Goal: Task Accomplishment & Management: Manage account settings

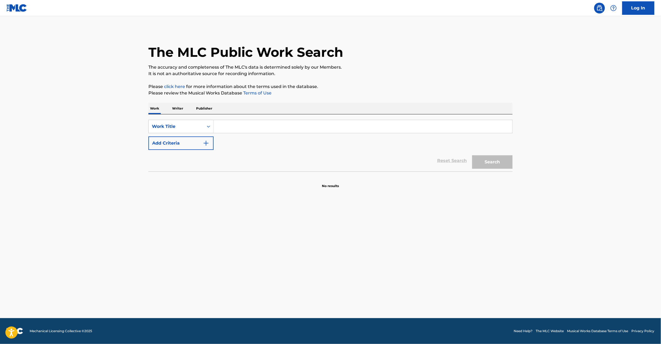
click at [19, 11] on img at bounding box center [16, 8] width 21 height 8
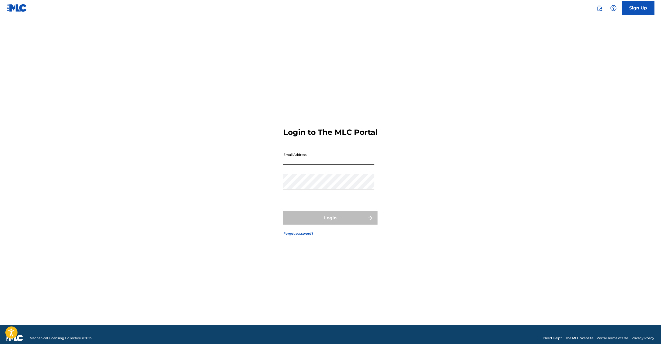
click at [300, 163] on input "Email Address" at bounding box center [328, 157] width 91 height 15
click at [323, 165] on input "Email Address" at bounding box center [328, 157] width 91 height 15
type input "[EMAIL_ADDRESS][DOMAIN_NAME]"
click at [318, 221] on button "Login" at bounding box center [330, 217] width 94 height 13
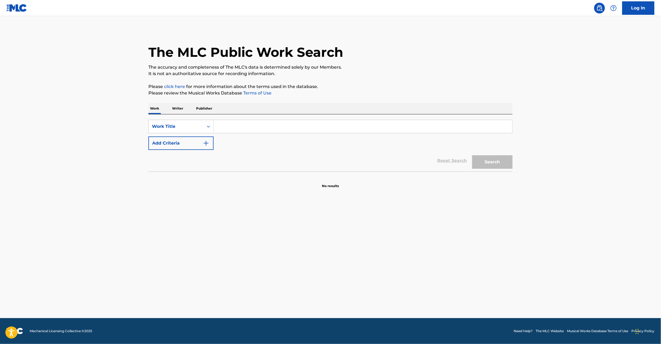
click at [17, 5] on img at bounding box center [16, 8] width 21 height 8
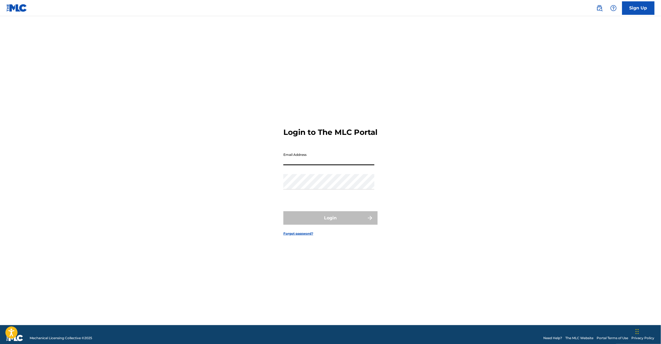
click at [302, 160] on input "Email Address" at bounding box center [328, 157] width 91 height 15
type input "[EMAIL_ADDRESS][DOMAIN_NAME]"
click at [330, 224] on button "Login" at bounding box center [330, 217] width 94 height 13
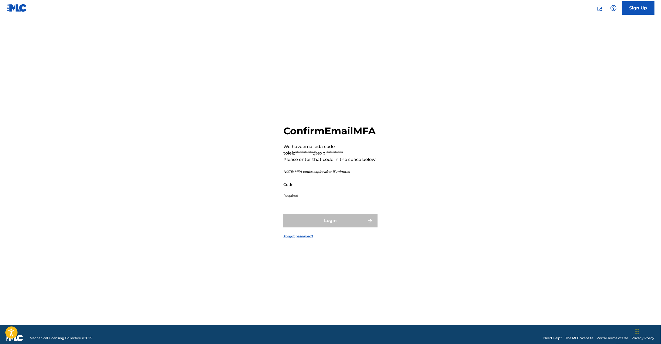
click at [318, 198] on p "Required" at bounding box center [328, 195] width 91 height 5
click at [316, 192] on input "Code" at bounding box center [328, 184] width 91 height 15
paste input "368765"
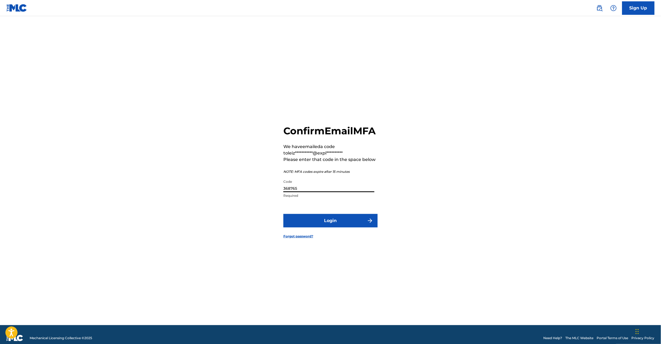
type input "368765"
click at [310, 224] on button "Login" at bounding box center [330, 220] width 94 height 13
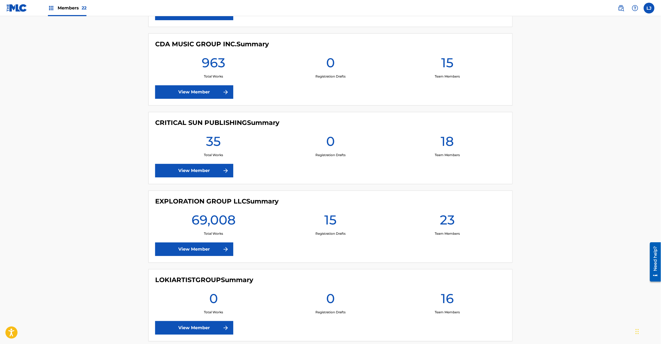
scroll to position [771, 0]
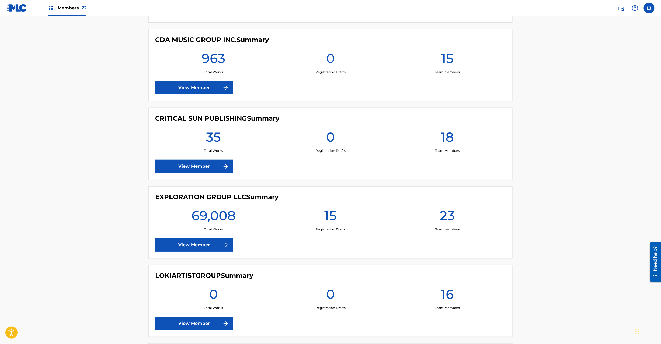
click at [192, 244] on link "View Member" at bounding box center [194, 244] width 78 height 13
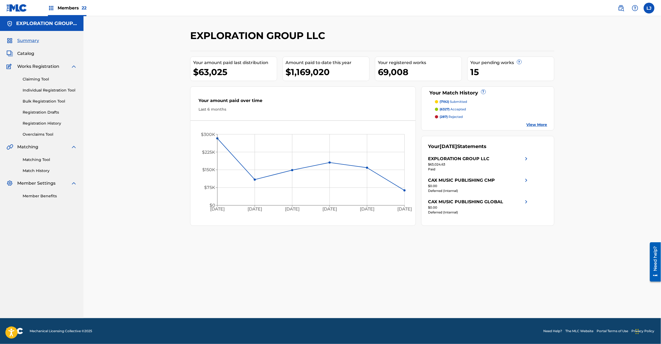
click at [18, 54] on span "Catalog" at bounding box center [25, 53] width 17 height 6
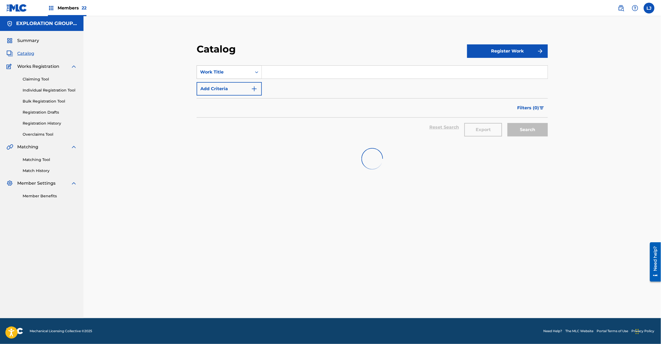
click at [229, 69] on div "Work Title" at bounding box center [224, 72] width 48 height 6
click at [229, 125] on div "MLC Song Code" at bounding box center [229, 125] width 65 height 13
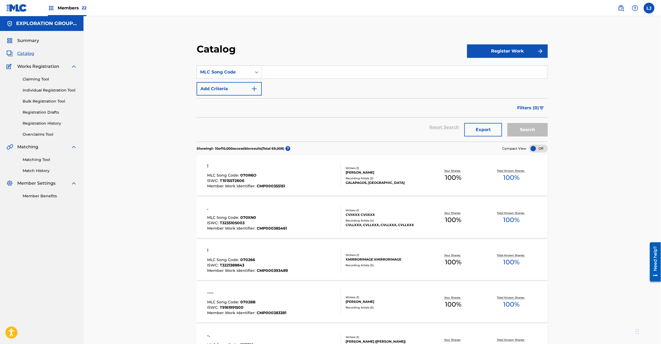
click at [283, 59] on section "SearchWithCriteriab2e144d0-120d-4ecc-9dbb-387846984f27 MLC Song Code Add Criter…" at bounding box center [372, 100] width 351 height 83
paste input "BD7RU1"
click at [287, 71] on input "BD7RU1" at bounding box center [405, 72] width 286 height 13
type input "BD7RU1"
click at [528, 129] on button "Search" at bounding box center [527, 129] width 40 height 13
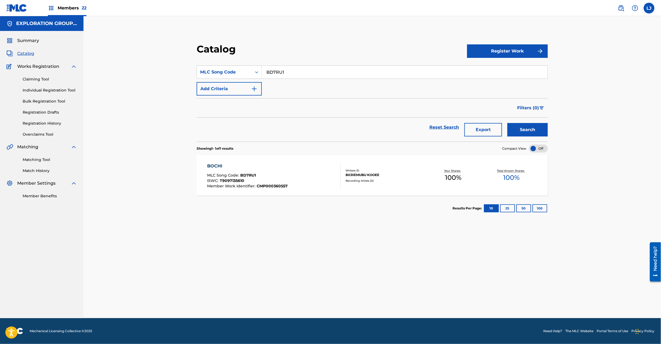
click at [292, 169] on div "BOCHI MLC Song Code : BD7RU1 ISWC : T9097135610 Member Work Identifier : CMP000…" at bounding box center [274, 175] width 134 height 25
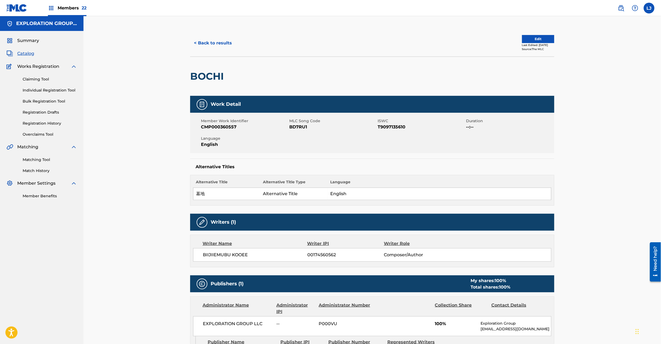
click at [526, 37] on button "Edit" at bounding box center [538, 39] width 32 height 8
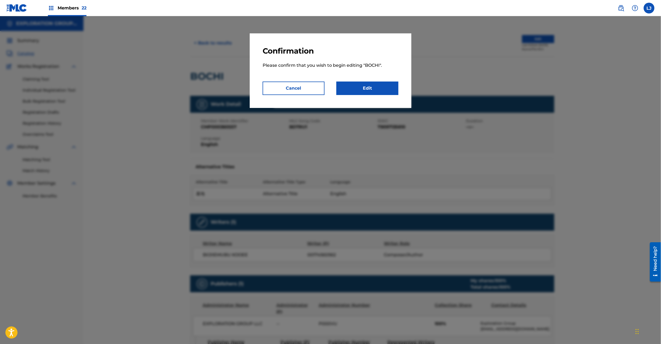
click at [378, 89] on link "Edit" at bounding box center [367, 88] width 62 height 13
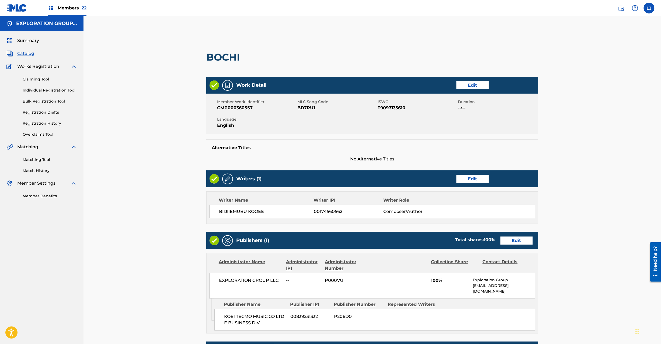
click at [515, 240] on link "Edit" at bounding box center [516, 241] width 32 height 8
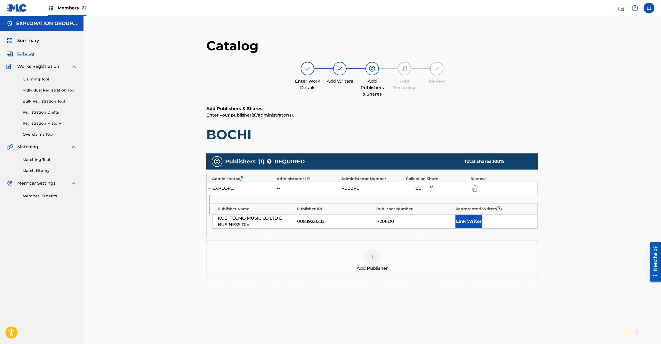
click at [473, 189] on img "submit" at bounding box center [475, 188] width 6 height 6
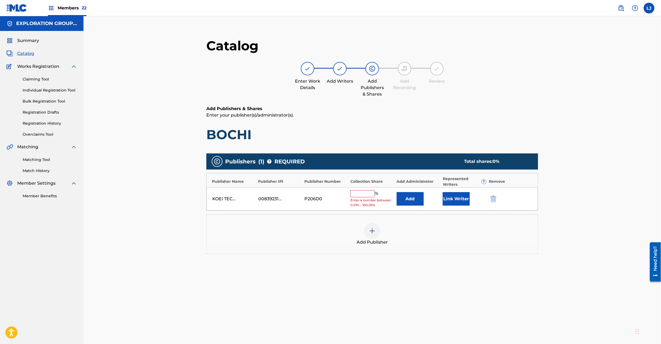
click at [494, 200] on img "submit" at bounding box center [493, 199] width 6 height 6
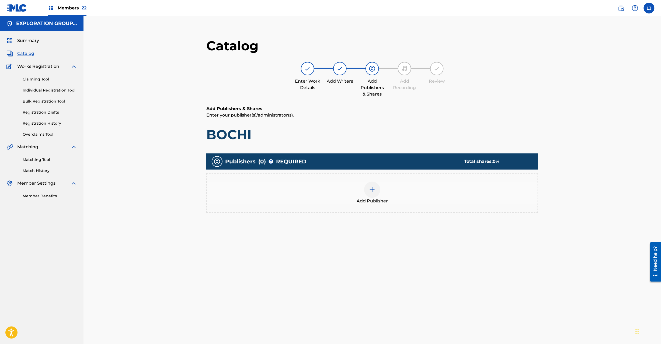
click at [370, 196] on div at bounding box center [372, 190] width 16 height 16
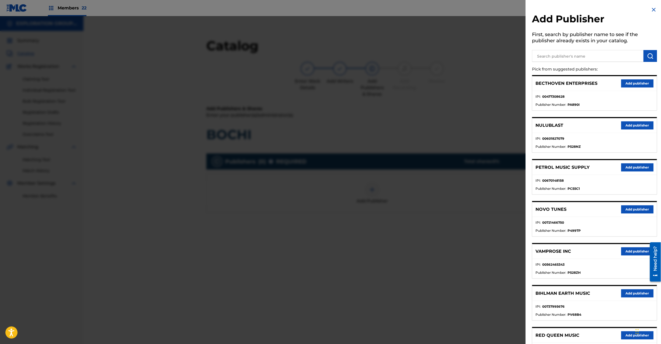
click at [612, 54] on input "text" at bounding box center [587, 56] width 111 height 12
paste input "Koei Tecmo Music Co Ltd N Business Div"
click at [642, 57] on input "Koei Tecmo Music Co Ltd N Business Div" at bounding box center [587, 56] width 111 height 12
type input "Koei Tecmo Music Co Ltd N Business Div"
click at [647, 57] on img "submit" at bounding box center [650, 56] width 6 height 6
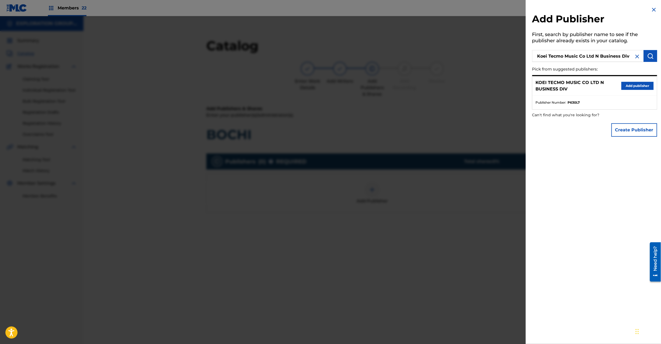
click at [632, 85] on button "Add publisher" at bounding box center [637, 86] width 32 height 8
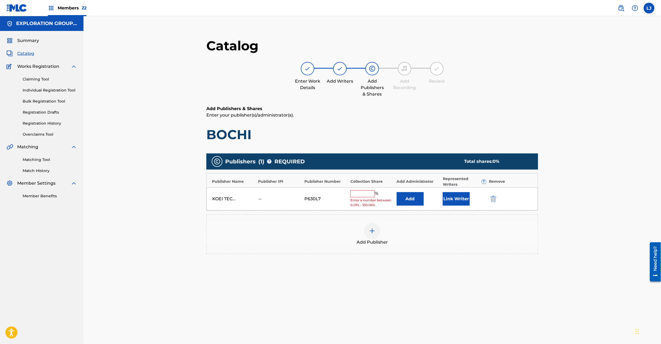
click at [414, 197] on button "Add" at bounding box center [410, 198] width 27 height 13
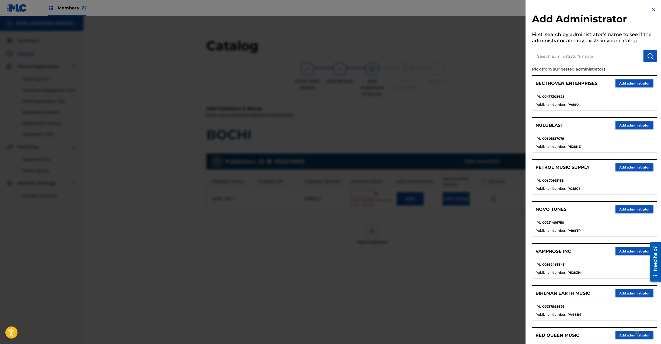
click at [545, 57] on input "text" at bounding box center [587, 56] width 111 height 12
paste input "Exploration Group LLC"
type input "Exploration Group LLC"
click at [648, 56] on img "submit" at bounding box center [650, 56] width 6 height 6
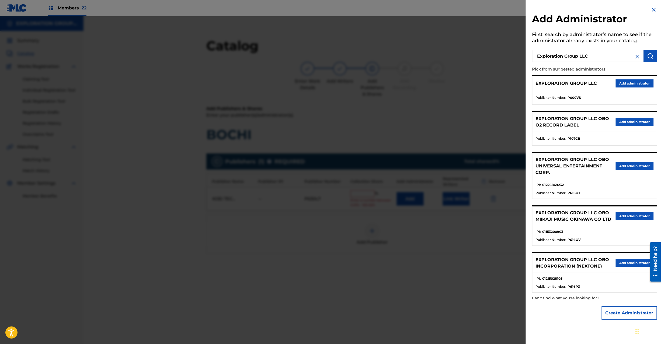
click at [625, 85] on button "Add administrator" at bounding box center [635, 83] width 38 height 8
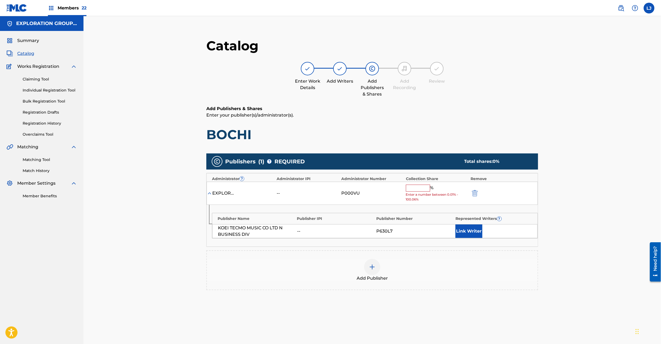
click at [414, 190] on input "text" at bounding box center [418, 188] width 24 height 7
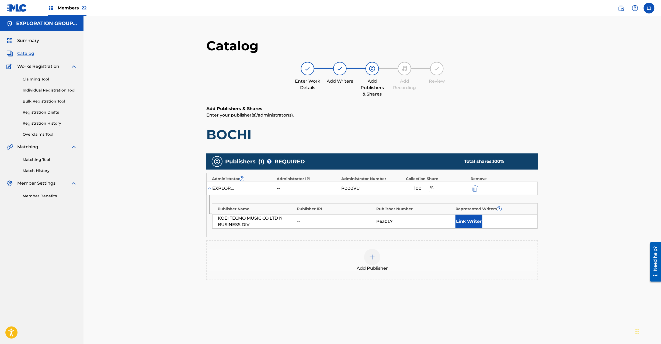
scroll to position [55, 0]
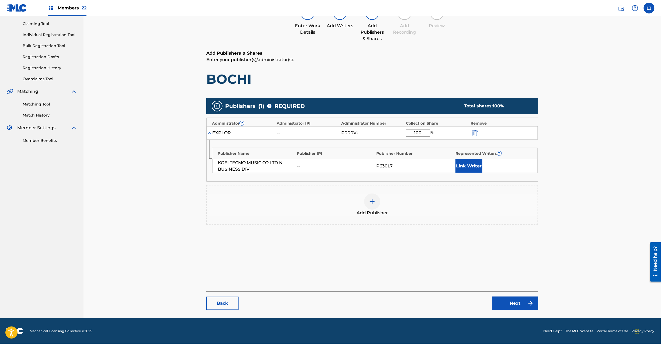
type input "100"
click at [518, 298] on link "Next" at bounding box center [515, 303] width 46 height 13
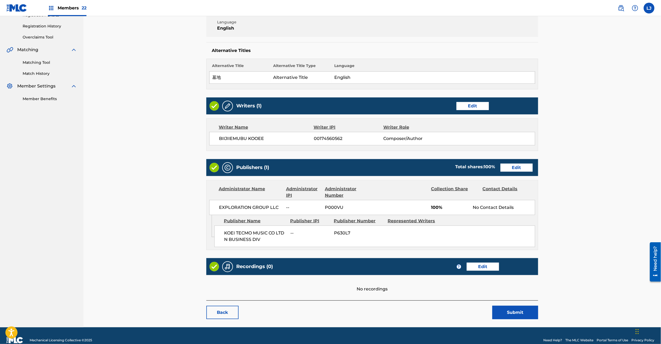
scroll to position [107, 0]
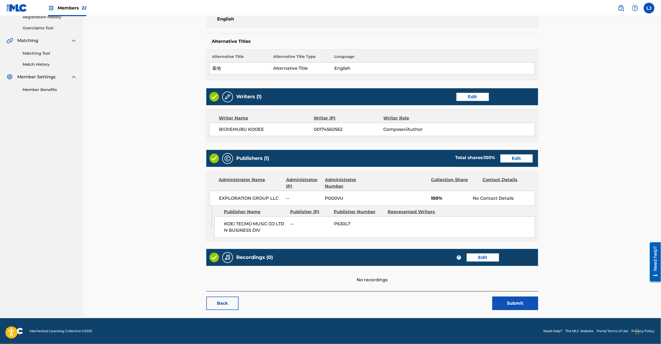
click at [535, 312] on main "< Back BOCHI Work Detail Edit Member Work Identifier CMP000360557 MLC Song Code…" at bounding box center [372, 120] width 364 height 395
click at [515, 304] on button "Submit" at bounding box center [515, 303] width 46 height 13
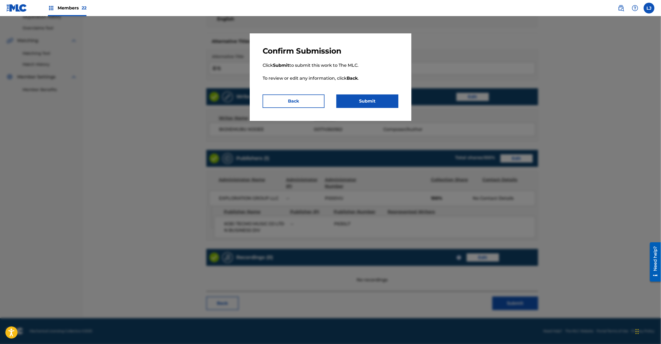
click at [357, 96] on button "Submit" at bounding box center [367, 101] width 62 height 13
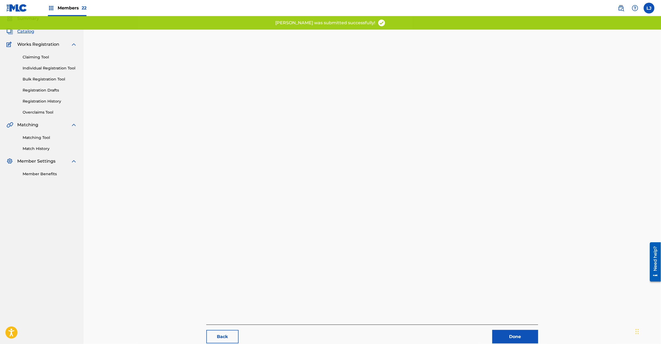
scroll to position [55, 0]
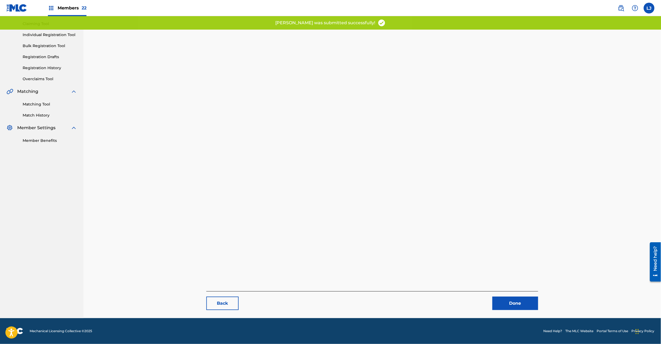
drag, startPoint x: 516, startPoint y: 302, endPoint x: 358, endPoint y: 232, distance: 173.3
click at [515, 302] on link "Done" at bounding box center [515, 303] width 46 height 13
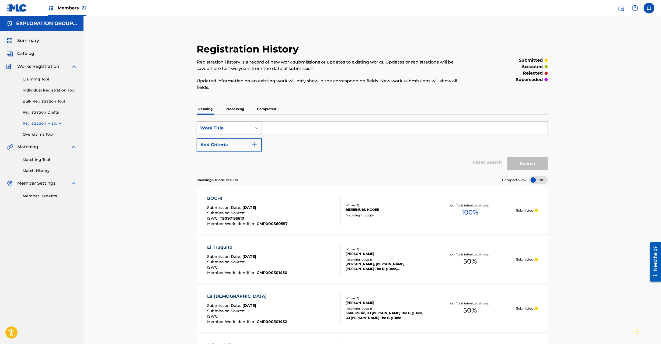
click at [224, 124] on div "Work Title" at bounding box center [224, 128] width 55 height 10
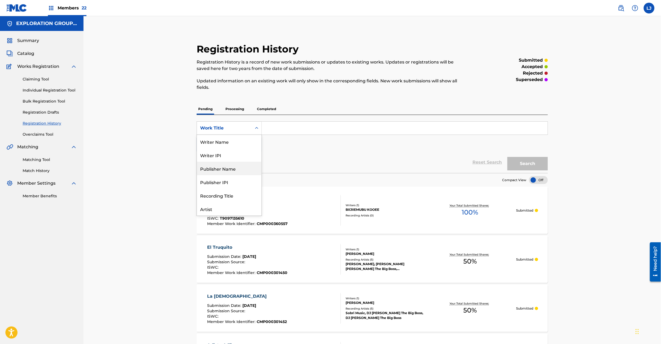
click at [232, 166] on div "Publisher Name" at bounding box center [229, 168] width 65 height 13
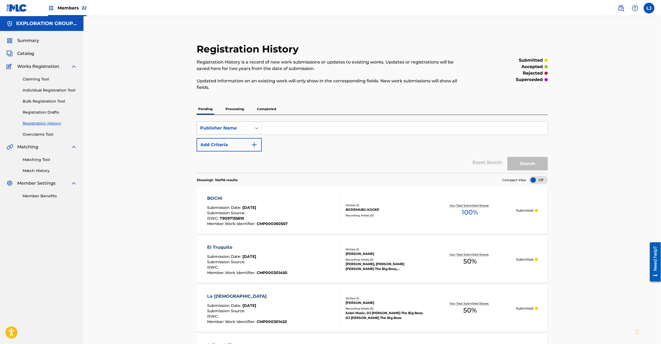
click at [239, 129] on div "Publisher Name" at bounding box center [224, 128] width 48 height 6
click at [26, 50] on div "Summary Catalog Works Registration Claiming Tool Individual Registration Tool B…" at bounding box center [41, 118] width 83 height 175
click at [29, 52] on span "Catalog" at bounding box center [25, 53] width 17 height 6
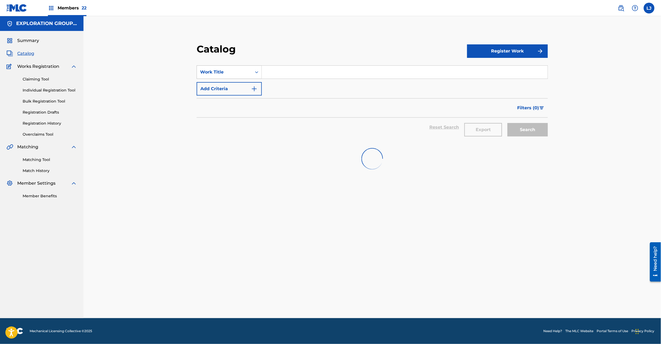
click at [231, 73] on div "Work Title" at bounding box center [224, 72] width 48 height 6
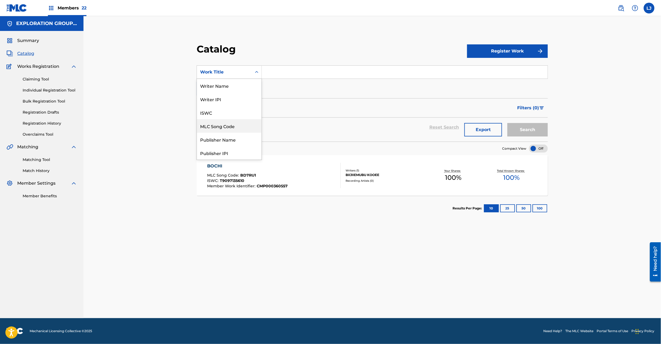
click at [238, 129] on div "MLC Song Code" at bounding box center [229, 125] width 65 height 13
click at [269, 67] on input "Search Form" at bounding box center [405, 72] width 286 height 13
paste input "BD7RTB"
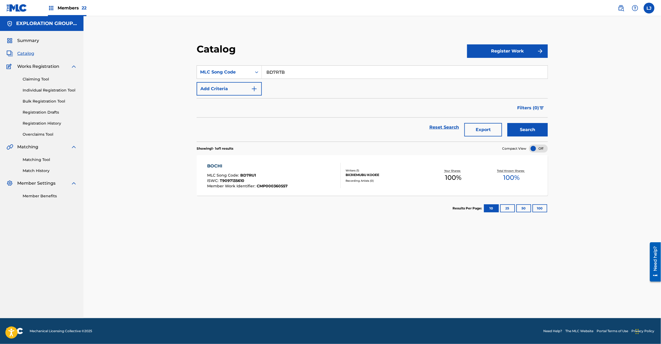
type input "BD7RTB"
click at [515, 125] on button "Search" at bounding box center [527, 129] width 40 height 13
click at [305, 178] on div "BOKUJOU MLC Song Code : BD7RTB ISWC : Member Work Identifier : CMP000360558" at bounding box center [274, 175] width 134 height 25
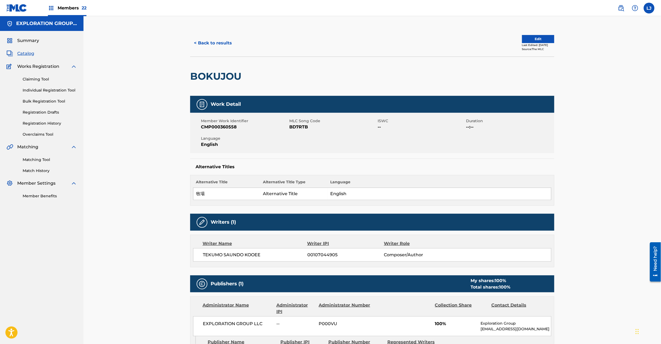
click at [532, 37] on button "Edit" at bounding box center [538, 39] width 32 height 8
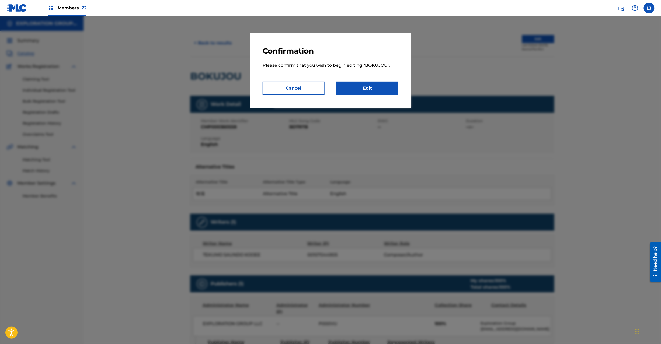
click at [373, 95] on link "Edit" at bounding box center [367, 88] width 62 height 13
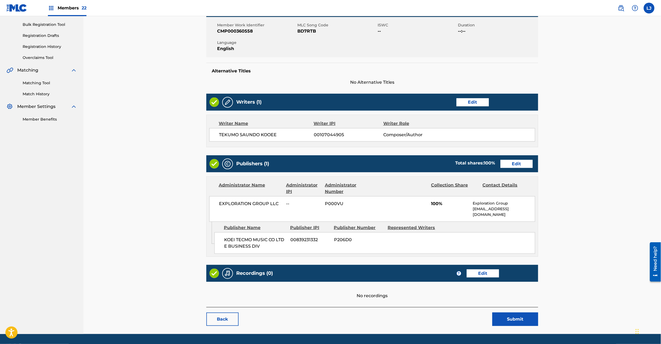
scroll to position [88, 0]
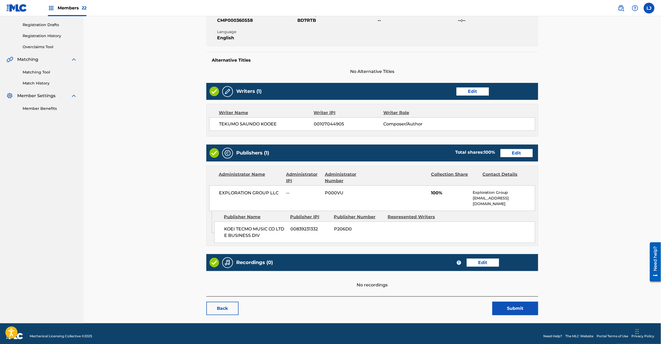
click at [508, 152] on link "Edit" at bounding box center [516, 153] width 32 height 8
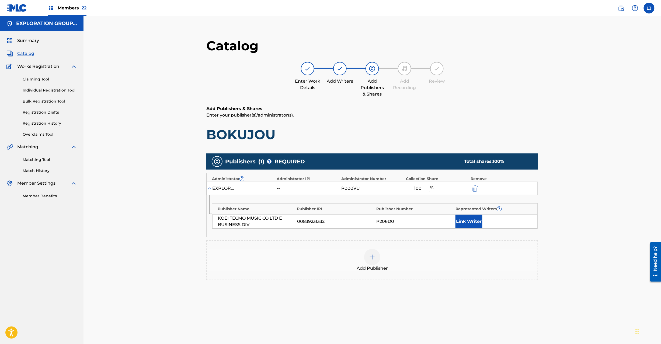
click at [475, 190] on img "submit" at bounding box center [475, 188] width 6 height 6
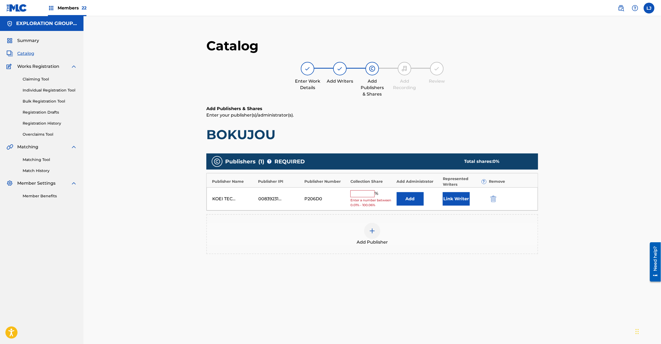
click at [490, 197] on button "submit" at bounding box center [493, 199] width 8 height 6
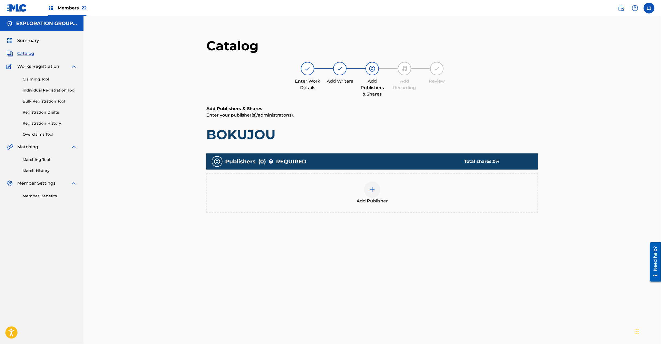
click at [383, 179] on div "Add Publisher" at bounding box center [372, 193] width 332 height 40
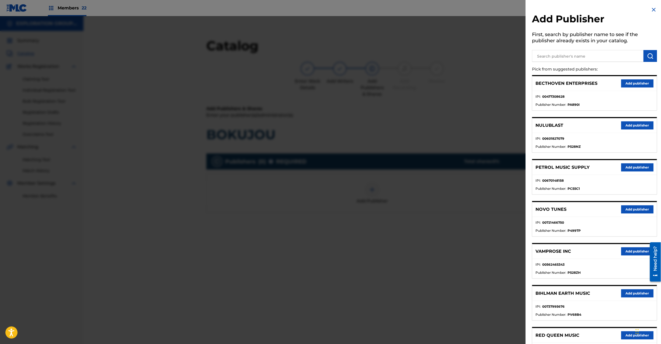
click at [558, 58] on input "text" at bounding box center [587, 56] width 111 height 12
paste input "Koei Tecmo Music Co Ltd N Business Div"
type input "Koei Tecmo Music Co Ltd N Business Div"
click at [648, 57] on img "submit" at bounding box center [650, 56] width 6 height 6
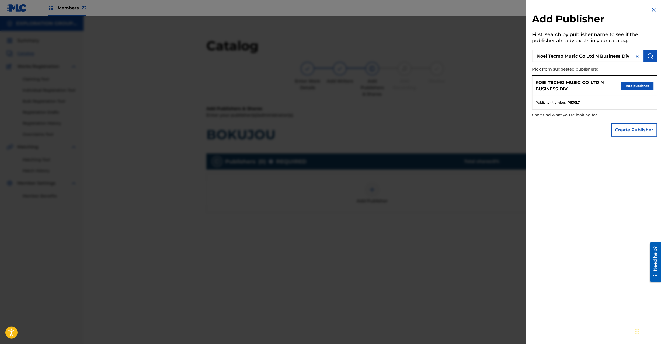
click at [617, 83] on p "KOEI TECMO MUSIC CO LTD N BUSINESS DIV" at bounding box center [579, 85] width 86 height 13
click at [621, 83] on button "Add publisher" at bounding box center [637, 86] width 32 height 8
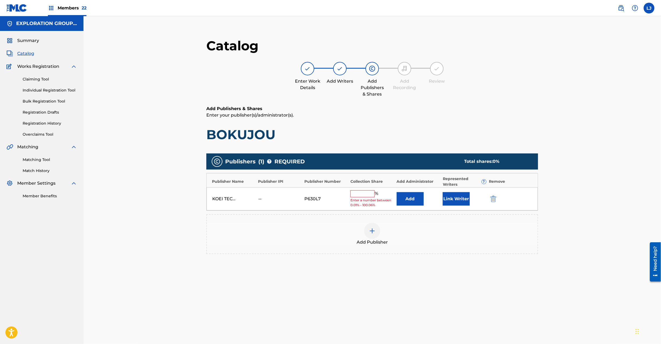
click at [416, 202] on button "Add" at bounding box center [410, 198] width 27 height 13
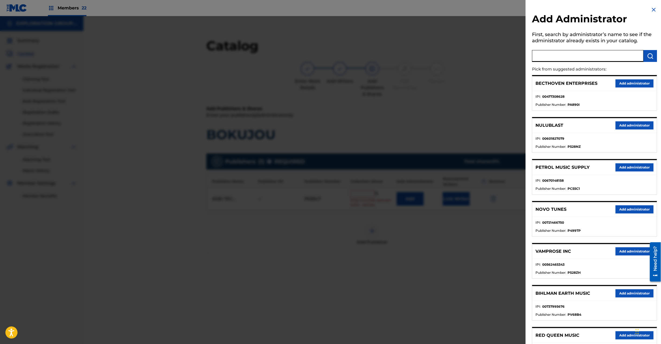
click at [553, 57] on input "text" at bounding box center [587, 56] width 111 height 12
paste input "Exploration Group LLC"
type input "Exploration Group LLC"
click at [647, 59] on img "submit" at bounding box center [650, 56] width 6 height 6
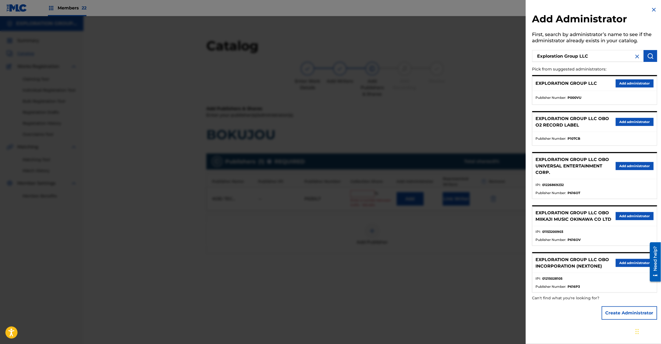
click at [626, 85] on button "Add administrator" at bounding box center [635, 83] width 38 height 8
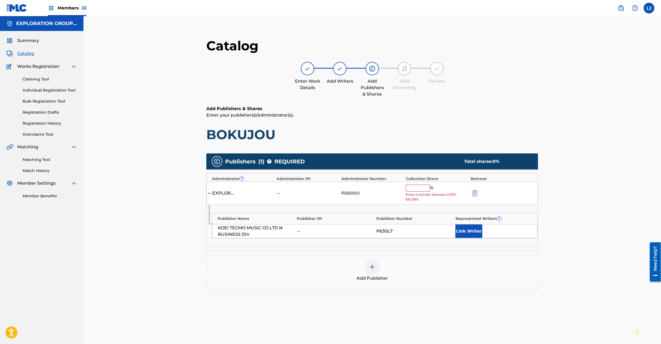
click at [413, 189] on input "text" at bounding box center [418, 188] width 24 height 7
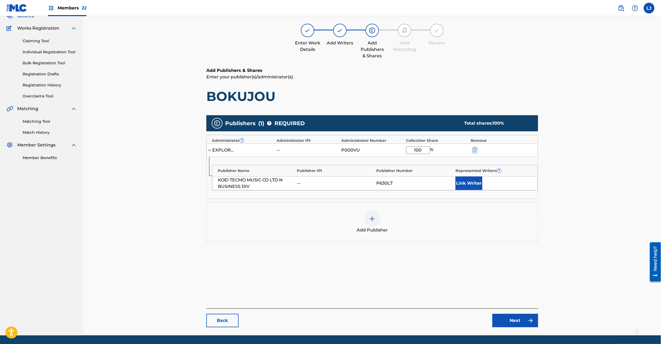
scroll to position [55, 0]
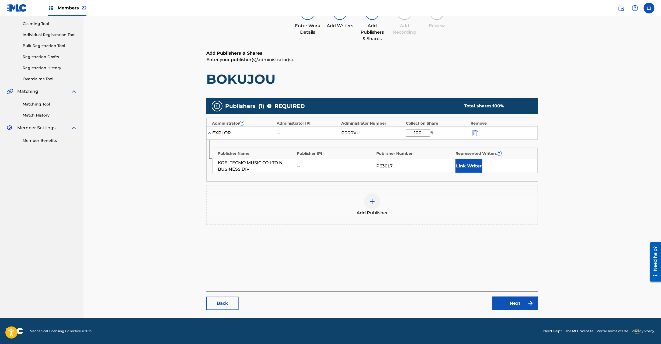
type input "100"
click at [516, 302] on link "Next" at bounding box center [515, 303] width 46 height 13
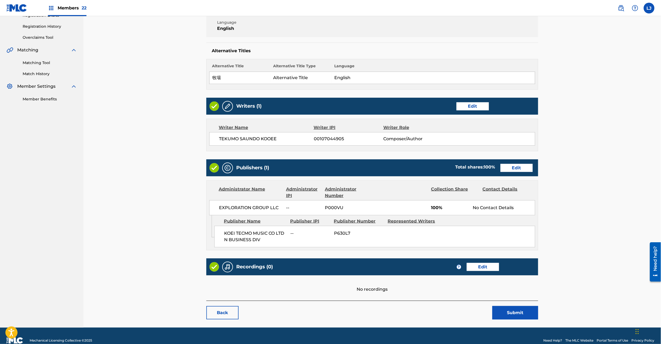
scroll to position [107, 0]
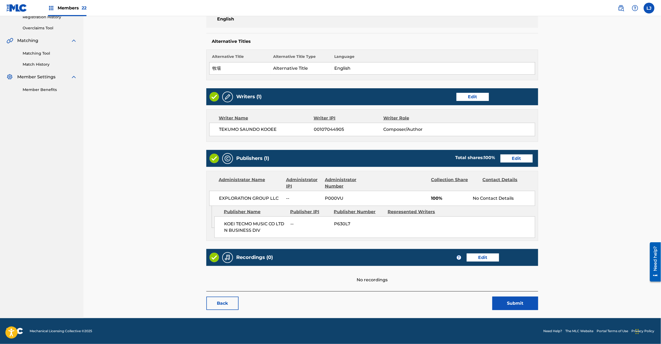
click at [511, 309] on button "Submit" at bounding box center [515, 303] width 46 height 13
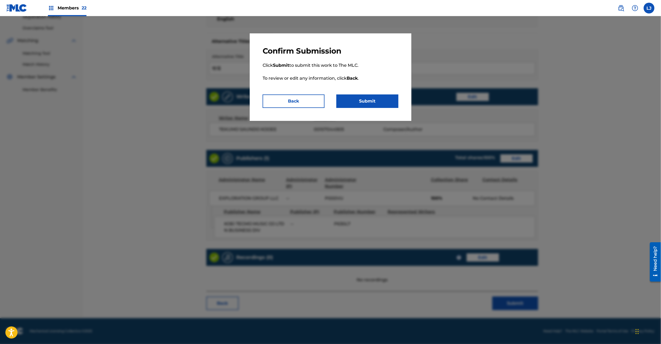
click at [351, 95] on button "Submit" at bounding box center [367, 101] width 62 height 13
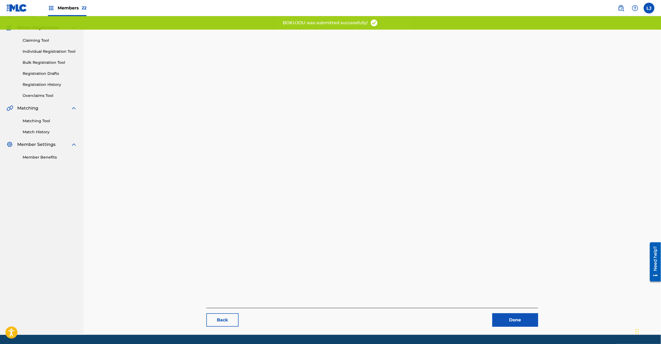
scroll to position [55, 0]
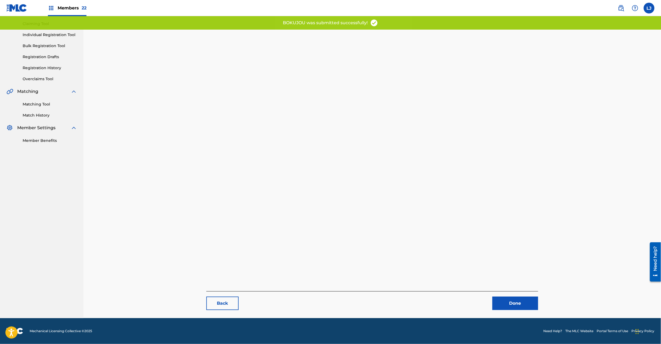
click at [496, 297] on link "Done" at bounding box center [515, 303] width 46 height 13
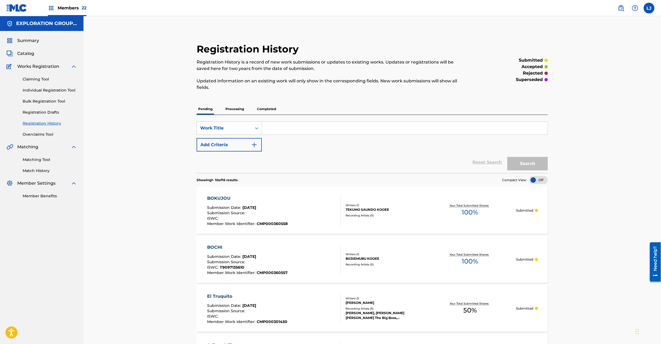
click at [36, 55] on div "Catalog" at bounding box center [41, 53] width 71 height 6
click at [33, 54] on span "Catalog" at bounding box center [25, 53] width 17 height 6
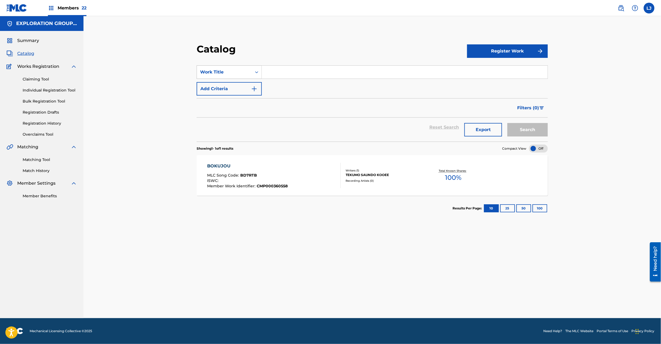
drag, startPoint x: 268, startPoint y: 75, endPoint x: 253, endPoint y: 72, distance: 15.4
click at [267, 75] on input "Search Form" at bounding box center [405, 72] width 286 height 13
click at [253, 72] on div "Search Form" at bounding box center [257, 72] width 10 height 10
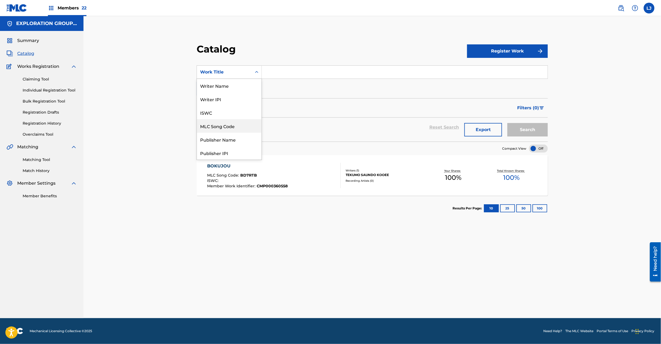
click at [230, 125] on div "MLC Song Code" at bounding box center [229, 125] width 65 height 13
click at [270, 82] on div "SearchWithCriteriab06c4d6e-f5cb-4ecb-b3ba-11913f449ddc MLC Song Code Add Criter…" at bounding box center [372, 80] width 351 height 30
click at [277, 66] on input "Search Form" at bounding box center [405, 72] width 286 height 13
paste input "BD7RWK"
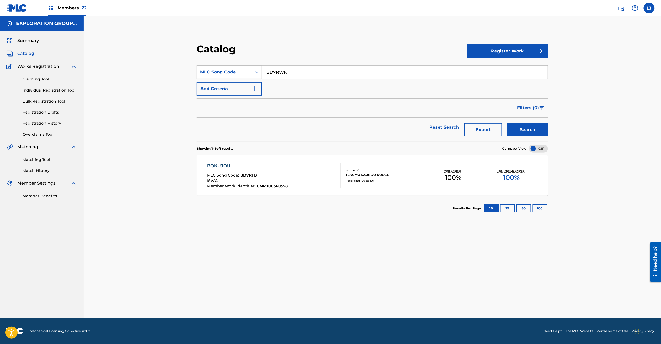
type input "BD7RWK"
click at [545, 125] on button "Search" at bounding box center [527, 129] width 40 height 13
click at [307, 167] on div "BOKUJOU MLC Song Code : BD7RWK ISWC : T9097144177 Member Work Identifier : CMP0…" at bounding box center [274, 175] width 134 height 25
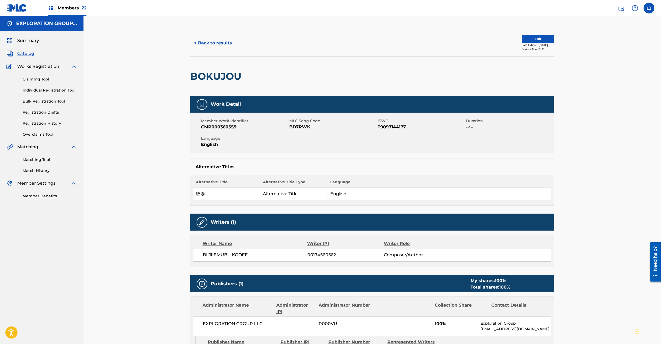
click at [525, 35] on button "Edit" at bounding box center [538, 39] width 32 height 8
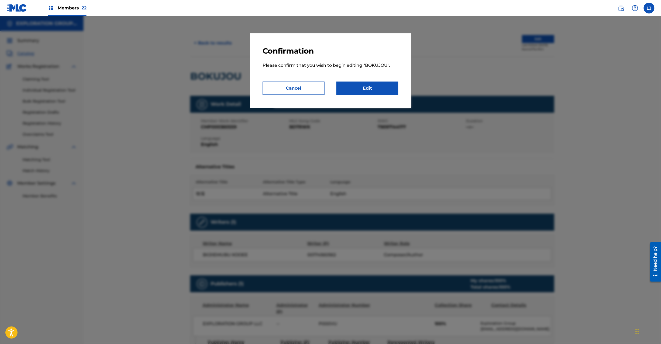
click at [368, 88] on link "Edit" at bounding box center [367, 88] width 62 height 13
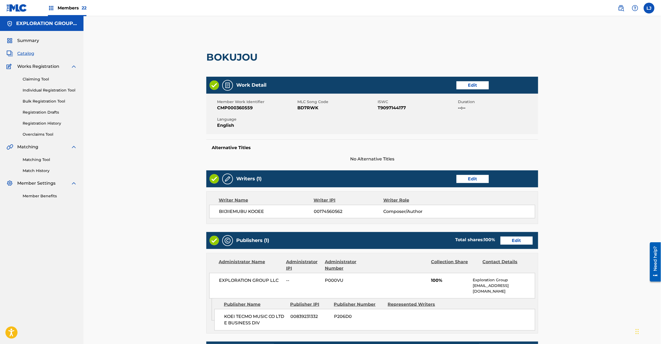
click at [512, 240] on link "Edit" at bounding box center [516, 241] width 32 height 8
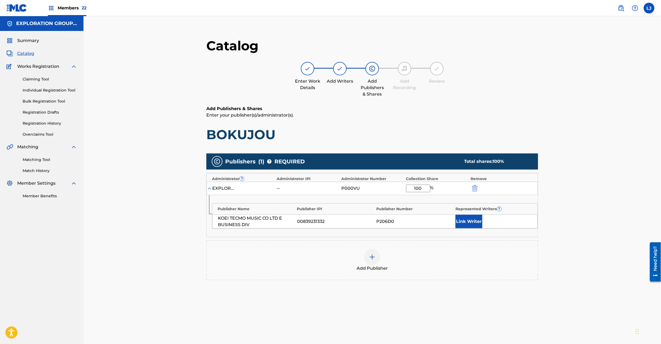
click at [473, 187] on img "submit" at bounding box center [475, 188] width 6 height 6
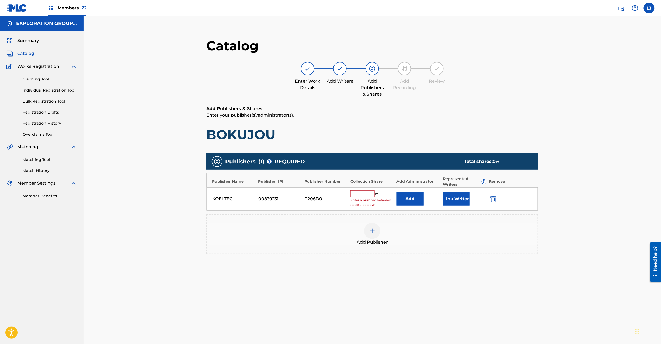
click at [494, 200] on img "submit" at bounding box center [493, 199] width 6 height 6
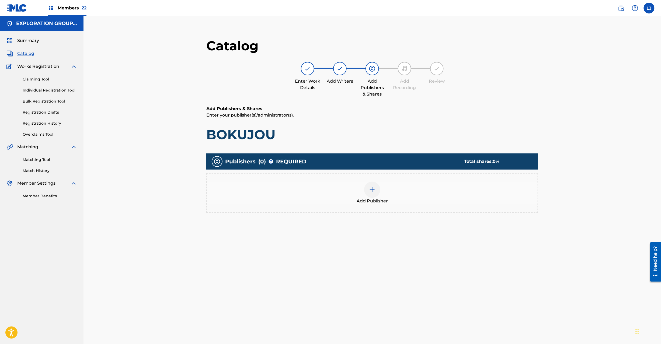
click at [364, 189] on div at bounding box center [372, 190] width 16 height 16
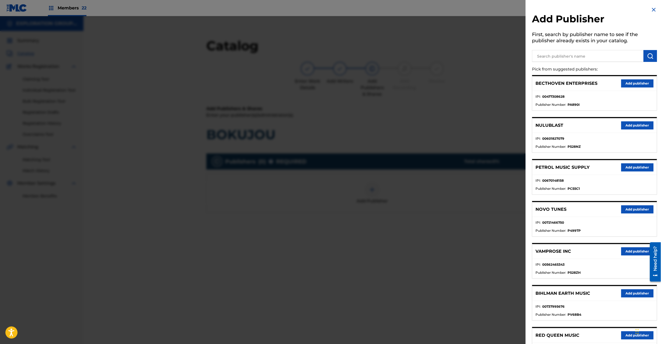
click at [548, 55] on input "text" at bounding box center [587, 56] width 111 height 12
paste input "Koei Tecmo Music Co Ltd N Business Div"
type input "Koei Tecmo Music Co Ltd N Business Div"
click at [647, 57] on img "submit" at bounding box center [650, 56] width 6 height 6
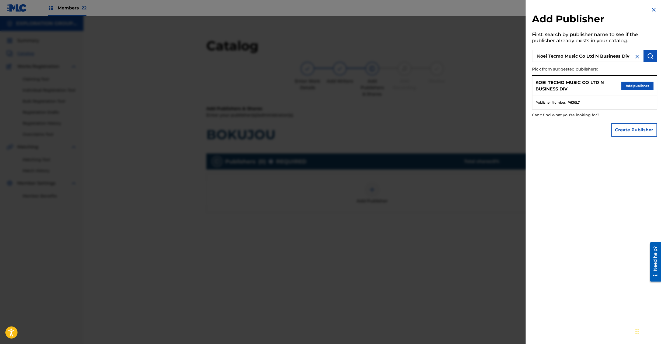
click at [635, 82] on button "Add publisher" at bounding box center [637, 86] width 32 height 8
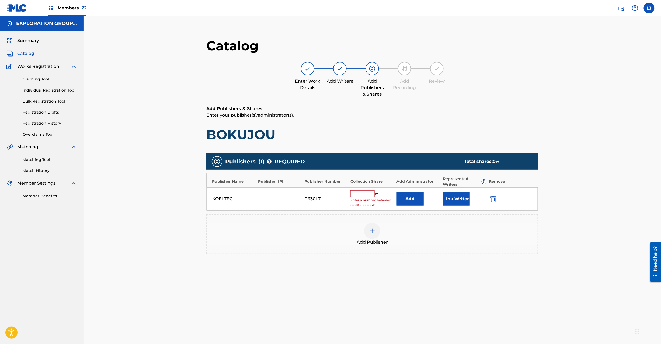
click at [416, 196] on button "Add" at bounding box center [410, 198] width 27 height 13
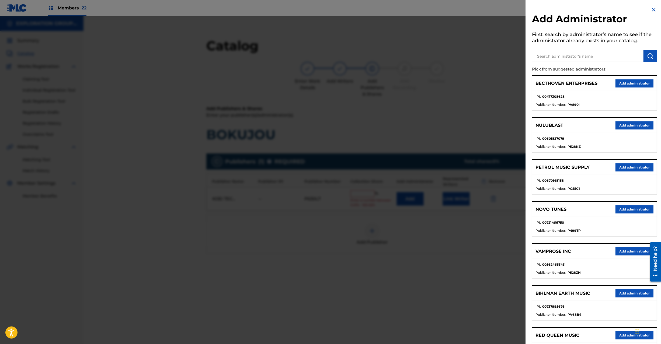
click at [591, 48] on div at bounding box center [594, 54] width 125 height 13
click at [598, 57] on input "text" at bounding box center [587, 56] width 111 height 12
paste input "Exploration Group LLC"
type input "Exploration Group LLC"
click at [651, 57] on img "submit" at bounding box center [650, 56] width 6 height 6
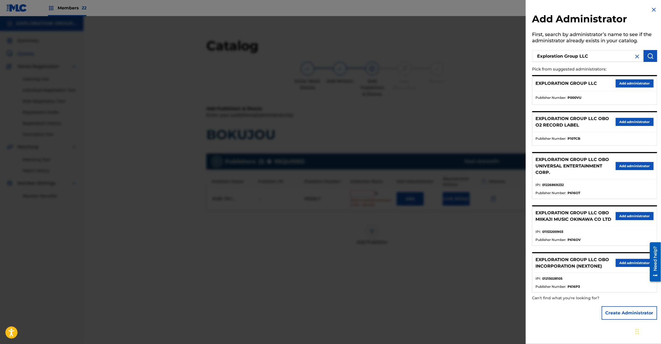
click at [636, 80] on button "Add administrator" at bounding box center [635, 83] width 38 height 8
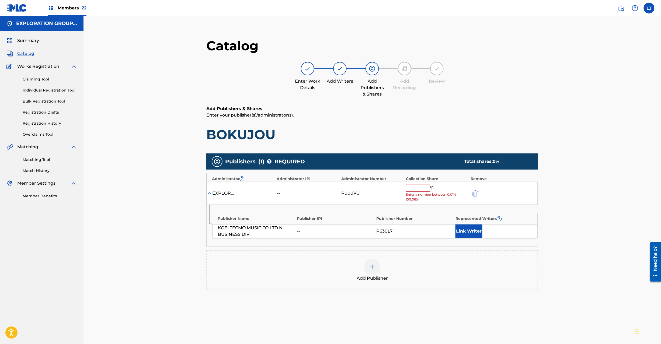
click at [420, 189] on input "text" at bounding box center [418, 188] width 24 height 7
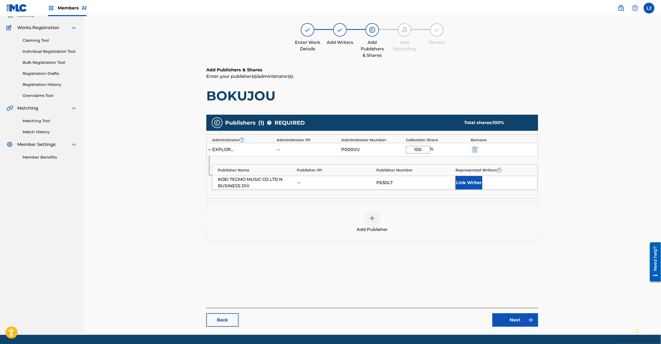
scroll to position [55, 0]
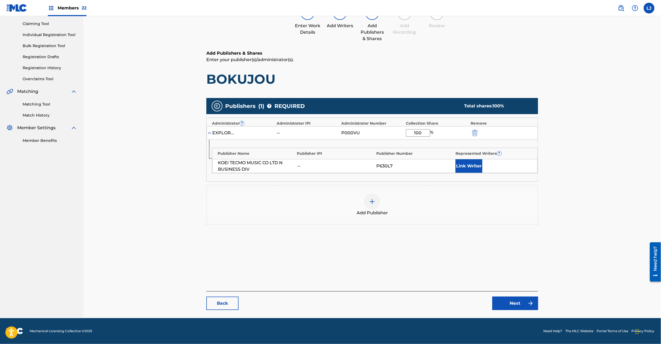
type input "100"
click at [503, 307] on link "Next" at bounding box center [515, 303] width 46 height 13
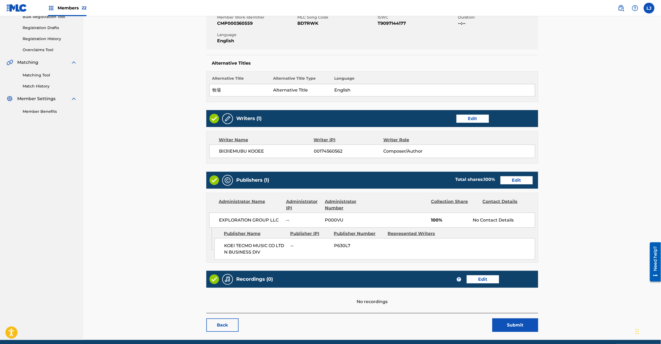
scroll to position [107, 0]
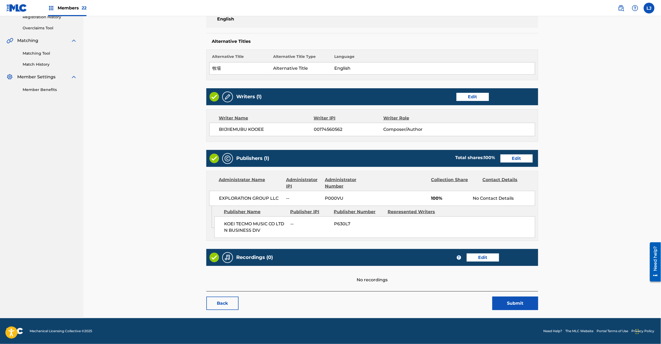
click at [517, 309] on button "Submit" at bounding box center [515, 303] width 46 height 13
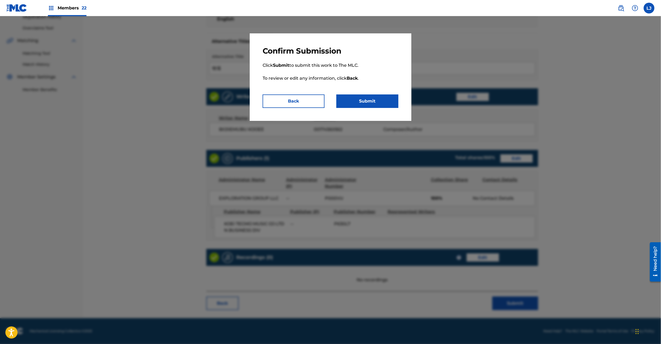
click at [369, 99] on button "Submit" at bounding box center [367, 101] width 62 height 13
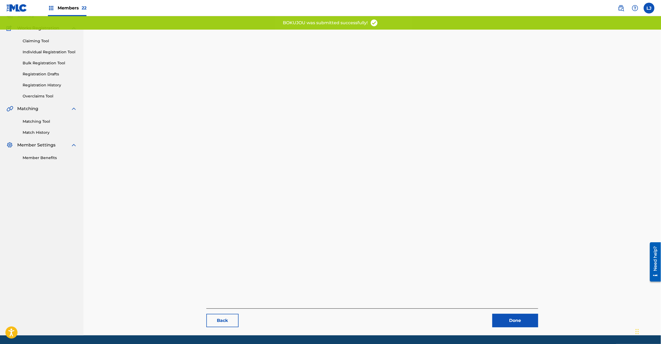
scroll to position [55, 0]
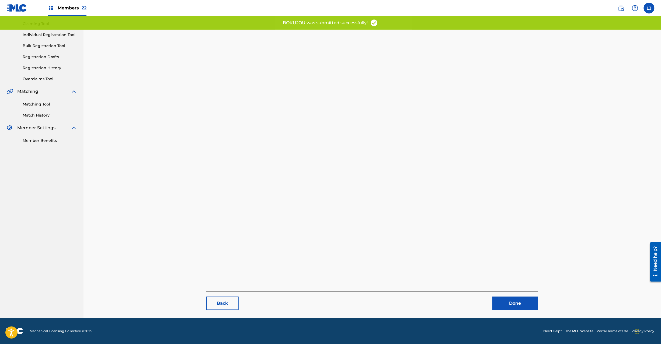
click at [524, 298] on link "Done" at bounding box center [515, 303] width 46 height 13
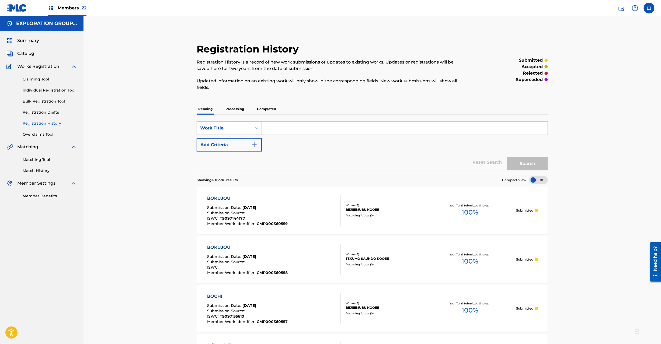
click at [25, 54] on span "Catalog" at bounding box center [25, 53] width 17 height 6
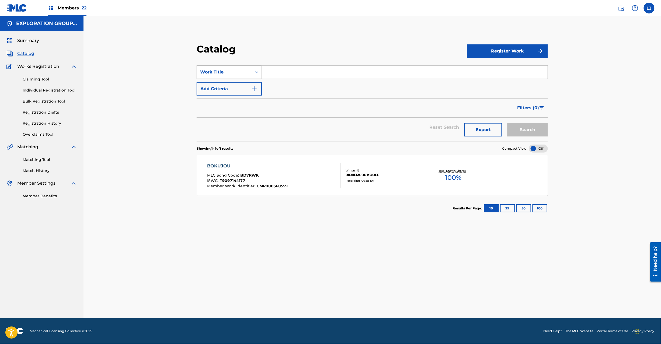
click at [254, 72] on icon "Search Form" at bounding box center [256, 71] width 5 height 5
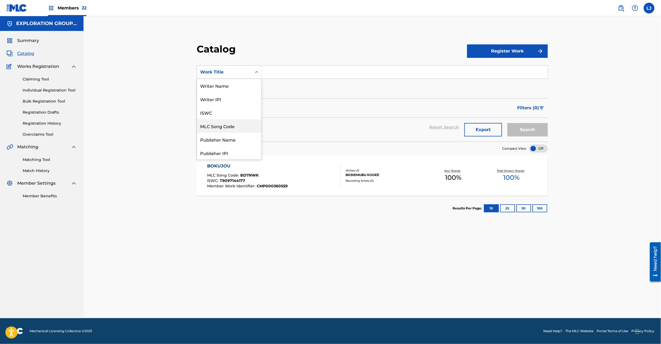
click at [229, 120] on div "MLC Song Code" at bounding box center [229, 125] width 65 height 13
click at [265, 76] on input "Search Form" at bounding box center [405, 72] width 286 height 13
paste input "BD7RVR"
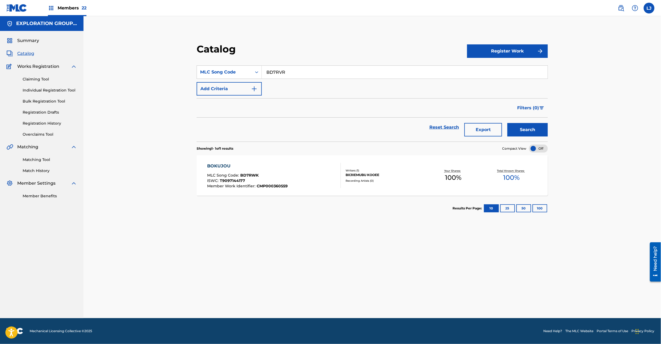
type input "BD7RVR"
click at [515, 131] on button "Search" at bounding box center [527, 129] width 40 height 13
click at [288, 184] on div "BOKUJOU HEIJITSU AKI MLC Song Code : BD7RVR ISWC : T9097138675 Member Work Iden…" at bounding box center [274, 175] width 134 height 25
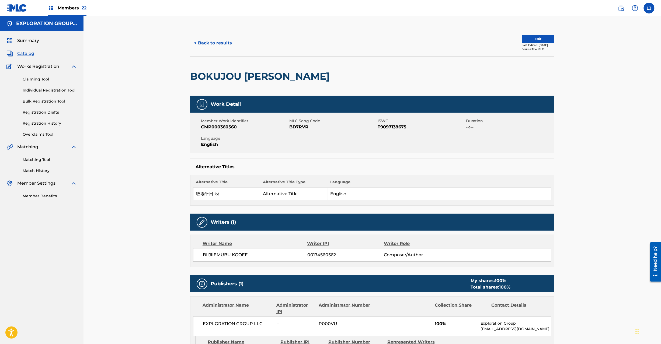
click at [533, 39] on button "Edit" at bounding box center [538, 39] width 32 height 8
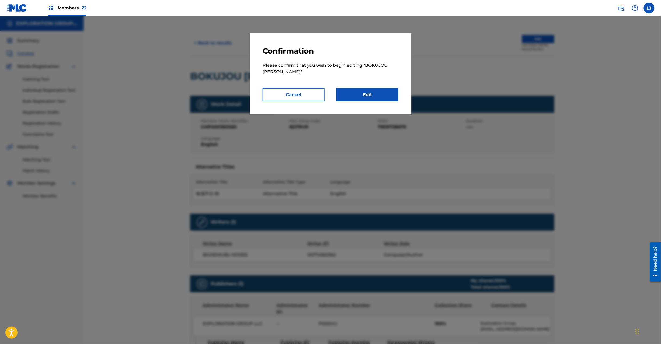
click at [360, 103] on div "Confirmation Please confirm that you wish to begin editing " BOKUJOU [PERSON_NA…" at bounding box center [331, 73] width 162 height 81
click at [362, 90] on link "Edit" at bounding box center [367, 94] width 62 height 13
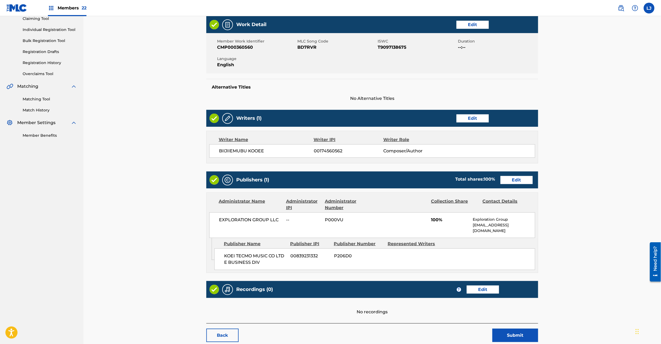
scroll to position [88, 0]
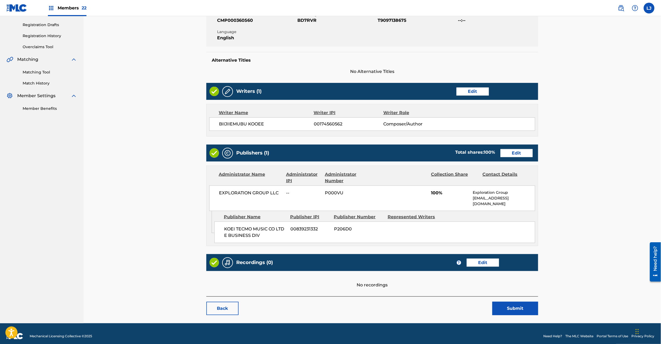
click at [517, 156] on link "Edit" at bounding box center [516, 153] width 32 height 8
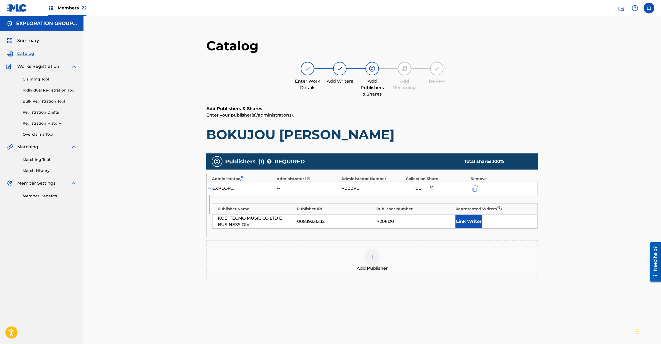
click at [477, 190] on img "submit" at bounding box center [475, 188] width 6 height 6
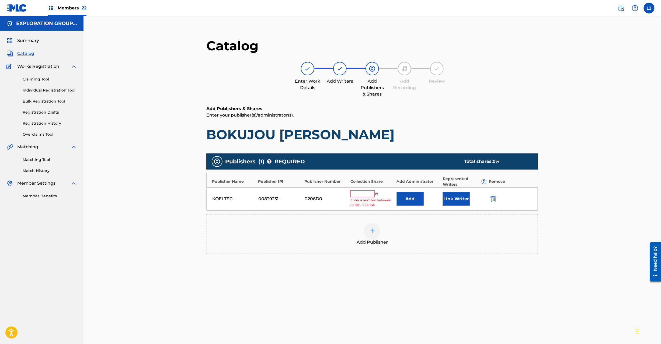
click at [489, 196] on button "submit" at bounding box center [493, 199] width 8 height 6
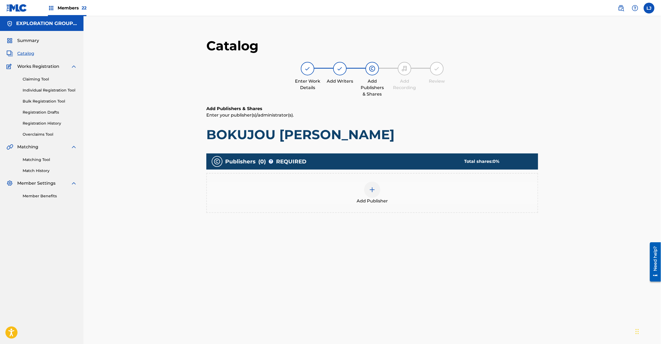
click at [372, 194] on div at bounding box center [372, 190] width 16 height 16
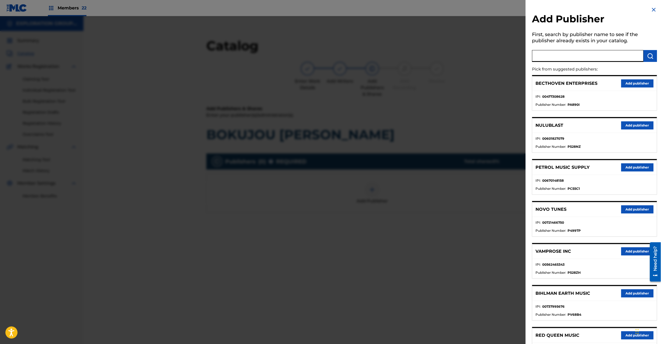
click at [542, 59] on input "text" at bounding box center [587, 56] width 111 height 12
paste input "Koei Tecmo Music Co Ltd N Business Div"
type input "Koei Tecmo Music Co Ltd N Business Div"
click at [650, 53] on img "submit" at bounding box center [650, 56] width 6 height 6
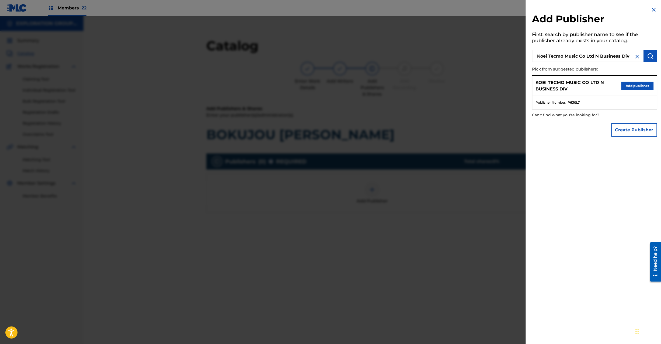
click at [636, 86] on button "Add publisher" at bounding box center [637, 86] width 32 height 8
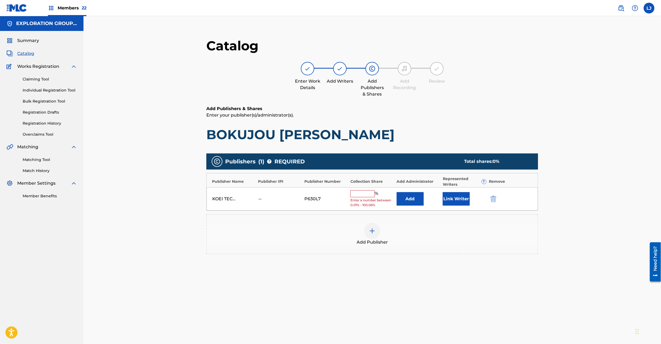
click at [403, 200] on button "Add" at bounding box center [410, 198] width 27 height 13
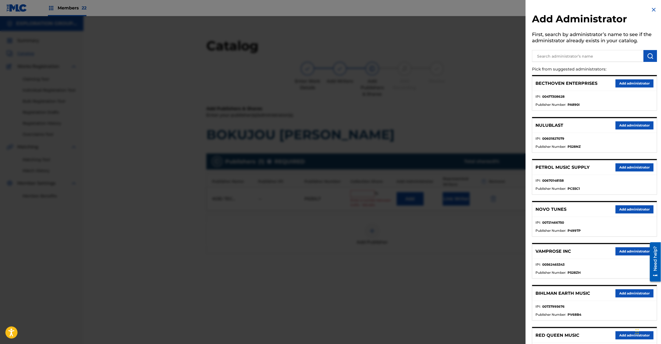
click at [559, 51] on input "text" at bounding box center [587, 56] width 111 height 12
paste input "Exploration Group LLC"
type input "Exploration Group LLC"
click at [650, 54] on img "submit" at bounding box center [650, 56] width 6 height 6
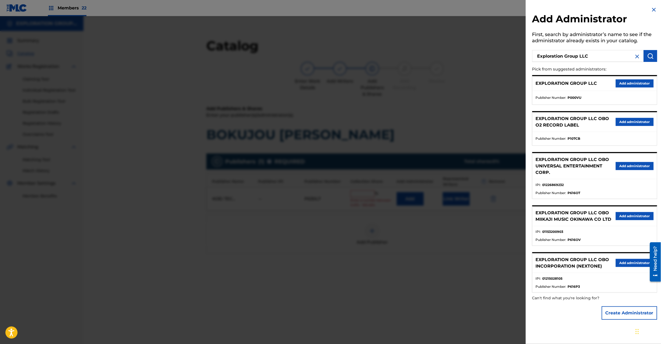
click at [632, 84] on button "Add administrator" at bounding box center [635, 83] width 38 height 8
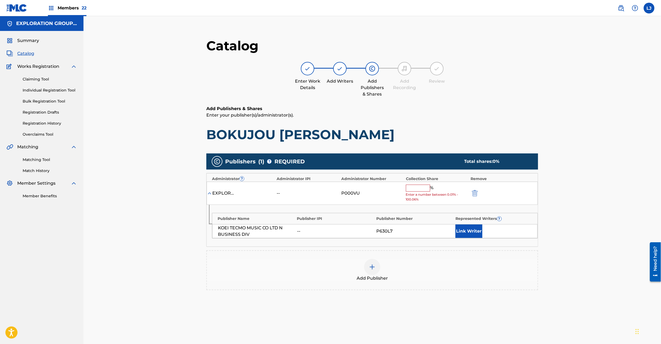
click at [415, 189] on input "text" at bounding box center [418, 188] width 24 height 7
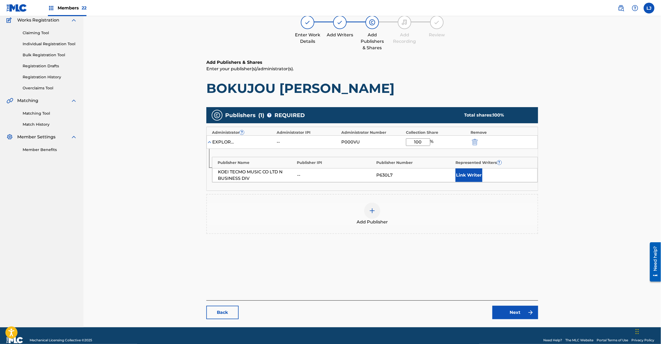
scroll to position [55, 0]
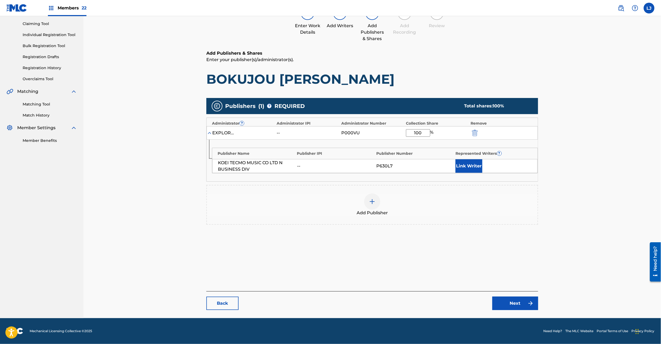
type input "100"
click at [509, 304] on link "Next" at bounding box center [515, 303] width 46 height 13
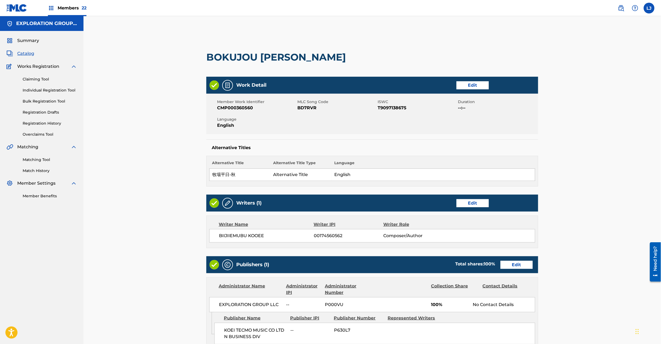
scroll to position [107, 0]
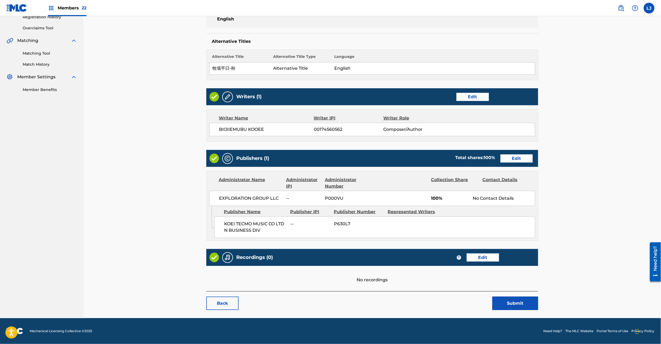
click at [524, 310] on button "Submit" at bounding box center [515, 303] width 46 height 13
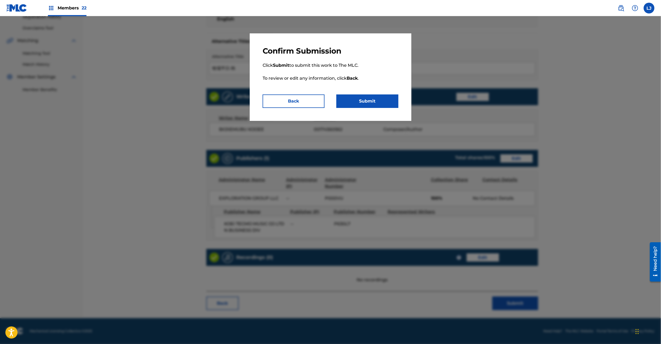
click at [372, 104] on button "Submit" at bounding box center [367, 101] width 62 height 13
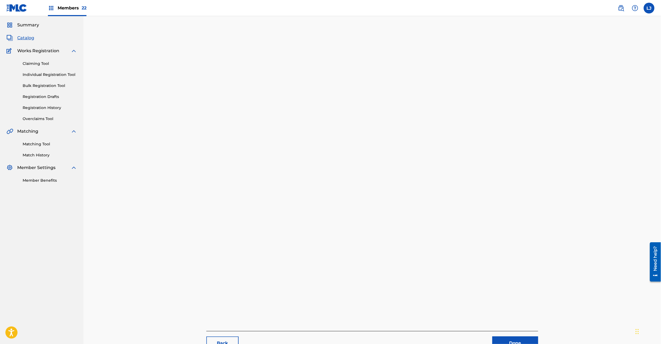
scroll to position [55, 0]
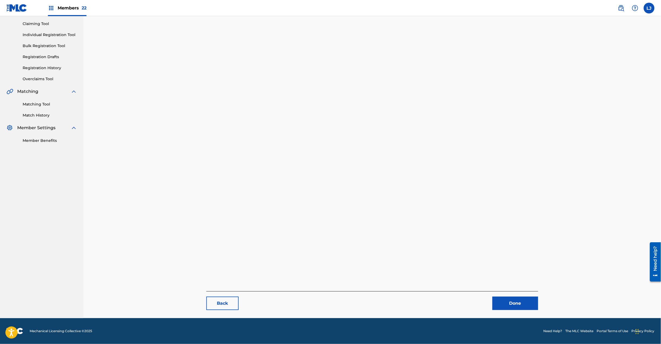
click at [513, 303] on link "Done" at bounding box center [515, 303] width 46 height 13
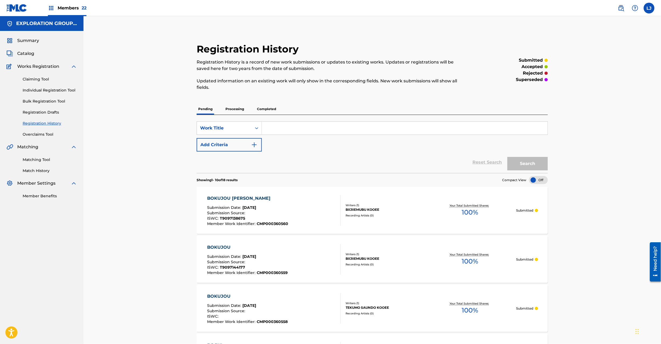
click at [295, 204] on div "BOKUJOU HEIJITSU AKI Submission Date : [DATE] Submission Source : ISWC : T90971…" at bounding box center [274, 210] width 134 height 31
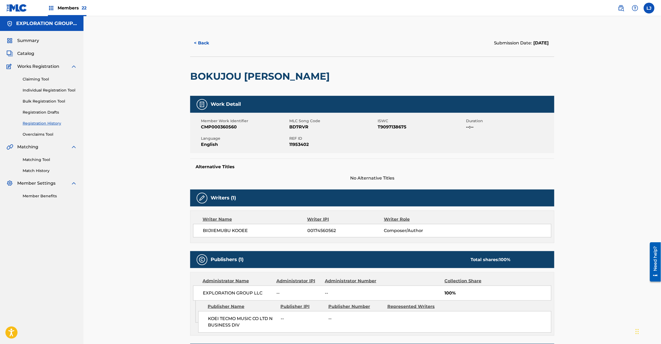
drag, startPoint x: 21, startPoint y: 51, endPoint x: 166, endPoint y: 51, distance: 144.9
click at [22, 51] on span "Catalog" at bounding box center [25, 53] width 17 height 6
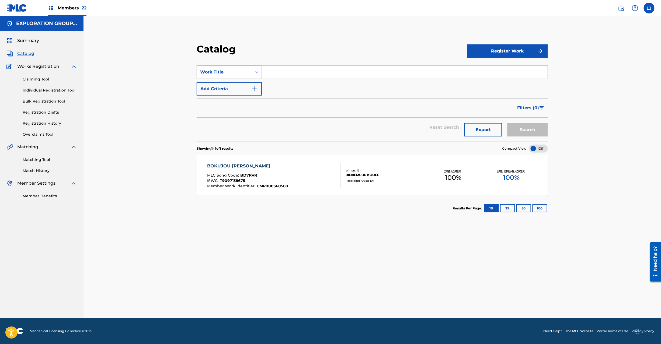
click at [244, 67] on div "Work Title" at bounding box center [224, 72] width 55 height 10
click at [241, 123] on div "MLC Song Code" at bounding box center [229, 125] width 65 height 13
click at [276, 81] on div "SearchWithCriteria834328f3-2d3a-41a0-9fbc-379c480aacab MLC Song Code Add Criter…" at bounding box center [372, 80] width 351 height 30
click at [283, 72] on input "Search Form" at bounding box center [405, 72] width 286 height 13
paste input "BD7RS9"
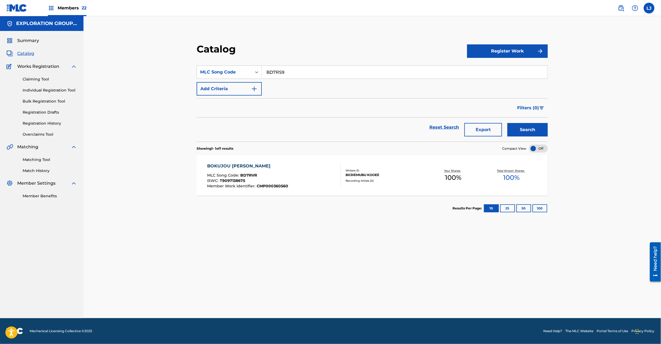
type input "BD7RS9"
click at [548, 128] on div "Catalog Register Work SearchWithCriteria834328f3-2d3a-41a0-9fbc-379c480aacab ML…" at bounding box center [372, 132] width 364 height 178
click at [531, 128] on button "Search" at bounding box center [527, 129] width 40 height 13
click at [308, 170] on div "BOKUJOU HEIJITSU FUYU MLC Song Code : BD7RS9 ISWC : T9097138686 Member Work Ide…" at bounding box center [274, 175] width 134 height 25
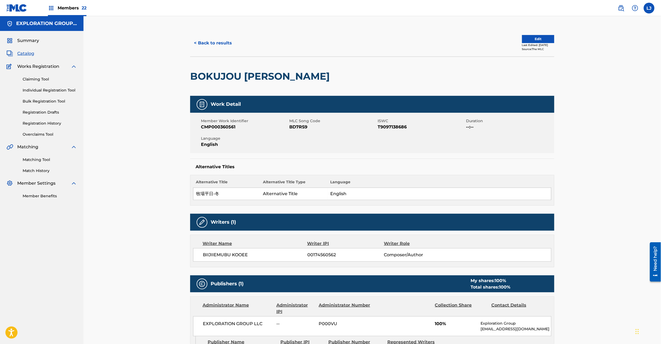
click at [533, 41] on button "Edit" at bounding box center [538, 39] width 32 height 8
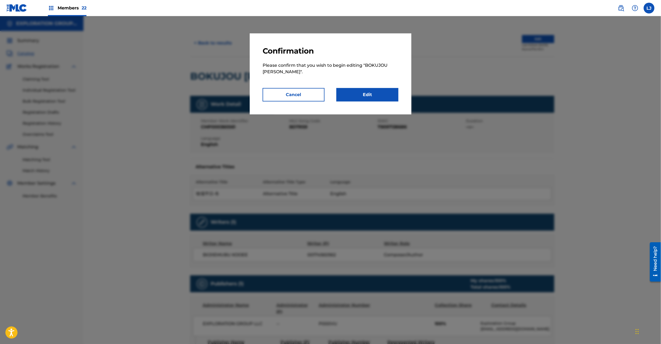
click at [385, 93] on link "Edit" at bounding box center [367, 94] width 62 height 13
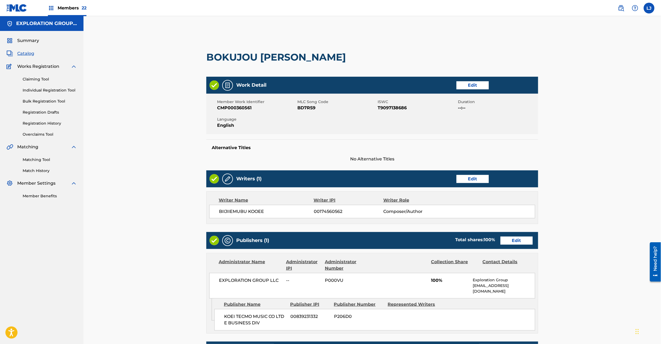
click at [512, 242] on link "Edit" at bounding box center [516, 241] width 32 height 8
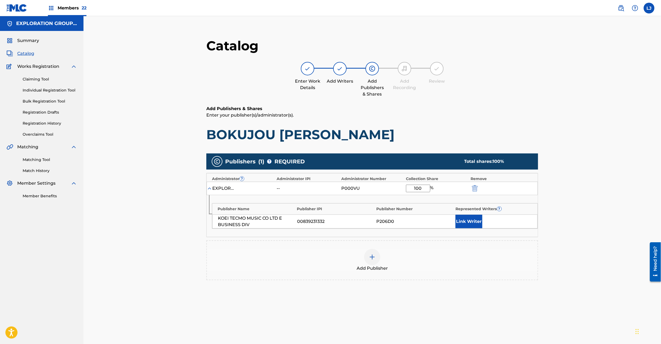
click at [474, 188] on img "submit" at bounding box center [475, 188] width 6 height 6
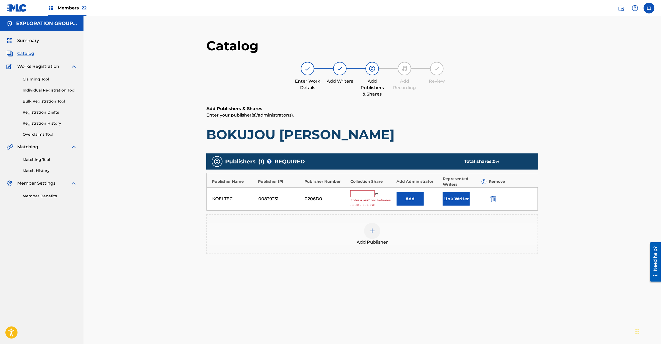
click at [495, 196] on img "submit" at bounding box center [493, 199] width 6 height 6
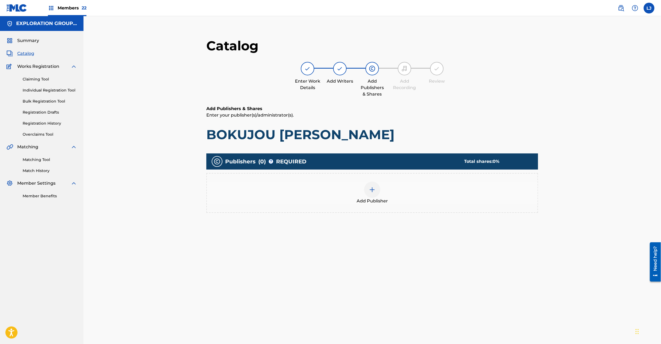
click at [367, 192] on div at bounding box center [372, 190] width 16 height 16
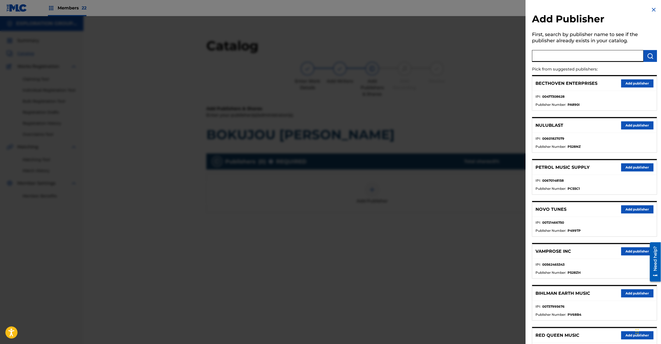
click at [580, 53] on input "text" at bounding box center [587, 56] width 111 height 12
paste input "Koei Tecmo Music Co Ltd N Business Div"
type input "Koei Tecmo Music Co Ltd N Business Div"
click at [652, 58] on img "submit" at bounding box center [650, 56] width 6 height 6
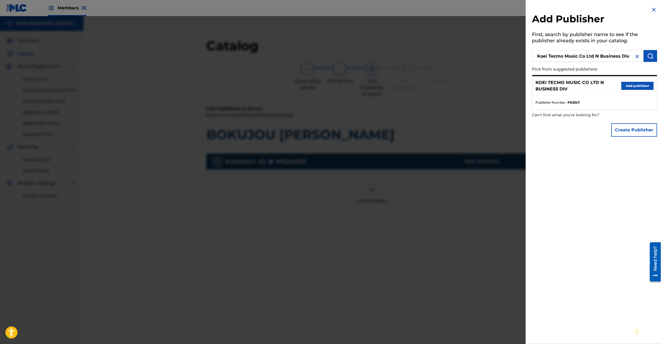
click at [625, 85] on button "Add publisher" at bounding box center [637, 86] width 32 height 8
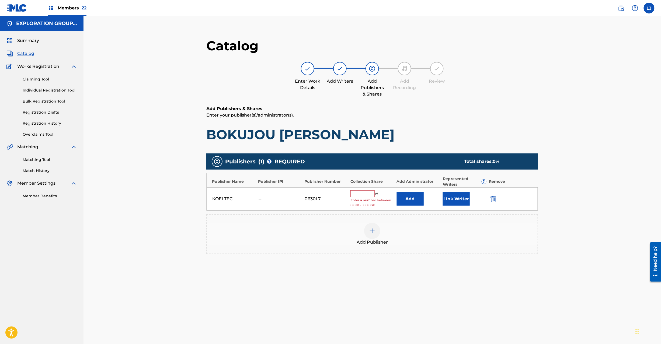
click at [413, 191] on div "KOEI TECMO MUSIC CO LTD N BUSINESS DIV -- P630L7 % Enter a number between 0.01%…" at bounding box center [372, 198] width 331 height 23
click at [409, 195] on button "Add" at bounding box center [410, 198] width 27 height 13
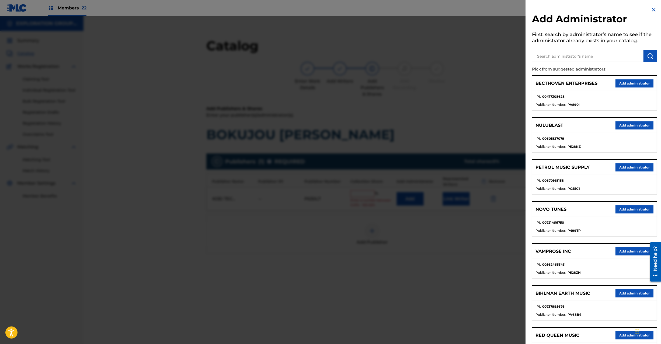
click at [576, 53] on input "text" at bounding box center [587, 56] width 111 height 12
paste input "Exploration Group LLC"
type input "Exploration Group LLC"
click at [649, 55] on img "submit" at bounding box center [650, 56] width 6 height 6
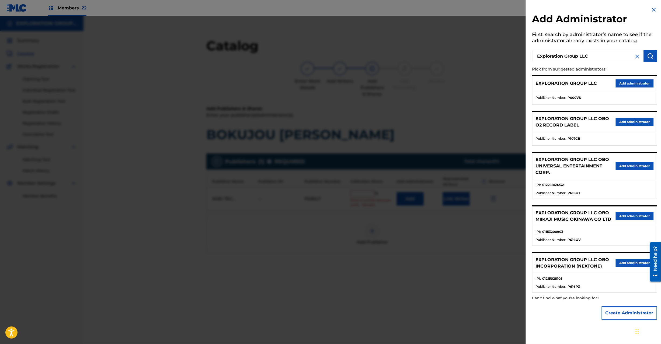
click at [627, 81] on button "Add administrator" at bounding box center [635, 83] width 38 height 8
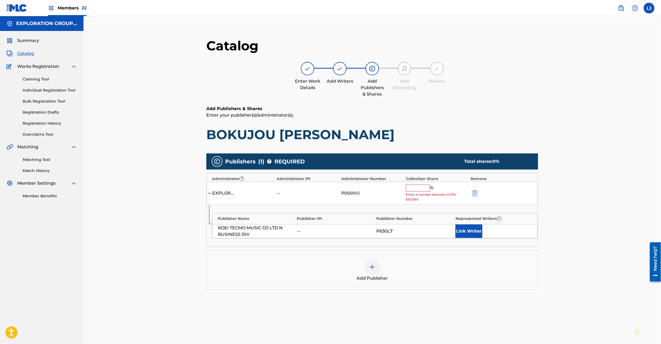
click at [420, 194] on span "Enter a number between 0.01% - 100.06%" at bounding box center [437, 197] width 62 height 10
click at [415, 186] on input "text" at bounding box center [418, 188] width 24 height 7
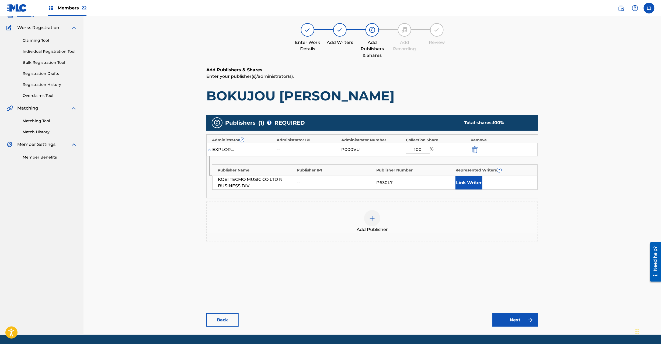
scroll to position [55, 0]
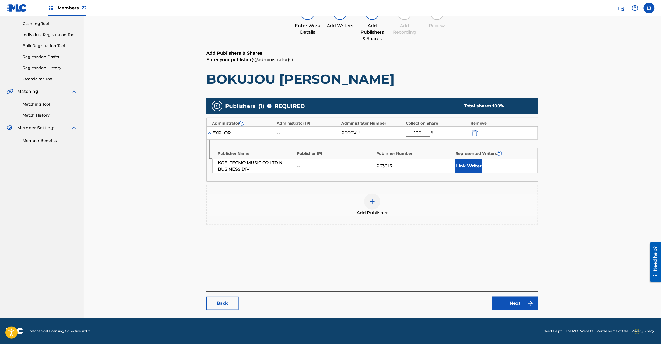
type input "100"
click at [519, 302] on link "Next" at bounding box center [515, 303] width 46 height 13
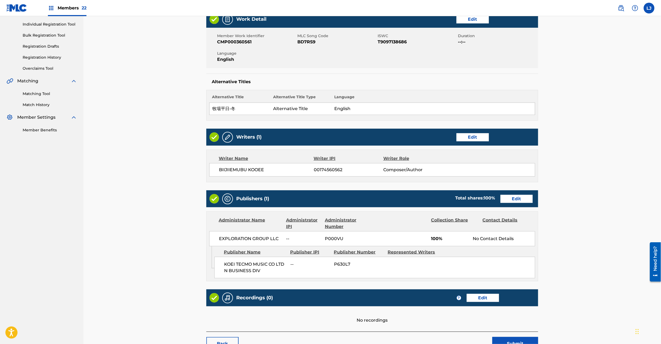
scroll to position [107, 0]
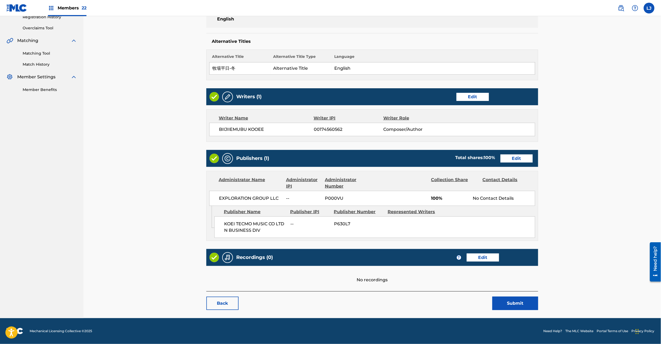
click at [532, 309] on button "Submit" at bounding box center [515, 303] width 46 height 13
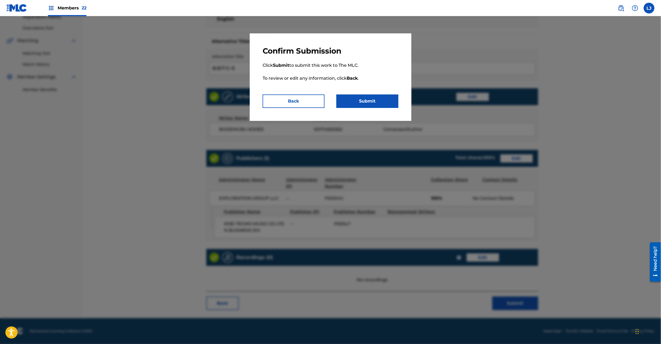
click at [365, 104] on button "Submit" at bounding box center [367, 101] width 62 height 13
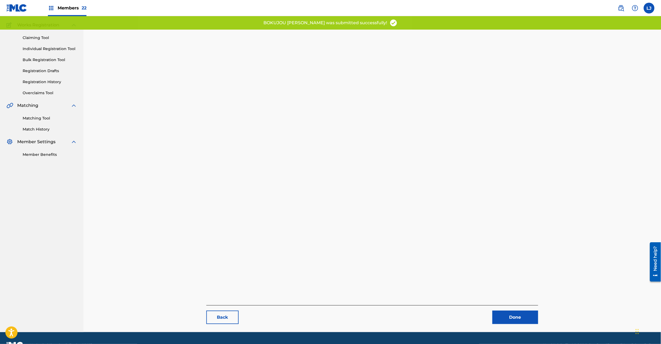
scroll to position [55, 0]
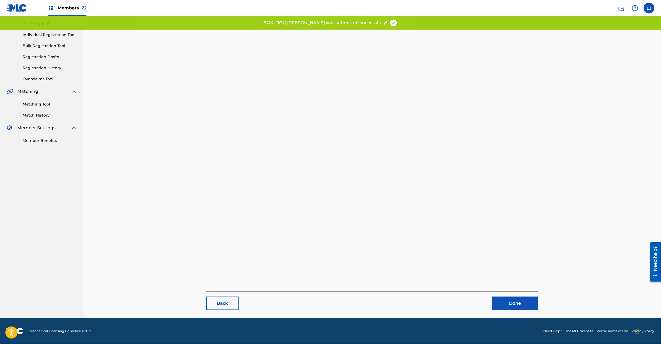
click at [511, 306] on link "Done" at bounding box center [515, 303] width 46 height 13
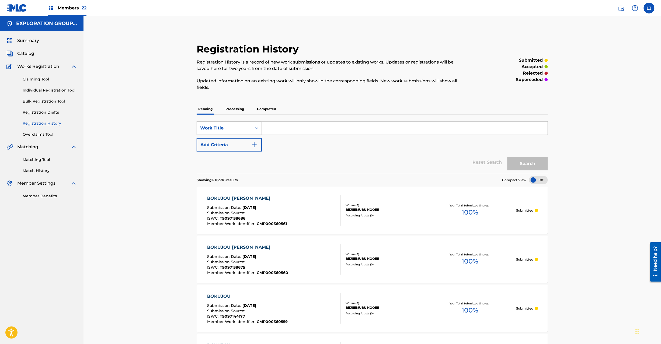
click at [29, 53] on span "Catalog" at bounding box center [25, 53] width 17 height 6
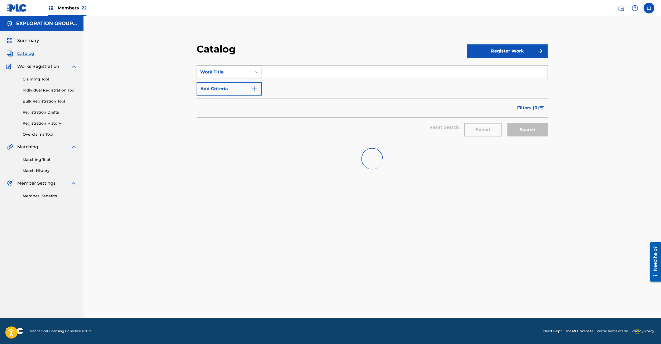
click at [241, 72] on div "Work Title" at bounding box center [224, 72] width 48 height 6
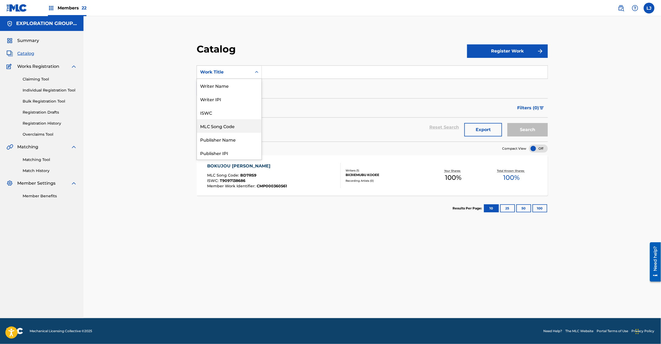
click at [231, 123] on div "MLC Song Code" at bounding box center [229, 125] width 65 height 13
click at [285, 61] on section "SearchWithCriteria38c49e9a-b7a6-42a0-a4a6-cd26f7f90328 MLC Song Code Add Criter…" at bounding box center [372, 100] width 351 height 83
click at [284, 69] on input "Search Form" at bounding box center [405, 72] width 286 height 13
paste input "BD7RWU"
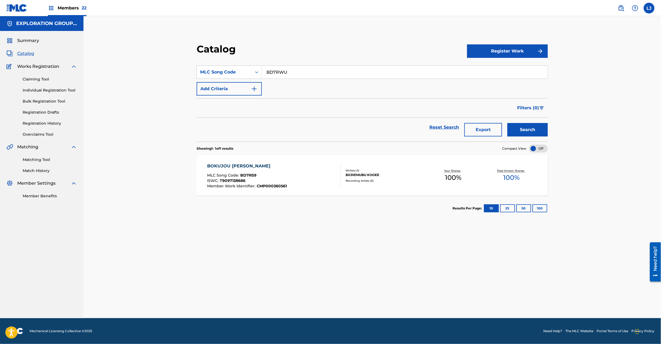
type input "BD7RWU"
click at [522, 132] on button "Search" at bounding box center [527, 129] width 40 height 13
click at [300, 175] on div "BOKUJOU HEIJITSU HARU MLC Song Code : BD7RWU ISWC : T9097138642 Member Work Ide…" at bounding box center [274, 175] width 134 height 25
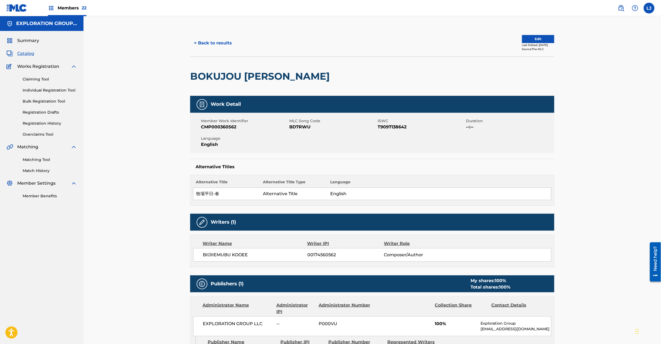
click at [526, 36] on button "Edit" at bounding box center [538, 39] width 32 height 8
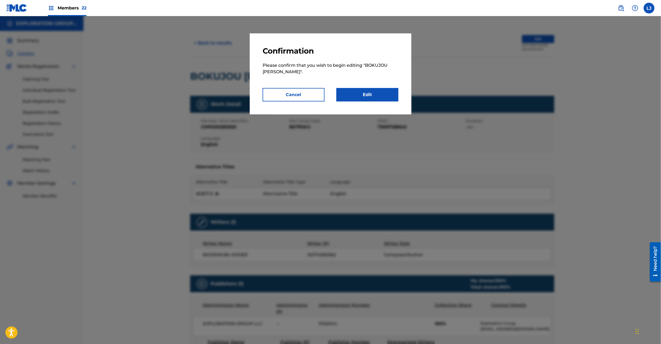
drag, startPoint x: 371, startPoint y: 87, endPoint x: 368, endPoint y: 91, distance: 5.0
click at [371, 88] on div "Confirmation Please confirm that you wish to begin editing " BOKUJOU HEIJITSU H…" at bounding box center [331, 73] width 162 height 81
click at [366, 92] on link "Edit" at bounding box center [367, 94] width 62 height 13
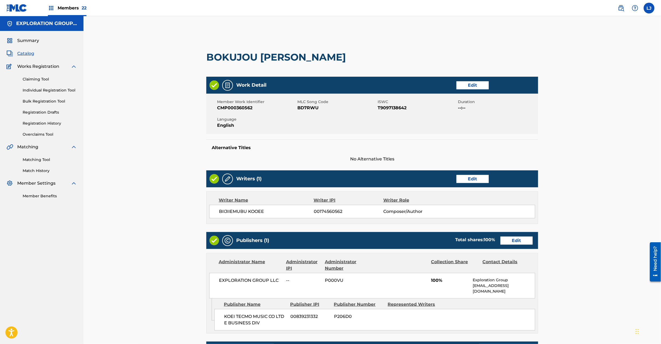
click at [528, 238] on link "Edit" at bounding box center [516, 241] width 32 height 8
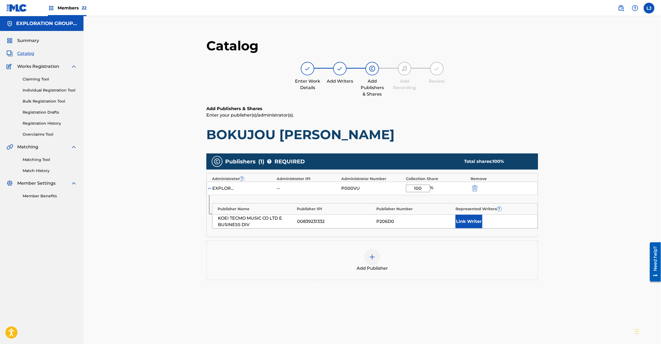
click at [477, 190] on img "submit" at bounding box center [475, 188] width 6 height 6
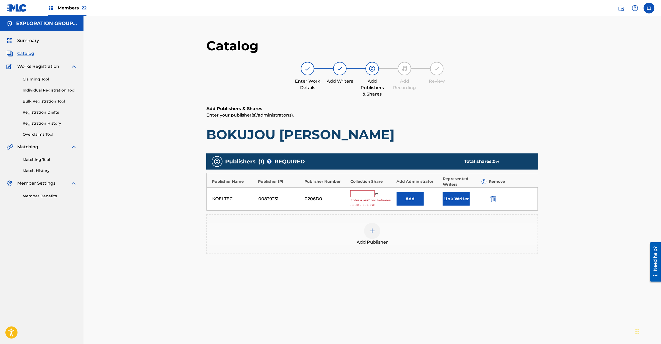
click at [499, 200] on div at bounding box center [501, 199] width 24 height 6
click at [495, 200] on img "submit" at bounding box center [493, 199] width 6 height 6
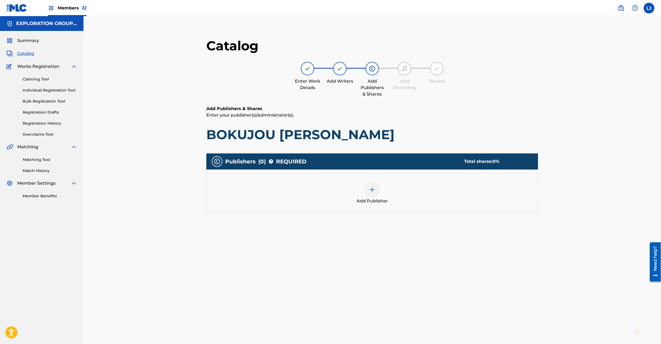
click at [372, 190] on img at bounding box center [372, 190] width 6 height 6
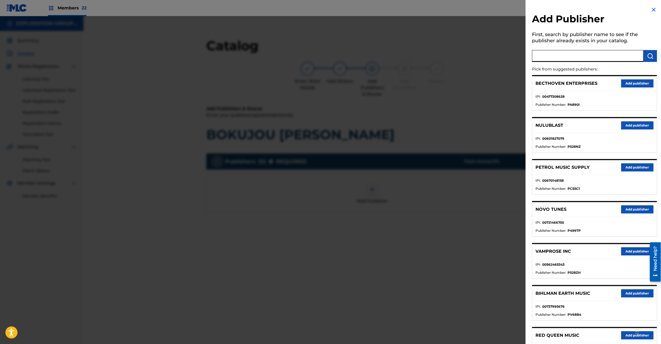
click at [562, 58] on input "text" at bounding box center [587, 56] width 111 height 12
paste input "Koei Tecmo Music Co Ltd N Business Div"
type input "Koei Tecmo Music Co Ltd N Business Div"
click at [651, 58] on img "submit" at bounding box center [650, 56] width 6 height 6
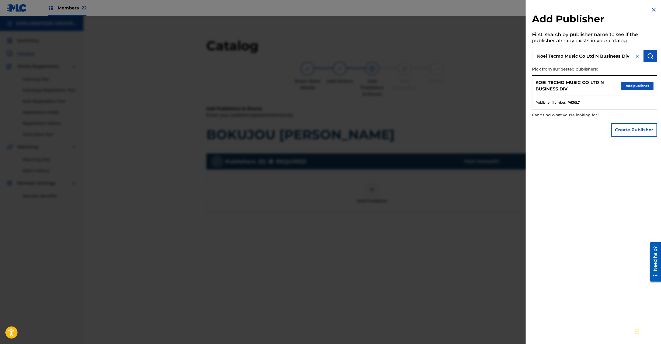
click at [634, 87] on button "Add publisher" at bounding box center [637, 86] width 32 height 8
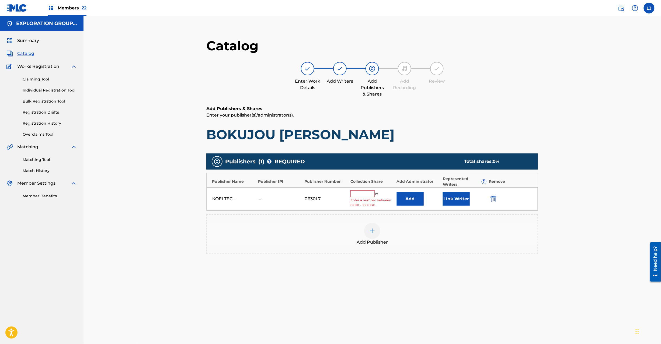
click at [417, 195] on button "Add" at bounding box center [410, 198] width 27 height 13
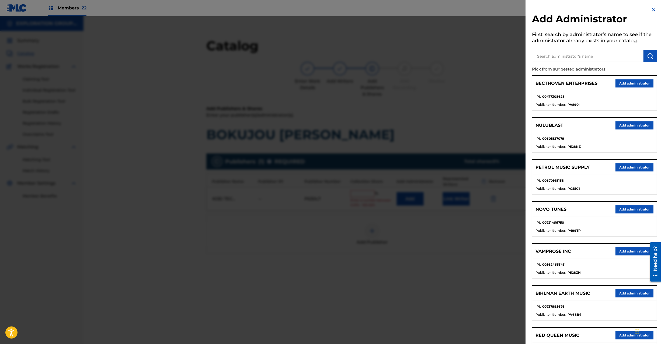
click at [563, 57] on input "text" at bounding box center [587, 56] width 111 height 12
paste input "Exploration Group LLC"
type input "Exploration Group LLC"
click at [649, 57] on img "submit" at bounding box center [650, 56] width 6 height 6
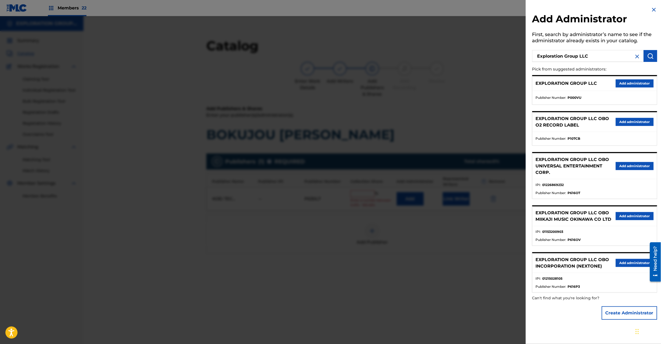
click at [628, 81] on button "Add administrator" at bounding box center [635, 83] width 38 height 8
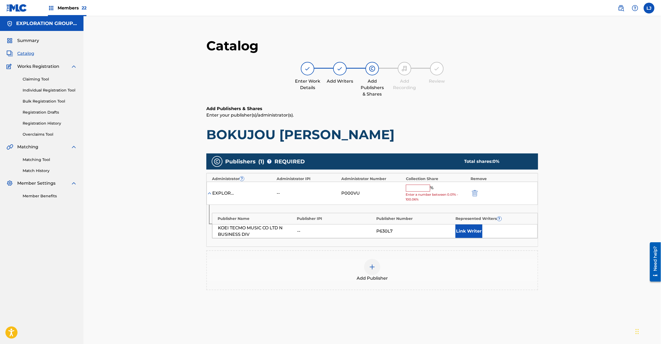
click at [417, 186] on input "text" at bounding box center [418, 188] width 24 height 7
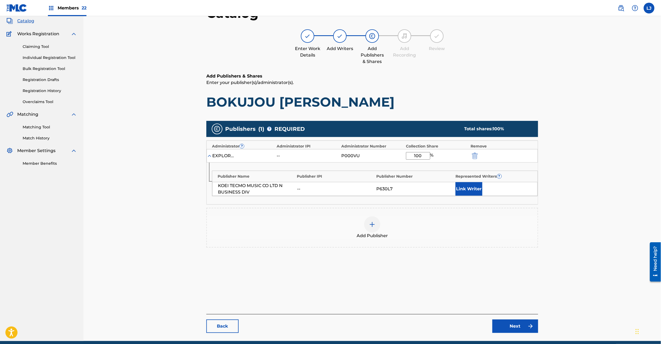
scroll to position [55, 0]
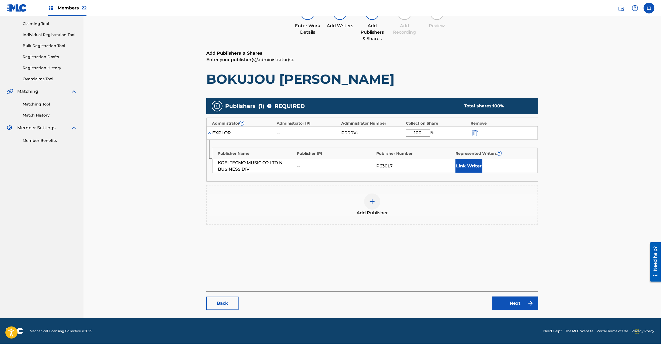
type input "100"
click at [499, 306] on link "Next" at bounding box center [515, 303] width 46 height 13
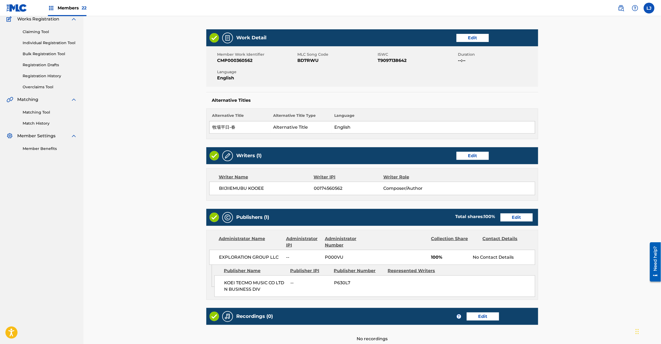
scroll to position [107, 0]
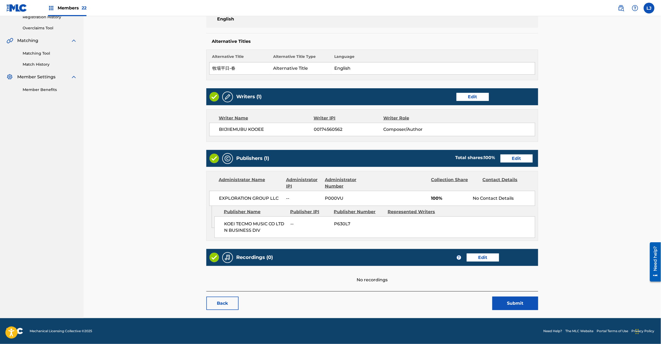
click at [502, 304] on button "Submit" at bounding box center [515, 303] width 46 height 13
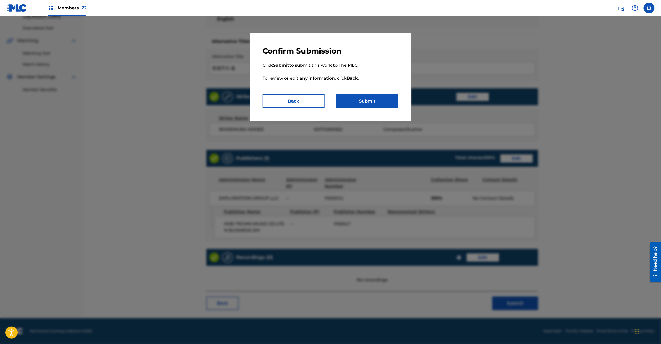
click at [368, 95] on button "Submit" at bounding box center [367, 101] width 62 height 13
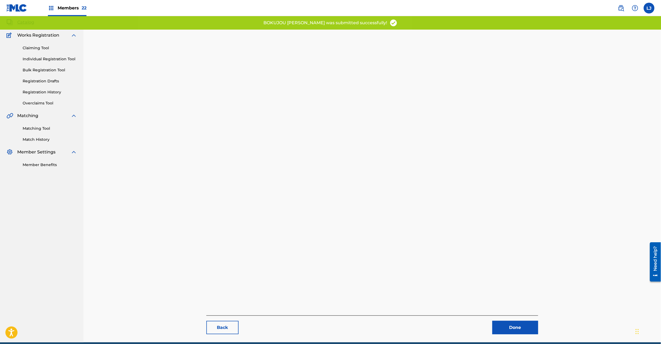
scroll to position [55, 0]
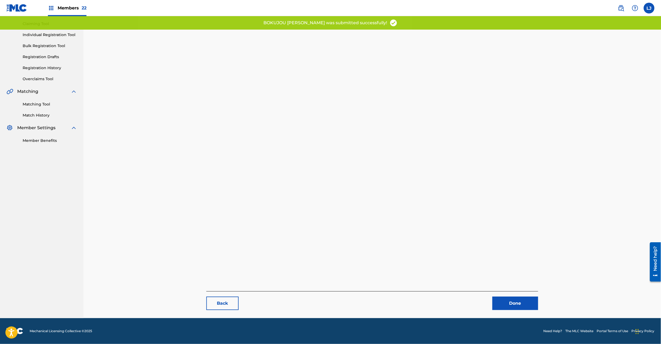
click at [513, 305] on link "Done" at bounding box center [515, 303] width 46 height 13
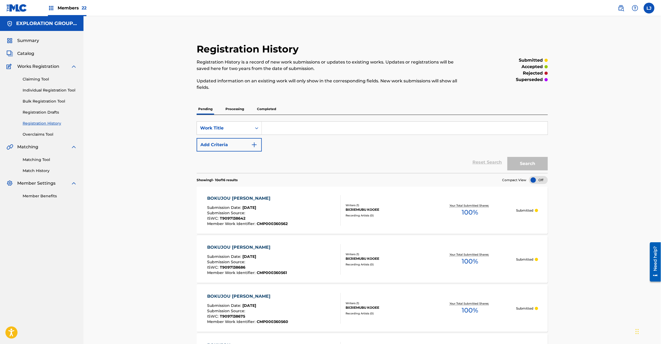
click at [23, 53] on span "Catalog" at bounding box center [25, 53] width 17 height 6
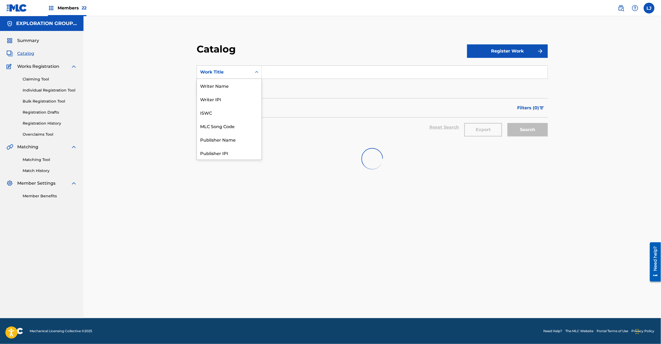
drag, startPoint x: 207, startPoint y: 71, endPoint x: 211, endPoint y: 79, distance: 8.8
click at [207, 71] on div "Work Title" at bounding box center [224, 72] width 48 height 6
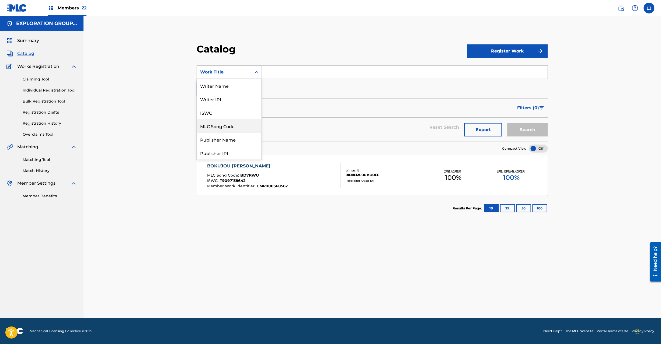
click at [220, 125] on div "MLC Song Code" at bounding box center [229, 125] width 65 height 13
click at [312, 74] on input "Search Form" at bounding box center [405, 72] width 286 height 13
paste input "BD7RT6"
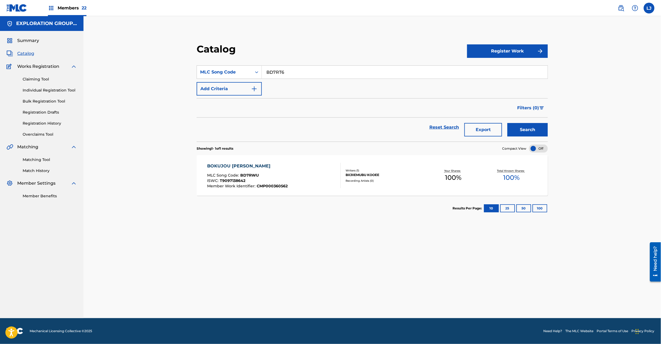
type input "BD7RT6"
click at [517, 130] on button "Search" at bounding box center [527, 129] width 40 height 13
click at [268, 170] on div "BOKUJOU HEIJITSU NATSU MLC Song Code : BD7RT6 ISWC : T9097138653 Member Work Id…" at bounding box center [247, 175] width 81 height 25
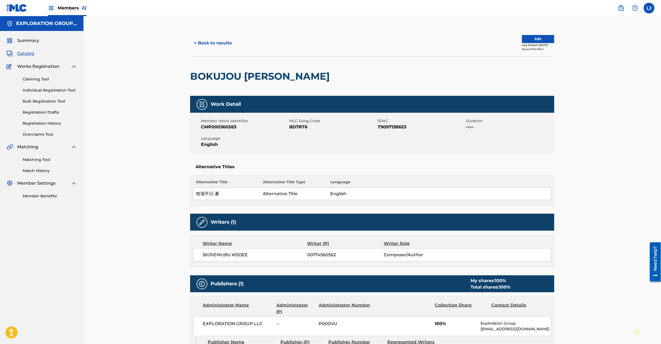
click at [540, 43] on div "Edit Last Edited: [DATE] Source: The MLC" at bounding box center [538, 43] width 32 height 16
click at [537, 38] on button "Edit" at bounding box center [538, 39] width 32 height 8
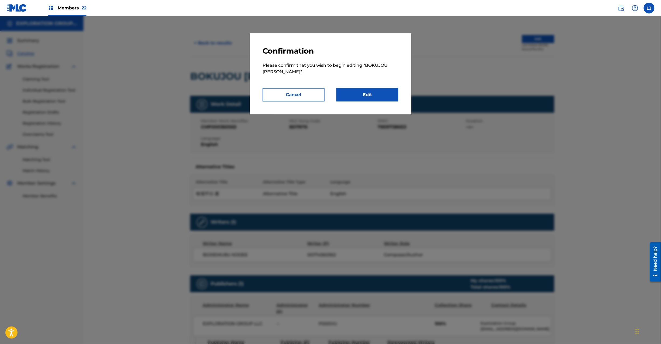
click at [369, 96] on link "Edit" at bounding box center [367, 94] width 62 height 13
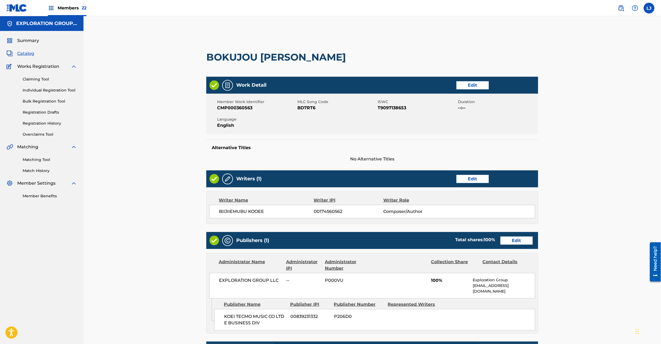
click at [515, 242] on link "Edit" at bounding box center [516, 241] width 32 height 8
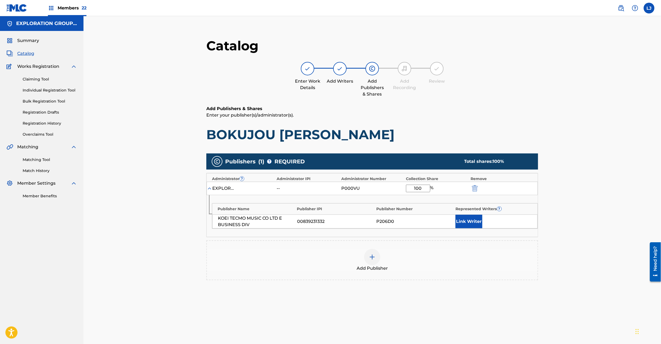
click at [478, 191] on button "submit" at bounding box center [474, 188] width 8 height 6
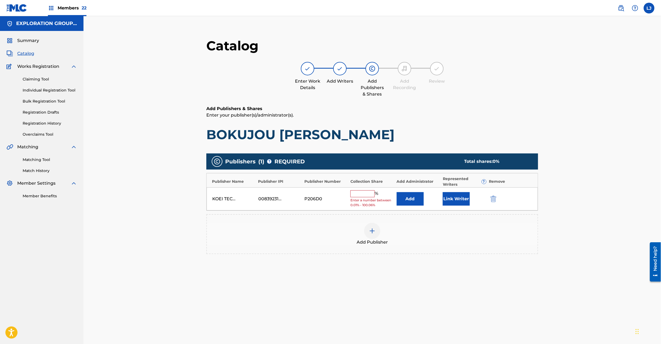
click at [490, 197] on img "submit" at bounding box center [493, 199] width 6 height 6
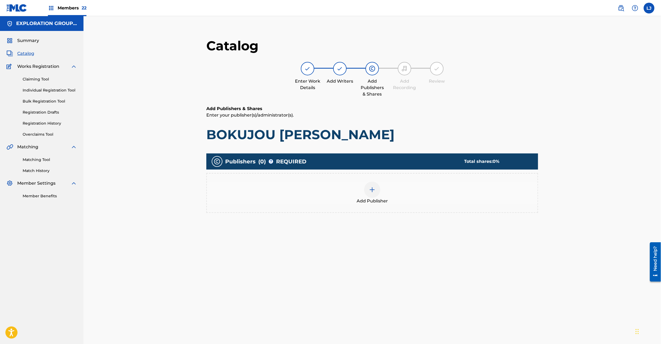
click at [374, 193] on div at bounding box center [372, 190] width 16 height 16
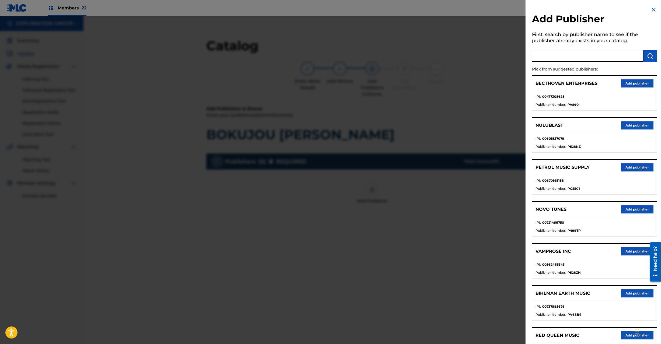
click at [587, 56] on input "text" at bounding box center [587, 56] width 111 height 12
paste input "Koei Tecmo Music Co Ltd N Business Div"
type input "Koei Tecmo Music Co Ltd N Business Div"
click at [644, 54] on button "submit" at bounding box center [650, 56] width 13 height 12
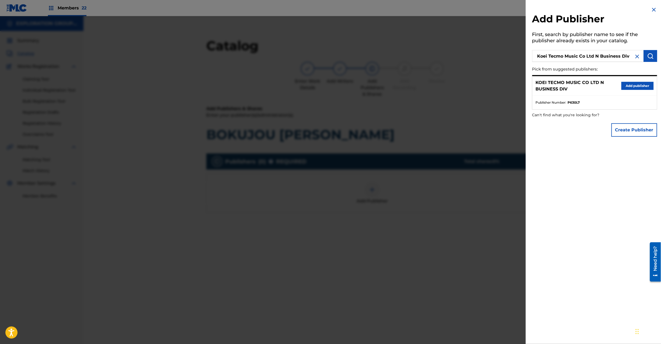
click at [634, 85] on button "Add publisher" at bounding box center [637, 86] width 32 height 8
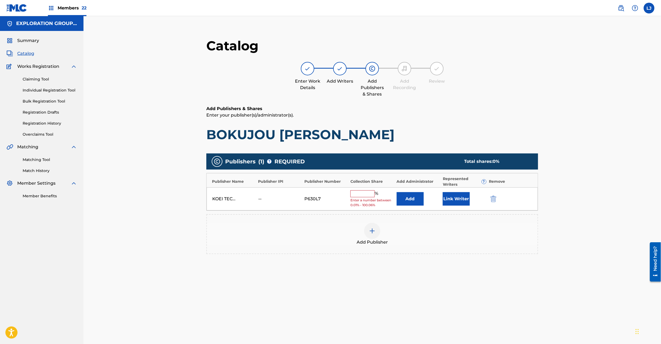
click at [406, 194] on button "Add" at bounding box center [410, 198] width 27 height 13
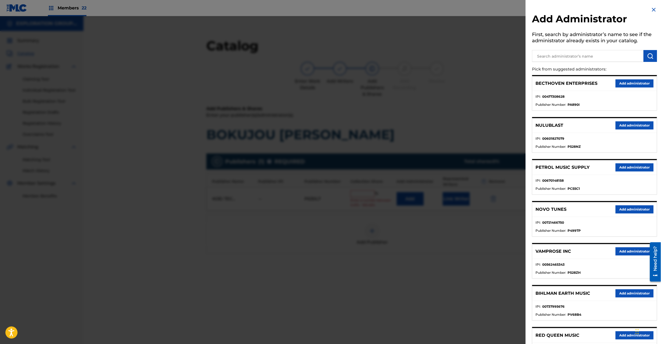
click at [560, 56] on input "text" at bounding box center [587, 56] width 111 height 12
paste input "Exploration Group LLC"
type input "Exploration Group LLC"
click at [650, 60] on button "submit" at bounding box center [650, 56] width 13 height 12
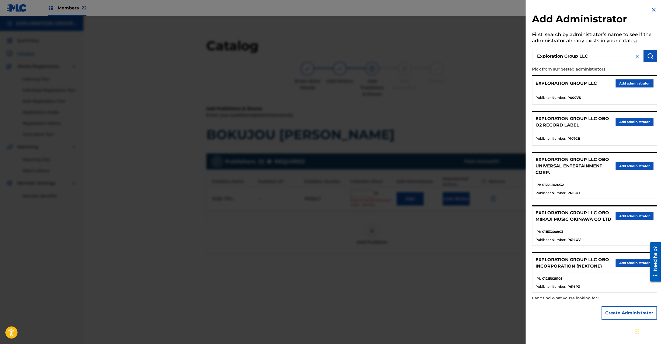
click at [625, 81] on button "Add administrator" at bounding box center [635, 83] width 38 height 8
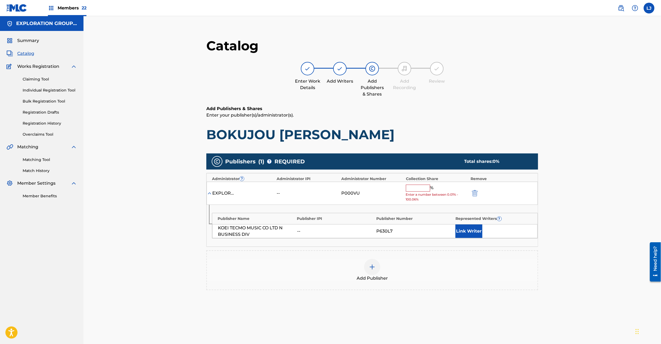
click at [410, 190] on input "text" at bounding box center [418, 188] width 24 height 7
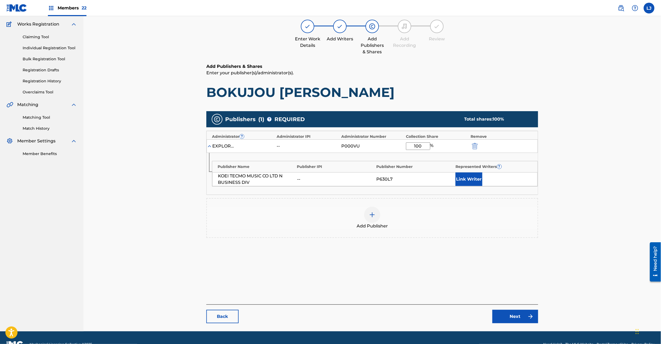
scroll to position [55, 0]
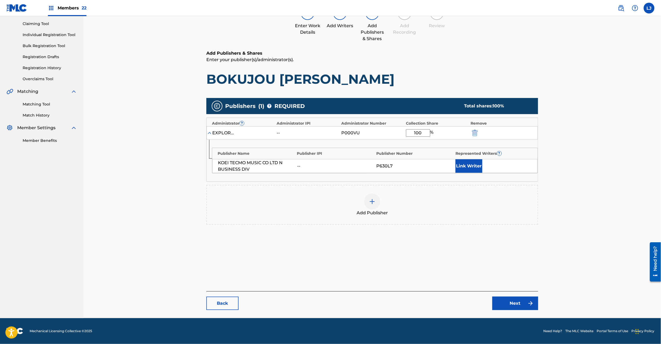
type input "100"
click at [518, 302] on link "Next" at bounding box center [515, 303] width 46 height 13
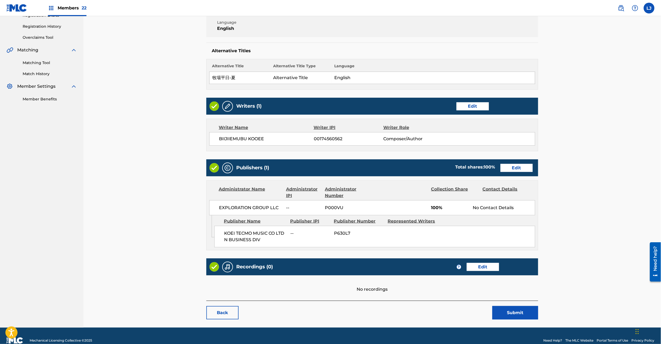
scroll to position [107, 0]
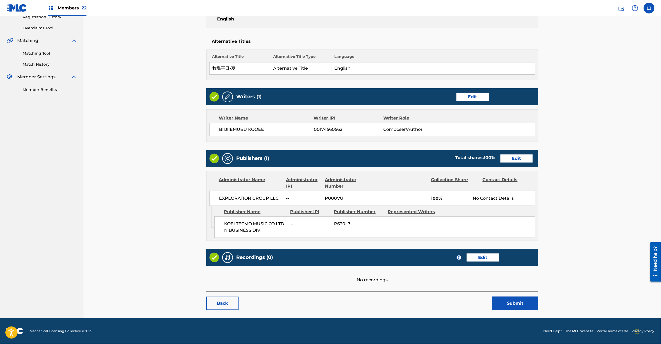
click at [512, 305] on button "Submit" at bounding box center [515, 303] width 46 height 13
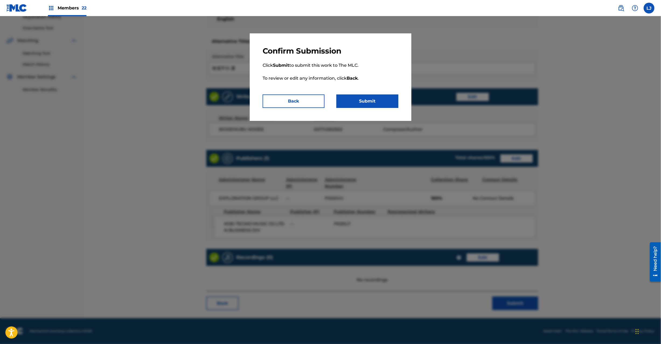
click at [369, 104] on button "Submit" at bounding box center [367, 101] width 62 height 13
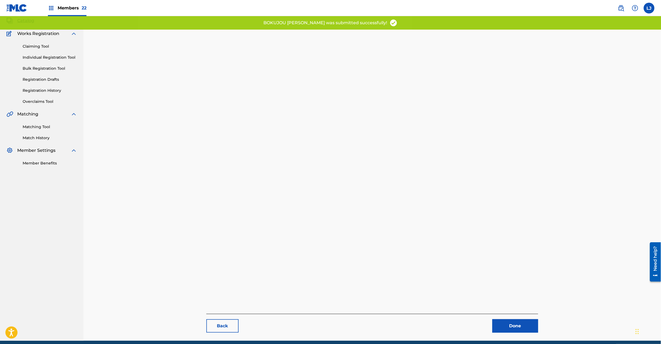
scroll to position [55, 0]
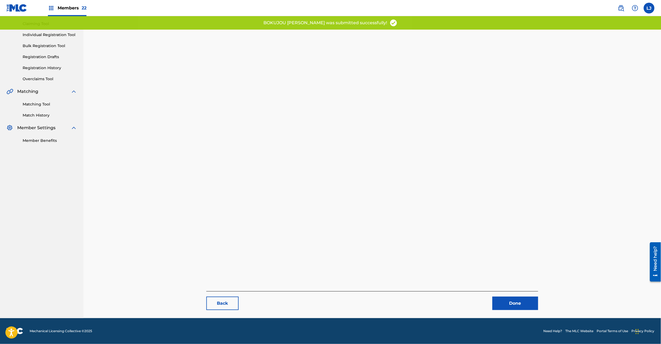
click at [508, 302] on link "Done" at bounding box center [515, 303] width 46 height 13
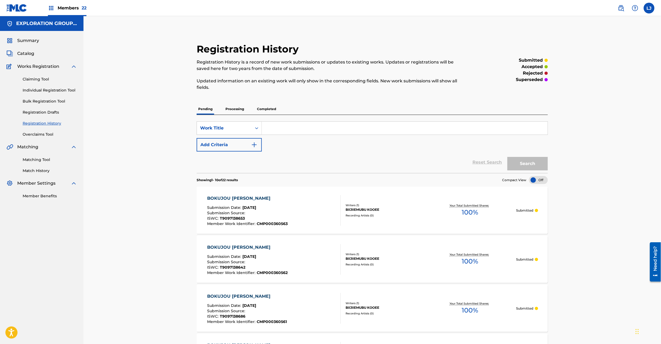
click at [29, 53] on span "Catalog" at bounding box center [25, 53] width 17 height 6
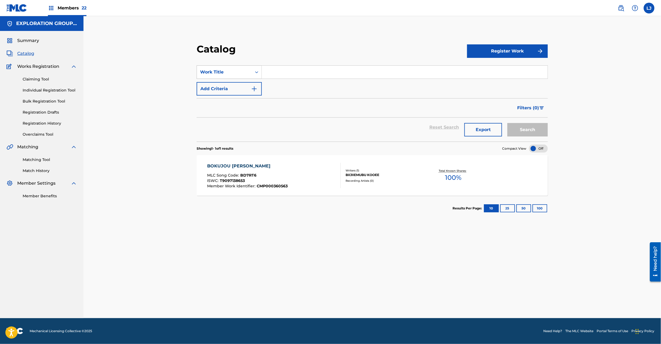
drag, startPoint x: 239, startPoint y: 68, endPoint x: 238, endPoint y: 71, distance: 3.2
click at [239, 68] on div "Work Title" at bounding box center [224, 72] width 55 height 10
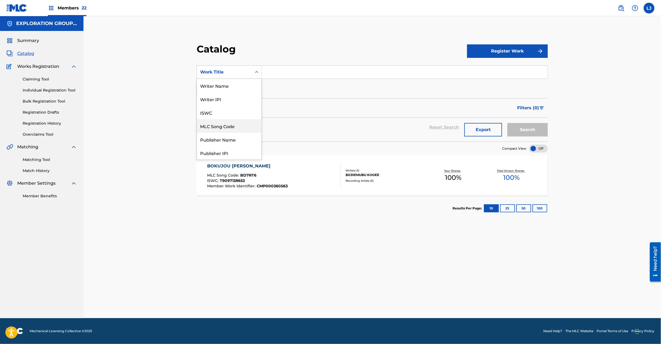
click at [233, 130] on div "MLC Song Code" at bounding box center [229, 125] width 65 height 13
click at [284, 78] on input "Search Form" at bounding box center [405, 72] width 286 height 13
paste input "BD7RTF"
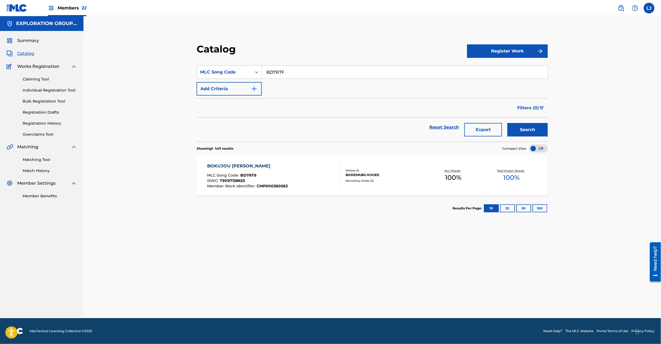
type input "BD7RTF"
click at [525, 134] on button "Search" at bounding box center [527, 129] width 40 height 13
click at [282, 168] on div "BOOLEAN_PARADOX/." at bounding box center [247, 166] width 81 height 6
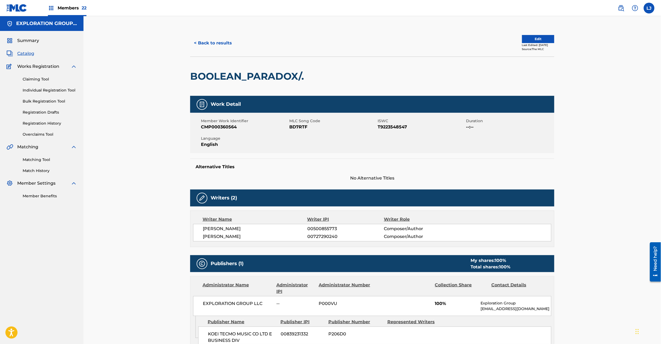
click at [527, 43] on div "Last Edited: [DATE]" at bounding box center [538, 45] width 32 height 4
click at [526, 37] on button "Edit" at bounding box center [538, 39] width 32 height 8
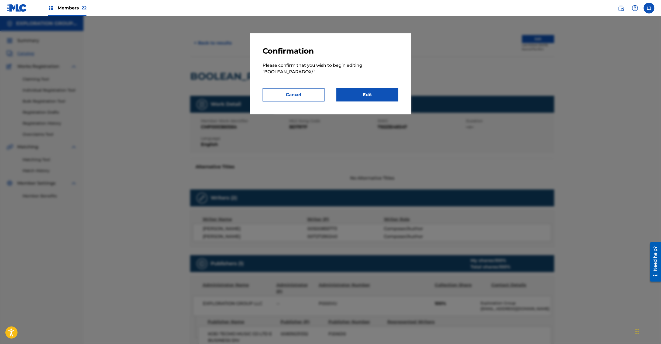
click at [374, 94] on link "Edit" at bounding box center [367, 94] width 62 height 13
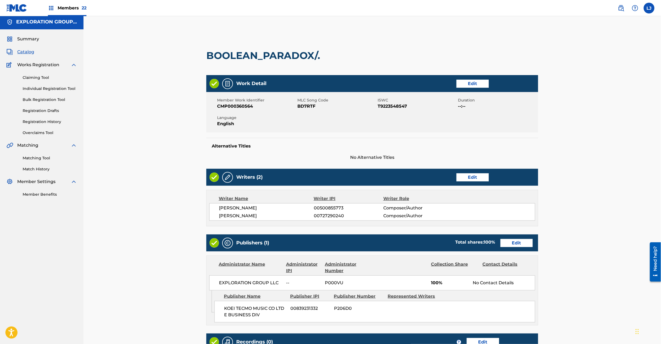
scroll to position [92, 0]
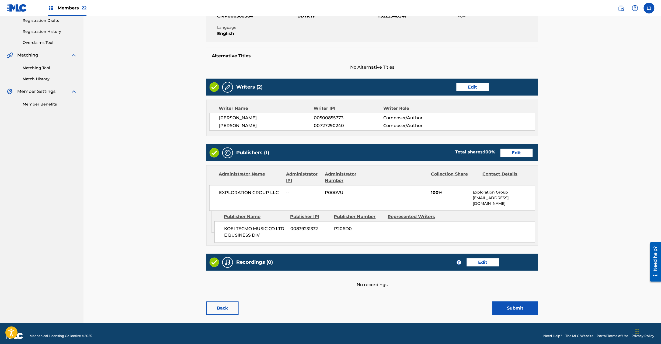
click at [511, 150] on link "Edit" at bounding box center [516, 153] width 32 height 8
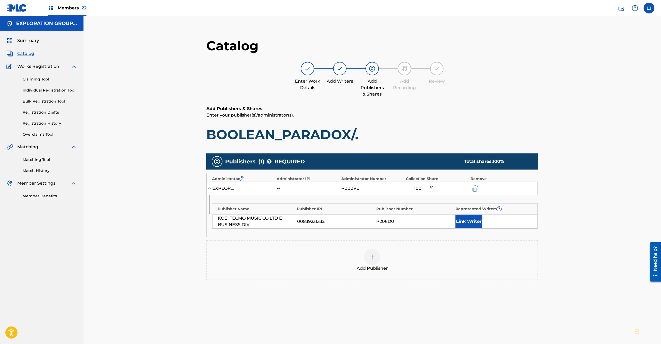
click at [474, 188] on img "submit" at bounding box center [475, 188] width 6 height 6
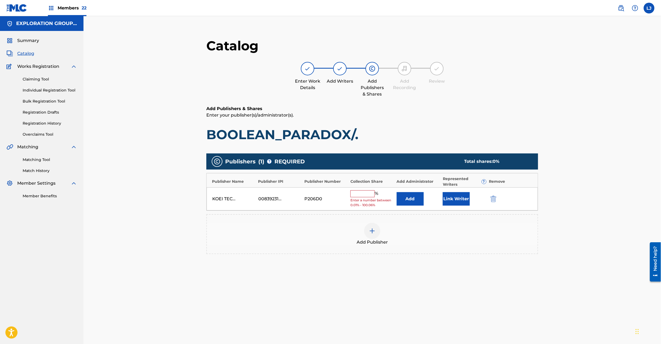
click at [492, 199] on img "submit" at bounding box center [493, 199] width 6 height 6
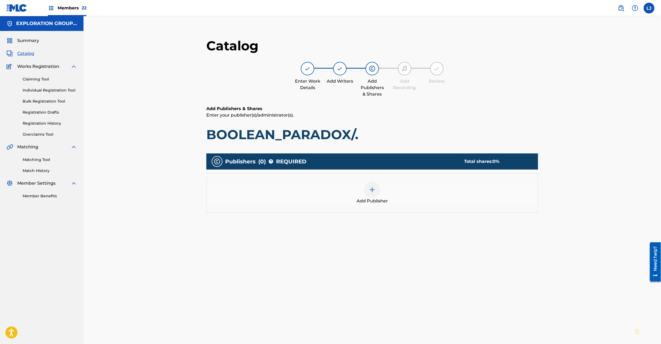
click at [374, 192] on img at bounding box center [372, 190] width 6 height 6
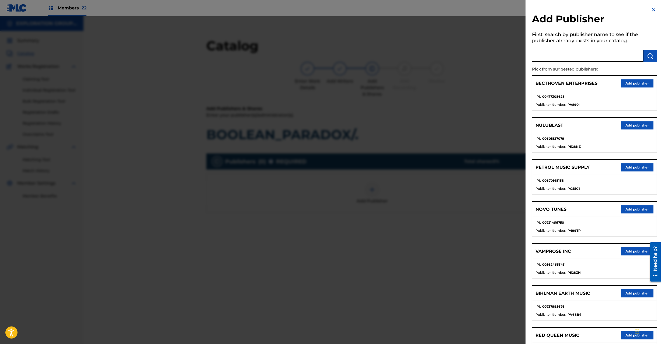
click at [561, 55] on input "text" at bounding box center [587, 56] width 111 height 12
paste input "Koei Tecmo Music Co Ltd N Business Div"
type input "Koei Tecmo Music Co Ltd N Business Div"
click at [644, 56] on button "submit" at bounding box center [650, 56] width 13 height 12
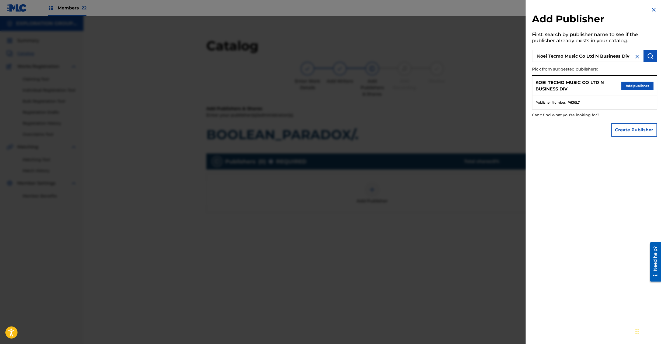
click at [637, 83] on div "KOEI TECMO MUSIC CO LTD N BUSINESS DIV Add publisher" at bounding box center [594, 86] width 124 height 20
click at [636, 85] on button "Add publisher" at bounding box center [637, 86] width 32 height 8
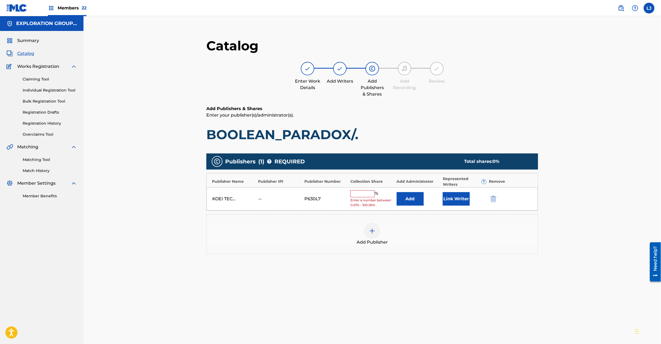
click at [416, 197] on button "Add" at bounding box center [410, 198] width 27 height 13
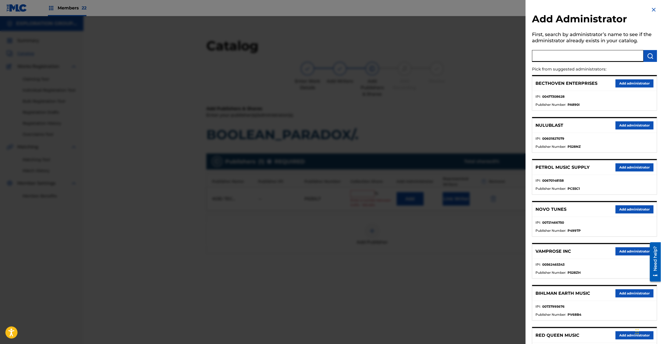
click at [590, 60] on input "text" at bounding box center [587, 56] width 111 height 12
paste input "Exploration Group LLC"
type input "Exploration Group LLC"
click at [644, 54] on button "submit" at bounding box center [650, 56] width 13 height 12
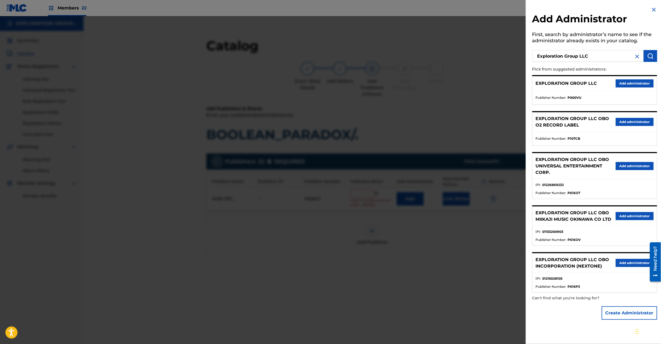
click at [625, 85] on button "Add administrator" at bounding box center [635, 83] width 38 height 8
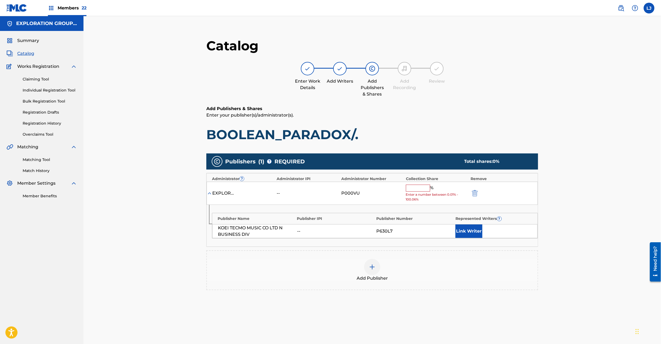
click at [424, 190] on input "text" at bounding box center [418, 188] width 24 height 7
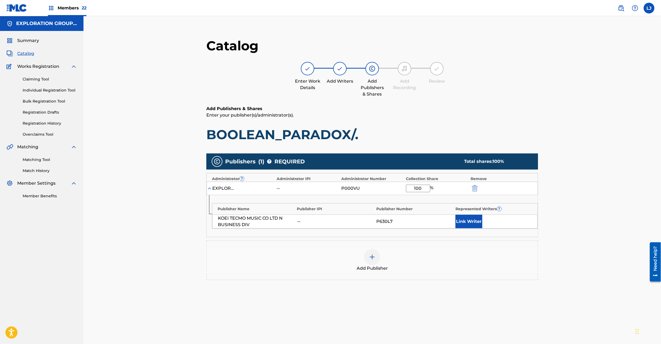
scroll to position [55, 0]
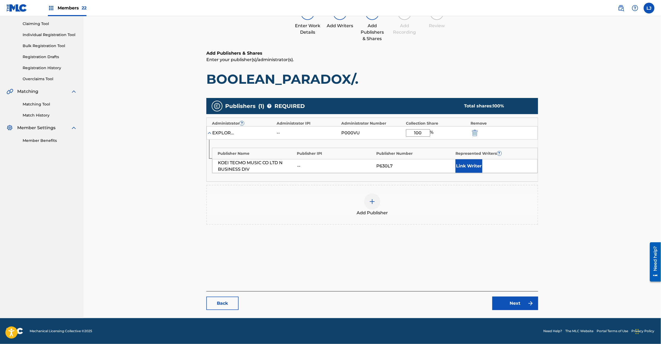
type input "100"
click at [528, 299] on link "Next" at bounding box center [515, 303] width 46 height 13
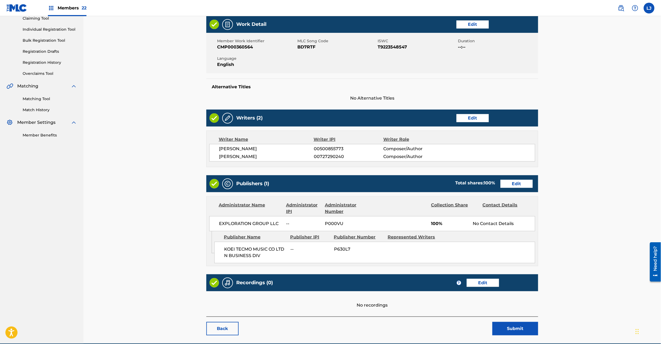
scroll to position [87, 0]
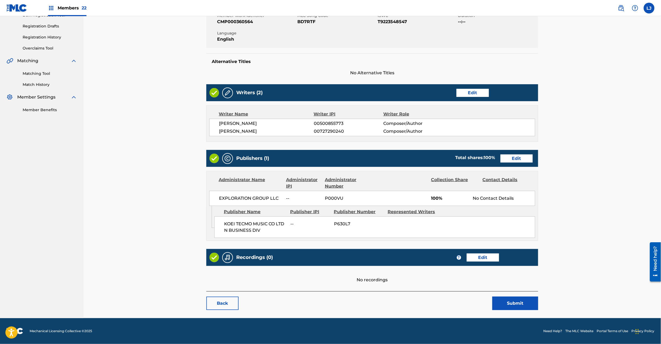
click at [512, 304] on button "Submit" at bounding box center [515, 303] width 46 height 13
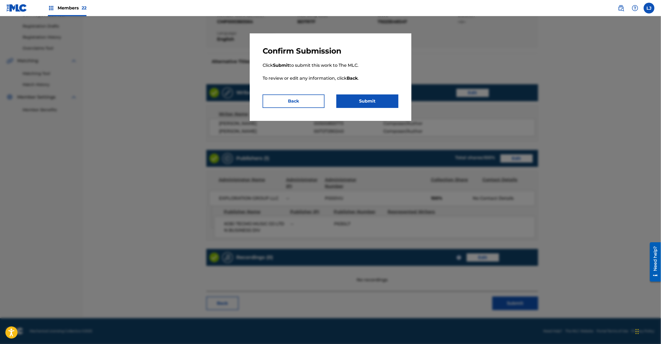
click at [357, 96] on button "Submit" at bounding box center [367, 101] width 62 height 13
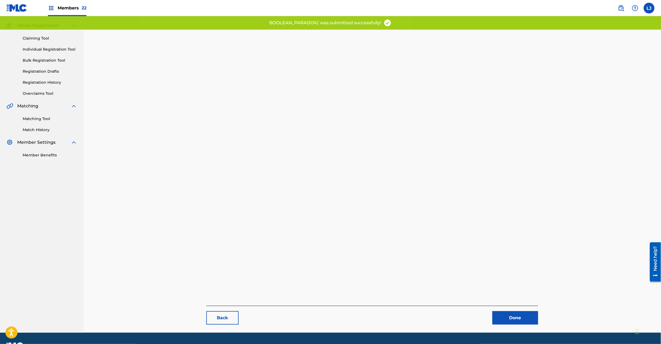
scroll to position [55, 0]
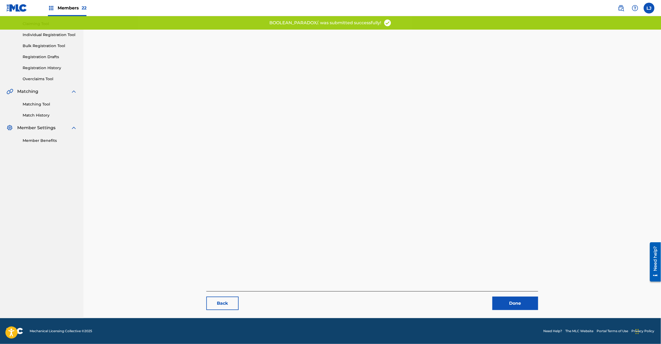
click at [500, 302] on link "Done" at bounding box center [515, 303] width 46 height 13
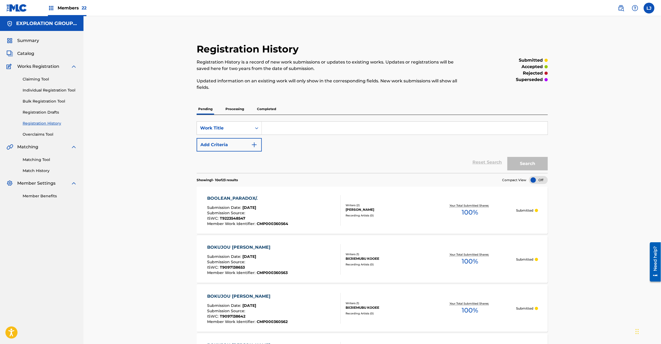
click at [24, 50] on div "Summary Catalog Works Registration Claiming Tool Individual Registration Tool B…" at bounding box center [41, 118] width 83 height 175
click at [21, 51] on span "Catalog" at bounding box center [25, 53] width 17 height 6
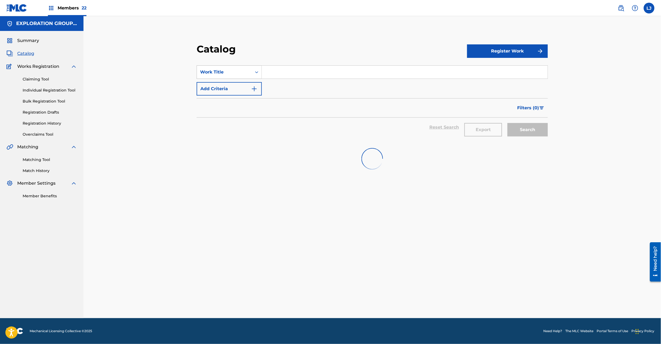
click at [225, 75] on div "Work Title" at bounding box center [224, 72] width 48 height 6
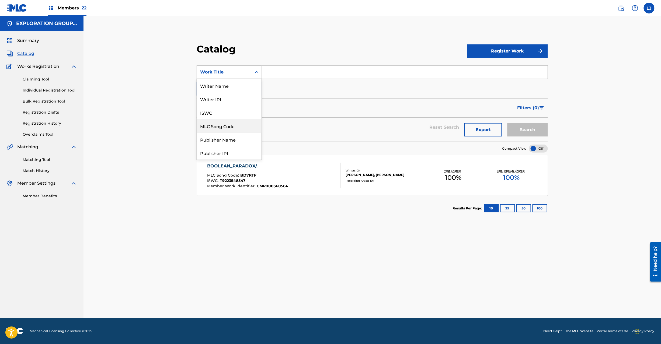
click at [227, 127] on div "MLC Song Code" at bounding box center [229, 125] width 65 height 13
drag, startPoint x: 267, startPoint y: 81, endPoint x: 277, endPoint y: 72, distance: 13.4
click at [277, 72] on input "Search Form" at bounding box center [405, 72] width 286 height 13
paste input "BD7RSF"
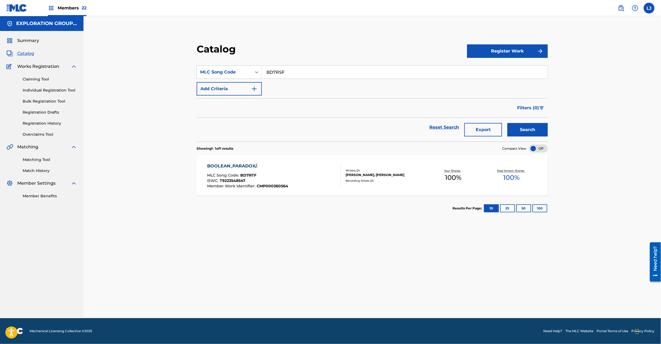
type input "BD7RSF"
click at [544, 135] on button "Search" at bounding box center [527, 129] width 40 height 13
click at [402, 173] on div "BIIJIIEMUBU KOOEE" at bounding box center [385, 175] width 78 height 5
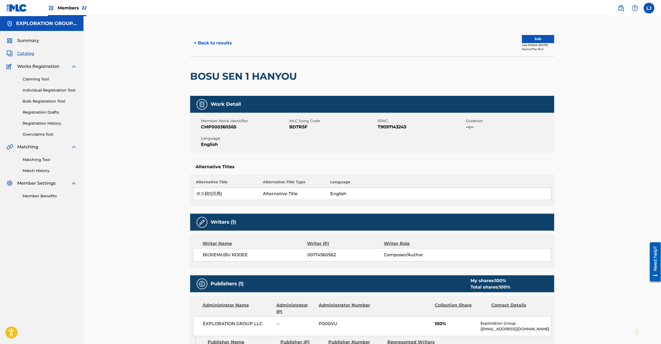
click at [530, 36] on button "Edit" at bounding box center [538, 39] width 32 height 8
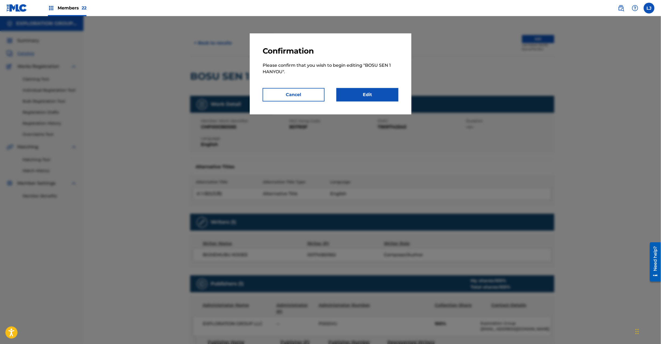
click at [374, 101] on link "Edit" at bounding box center [367, 94] width 62 height 13
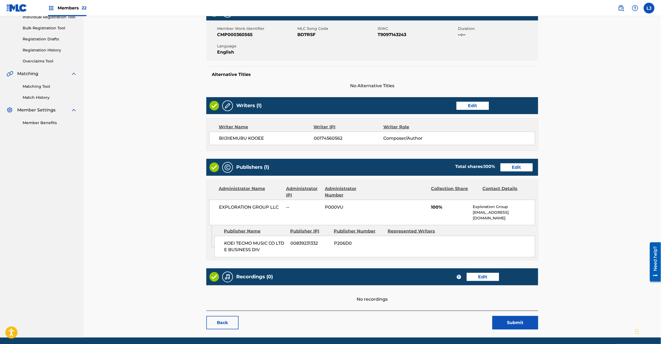
scroll to position [88, 0]
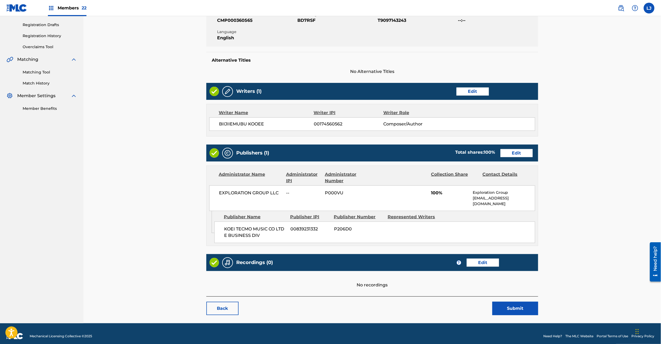
click at [513, 151] on link "Edit" at bounding box center [516, 153] width 32 height 8
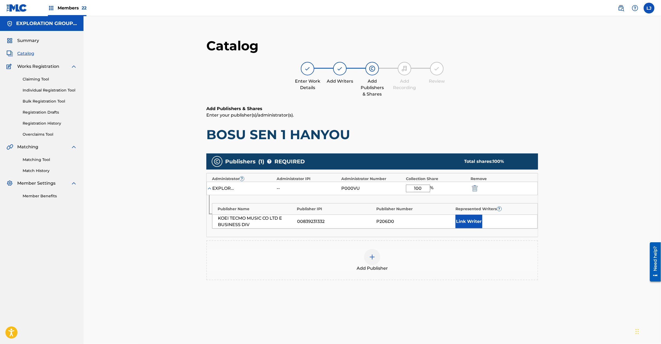
click at [473, 191] on img "submit" at bounding box center [475, 188] width 6 height 6
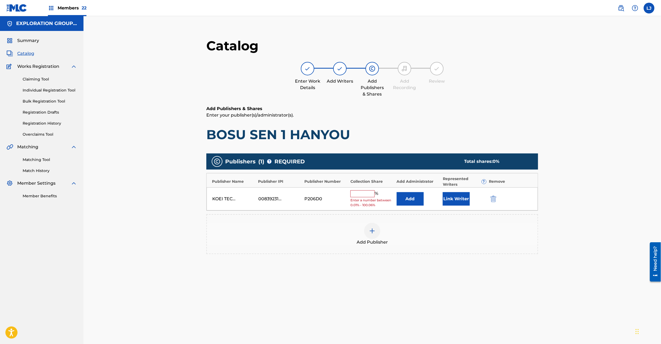
click at [491, 201] on img "submit" at bounding box center [493, 199] width 6 height 6
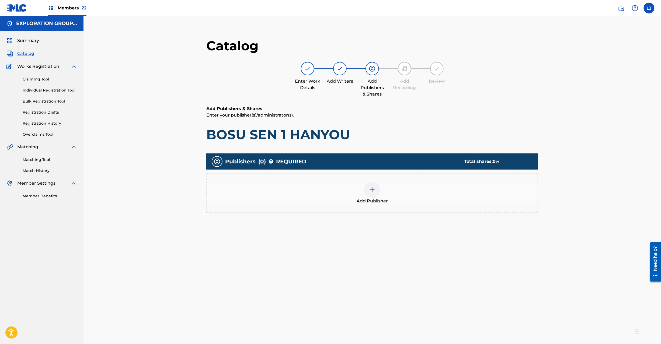
click at [376, 193] on div at bounding box center [372, 190] width 16 height 16
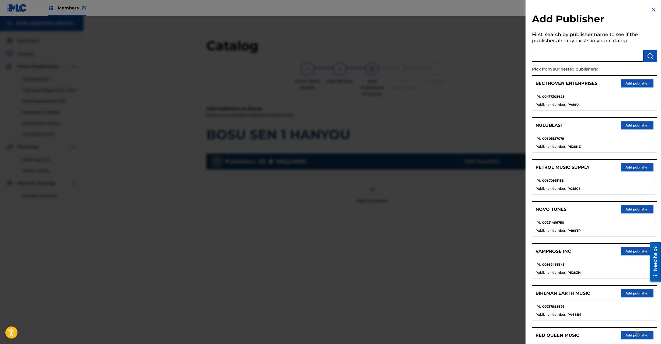
click at [601, 57] on input "text" at bounding box center [587, 56] width 111 height 12
paste input "Koei Tecmo Music Co Ltd N Business Div"
type input "Koei Tecmo Music Co Ltd N Business Div"
click at [644, 55] on button "submit" at bounding box center [650, 56] width 13 height 12
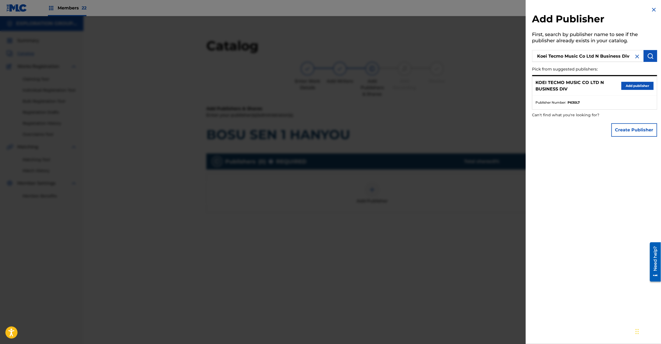
click at [635, 82] on button "Add publisher" at bounding box center [637, 86] width 32 height 8
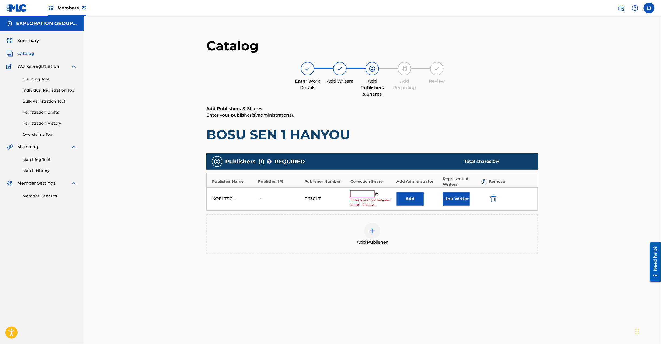
click at [396, 188] on div "KOEI TECMO MUSIC CO LTD N BUSINESS DIV -- P630L7 % Enter a number between 0.01%…" at bounding box center [372, 198] width 331 height 23
click at [402, 196] on button "Add" at bounding box center [410, 198] width 27 height 13
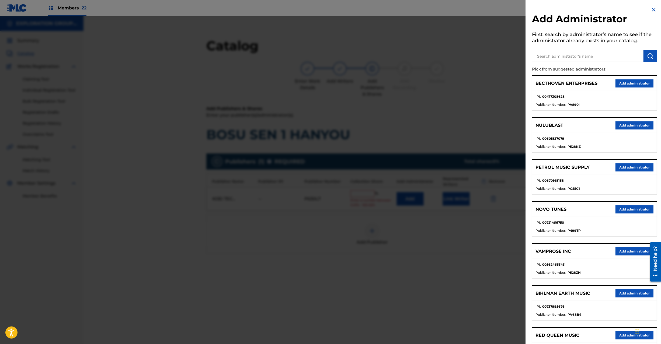
click at [567, 54] on input "text" at bounding box center [587, 56] width 111 height 12
paste input "Exploration Group LLC"
type input "Exploration Group LLC"
click at [649, 55] on img "submit" at bounding box center [650, 56] width 6 height 6
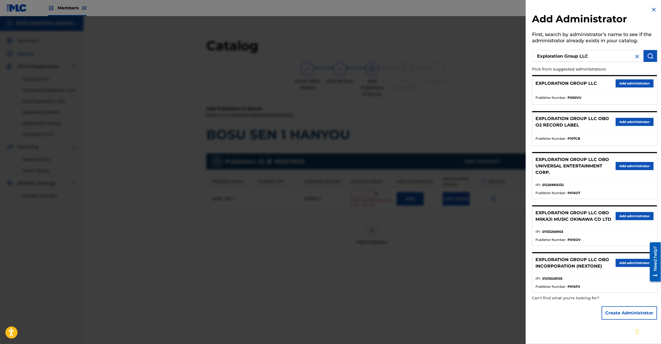
click at [632, 86] on button "Add administrator" at bounding box center [635, 83] width 38 height 8
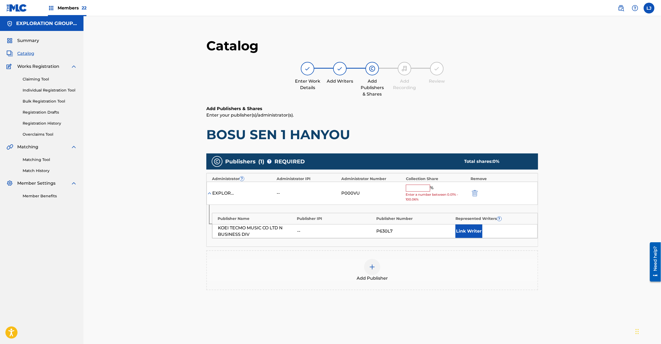
click at [418, 194] on span "Enter a number between 0.01% - 100.06%" at bounding box center [437, 197] width 62 height 10
click at [417, 191] on input "text" at bounding box center [418, 188] width 24 height 7
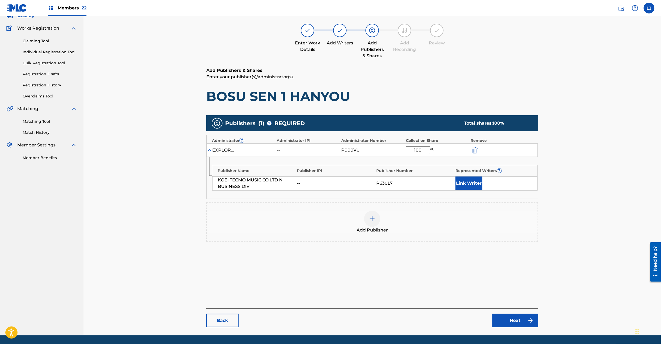
scroll to position [55, 0]
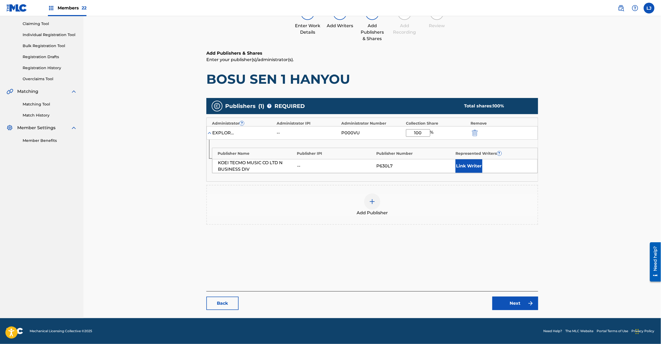
type input "100"
click at [518, 304] on link "Next" at bounding box center [515, 303] width 46 height 13
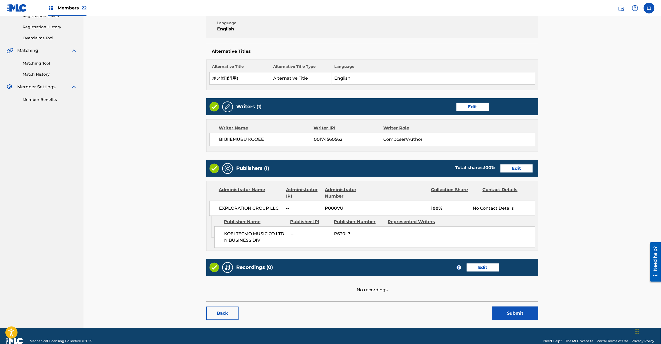
scroll to position [107, 0]
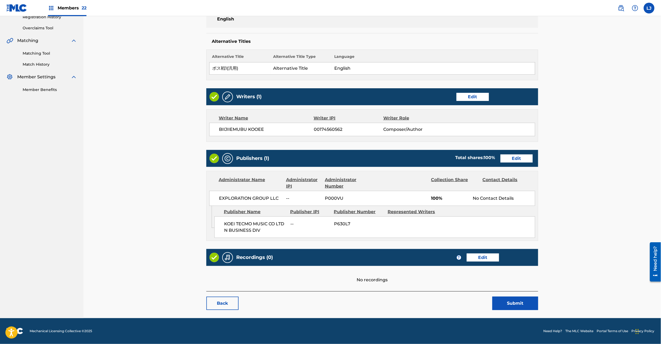
click at [516, 307] on button "Submit" at bounding box center [515, 303] width 46 height 13
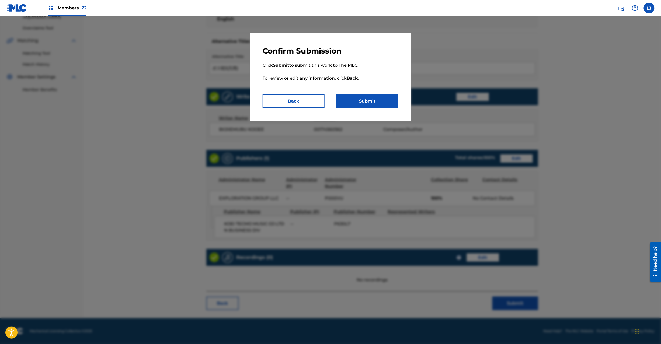
click at [381, 100] on button "Submit" at bounding box center [367, 101] width 62 height 13
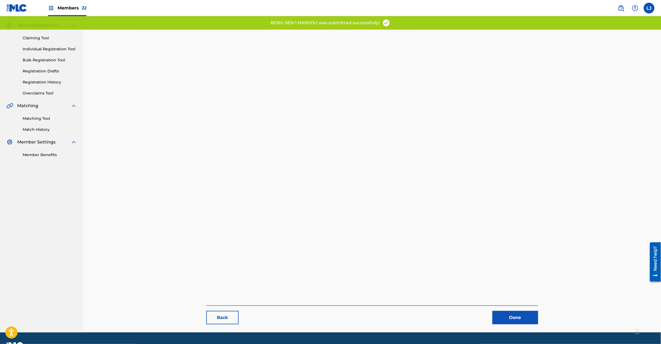
scroll to position [55, 0]
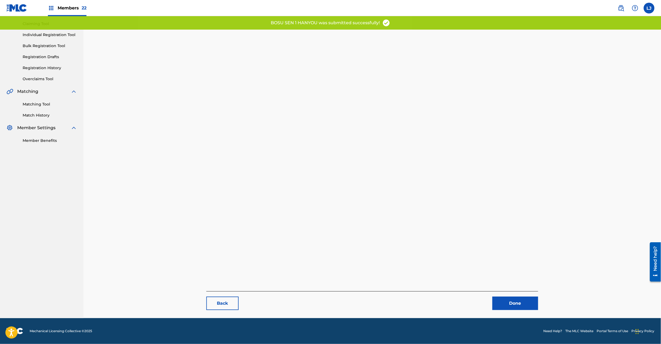
click at [501, 302] on link "Done" at bounding box center [515, 303] width 46 height 13
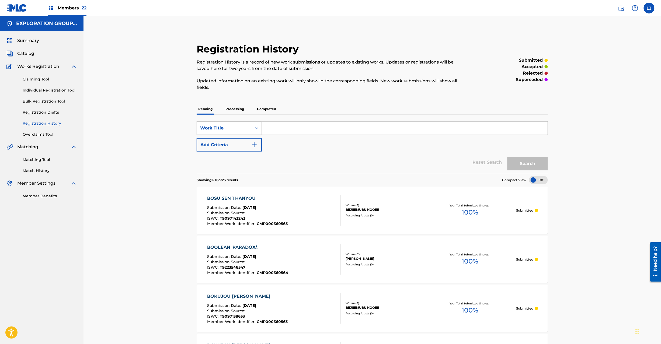
click at [23, 52] on span "Catalog" at bounding box center [25, 53] width 17 height 6
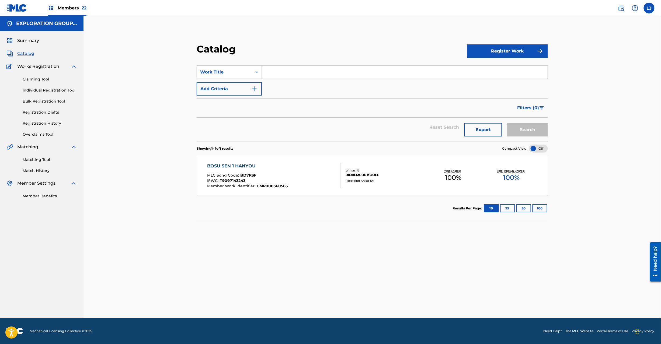
click at [39, 121] on link "Registration History" at bounding box center [50, 124] width 54 height 6
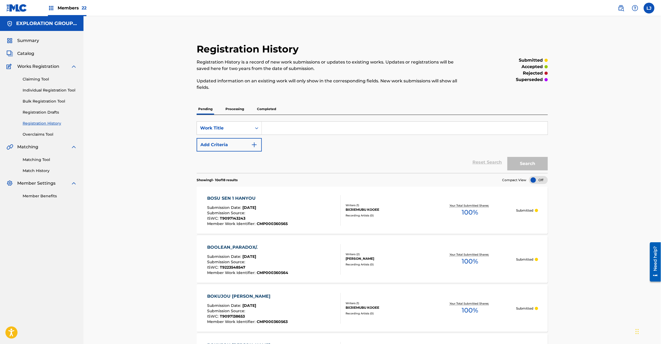
click at [300, 204] on div "BOSU SEN 1 HANYOU Submission Date : [DATE] Submission Source : ISWC : T90971432…" at bounding box center [274, 210] width 134 height 31
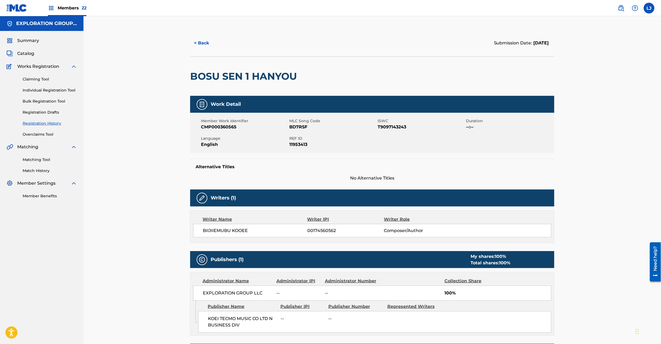
click at [24, 53] on span "Catalog" at bounding box center [25, 53] width 17 height 6
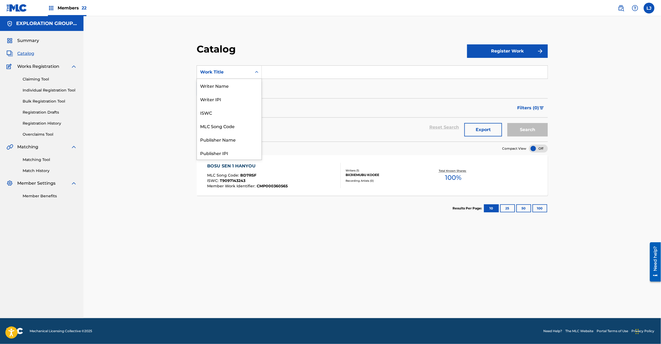
click at [212, 71] on div "Work Title" at bounding box center [224, 72] width 48 height 6
click at [239, 129] on div "MLC Song Code" at bounding box center [229, 125] width 65 height 13
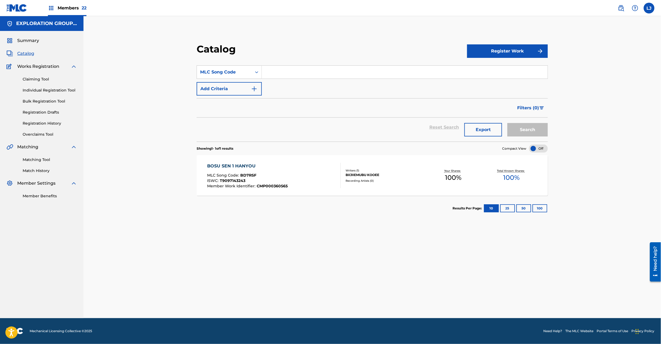
click at [289, 75] on input "Search Form" at bounding box center [405, 72] width 286 height 13
paste input "BD7RT9"
type input "BD7RT9"
click at [535, 131] on button "Search" at bounding box center [527, 129] width 40 height 13
click at [283, 183] on div "ISWC : T9097143265" at bounding box center [251, 181] width 88 height 5
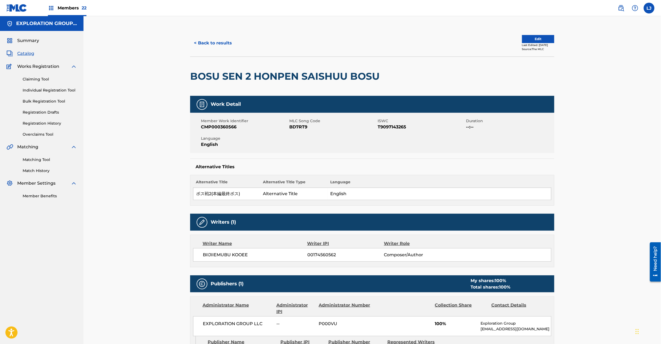
click at [526, 38] on button "Edit" at bounding box center [538, 39] width 32 height 8
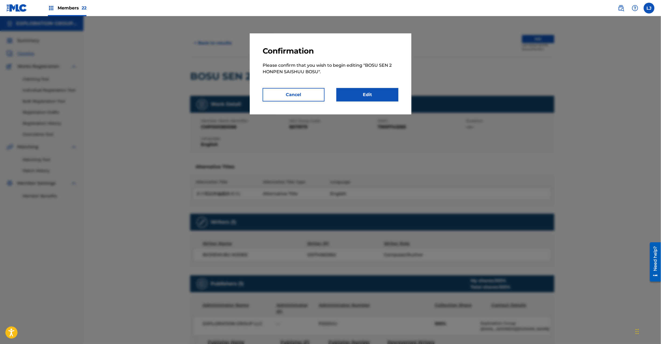
click at [375, 96] on link "Edit" at bounding box center [367, 94] width 62 height 13
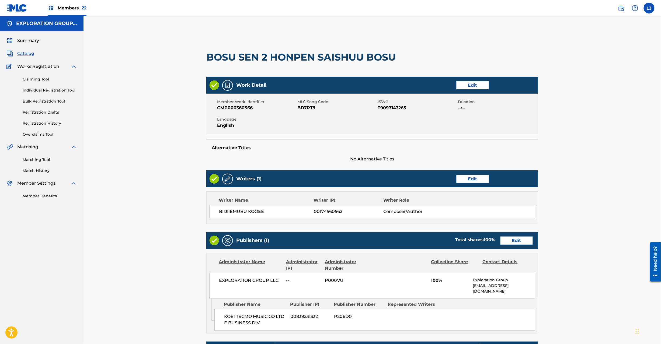
click at [515, 243] on link "Edit" at bounding box center [516, 241] width 32 height 8
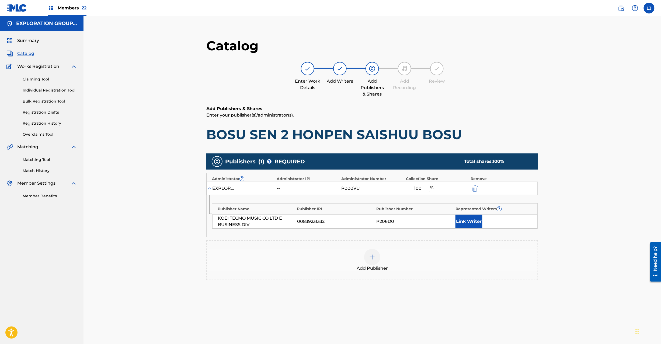
click at [476, 188] on img "submit" at bounding box center [475, 188] width 6 height 6
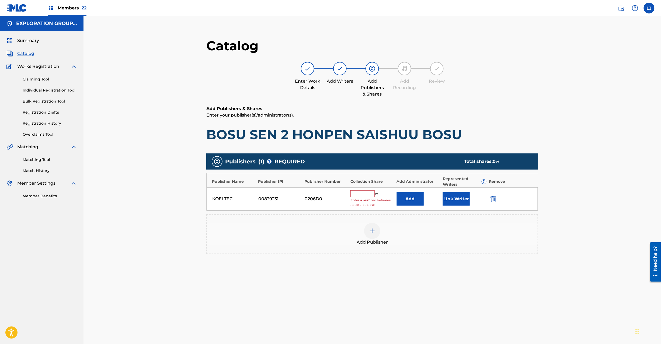
click at [495, 199] on img "submit" at bounding box center [493, 199] width 6 height 6
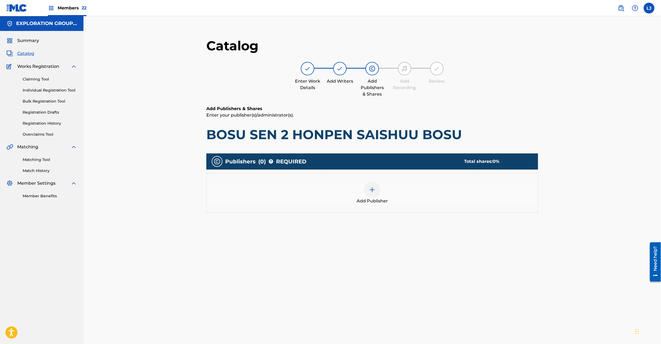
click at [370, 194] on div at bounding box center [372, 190] width 16 height 16
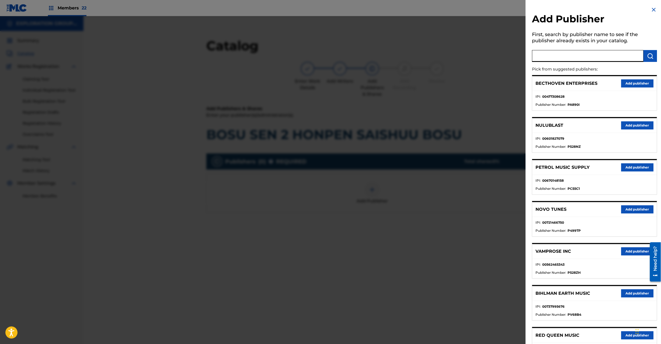
click at [584, 59] on input "text" at bounding box center [587, 56] width 111 height 12
paste input "Koei Tecmo Music Co Ltd N Business Div"
type input "Koei Tecmo Music Co Ltd N Business Div"
click at [647, 56] on img "submit" at bounding box center [650, 56] width 6 height 6
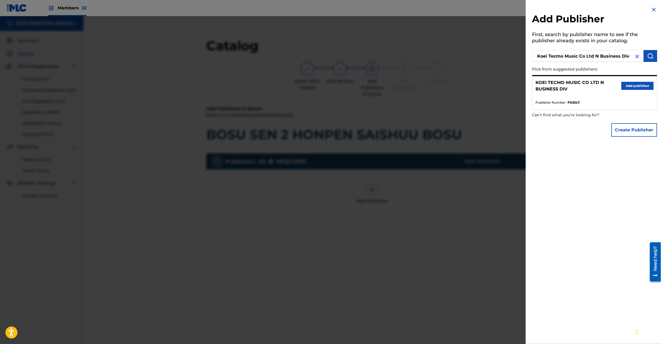
click at [624, 86] on button "Add publisher" at bounding box center [637, 86] width 32 height 8
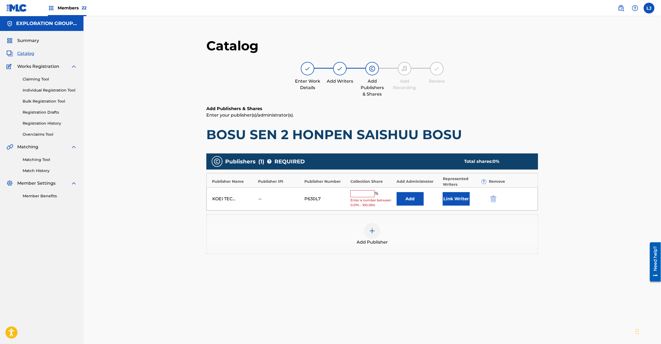
click at [401, 200] on button "Add" at bounding box center [410, 198] width 27 height 13
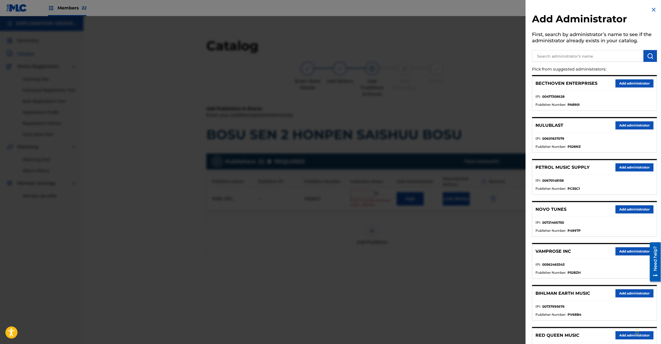
click at [618, 60] on input "text" at bounding box center [587, 56] width 111 height 12
paste input "Exploration Group LLC"
type input "Exploration Group LLC"
click at [652, 56] on button "submit" at bounding box center [650, 56] width 13 height 12
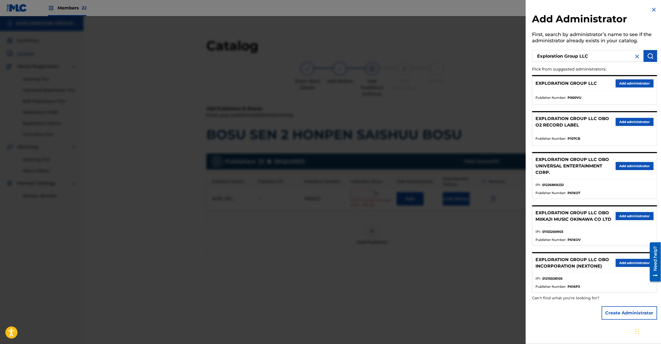
click at [633, 82] on button "Add administrator" at bounding box center [635, 83] width 38 height 8
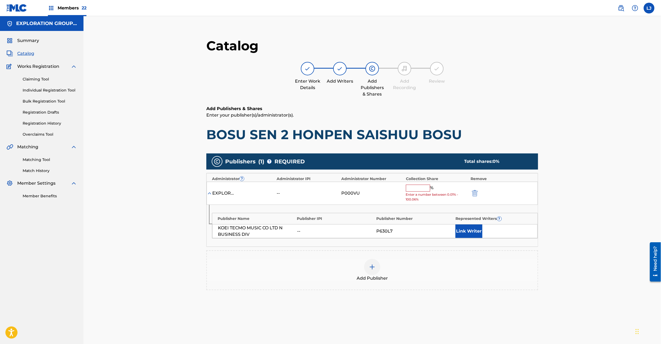
click at [414, 187] on input "text" at bounding box center [418, 188] width 24 height 7
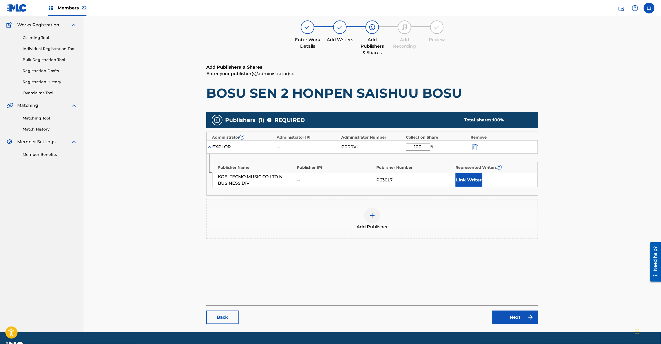
scroll to position [55, 0]
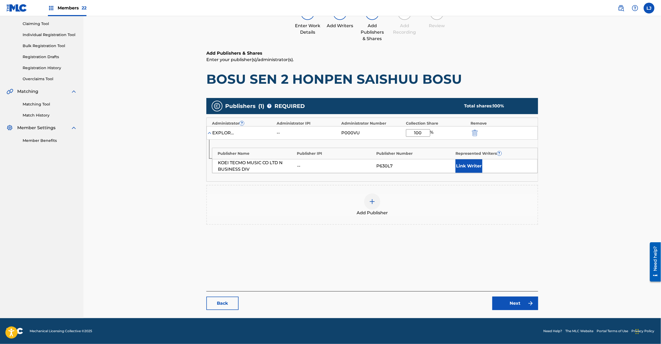
type input "100"
click at [503, 298] on link "Next" at bounding box center [515, 303] width 46 height 13
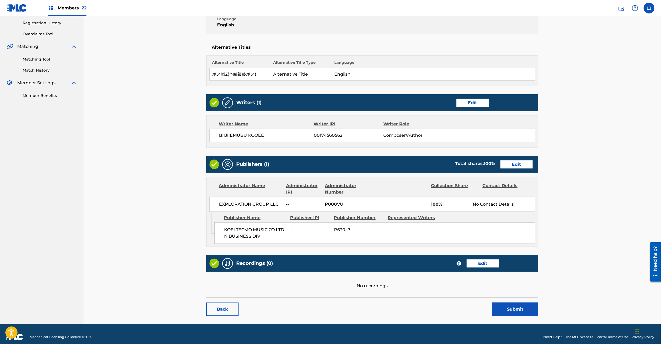
scroll to position [107, 0]
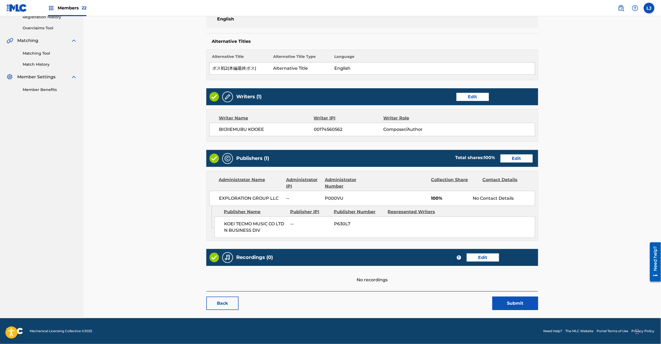
click at [524, 312] on main "< Back [PERSON_NAME] 2 HONPEN SAISHUU BOSU Work Detail Edit Member Work Identif…" at bounding box center [372, 120] width 364 height 395
click at [520, 305] on button "Submit" at bounding box center [515, 303] width 46 height 13
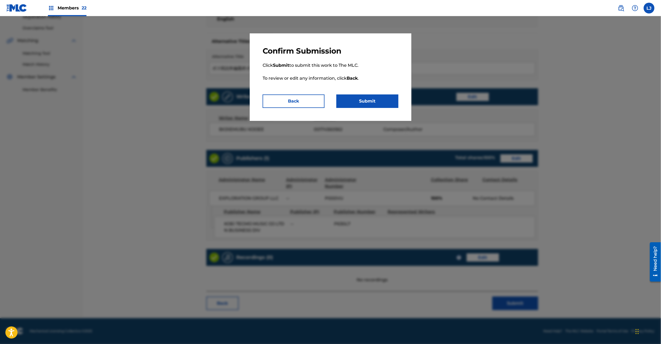
click at [362, 95] on button "Submit" at bounding box center [367, 101] width 62 height 13
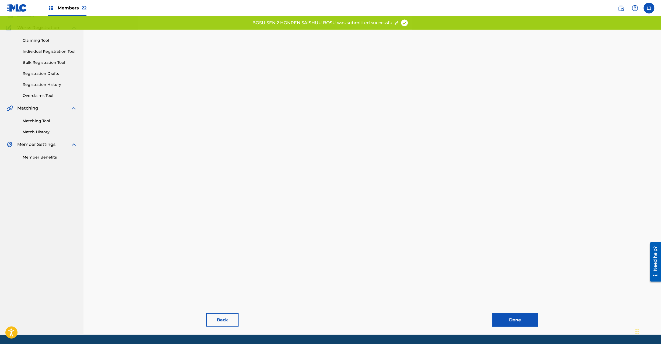
scroll to position [55, 0]
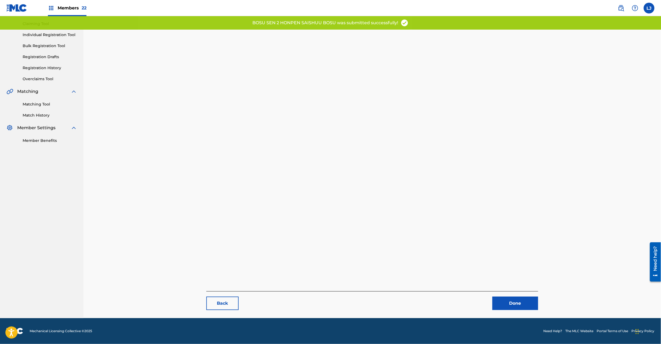
click at [526, 301] on link "Done" at bounding box center [515, 303] width 46 height 13
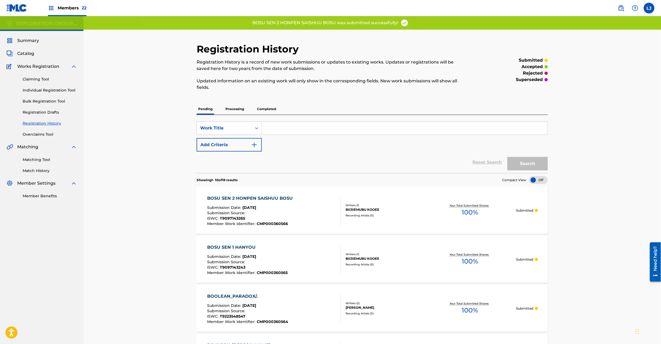
click at [25, 51] on span "Catalog" at bounding box center [25, 53] width 17 height 6
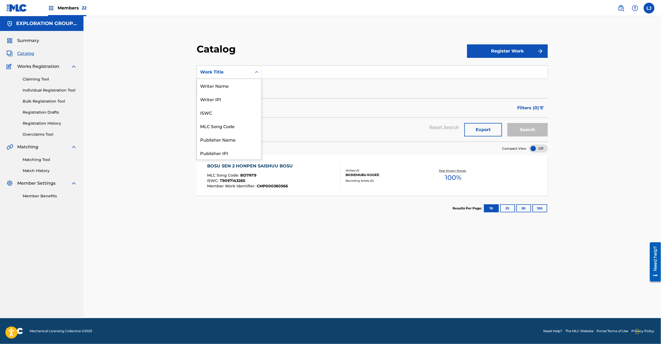
click at [222, 73] on div "Work Title" at bounding box center [224, 72] width 48 height 6
click at [227, 125] on div "MLC Song Code" at bounding box center [229, 125] width 65 height 13
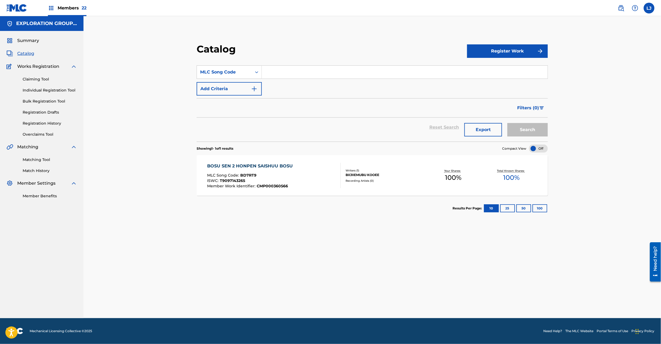
click at [313, 69] on input "Search Form" at bounding box center [405, 72] width 286 height 13
paste input "BD7RSK"
type input "BD7RSK"
click at [533, 123] on button "Search" at bounding box center [527, 129] width 40 height 13
click at [294, 173] on div "BOSU SEN 3 KAKURE BOSU MLC Song Code : BD7RSK ISWC : T9097143301 Member Work Id…" at bounding box center [274, 175] width 134 height 25
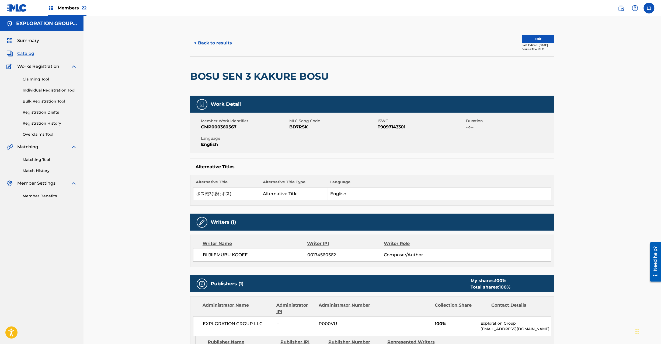
click at [525, 40] on button "Edit" at bounding box center [538, 39] width 32 height 8
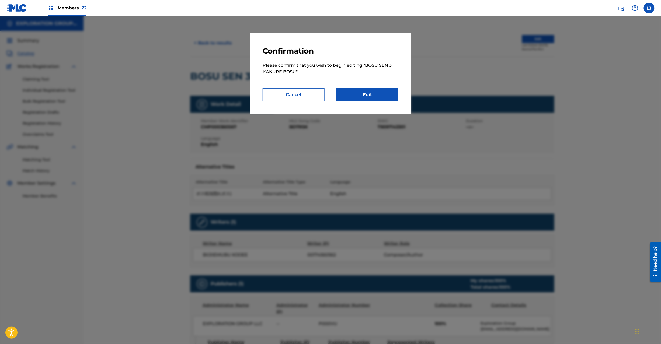
click at [369, 93] on link "Edit" at bounding box center [367, 94] width 62 height 13
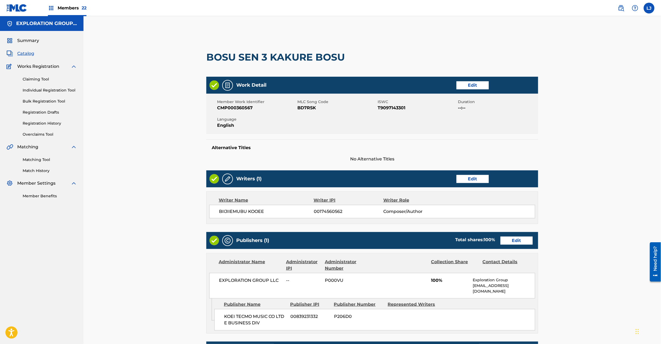
click at [509, 240] on link "Edit" at bounding box center [516, 241] width 32 height 8
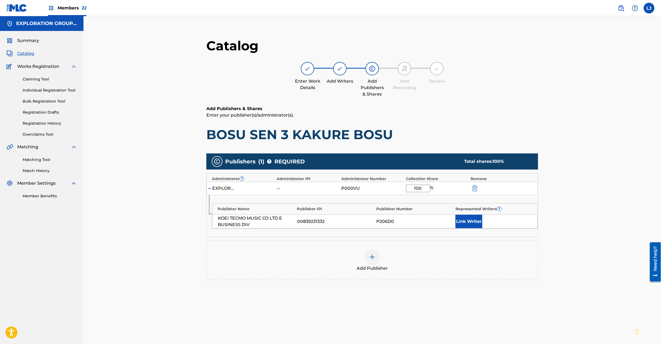
click at [473, 188] on img "submit" at bounding box center [475, 188] width 6 height 6
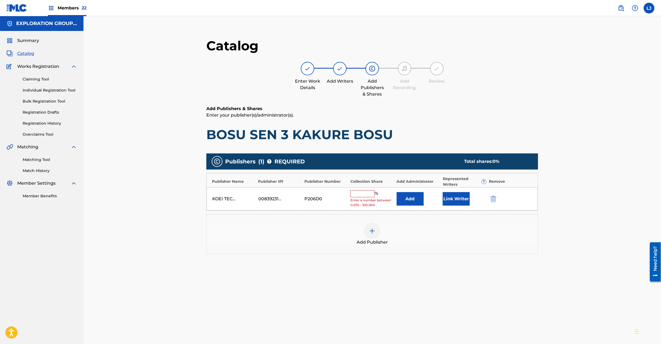
click at [489, 198] on button "submit" at bounding box center [493, 199] width 8 height 6
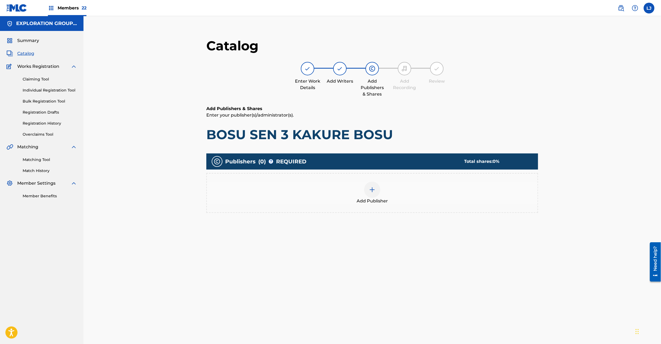
click at [374, 195] on div at bounding box center [372, 190] width 16 height 16
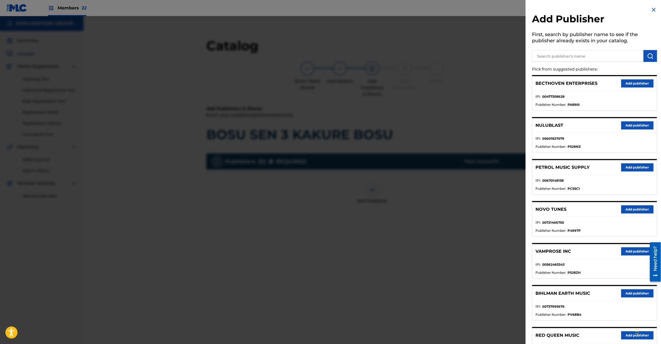
click at [564, 57] on input "text" at bounding box center [587, 56] width 111 height 12
paste input "Koei Tecmo Music Co Ltd N Business Div"
type input "Koei Tecmo Music Co Ltd N Business Div"
click at [647, 54] on img "submit" at bounding box center [650, 56] width 6 height 6
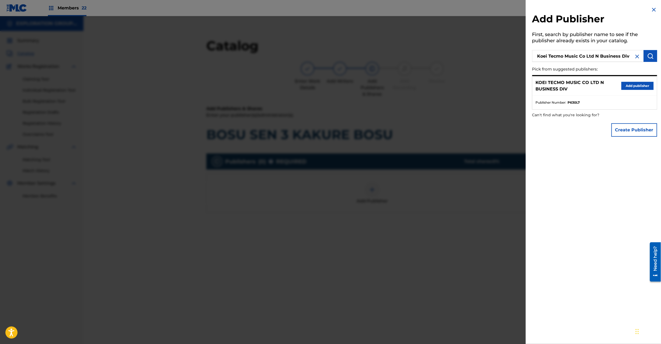
click at [633, 88] on button "Add publisher" at bounding box center [637, 86] width 32 height 8
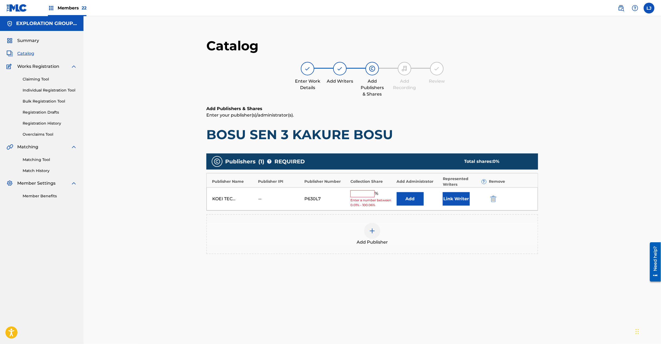
click at [404, 199] on button "Add" at bounding box center [410, 198] width 27 height 13
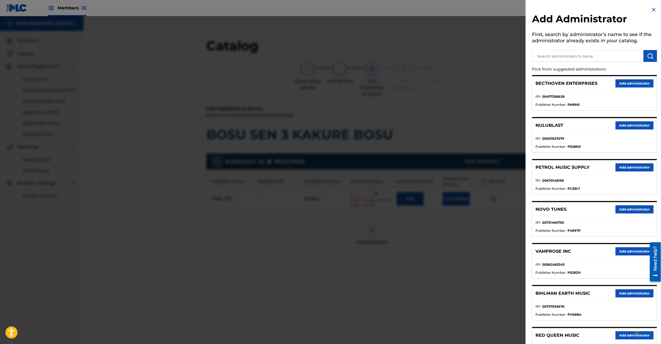
click at [560, 65] on p "Pick from suggested administrators:" at bounding box center [579, 70] width 94 height 12
paste input "Exploration Group LLC"
click at [570, 50] on input "Exploration Group LLC" at bounding box center [587, 56] width 111 height 12
type input "Exploration Group LLC"
click at [652, 51] on button "submit" at bounding box center [650, 56] width 13 height 12
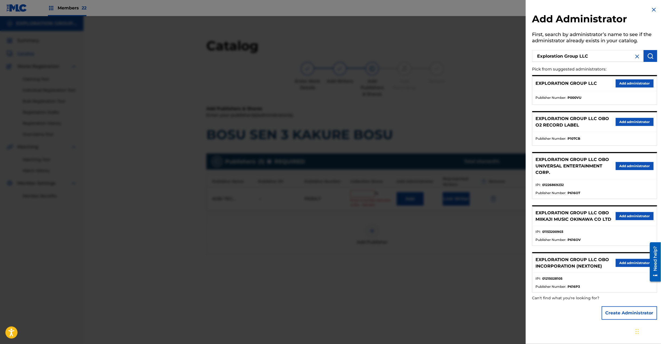
click at [630, 88] on div "EXPLORATION GROUP LLC Add administrator" at bounding box center [594, 83] width 124 height 15
click at [628, 79] on button "Add administrator" at bounding box center [635, 83] width 38 height 8
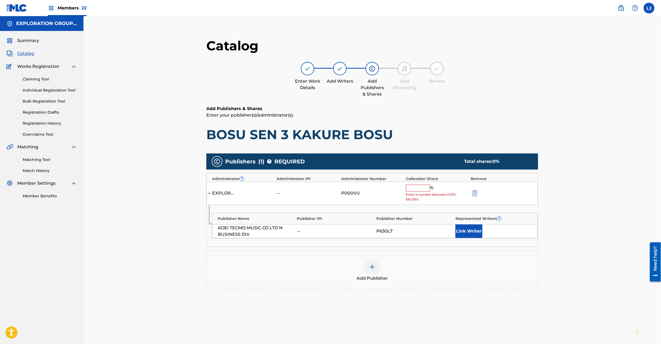
click at [413, 193] on span "Enter a number between 0.01% - 100.06%" at bounding box center [437, 197] width 62 height 10
click at [412, 189] on input "text" at bounding box center [418, 188] width 24 height 7
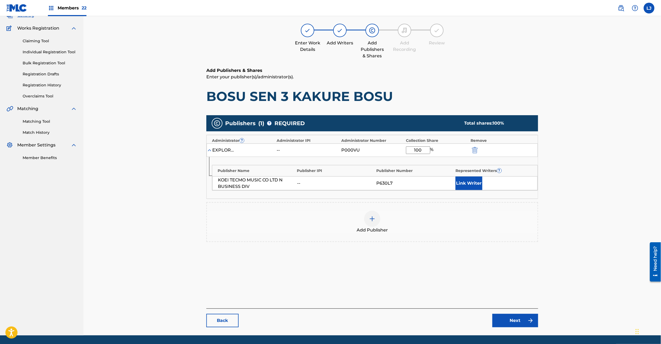
scroll to position [55, 0]
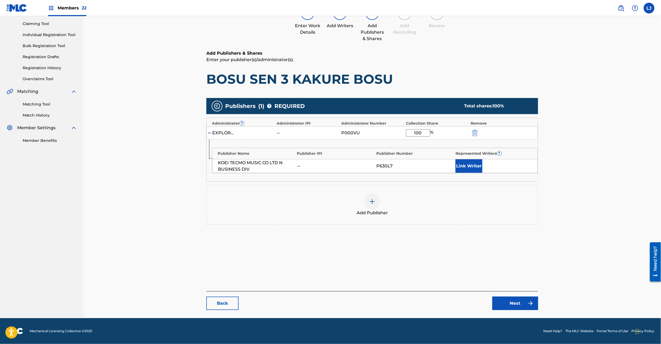
type input "100"
click at [500, 300] on link "Next" at bounding box center [515, 303] width 46 height 13
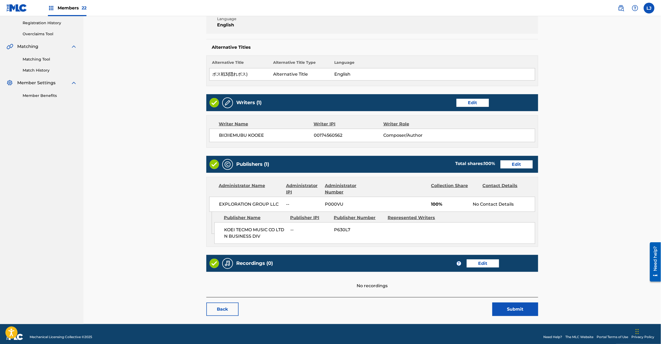
scroll to position [107, 0]
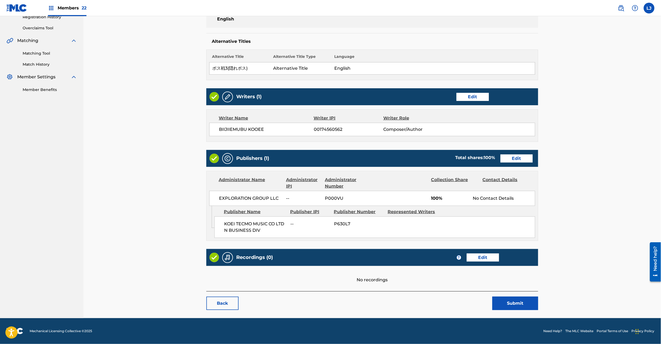
click at [505, 306] on button "Submit" at bounding box center [515, 303] width 46 height 13
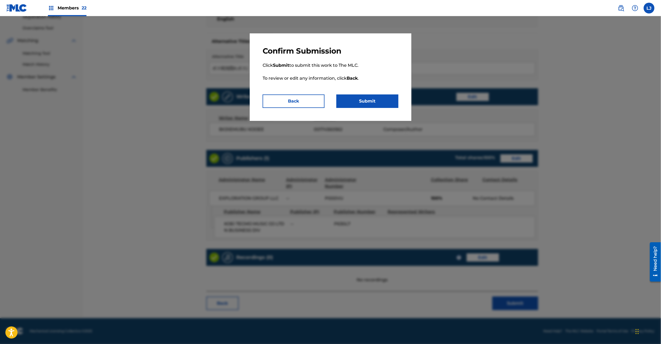
click at [364, 94] on p "Click Submit to submit this work to The MLC. To review or edit any information,…" at bounding box center [331, 75] width 136 height 39
click at [364, 97] on button "Submit" at bounding box center [367, 101] width 62 height 13
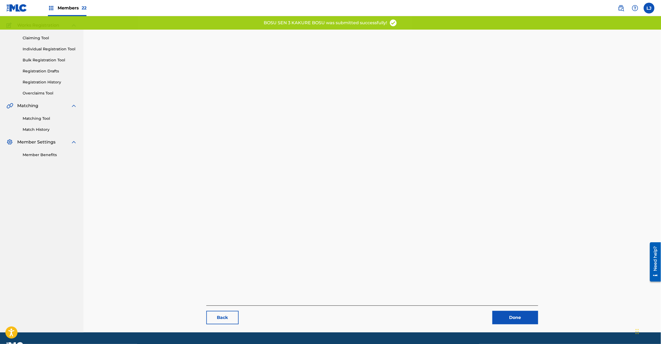
scroll to position [55, 0]
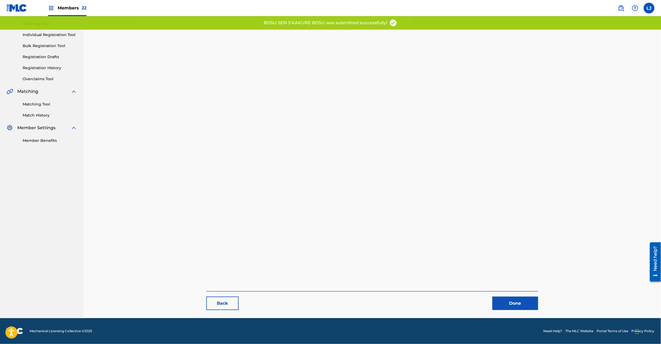
click at [500, 301] on link "Done" at bounding box center [515, 303] width 46 height 13
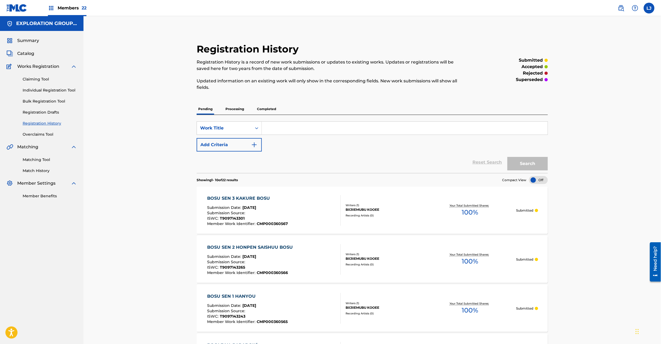
click at [29, 50] on div "Summary Catalog Works Registration Claiming Tool Individual Registration Tool B…" at bounding box center [41, 118] width 83 height 175
click at [28, 50] on div "Summary Catalog Works Registration Claiming Tool Individual Registration Tool B…" at bounding box center [41, 118] width 83 height 175
click at [27, 56] on span "Catalog" at bounding box center [25, 53] width 17 height 6
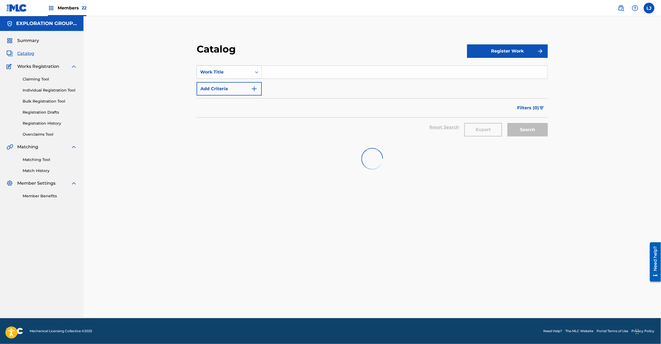
click at [251, 74] on div "Work Title" at bounding box center [224, 72] width 55 height 10
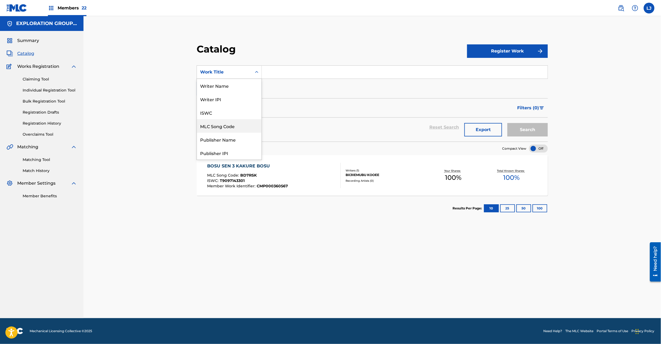
click at [241, 122] on div "MLC Song Code" at bounding box center [229, 125] width 65 height 13
click at [272, 70] on input "Search Form" at bounding box center [405, 72] width 286 height 13
paste input "BD7RTG"
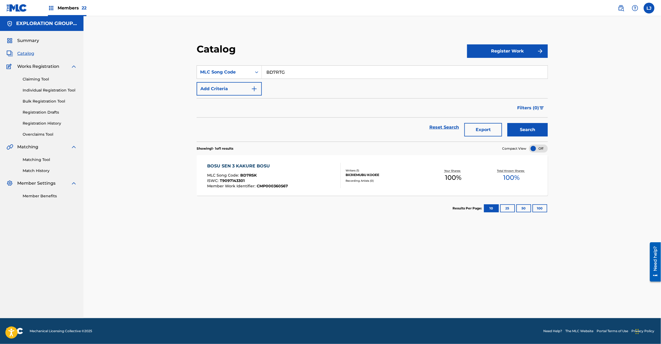
type input "BD7RTG"
click at [522, 125] on button "Search" at bounding box center [527, 129] width 40 height 13
click at [416, 172] on div "Writers ( 1 )" at bounding box center [385, 171] width 78 height 4
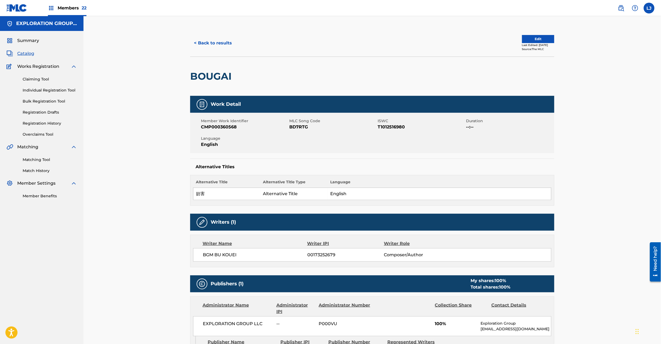
click at [527, 36] on button "Edit" at bounding box center [538, 39] width 32 height 8
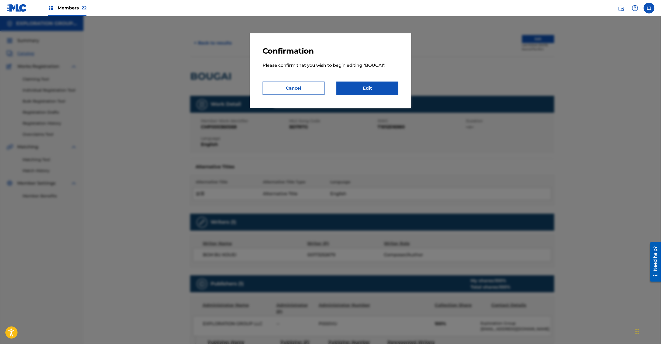
click at [371, 96] on div "Confirmation Please confirm that you wish to begin editing " BOUGAI ". Cancel E…" at bounding box center [331, 70] width 162 height 75
click at [368, 89] on link "Edit" at bounding box center [367, 88] width 62 height 13
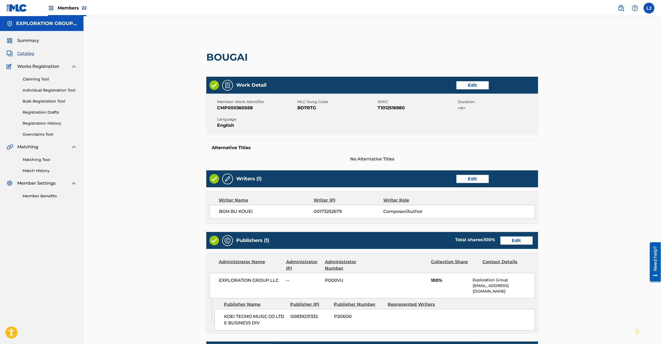
click at [505, 240] on link "Edit" at bounding box center [516, 241] width 32 height 8
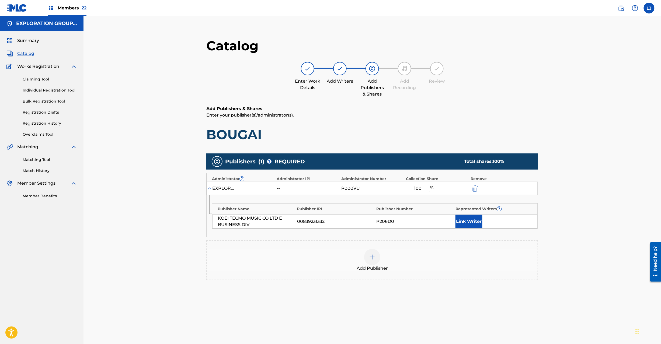
click at [477, 187] on img "submit" at bounding box center [475, 188] width 6 height 6
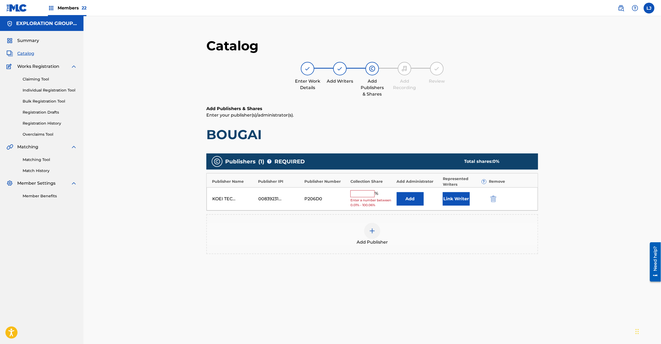
click at [496, 197] on img "submit" at bounding box center [493, 199] width 6 height 6
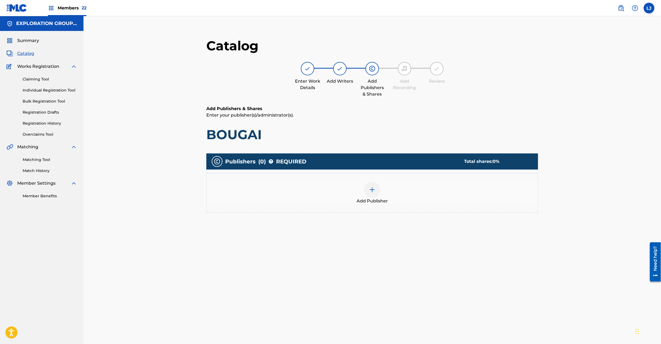
click at [375, 192] on div at bounding box center [372, 190] width 16 height 16
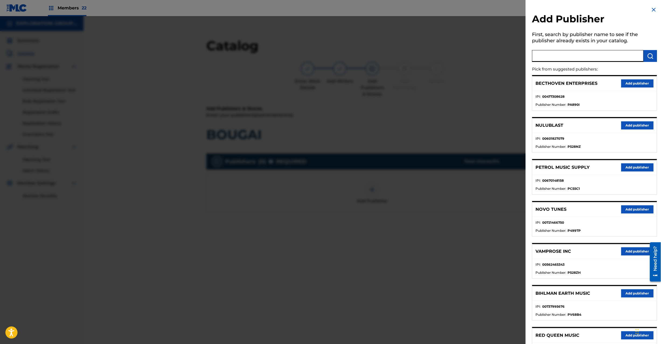
click at [563, 52] on input "text" at bounding box center [587, 56] width 111 height 12
paste input "Koei Tecmo Music Co Ltd N Business Div"
type input "Koei Tecmo Music Co Ltd N Business Div"
click at [647, 61] on button "submit" at bounding box center [650, 56] width 13 height 12
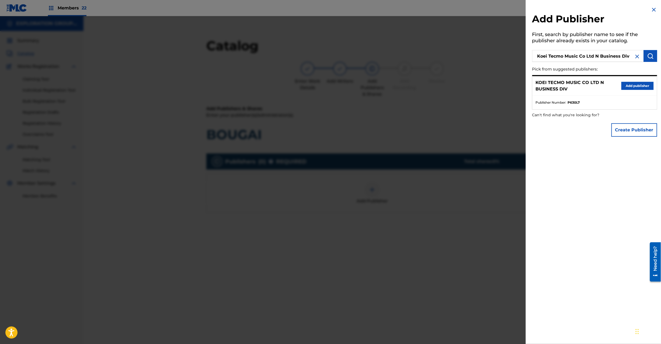
drag, startPoint x: 637, startPoint y: 85, endPoint x: 613, endPoint y: 89, distance: 24.3
click at [637, 85] on button "Add publisher" at bounding box center [637, 86] width 32 height 8
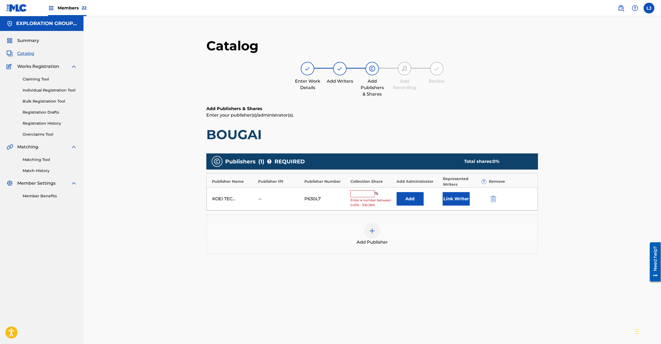
click at [400, 200] on button "Add" at bounding box center [410, 198] width 27 height 13
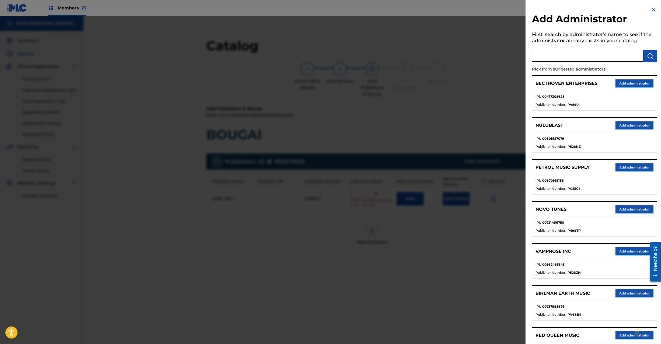
click at [576, 53] on input "text" at bounding box center [587, 56] width 111 height 12
paste input "Exploration Group LLC"
type input "Exploration Group LLC"
click at [649, 52] on button "submit" at bounding box center [650, 56] width 13 height 12
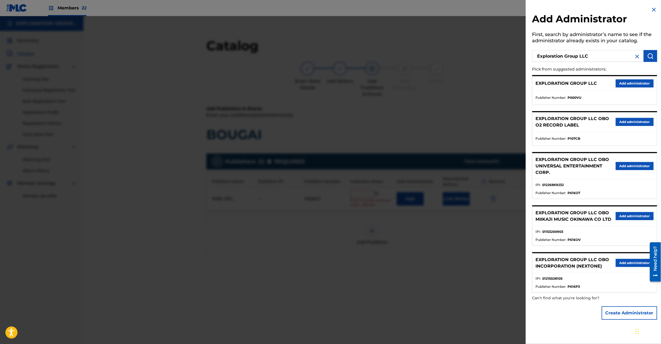
click at [623, 85] on button "Add administrator" at bounding box center [635, 83] width 38 height 8
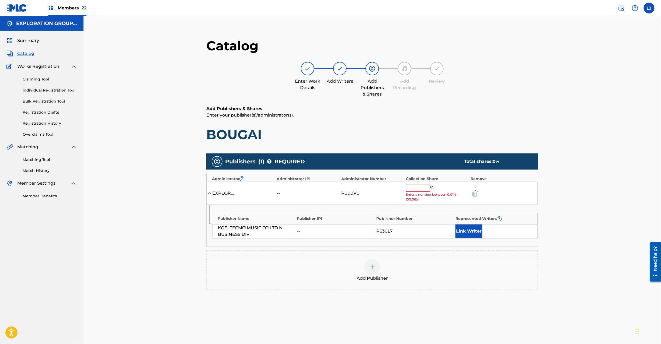
click at [423, 190] on input "text" at bounding box center [418, 188] width 24 height 7
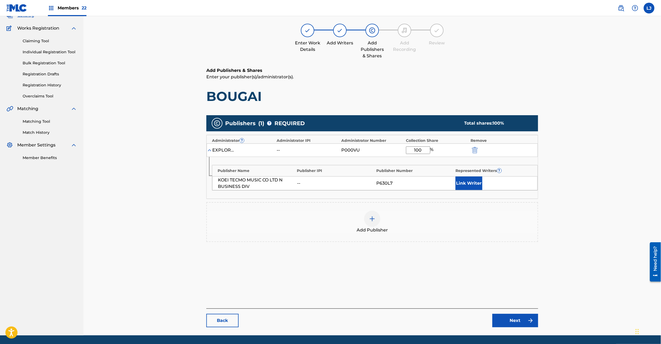
scroll to position [55, 0]
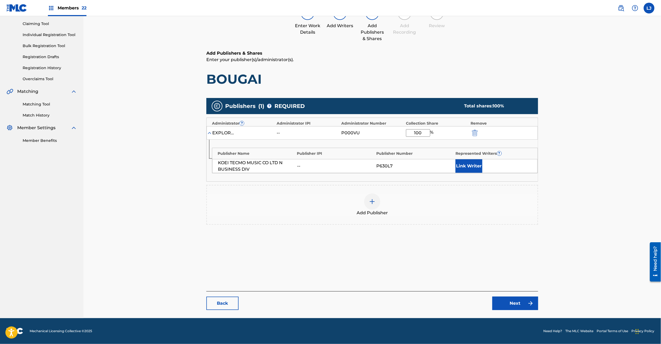
type input "100"
click at [493, 300] on link "Next" at bounding box center [515, 303] width 46 height 13
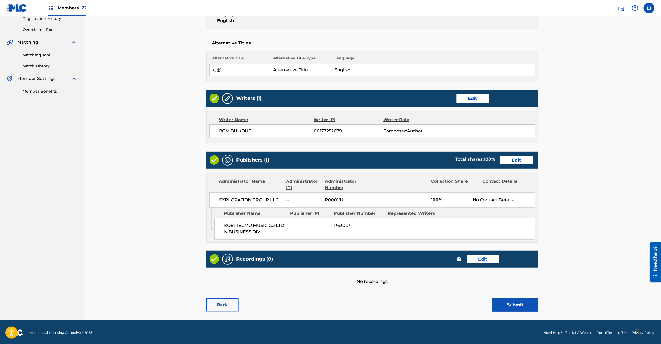
scroll to position [107, 0]
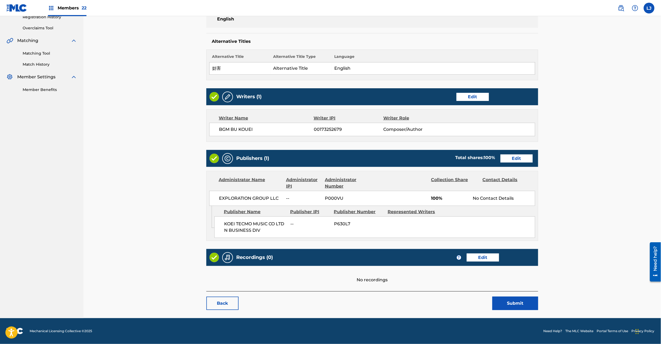
click at [514, 309] on button "Submit" at bounding box center [515, 303] width 46 height 13
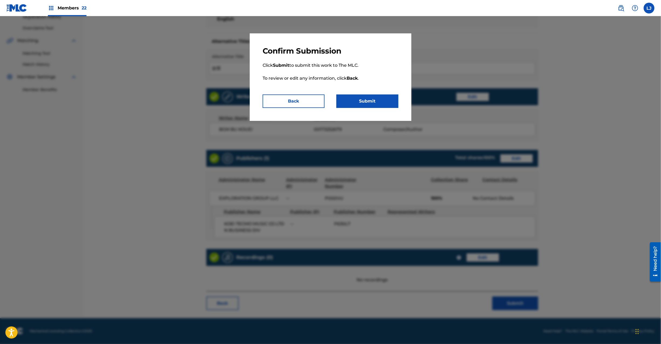
click at [373, 112] on div "Confirm Submission Click Submit to submit this work to The MLC. To review or ed…" at bounding box center [331, 77] width 162 height 88
click at [373, 105] on button "Submit" at bounding box center [367, 101] width 62 height 13
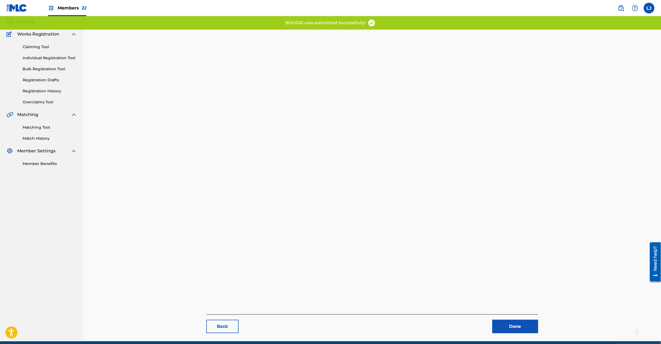
scroll to position [55, 0]
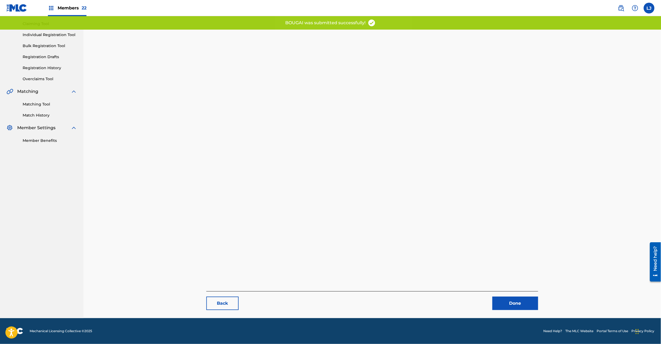
click at [515, 299] on link "Done" at bounding box center [515, 303] width 46 height 13
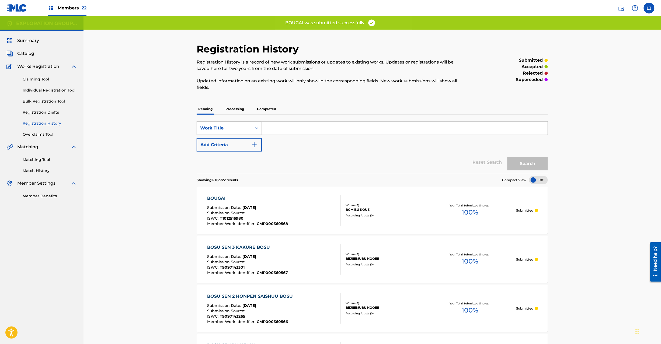
click at [300, 212] on div "BOUGAI Submission Date : [DATE] Submission Source : ISWC : T1012516980 Member W…" at bounding box center [274, 210] width 134 height 31
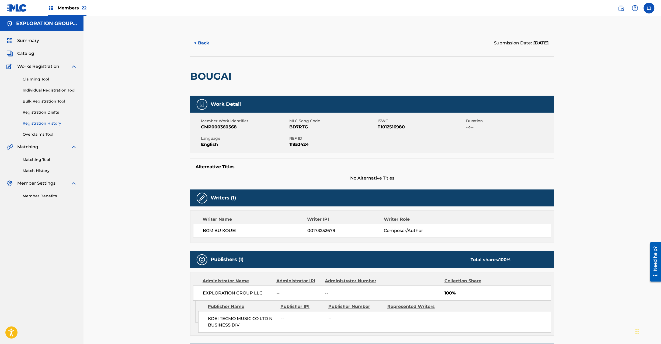
click at [21, 52] on span "Catalog" at bounding box center [25, 53] width 17 height 6
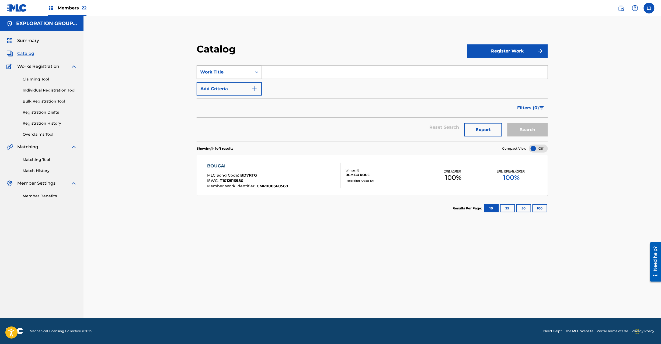
click at [240, 70] on div "Work Title" at bounding box center [224, 72] width 48 height 6
click at [239, 128] on div "MLC Song Code" at bounding box center [229, 125] width 65 height 13
click at [276, 78] on input "Search Form" at bounding box center [405, 72] width 286 height 13
paste input "BD7RUX"
type input "BD7RUX"
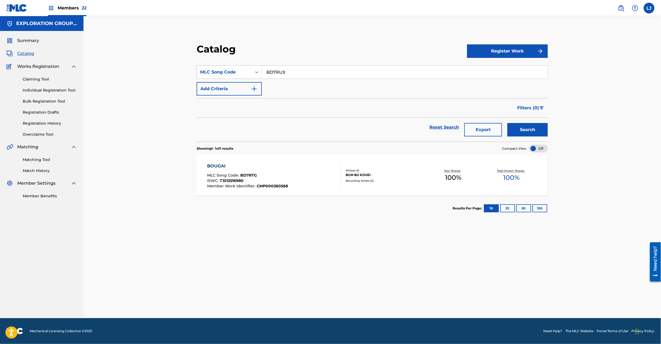
click at [519, 131] on button "Search" at bounding box center [527, 129] width 40 height 13
click at [304, 166] on div "BOUKEN BATORU 1 MLC Song Code : BD7RUX ISWC : Member Work Identifier : CMP00036…" at bounding box center [274, 175] width 134 height 25
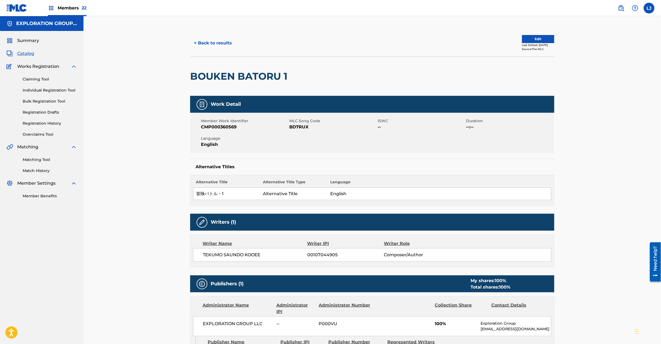
click at [535, 39] on button "Edit" at bounding box center [538, 39] width 32 height 8
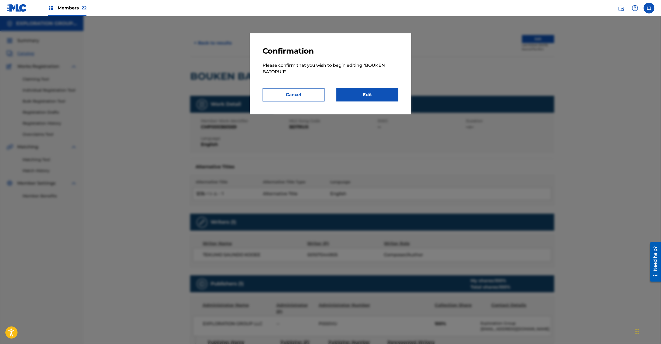
click at [361, 106] on div "Confirmation Please confirm that you wish to begin editing " BOUKEN BATORU 1 ".…" at bounding box center [331, 73] width 162 height 81
click at [360, 97] on link "Edit" at bounding box center [367, 94] width 62 height 13
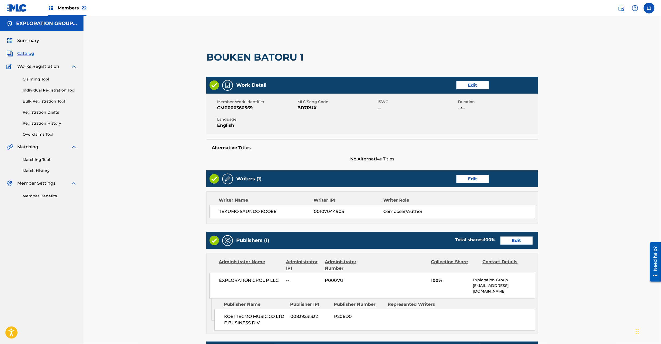
drag, startPoint x: 516, startPoint y: 247, endPoint x: 515, endPoint y: 243, distance: 4.5
click at [515, 246] on div "Publishers (1) Total shares: 100 % Edit" at bounding box center [372, 240] width 332 height 17
click at [514, 240] on link "Edit" at bounding box center [516, 241] width 32 height 8
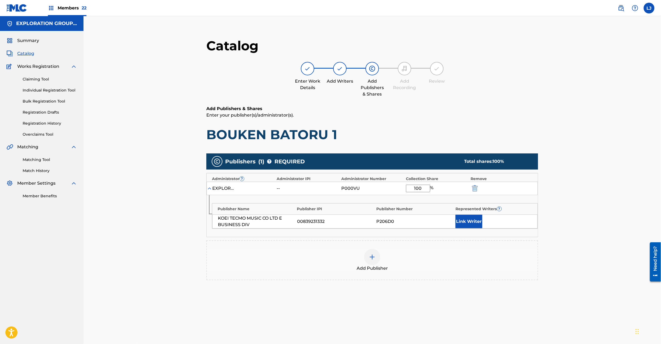
click at [473, 190] on img "submit" at bounding box center [475, 188] width 6 height 6
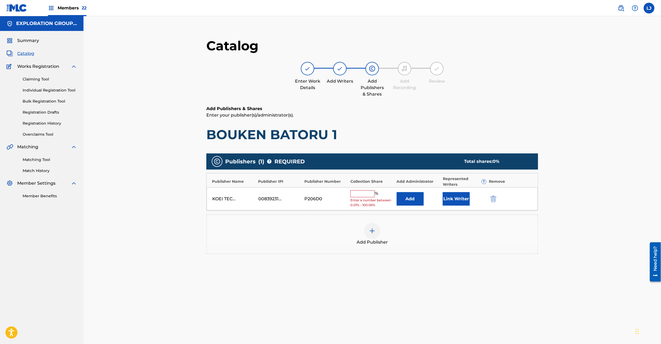
click at [493, 199] on img "submit" at bounding box center [493, 199] width 6 height 6
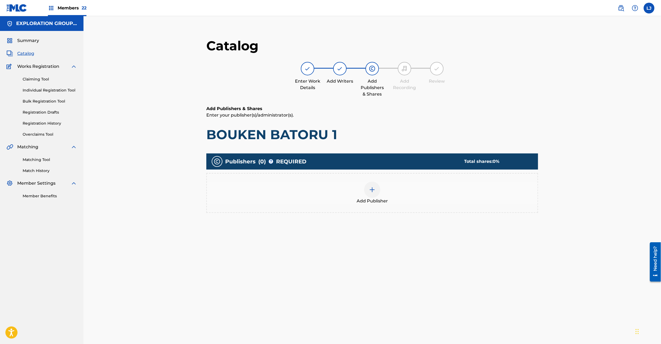
click at [362, 190] on div "Add Publisher" at bounding box center [372, 193] width 331 height 23
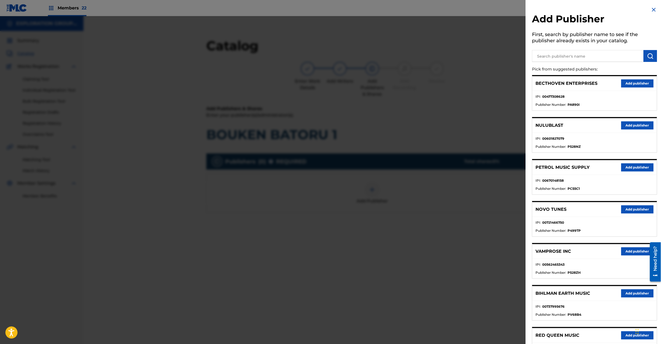
click at [570, 66] on p "Pick from suggested publishers:" at bounding box center [579, 70] width 94 height 12
paste input "Koei Tecmo Music Co Ltd N Business Div"
click at [570, 58] on input "Koei Tecmo Music Co Ltd N Business Div" at bounding box center [587, 56] width 111 height 12
type input "Koei Tecmo Music Co Ltd N Business Div"
click at [644, 53] on button "submit" at bounding box center [650, 56] width 13 height 12
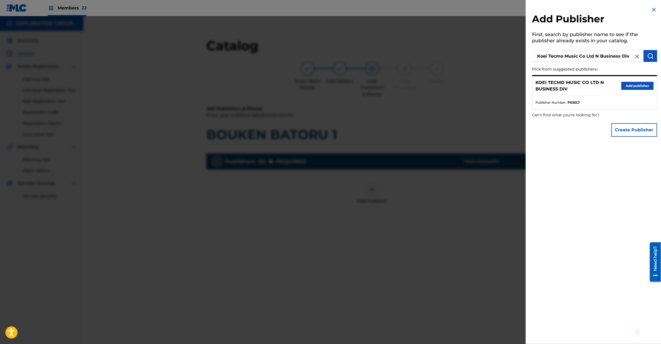
click at [626, 84] on button "Add publisher" at bounding box center [637, 86] width 32 height 8
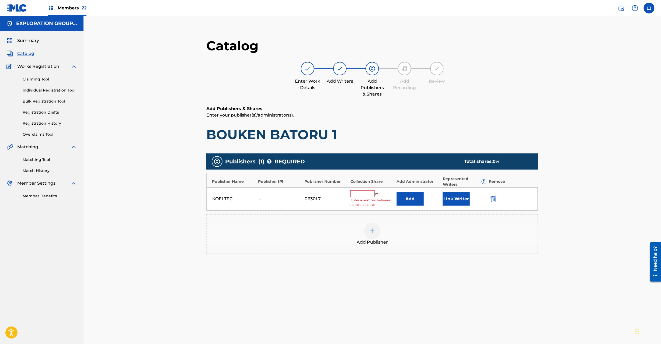
click at [421, 192] on div "KOEI TECMO MUSIC CO LTD N BUSINESS DIV -- P630L7 % Enter a number between 0.01%…" at bounding box center [372, 198] width 331 height 23
click at [413, 199] on button "Add" at bounding box center [410, 198] width 27 height 13
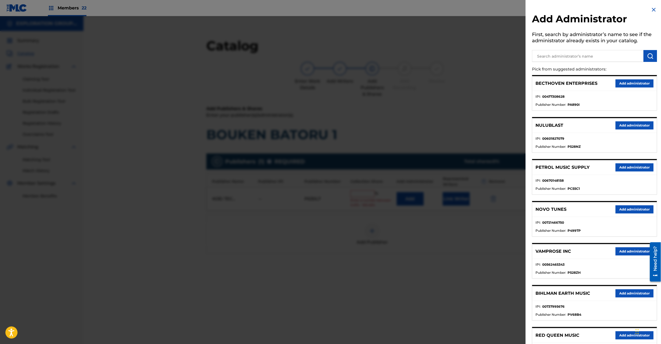
click at [565, 60] on input "text" at bounding box center [587, 56] width 111 height 12
paste input "Exploration Group LLC"
type input "Exploration Group LLC"
click at [644, 53] on button "submit" at bounding box center [650, 56] width 13 height 12
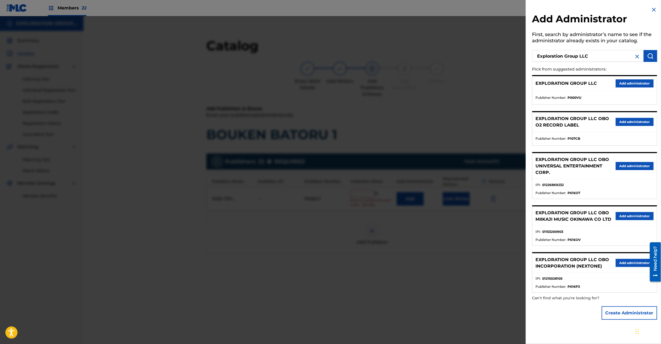
click at [623, 84] on button "Add administrator" at bounding box center [635, 83] width 38 height 8
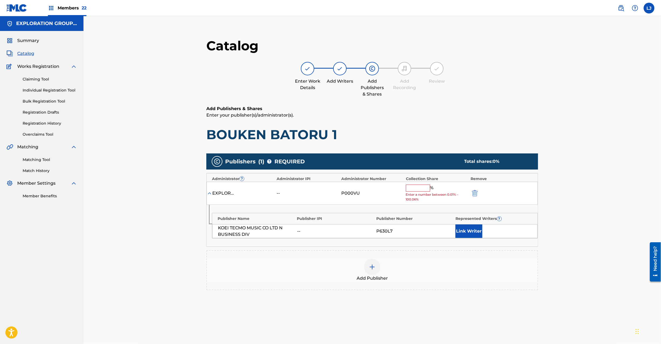
click at [421, 190] on input "text" at bounding box center [418, 188] width 24 height 7
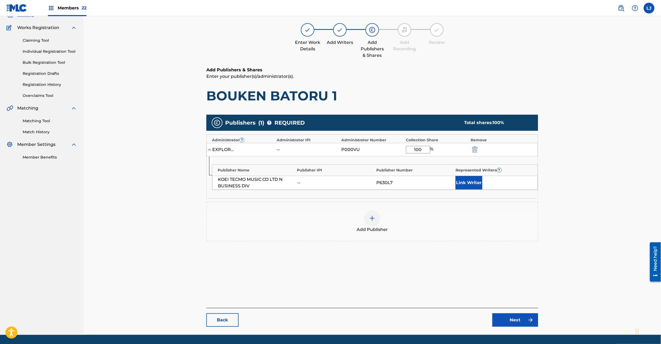
scroll to position [55, 0]
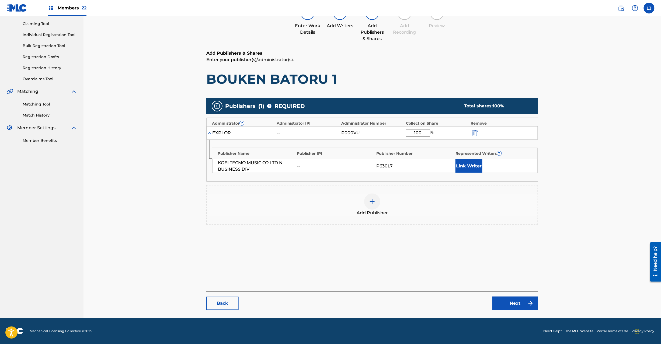
type input "100"
click at [507, 300] on link "Next" at bounding box center [515, 303] width 46 height 13
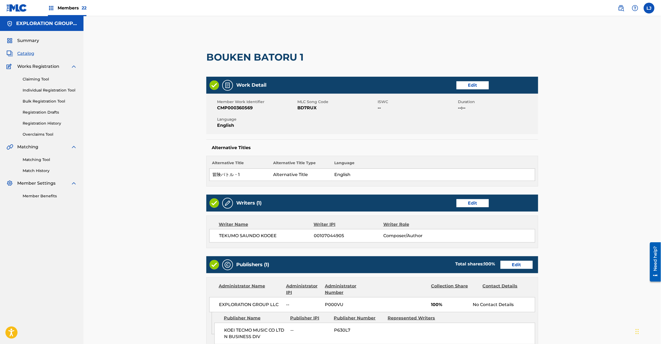
scroll to position [125, 0]
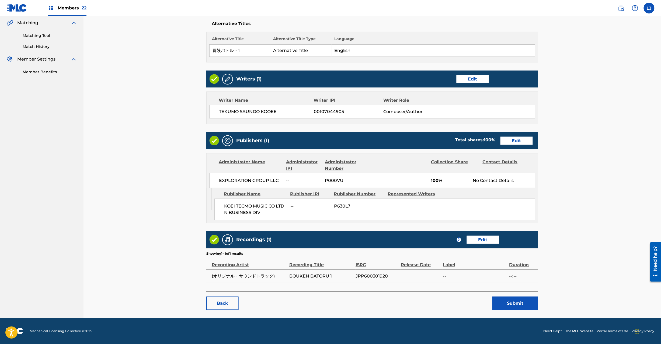
click at [519, 303] on button "Submit" at bounding box center [515, 303] width 46 height 13
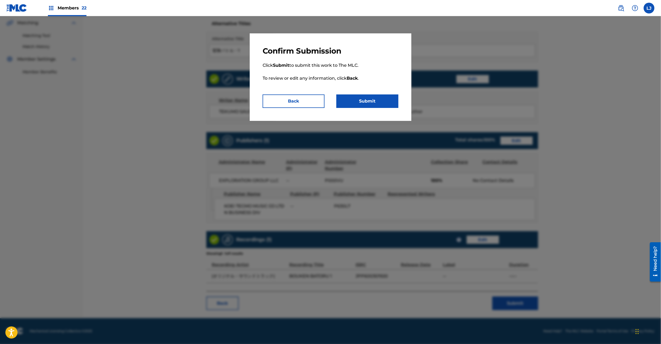
click at [365, 108] on div "Confirm Submission Click Submit to submit this work to The MLC. To review or ed…" at bounding box center [331, 77] width 162 height 88
click at [365, 106] on button "Submit" at bounding box center [367, 101] width 62 height 13
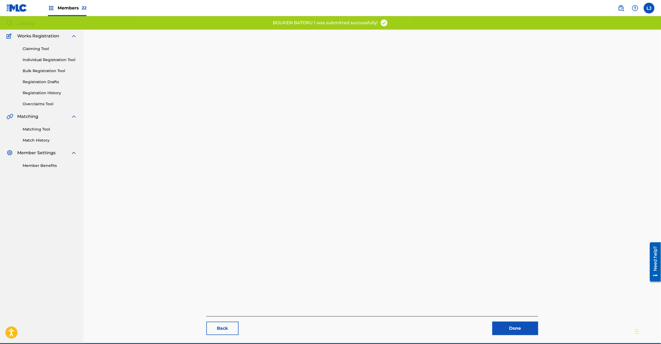
scroll to position [55, 0]
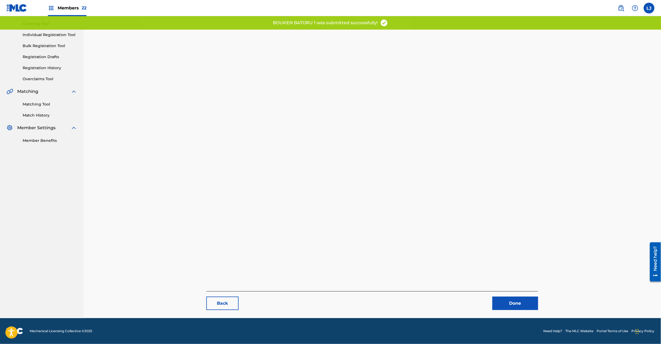
click at [517, 301] on link "Done" at bounding box center [515, 303] width 46 height 13
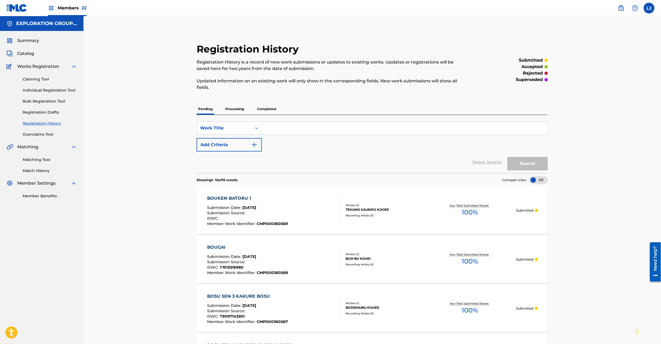
click at [16, 52] on link "Catalog" at bounding box center [20, 53] width 28 height 6
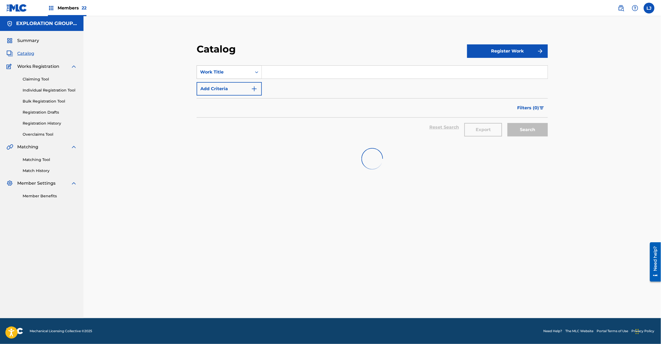
click at [248, 77] on div "Work Title" at bounding box center [224, 72] width 55 height 10
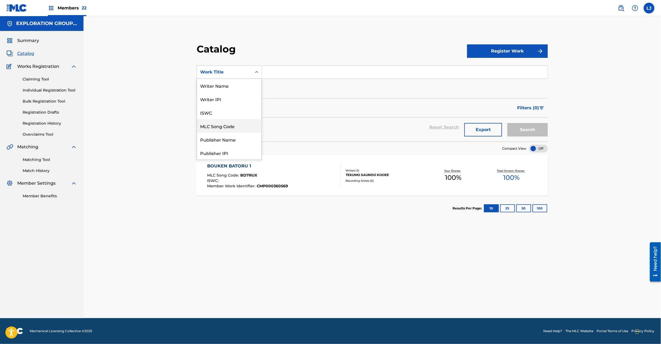
click at [242, 125] on div "MLC Song Code" at bounding box center [229, 125] width 65 height 13
click at [300, 70] on input "Search Form" at bounding box center [405, 72] width 286 height 13
paste input "BD7RWS"
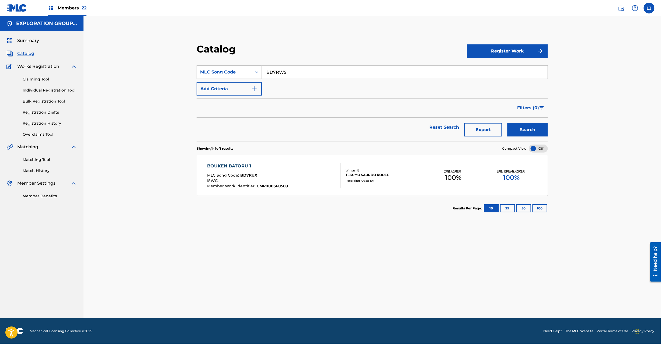
type input "BD7RWS"
click at [533, 126] on button "Search" at bounding box center [527, 129] width 40 height 13
click at [378, 166] on div "BOUKEN BATORU 2 MLC Song Code : BD7RWS ISWC : Member Work Identifier : CMP00036…" at bounding box center [372, 175] width 351 height 40
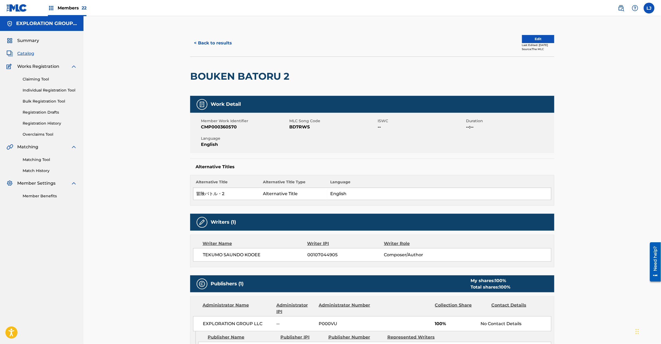
click at [527, 38] on button "Edit" at bounding box center [538, 39] width 32 height 8
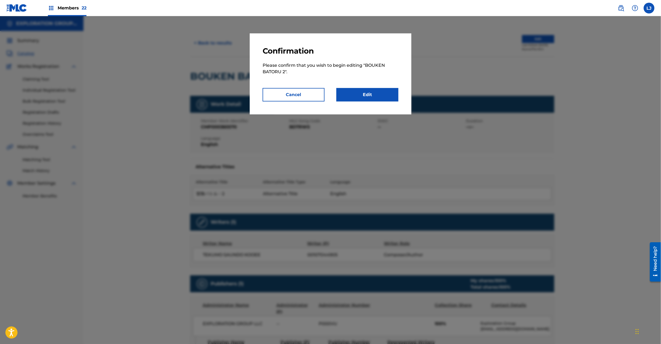
click at [367, 95] on link "Edit" at bounding box center [367, 94] width 62 height 13
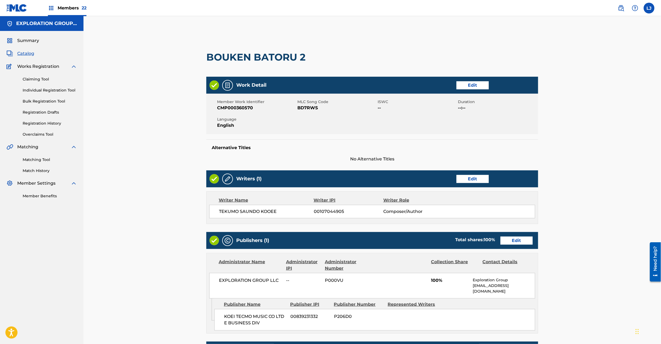
click at [515, 239] on link "Edit" at bounding box center [516, 241] width 32 height 8
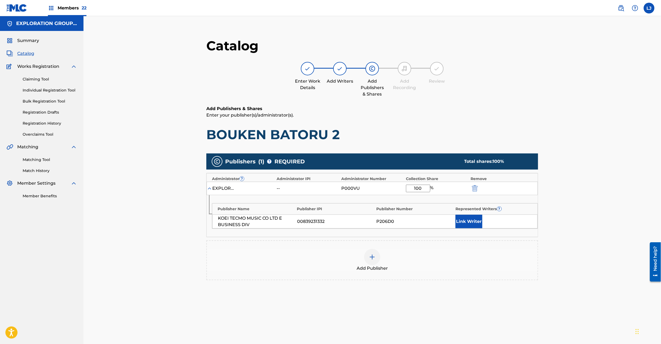
click at [475, 186] on img "submit" at bounding box center [475, 188] width 6 height 6
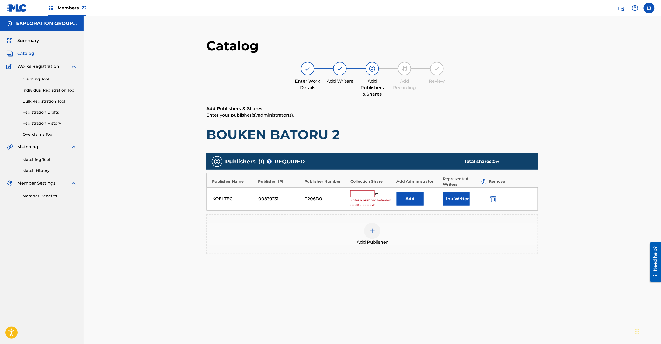
click at [490, 202] on button "submit" at bounding box center [493, 199] width 8 height 6
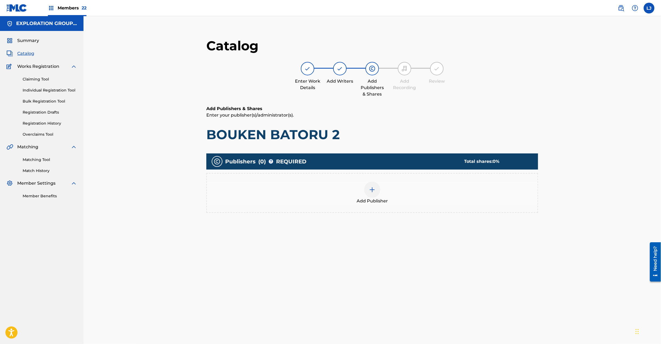
click at [372, 196] on div at bounding box center [372, 190] width 16 height 16
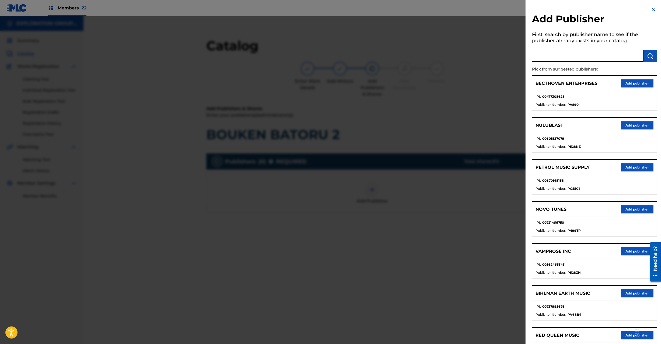
click at [567, 54] on input "text" at bounding box center [587, 56] width 111 height 12
paste input "Koei Tecmo Music Co Ltd N Business Div"
type input "Koei Tecmo Music Co Ltd N Business Div"
click at [645, 58] on button "submit" at bounding box center [650, 56] width 13 height 12
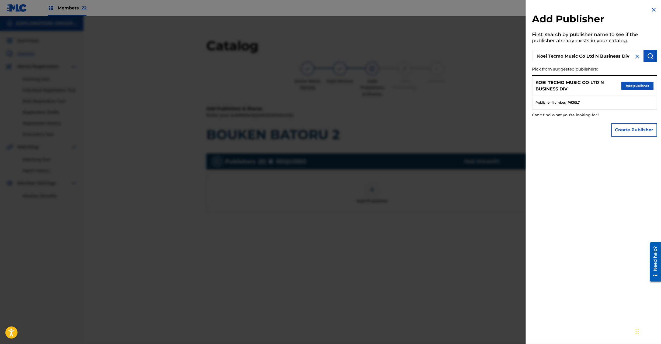
click at [637, 83] on button "Add publisher" at bounding box center [637, 86] width 32 height 8
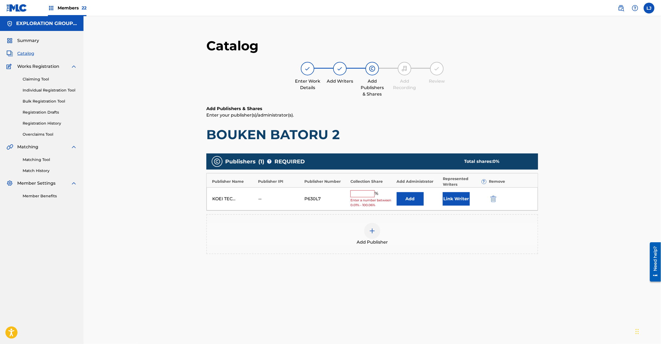
click at [400, 199] on button "Add" at bounding box center [410, 198] width 27 height 13
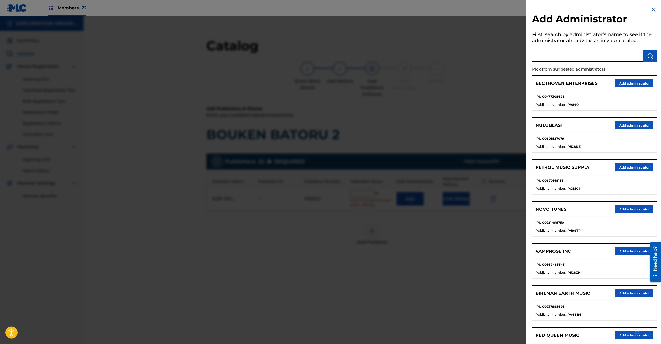
click at [602, 51] on input "text" at bounding box center [587, 56] width 111 height 12
paste input "Exploration Group LLC"
type input "Exploration Group LLC"
click at [648, 56] on img "submit" at bounding box center [650, 56] width 6 height 6
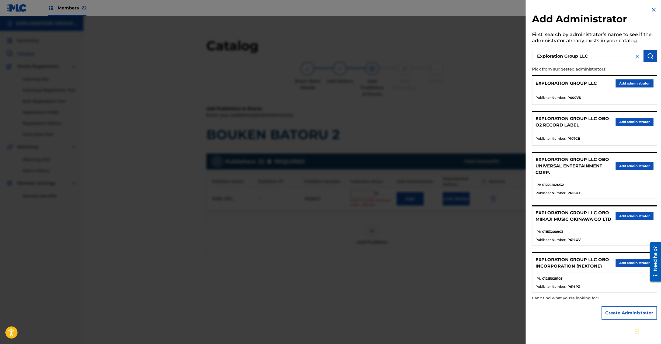
click at [623, 86] on button "Add administrator" at bounding box center [635, 83] width 38 height 8
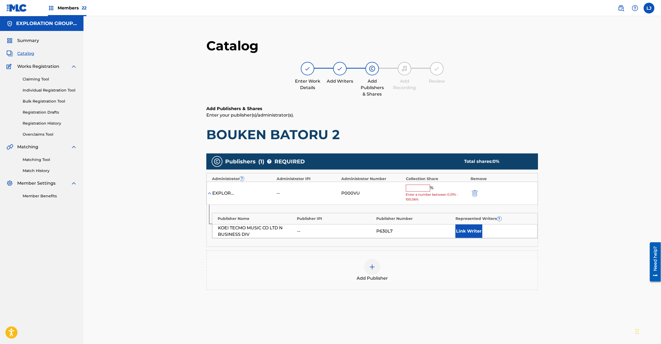
click at [420, 189] on input "text" at bounding box center [418, 188] width 24 height 7
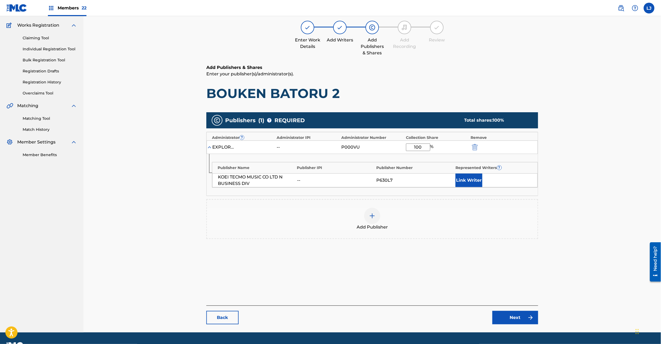
scroll to position [55, 0]
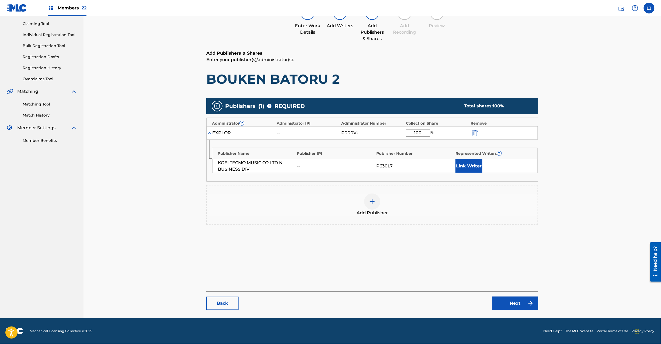
type input "100"
click at [501, 303] on link "Next" at bounding box center [515, 303] width 46 height 13
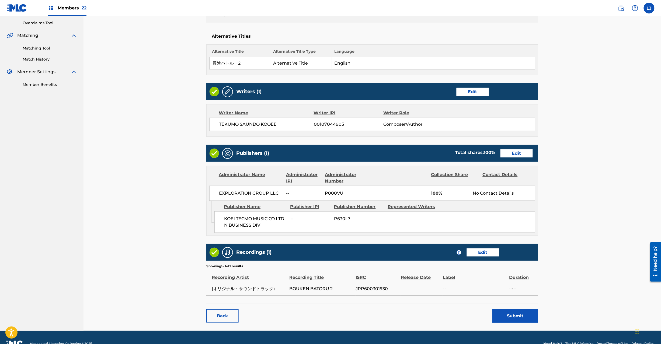
scroll to position [125, 0]
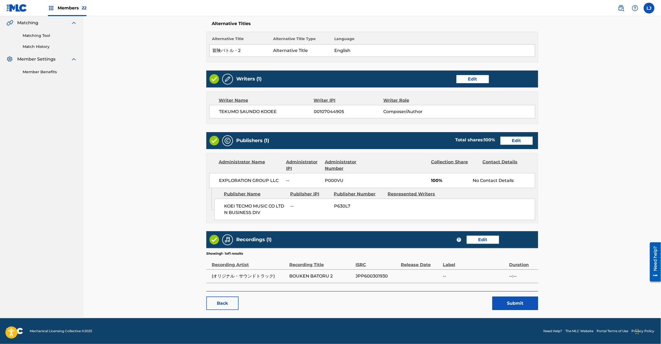
click at [536, 304] on button "Submit" at bounding box center [515, 303] width 46 height 13
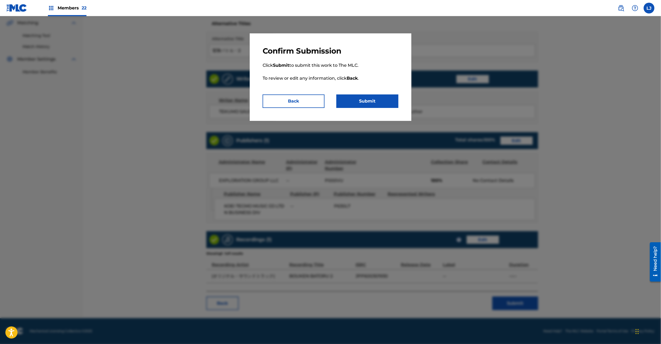
click at [353, 100] on button "Submit" at bounding box center [367, 101] width 62 height 13
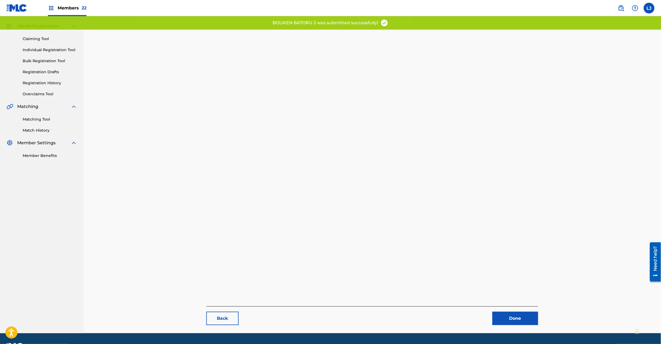
scroll to position [55, 0]
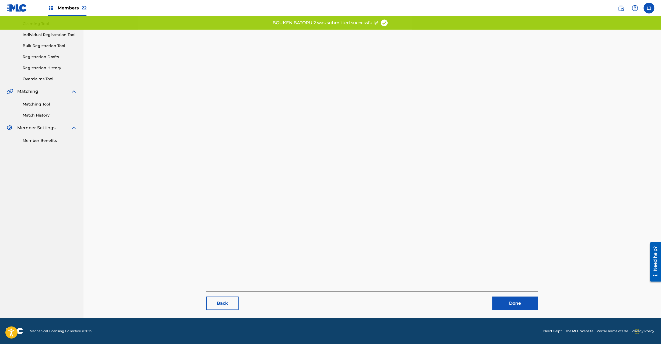
drag, startPoint x: 511, startPoint y: 303, endPoint x: 484, endPoint y: 290, distance: 30.4
click at [511, 304] on link "Done" at bounding box center [515, 303] width 46 height 13
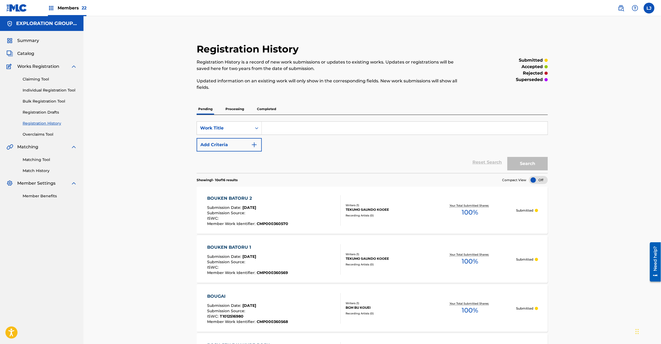
click at [21, 53] on span "Catalog" at bounding box center [25, 53] width 17 height 6
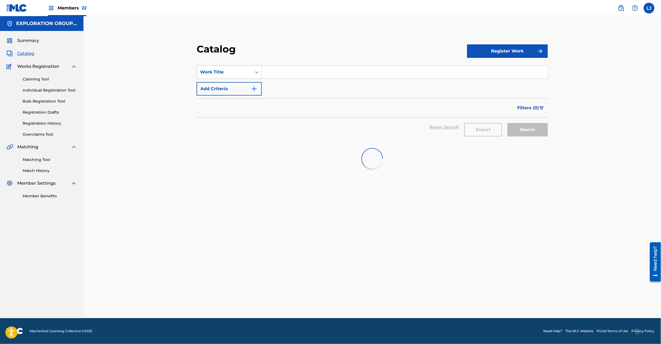
click at [227, 78] on div "Work Title" at bounding box center [229, 71] width 65 height 13
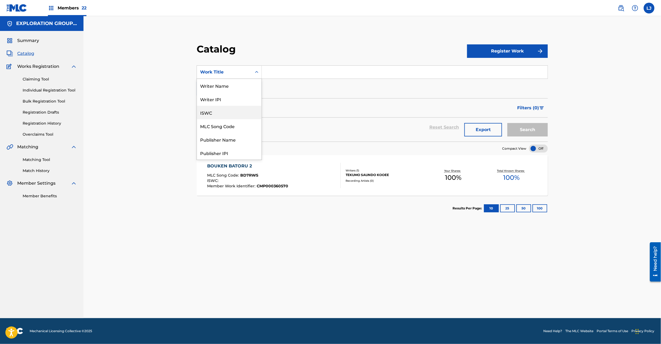
click at [223, 123] on div "MLC Song Code" at bounding box center [229, 125] width 65 height 13
click at [278, 68] on input "Search Form" at bounding box center [405, 72] width 286 height 13
paste input "BD7RUP"
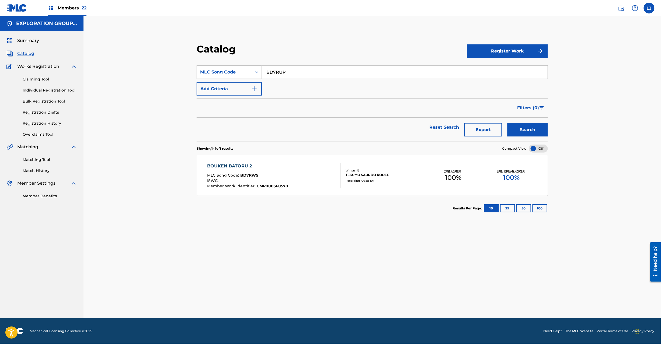
type input "BD7RUP"
click at [521, 131] on button "Search" at bounding box center [527, 129] width 40 height 13
click at [300, 164] on div "BOUKEN KOKUOU KYUUSHUTSU MLC Song Code : BD7RUP ISWC : T9097142035 Member Work …" at bounding box center [274, 175] width 134 height 25
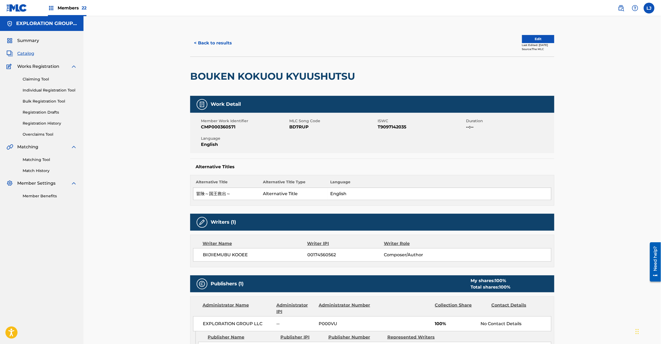
click at [531, 36] on button "Edit" at bounding box center [538, 39] width 32 height 8
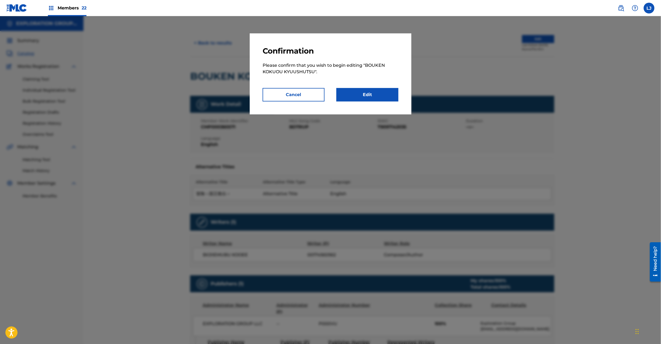
click at [357, 96] on link "Edit" at bounding box center [367, 94] width 62 height 13
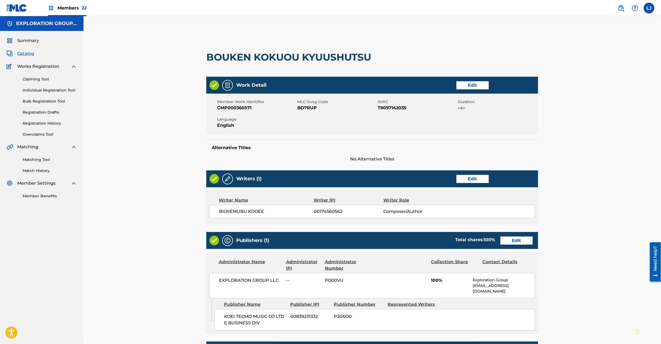
click at [509, 241] on link "Edit" at bounding box center [516, 241] width 32 height 8
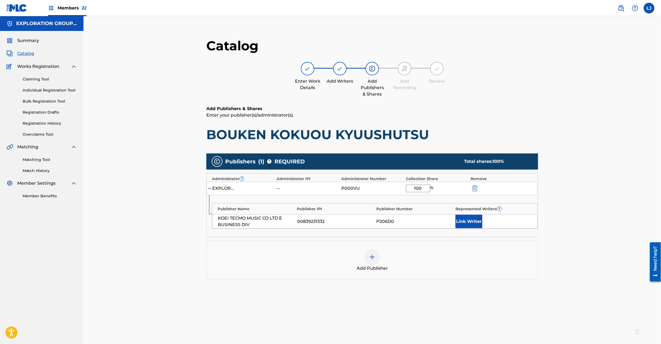
click at [475, 188] on img "submit" at bounding box center [475, 188] width 6 height 6
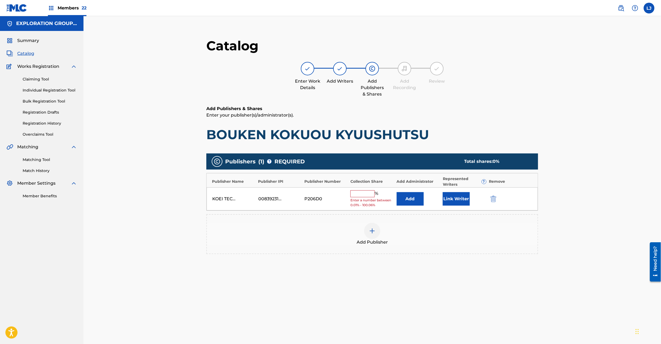
click at [491, 197] on img "submit" at bounding box center [493, 199] width 6 height 6
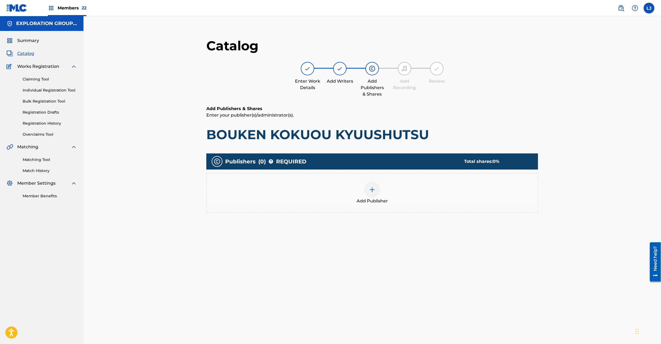
click at [376, 182] on div "Add Publisher" at bounding box center [372, 193] width 331 height 23
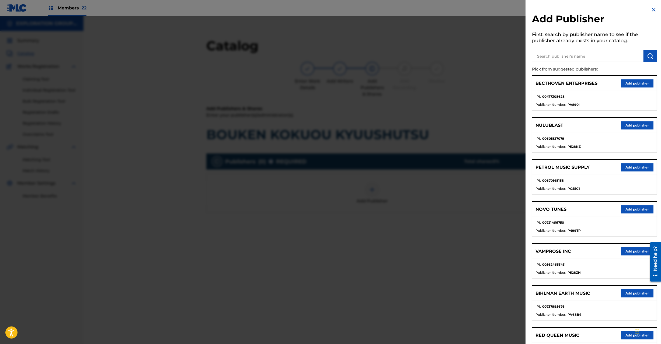
click at [555, 49] on div at bounding box center [594, 54] width 125 height 13
click at [555, 52] on input "text" at bounding box center [587, 56] width 111 height 12
paste input "Koei Tecmo Music Co Ltd N Business Div"
type input "Koei Tecmo Music Co Ltd N Business Div"
click at [649, 55] on img "submit" at bounding box center [650, 56] width 6 height 6
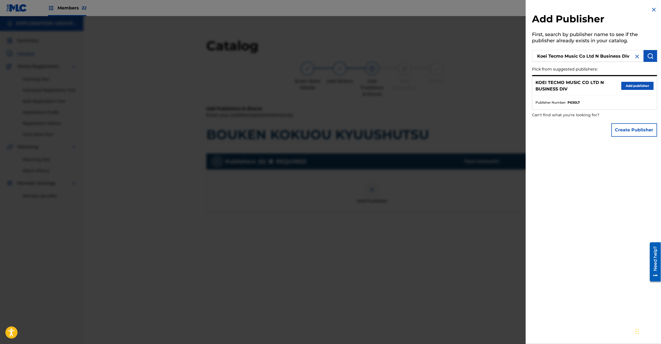
click at [631, 82] on button "Add publisher" at bounding box center [637, 86] width 32 height 8
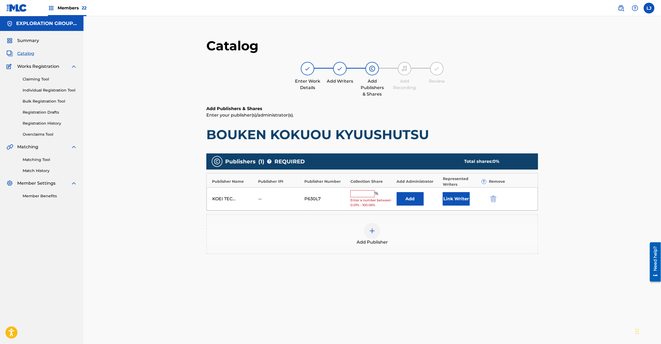
click at [407, 194] on button "Add" at bounding box center [410, 198] width 27 height 13
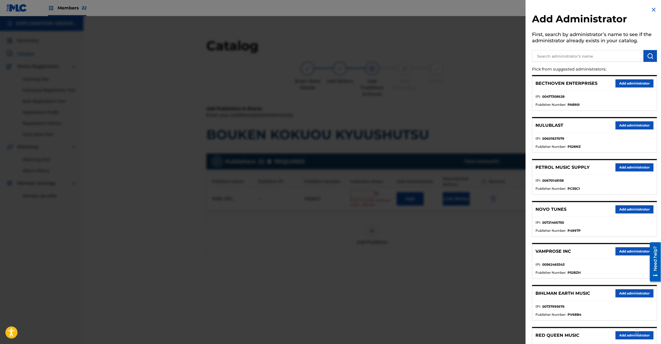
click at [594, 61] on input "text" at bounding box center [587, 56] width 111 height 12
paste input "Exploration Group LLC"
type input "Exploration Group LLC"
click at [646, 52] on button "submit" at bounding box center [650, 56] width 13 height 12
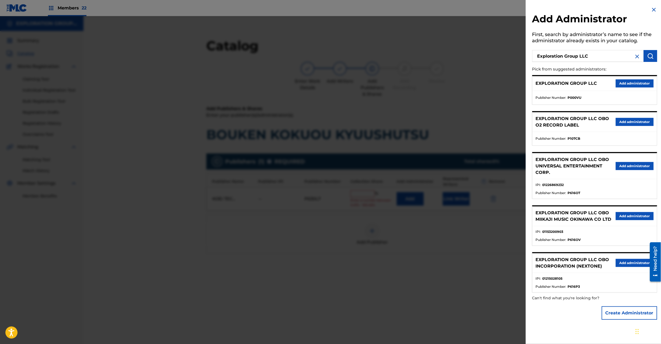
click at [625, 83] on button "Add administrator" at bounding box center [635, 83] width 38 height 8
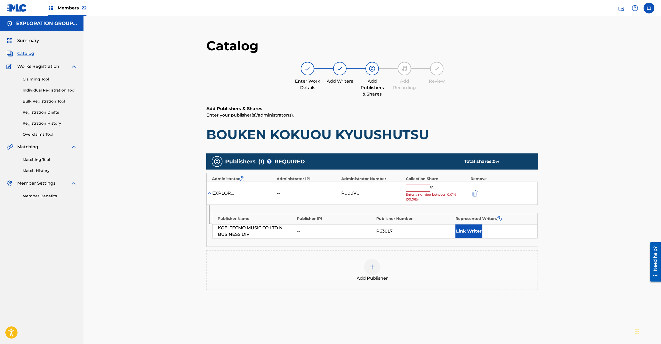
click at [426, 187] on input "text" at bounding box center [418, 188] width 24 height 7
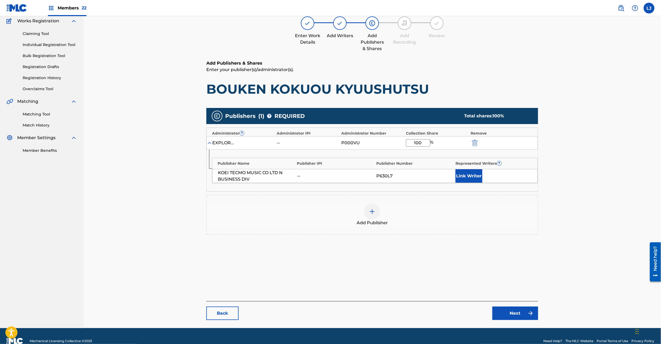
scroll to position [55, 0]
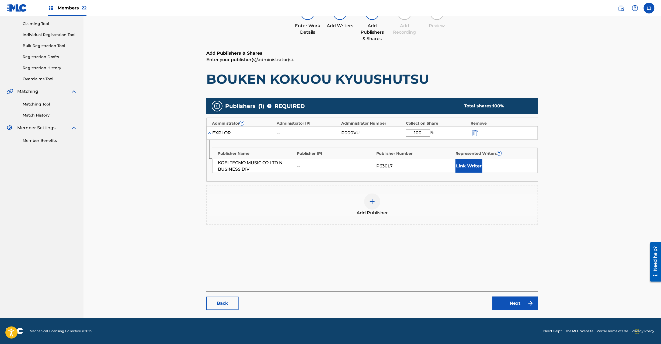
type input "100"
click at [511, 306] on link "Next" at bounding box center [515, 303] width 46 height 13
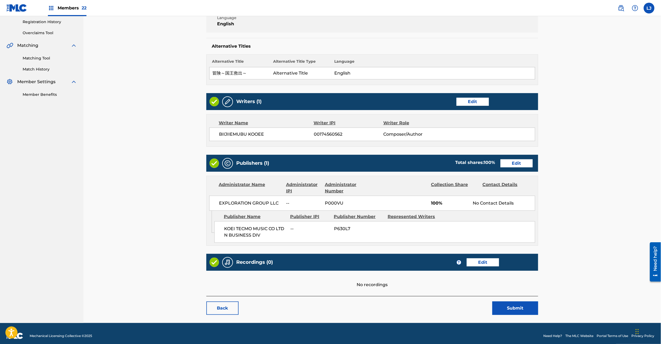
scroll to position [107, 0]
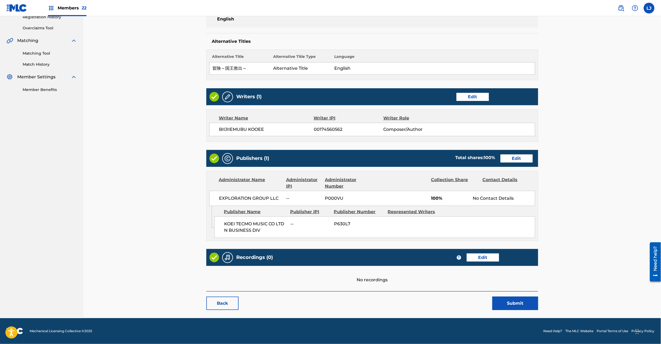
click at [505, 305] on button "Submit" at bounding box center [515, 303] width 46 height 13
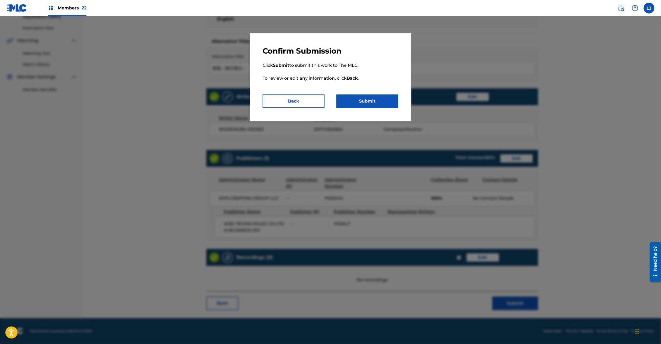
click at [375, 102] on button "Submit" at bounding box center [367, 101] width 62 height 13
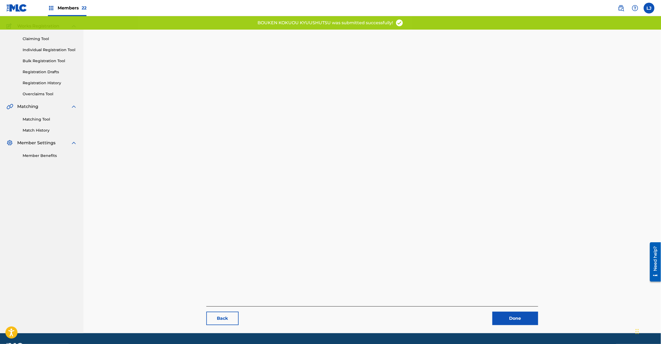
scroll to position [55, 0]
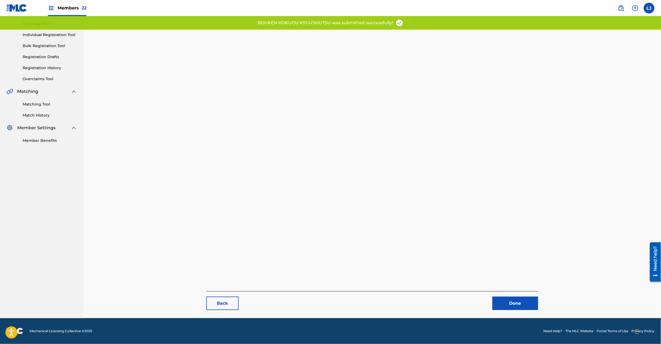
drag, startPoint x: 528, startPoint y: 300, endPoint x: 525, endPoint y: 298, distance: 4.0
click at [528, 300] on link "Done" at bounding box center [515, 303] width 46 height 13
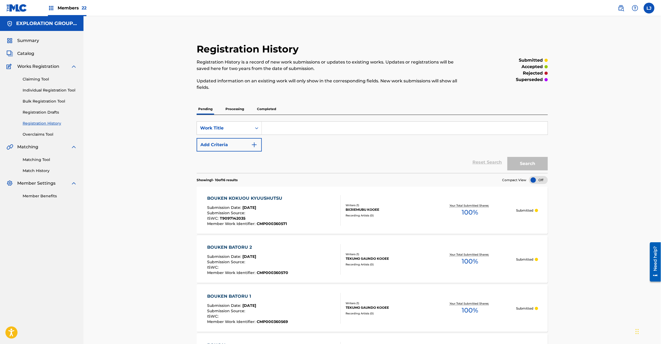
click at [24, 51] on span "Catalog" at bounding box center [25, 53] width 17 height 6
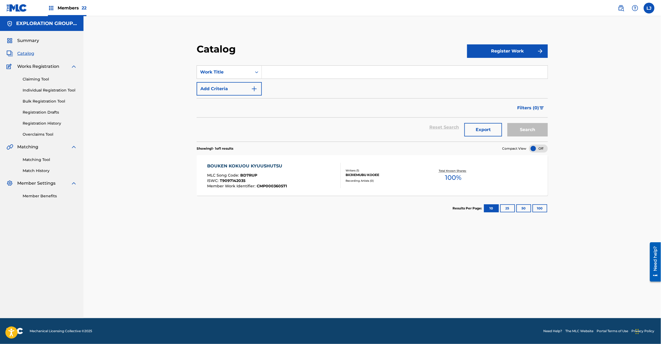
click at [248, 65] on section "SearchWithCriteriaedf88f49-9211-468f-a80a-54a9d34171f8 Work Title Add Criteria …" at bounding box center [372, 100] width 351 height 83
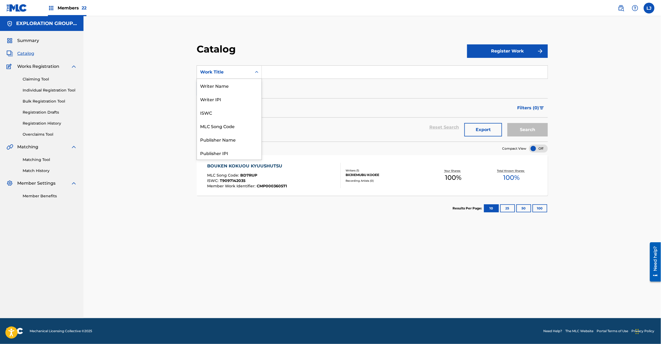
click at [246, 73] on div "Work Title" at bounding box center [224, 72] width 48 height 6
click at [236, 121] on div "MLC Song Code" at bounding box center [229, 125] width 65 height 13
click at [283, 76] on input "Search Form" at bounding box center [405, 72] width 286 height 13
paste input "BD7RVX"
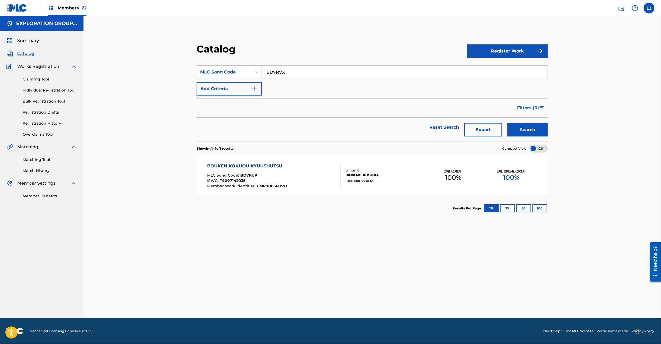
type input "BD7RVX"
click at [537, 128] on button "Search" at bounding box center [527, 129] width 40 height 13
click at [299, 168] on div "BOUKEN TSUUJOU MLC Song Code : BD7RVX ISWC : T9097142057 Member Work Identifier…" at bounding box center [274, 175] width 134 height 25
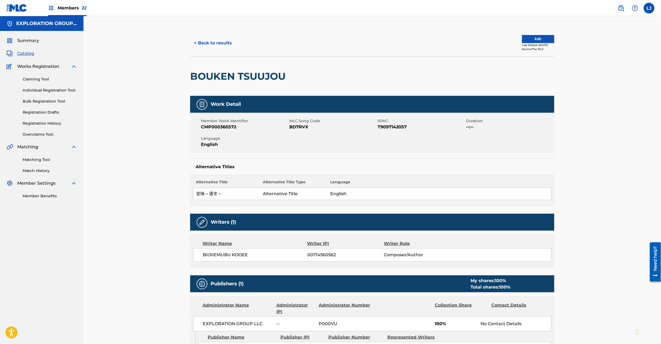
click at [525, 35] on button "Edit" at bounding box center [538, 39] width 32 height 8
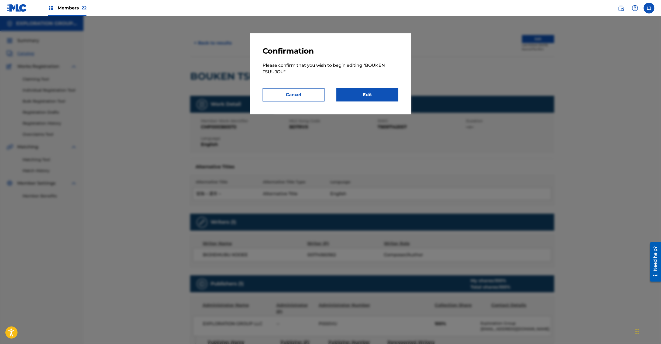
click at [381, 95] on link "Edit" at bounding box center [367, 94] width 62 height 13
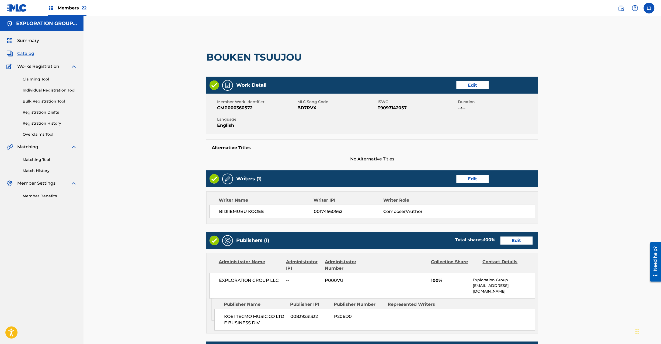
click at [507, 239] on link "Edit" at bounding box center [516, 241] width 32 height 8
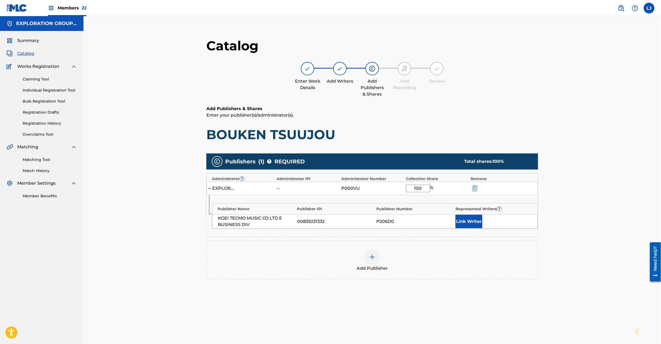
click at [470, 189] on button "submit" at bounding box center [474, 188] width 8 height 6
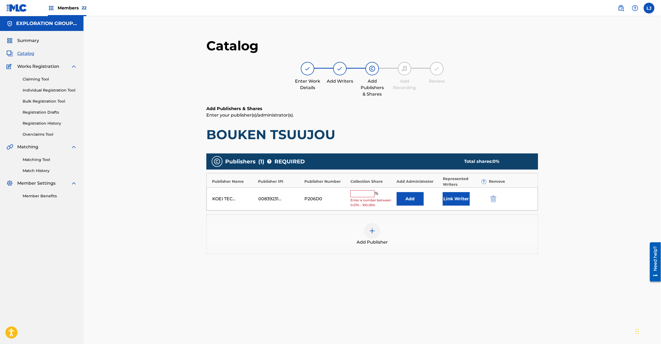
click at [489, 197] on button "submit" at bounding box center [493, 199] width 8 height 6
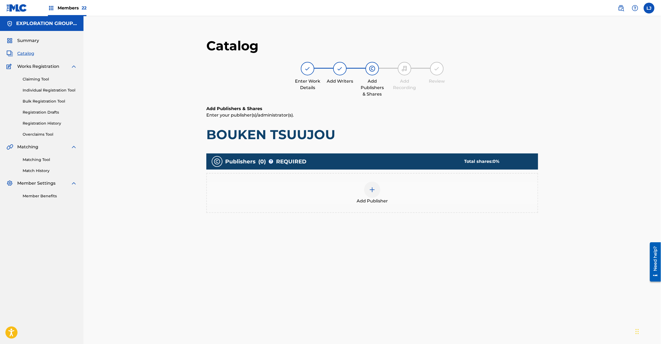
click at [374, 187] on img at bounding box center [372, 190] width 6 height 6
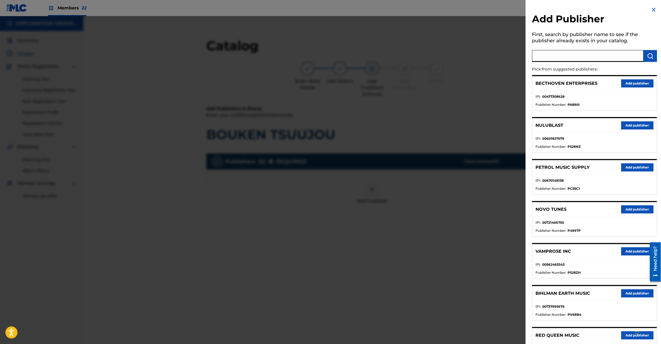
click at [551, 54] on input "text" at bounding box center [587, 56] width 111 height 12
paste input "Koei Tecmo Music Co Ltd N Business Div"
type input "Koei Tecmo Music Co Ltd N Business Div"
click at [647, 54] on img "submit" at bounding box center [650, 56] width 6 height 6
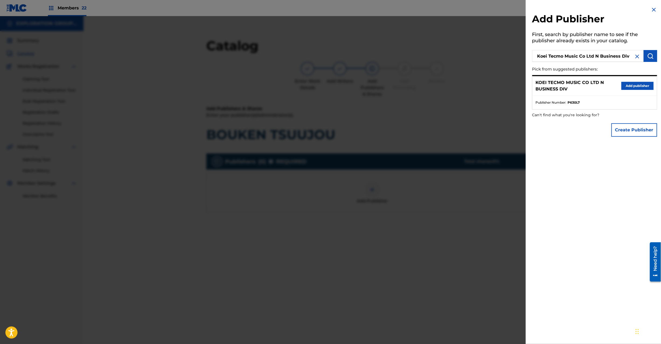
click at [632, 85] on button "Add publisher" at bounding box center [637, 86] width 32 height 8
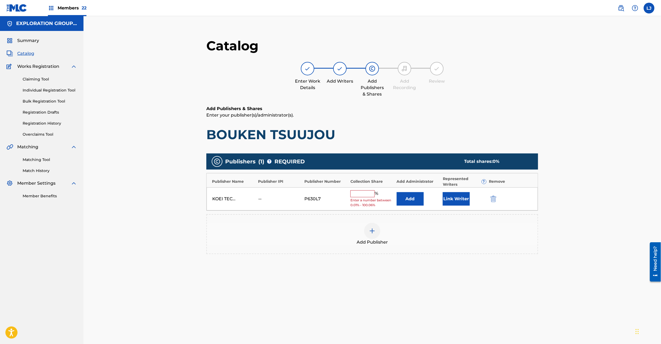
click at [410, 202] on button "Add" at bounding box center [410, 198] width 27 height 13
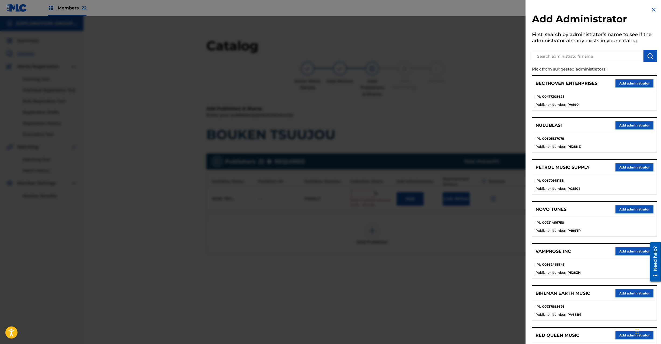
click at [596, 55] on input "text" at bounding box center [587, 56] width 111 height 12
paste input "Exploration Group LLC"
type input "Exploration Group LLC"
click at [654, 61] on button "submit" at bounding box center [650, 56] width 13 height 12
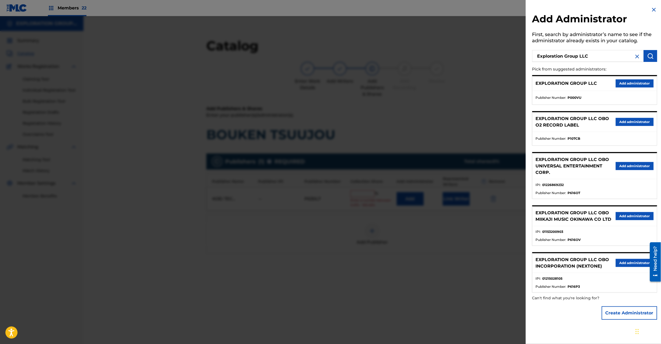
click at [626, 82] on button "Add administrator" at bounding box center [635, 83] width 38 height 8
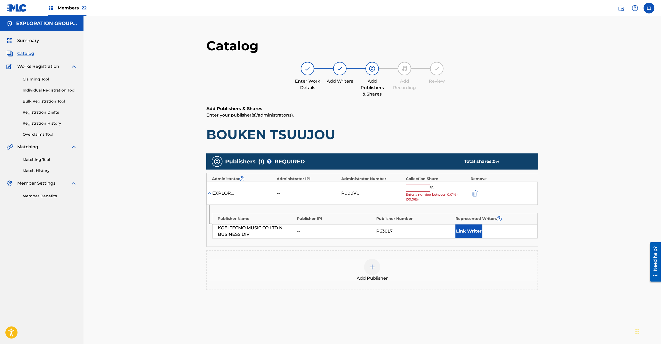
click at [412, 186] on input "text" at bounding box center [418, 188] width 24 height 7
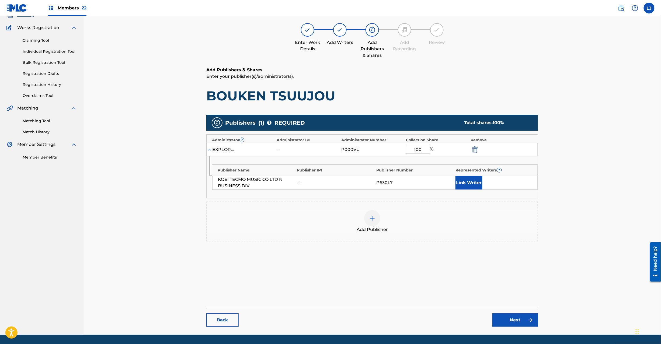
scroll to position [55, 0]
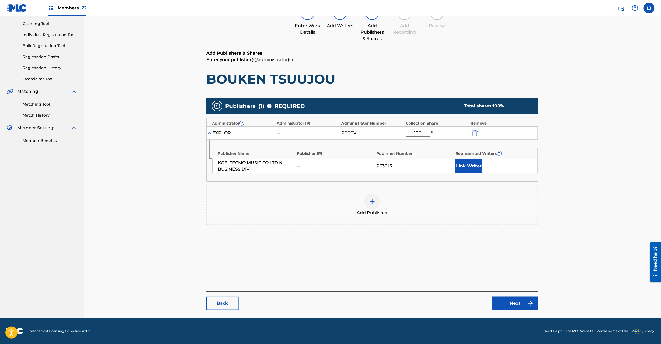
type input "100"
click at [510, 309] on link "Next" at bounding box center [515, 303] width 46 height 13
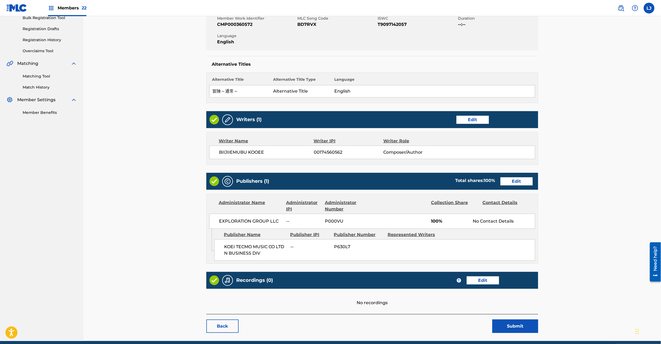
scroll to position [107, 0]
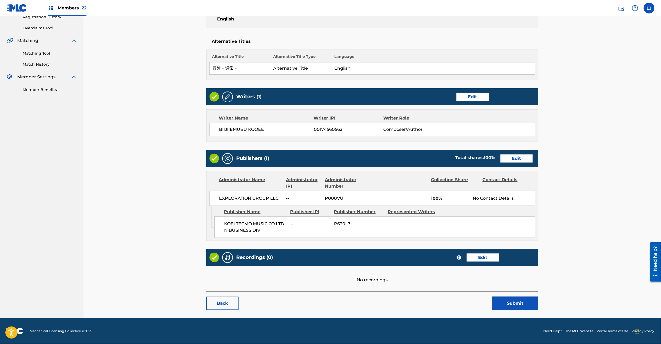
click at [515, 304] on button "Submit" at bounding box center [515, 303] width 46 height 13
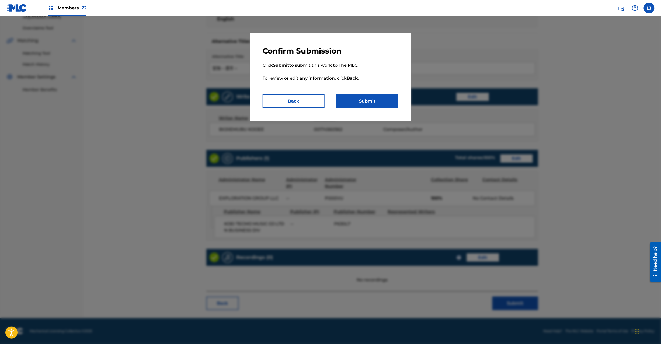
click at [372, 99] on button "Submit" at bounding box center [367, 101] width 62 height 13
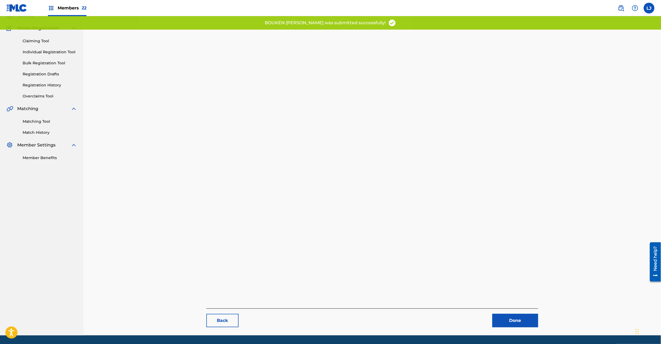
scroll to position [55, 0]
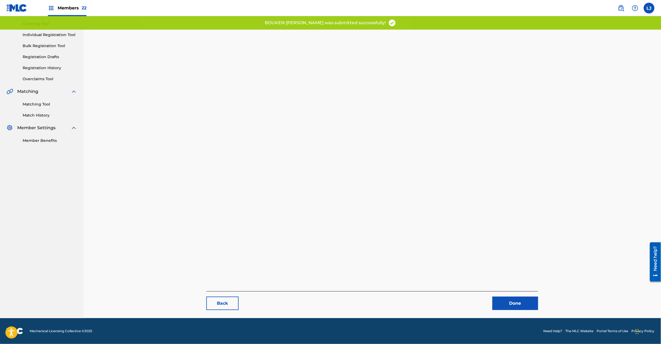
click at [511, 299] on link "Done" at bounding box center [515, 303] width 46 height 13
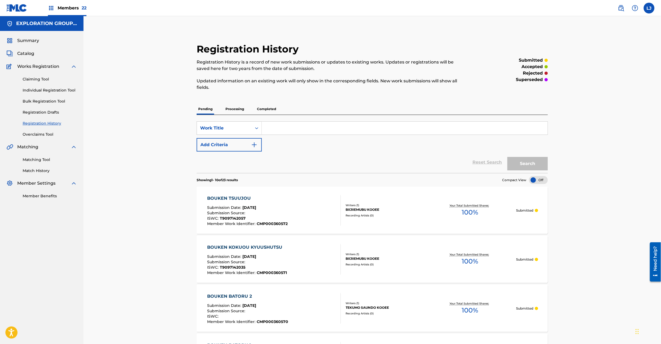
click at [28, 58] on div "Summary Catalog Works Registration Claiming Tool Individual Registration Tool B…" at bounding box center [41, 118] width 83 height 175
click at [26, 54] on span "Catalog" at bounding box center [25, 53] width 17 height 6
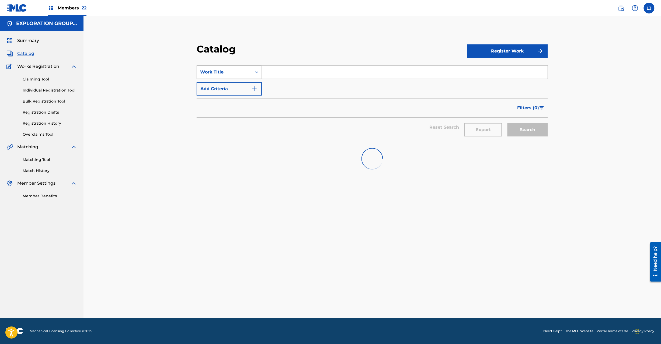
click at [246, 74] on div "Work Title" at bounding box center [224, 72] width 48 height 6
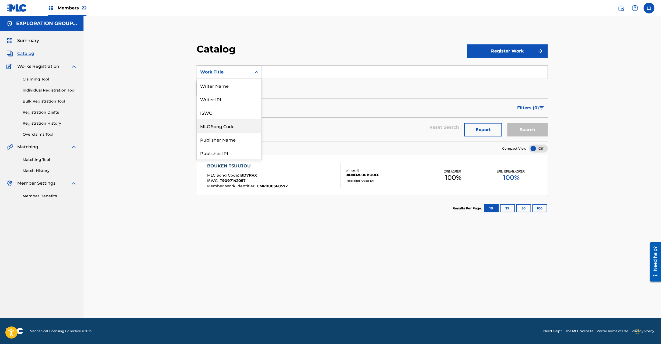
click at [233, 121] on div "MLC Song Code" at bounding box center [229, 125] width 65 height 13
click at [297, 77] on input "Search Form" at bounding box center [405, 72] width 286 height 13
paste input "BD7RUZ"
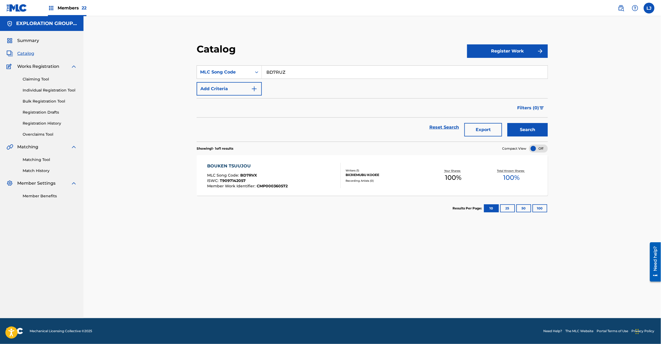
type input "BD7RUZ"
click at [523, 127] on button "Search" at bounding box center [527, 129] width 40 height 13
click at [361, 178] on div "Writers ( 1 ) [PERSON_NAME] Recording Artists ( 0 )" at bounding box center [382, 176] width 83 height 14
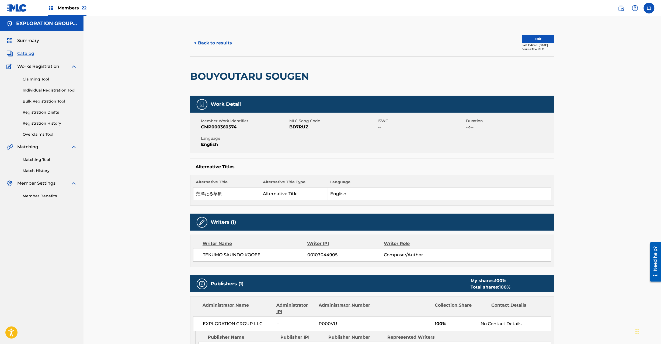
click at [536, 45] on div "Last Edited: [DATE]" at bounding box center [538, 45] width 32 height 4
click at [532, 39] on button "Edit" at bounding box center [538, 39] width 32 height 8
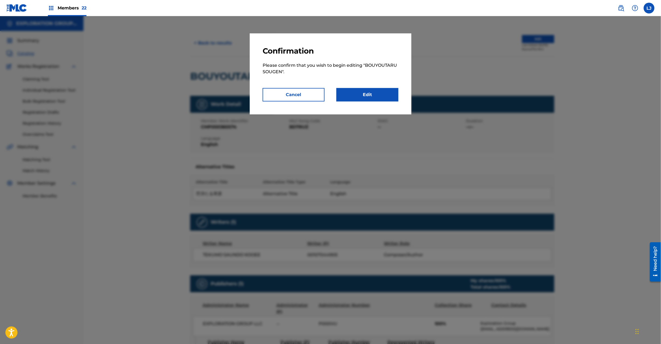
click at [391, 92] on link "Edit" at bounding box center [367, 94] width 62 height 13
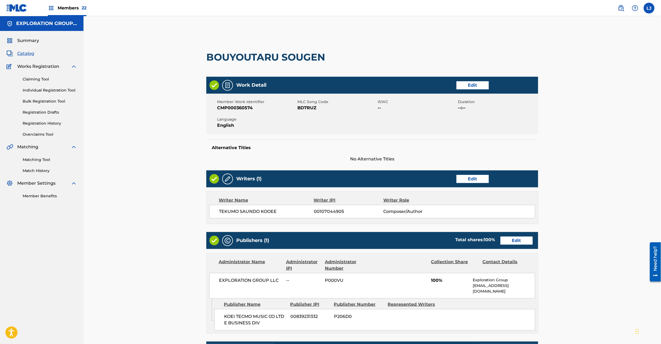
click at [515, 240] on link "Edit" at bounding box center [516, 241] width 32 height 8
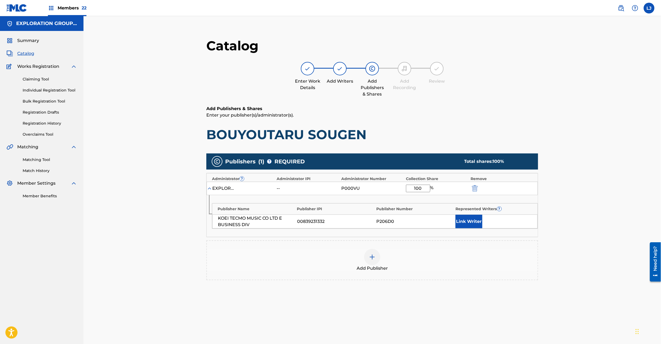
click at [476, 189] on img "submit" at bounding box center [475, 188] width 6 height 6
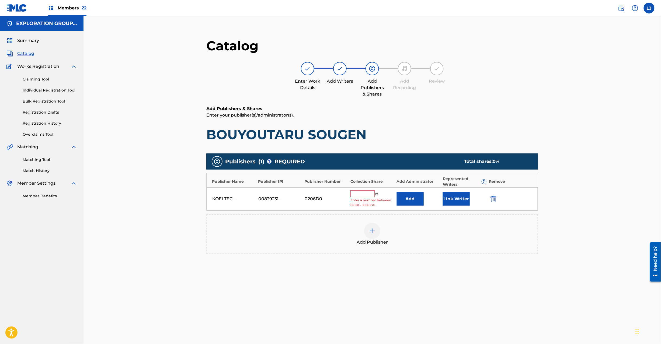
click at [494, 197] on img "submit" at bounding box center [493, 199] width 6 height 6
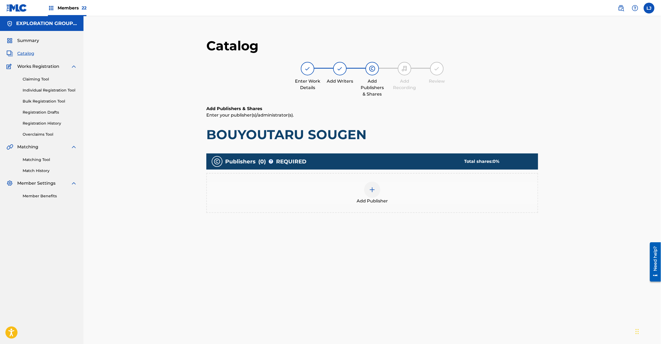
click at [375, 192] on div at bounding box center [372, 190] width 16 height 16
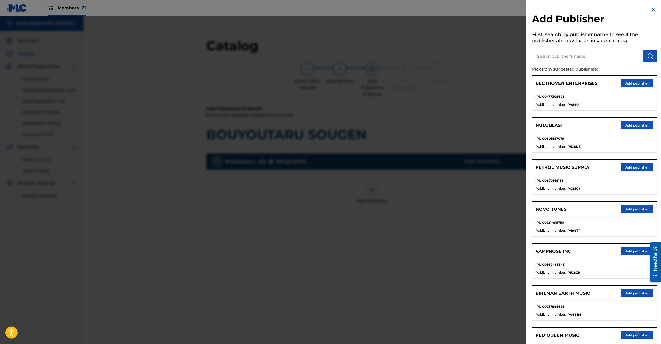
click at [569, 62] on div "Add Publisher First, search by publisher name to see if the publisher already e…" at bounding box center [595, 241] width 138 height 483
click at [591, 55] on input "text" at bounding box center [587, 56] width 111 height 12
paste input "Koei Tecmo Music Co Ltd N Business Div"
type input "Koei Tecmo Music Co Ltd N Business Div"
click at [653, 51] on button "submit" at bounding box center [650, 56] width 13 height 12
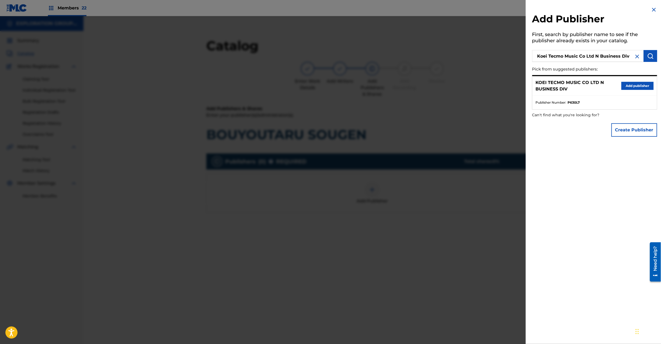
click at [632, 86] on button "Add publisher" at bounding box center [637, 86] width 32 height 8
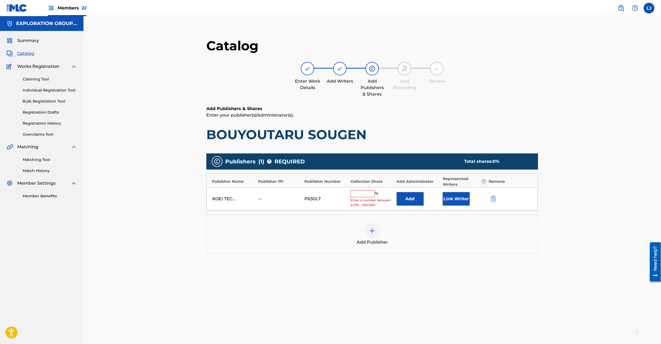
click at [415, 198] on button "Add" at bounding box center [410, 198] width 27 height 13
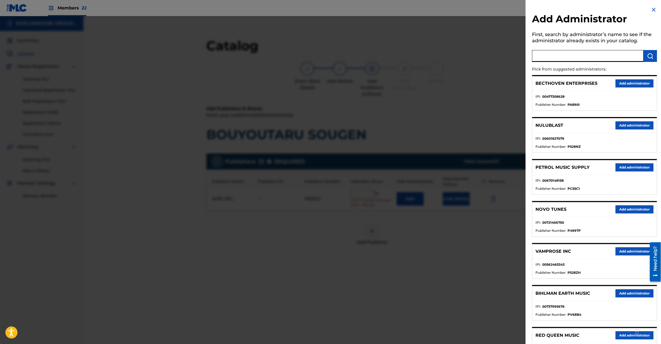
click at [574, 50] on input "text" at bounding box center [587, 56] width 111 height 12
paste input "Exploration Group LLC"
type input "Exploration Group LLC"
click at [650, 59] on img "submit" at bounding box center [650, 56] width 6 height 6
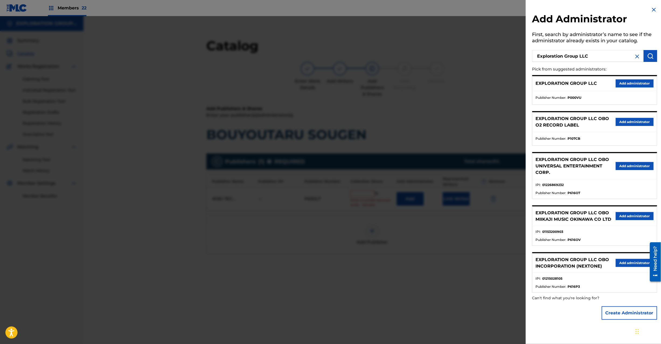
click at [629, 84] on button "Add administrator" at bounding box center [635, 83] width 38 height 8
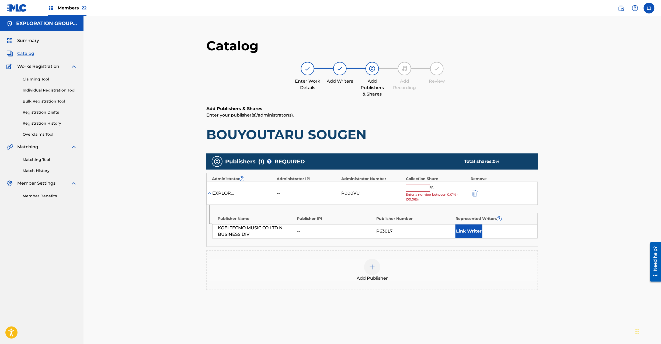
click at [411, 189] on input "text" at bounding box center [418, 188] width 24 height 7
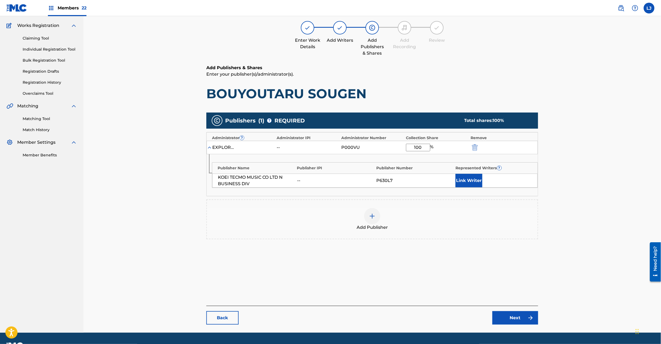
scroll to position [55, 0]
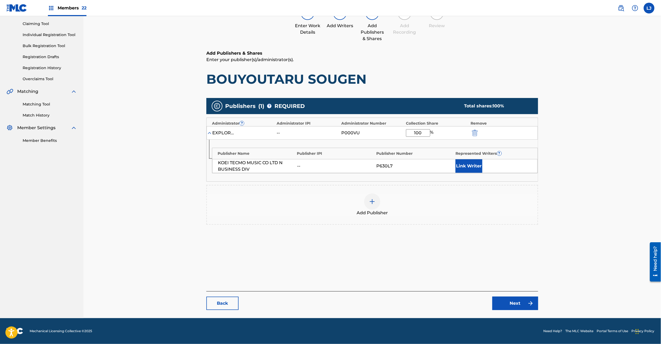
type input "100"
click at [504, 308] on link "Next" at bounding box center [515, 303] width 46 height 13
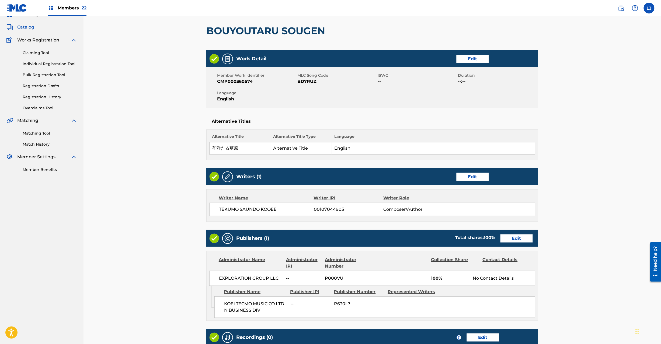
scroll to position [107, 0]
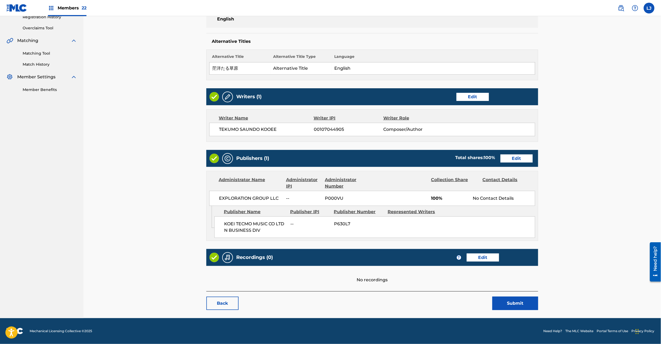
click at [519, 306] on button "Submit" at bounding box center [515, 303] width 46 height 13
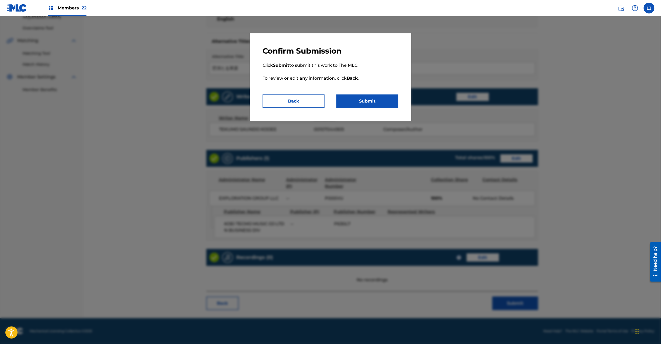
click at [368, 94] on p "Click Submit to submit this work to The MLC. To review or edit any information,…" at bounding box center [331, 75] width 136 height 39
click at [364, 102] on button "Submit" at bounding box center [367, 101] width 62 height 13
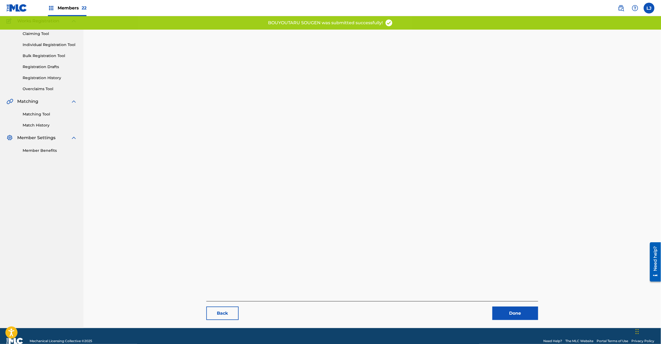
scroll to position [55, 0]
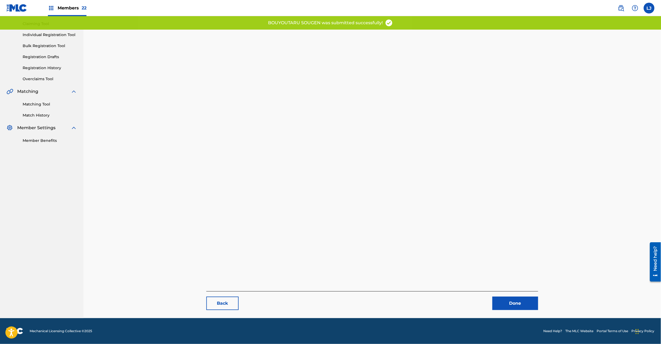
click at [527, 302] on link "Done" at bounding box center [515, 303] width 46 height 13
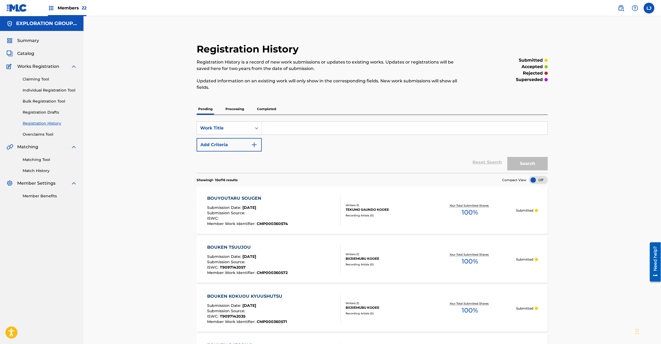
click at [23, 49] on div "Summary Catalog Works Registration Claiming Tool Individual Registration Tool B…" at bounding box center [41, 118] width 83 height 175
click at [22, 51] on div "Summary Catalog Works Registration Claiming Tool Individual Registration Tool B…" at bounding box center [41, 118] width 83 height 175
click at [22, 51] on span "Catalog" at bounding box center [25, 53] width 17 height 6
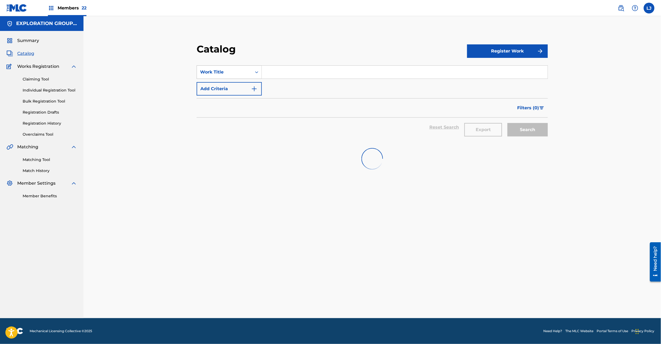
click at [211, 70] on div "Work Title" at bounding box center [224, 72] width 48 height 6
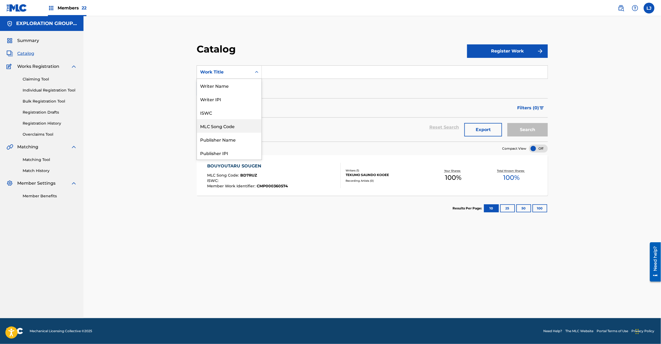
click at [229, 126] on div "MLC Song Code" at bounding box center [229, 125] width 65 height 13
click at [288, 80] on div "SearchWithCriteria184a0c76-26c3-4515-af9d-30449722b167 MLC Song Code Add Criter…" at bounding box center [372, 80] width 351 height 30
paste input "BD7RVF"
drag, startPoint x: 289, startPoint y: 75, endPoint x: 348, endPoint y: 80, distance: 58.9
click at [291, 75] on input "BD7RVF" at bounding box center [405, 72] width 286 height 13
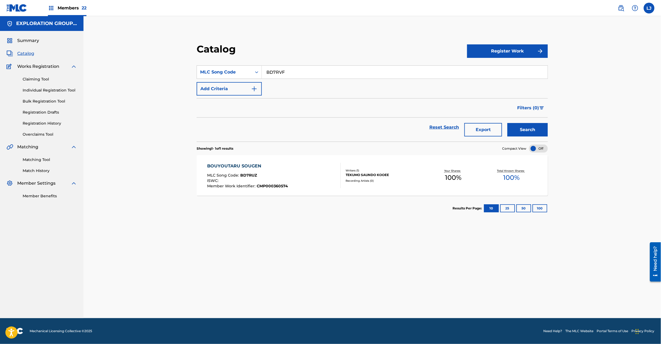
type input "BD7RVF"
click at [528, 129] on button "Search" at bounding box center [527, 129] width 40 height 13
click at [279, 180] on div "ISWC : T9097199401" at bounding box center [247, 181] width 81 height 5
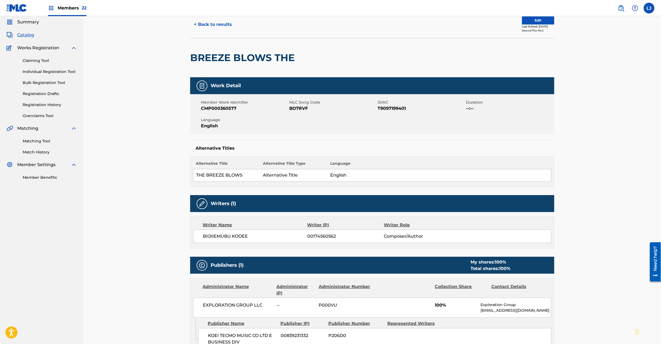
scroll to position [9, 0]
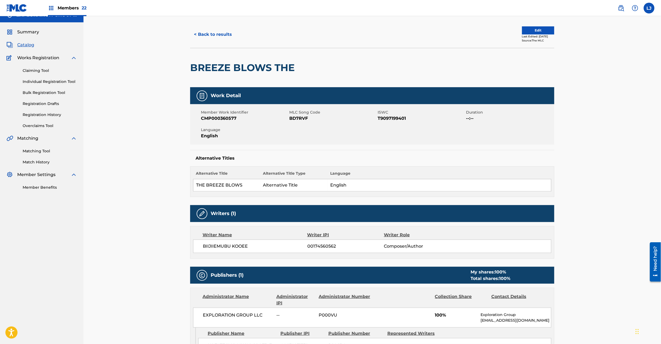
click at [534, 27] on button "Edit" at bounding box center [538, 30] width 32 height 8
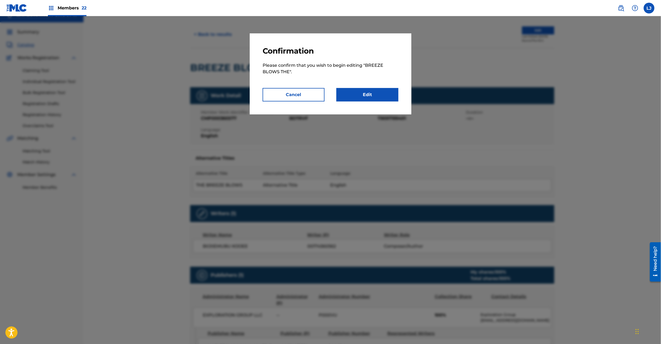
click at [373, 99] on link "Edit" at bounding box center [367, 94] width 62 height 13
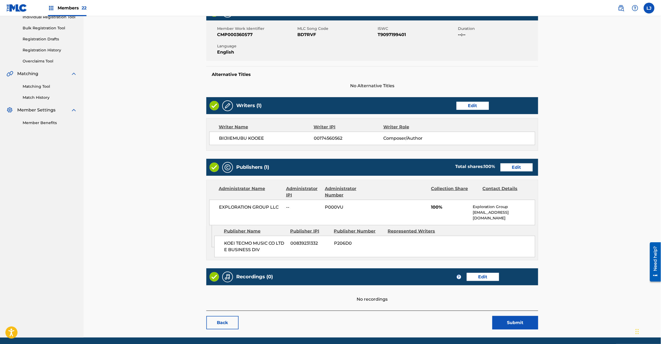
scroll to position [88, 0]
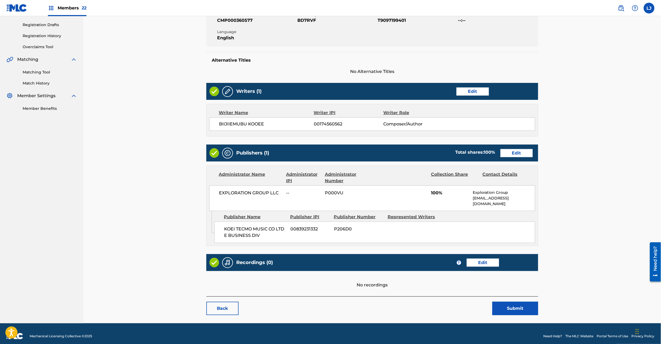
click at [512, 155] on link "Edit" at bounding box center [516, 153] width 32 height 8
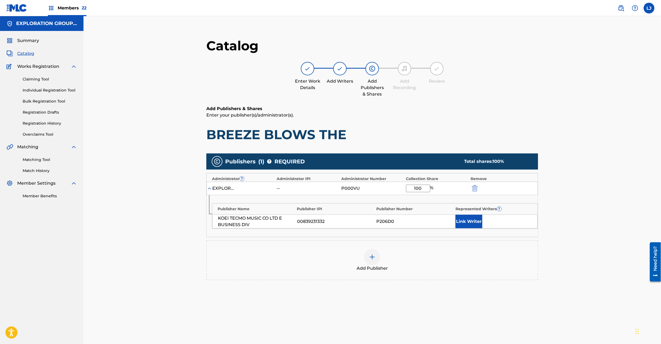
click at [476, 190] on img "submit" at bounding box center [475, 188] width 6 height 6
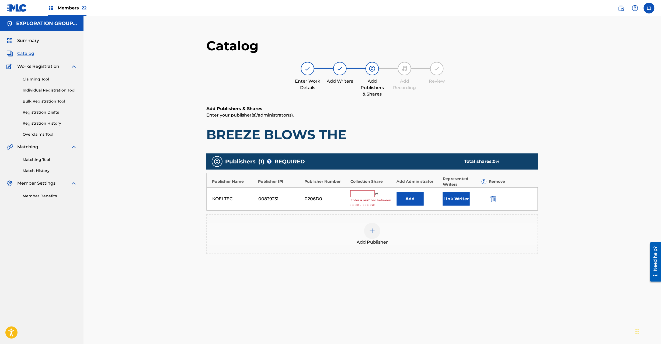
click at [499, 202] on div at bounding box center [501, 199] width 24 height 6
click at [497, 201] on div at bounding box center [501, 199] width 24 height 6
click at [491, 197] on img "submit" at bounding box center [493, 199] width 6 height 6
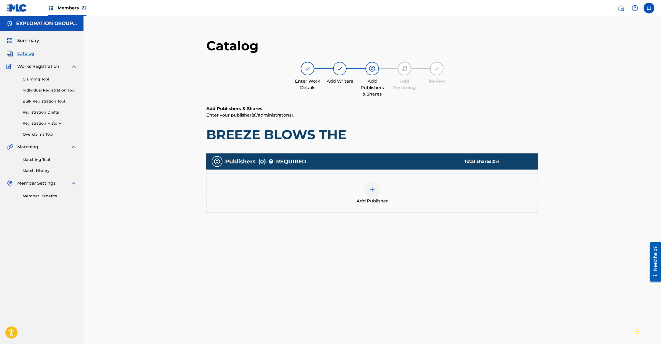
click at [368, 191] on div at bounding box center [372, 190] width 16 height 16
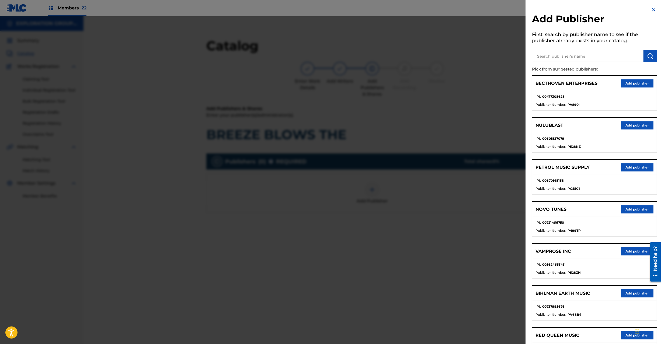
click at [580, 57] on input "text" at bounding box center [587, 56] width 111 height 12
paste input "Koei Tecmo Music Co Ltd N Business Div"
type input "Koei Tecmo Music Co Ltd N Business Div"
click at [652, 55] on button "submit" at bounding box center [650, 56] width 13 height 12
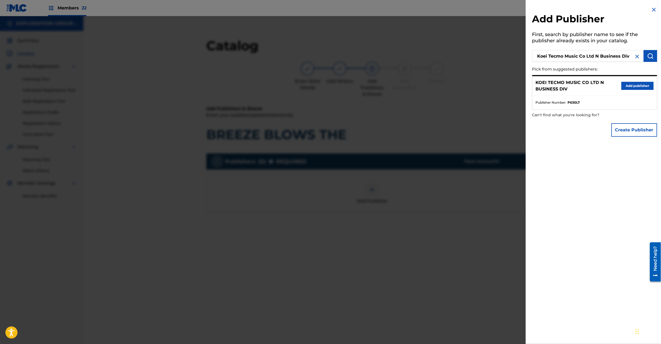
click at [633, 83] on button "Add publisher" at bounding box center [637, 86] width 32 height 8
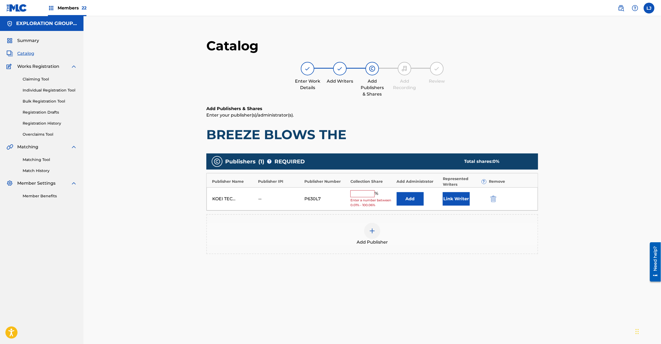
click at [411, 199] on button "Add" at bounding box center [410, 198] width 27 height 13
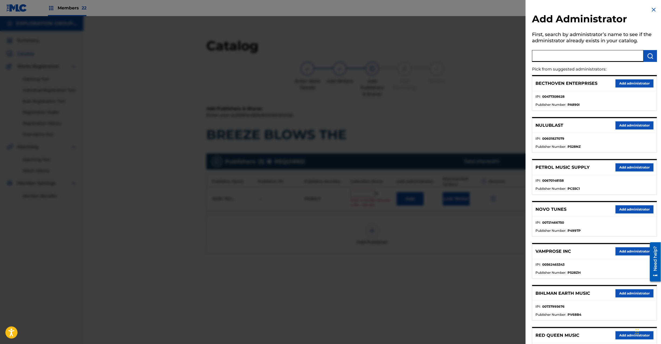
click at [596, 52] on input "text" at bounding box center [587, 56] width 111 height 12
paste input "Exploration Group LLC"
type input "Exploration Group LLC"
click at [648, 57] on img "submit" at bounding box center [650, 56] width 6 height 6
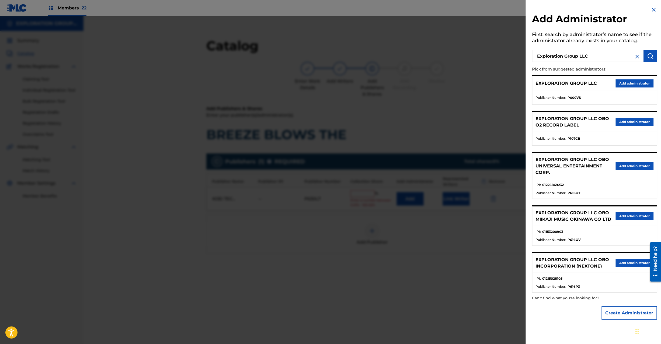
click at [636, 79] on button "Add administrator" at bounding box center [635, 83] width 38 height 8
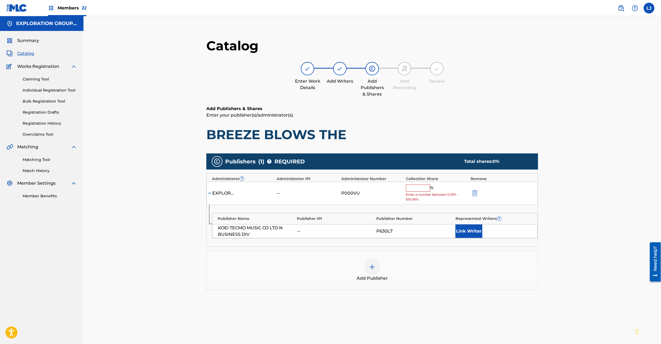
click at [432, 193] on span "Enter a number between 0.01% - 100.06%" at bounding box center [437, 197] width 62 height 10
click at [422, 190] on input "text" at bounding box center [418, 188] width 24 height 7
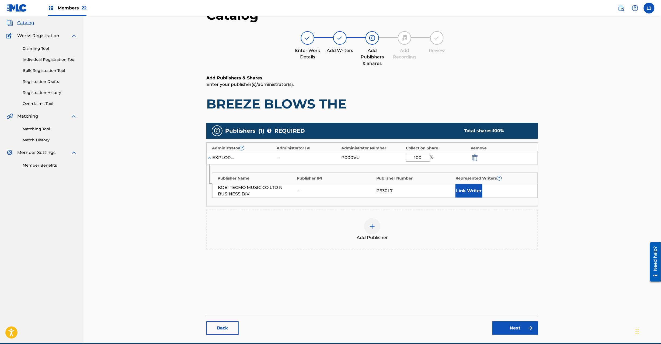
scroll to position [55, 0]
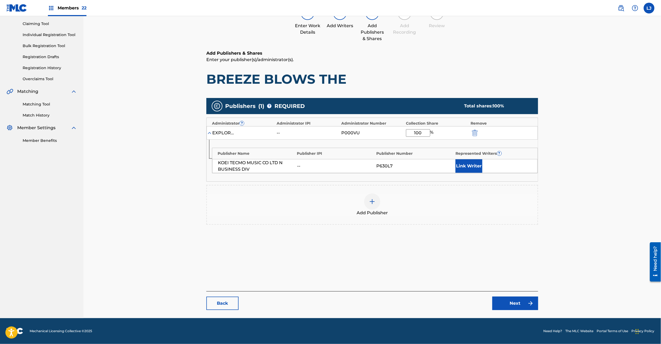
type input "100"
click at [521, 314] on main "Catalog Enter Work Details Add Writers Add Publishers & Shares Add Recording Re…" at bounding box center [372, 146] width 364 height 344
click at [519, 304] on link "Next" at bounding box center [515, 303] width 46 height 13
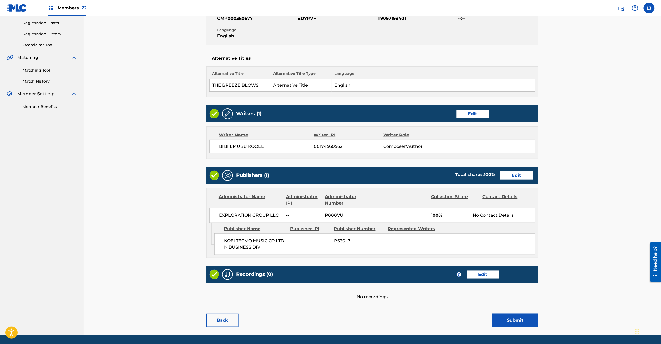
scroll to position [107, 0]
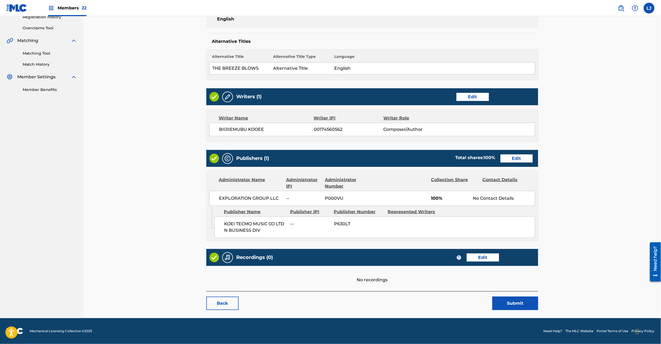
click at [510, 298] on button "Submit" at bounding box center [515, 303] width 46 height 13
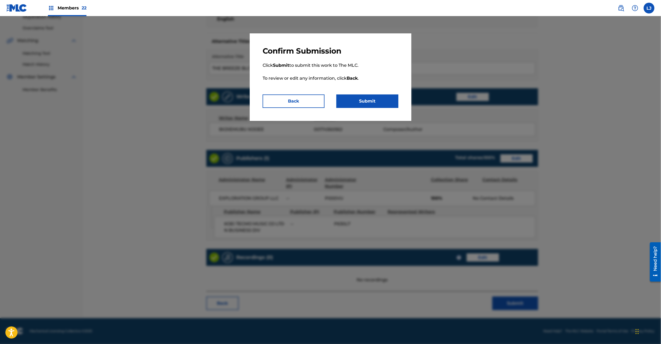
click at [358, 103] on button "Submit" at bounding box center [367, 101] width 62 height 13
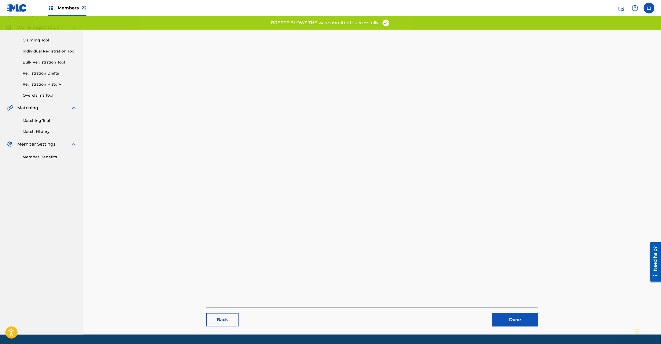
scroll to position [55, 0]
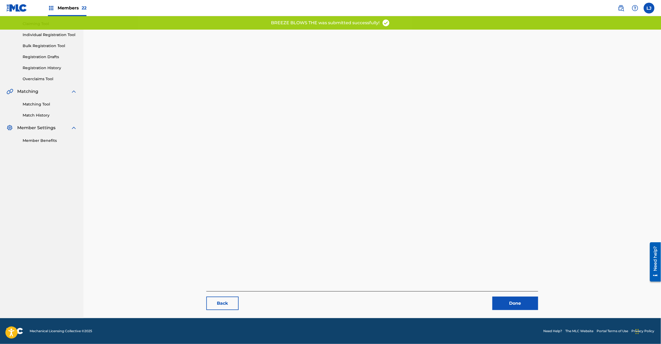
click at [503, 302] on link "Done" at bounding box center [515, 303] width 46 height 13
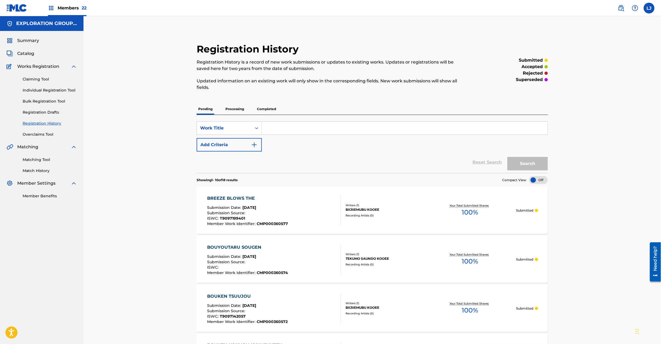
click at [23, 53] on span "Catalog" at bounding box center [25, 53] width 17 height 6
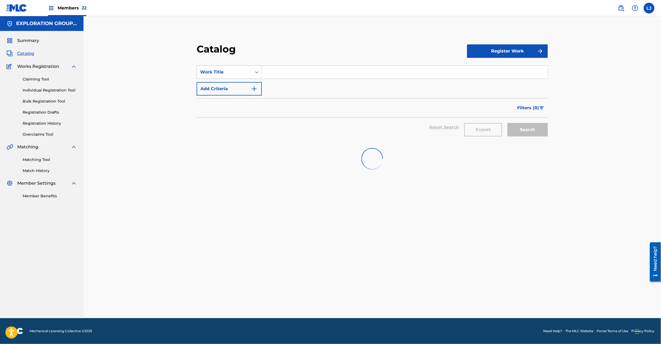
click at [227, 74] on div "Work Title" at bounding box center [224, 72] width 48 height 6
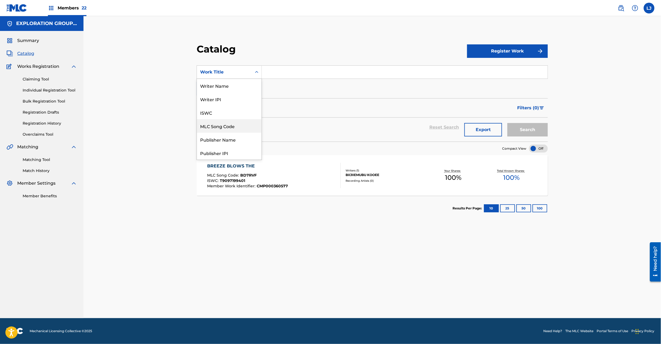
click at [230, 123] on div "MLC Song Code" at bounding box center [229, 125] width 65 height 13
click at [289, 55] on div "Catalog" at bounding box center [332, 51] width 270 height 16
paste input "BD7RTQ"
drag, startPoint x: 289, startPoint y: 70, endPoint x: 378, endPoint y: 108, distance: 96.4
click at [289, 71] on input "BD7RTQ" at bounding box center [405, 72] width 286 height 13
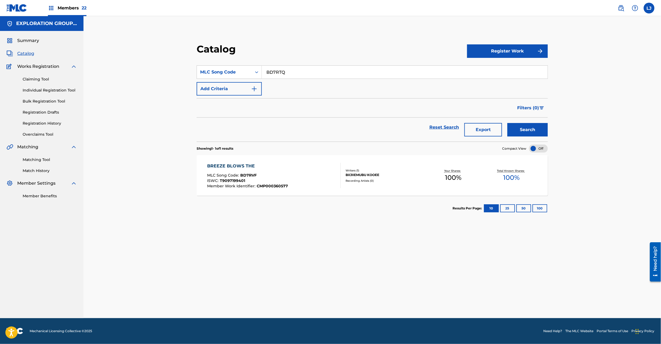
type input "BD7RTQ"
click at [522, 127] on button "Search" at bounding box center [527, 129] width 40 height 13
click at [355, 178] on div "Writers ( 1 ) [PERSON_NAME] Recording Artists ( 0 )" at bounding box center [382, 176] width 83 height 14
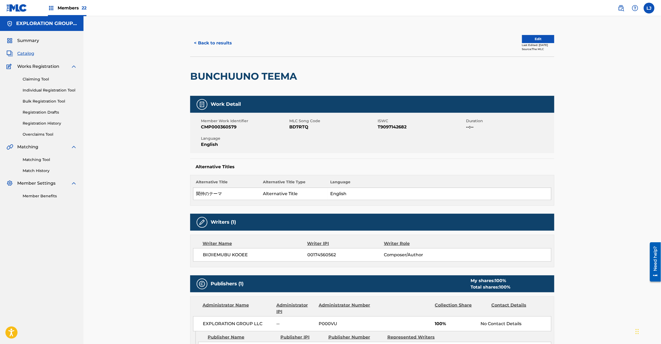
click at [525, 45] on div "Last Edited: [DATE]" at bounding box center [538, 45] width 32 height 4
click at [525, 41] on button "Edit" at bounding box center [538, 39] width 32 height 8
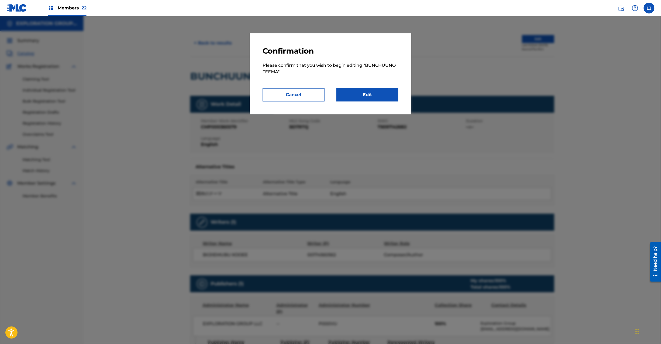
click at [387, 93] on link "Edit" at bounding box center [367, 94] width 62 height 13
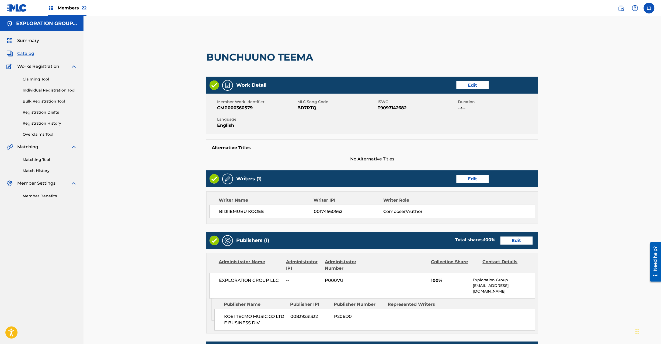
click at [511, 240] on link "Edit" at bounding box center [516, 241] width 32 height 8
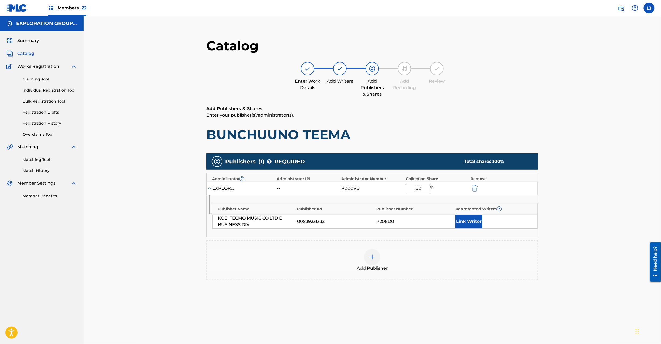
click at [480, 190] on div at bounding box center [482, 188] width 24 height 6
click at [475, 188] on img "submit" at bounding box center [475, 188] width 6 height 6
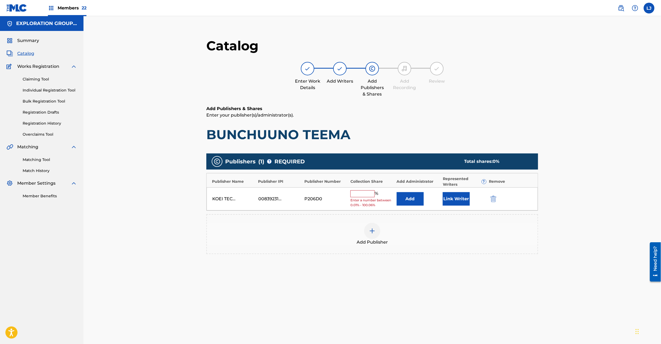
click at [493, 203] on div "KOEI TECMO MUSIC CO LTD E BUSINESS DIV 00839231332 P206D0 % Enter a number betw…" at bounding box center [372, 198] width 331 height 23
click at [497, 201] on div at bounding box center [501, 199] width 24 height 6
click at [493, 200] on img "submit" at bounding box center [493, 199] width 6 height 6
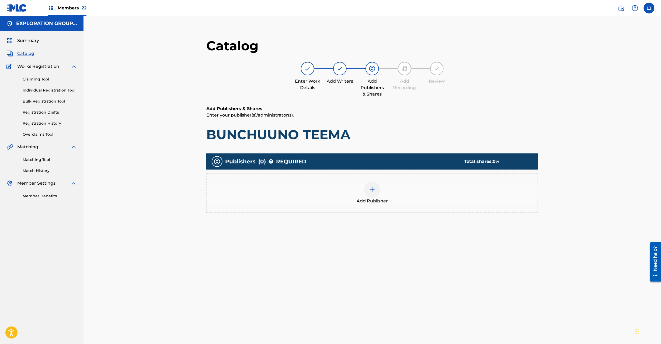
click at [374, 195] on div at bounding box center [372, 190] width 16 height 16
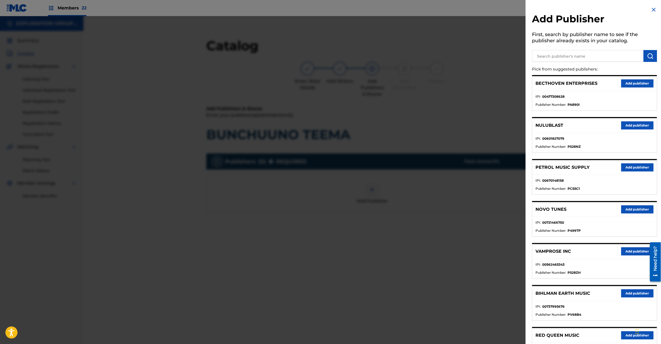
click at [573, 57] on input "text" at bounding box center [587, 56] width 111 height 12
paste input "Koei Tecmo Music Co Ltd N Business Div"
type input "Koei Tecmo Music Co Ltd N Business Div"
click at [648, 56] on img "submit" at bounding box center [650, 56] width 6 height 6
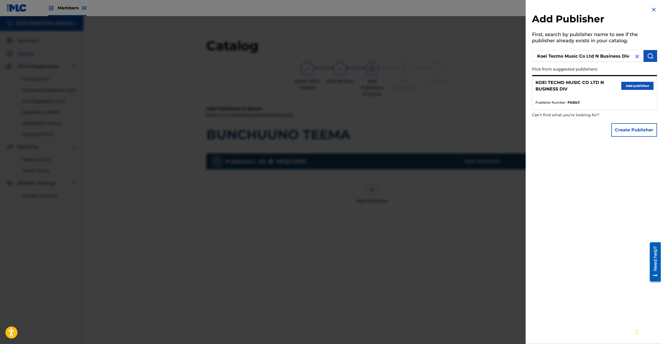
click at [632, 84] on button "Add publisher" at bounding box center [637, 86] width 32 height 8
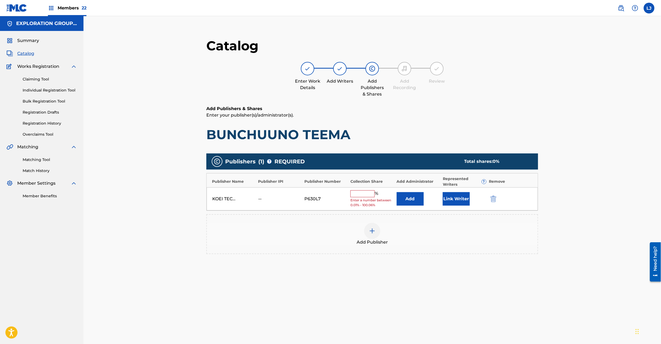
click at [403, 196] on button "Add" at bounding box center [410, 198] width 27 height 13
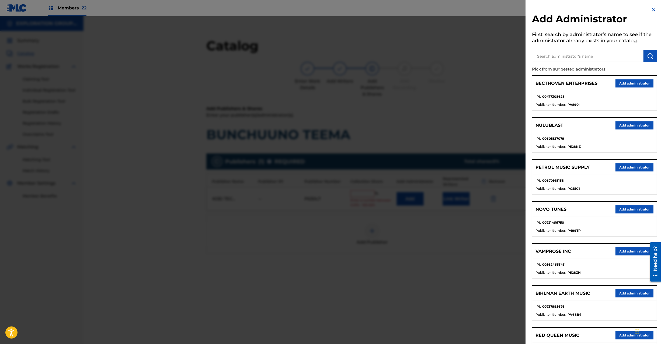
click at [581, 58] on input "text" at bounding box center [587, 56] width 111 height 12
paste input "Exploration Group LLC"
click at [640, 50] on input "Exploration Group LLC" at bounding box center [587, 56] width 111 height 12
type input "Exploration Group LLC"
drag, startPoint x: 645, startPoint y: 51, endPoint x: 648, endPoint y: 53, distance: 3.2
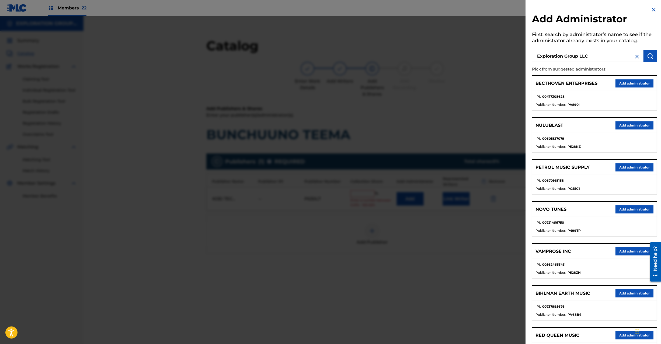
click at [646, 52] on button "submit" at bounding box center [650, 56] width 13 height 12
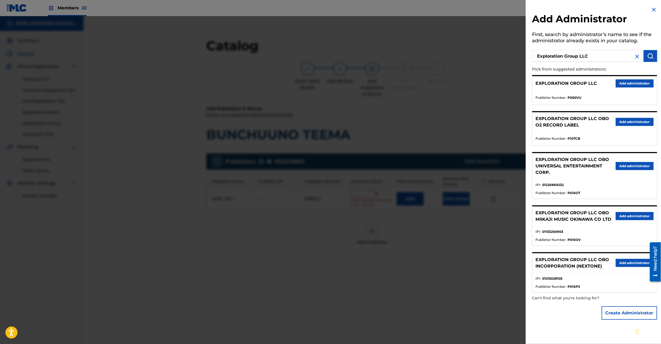
click at [636, 84] on button "Add administrator" at bounding box center [635, 83] width 38 height 8
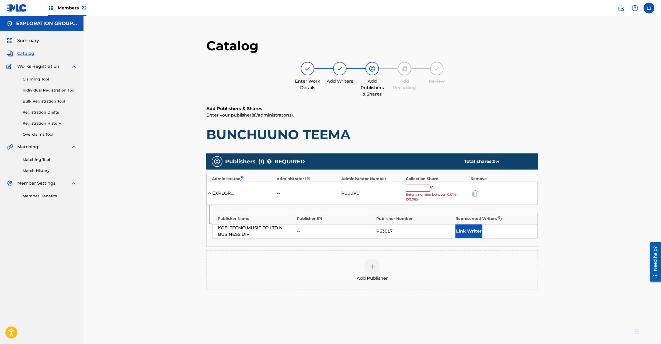
click at [416, 186] on input "text" at bounding box center [418, 188] width 24 height 7
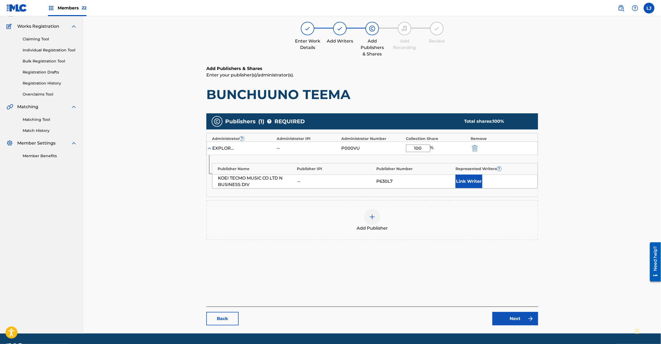
scroll to position [55, 0]
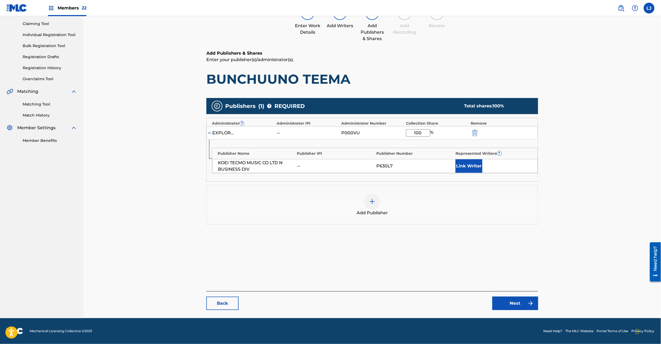
type input "100"
click at [508, 298] on link "Next" at bounding box center [515, 303] width 46 height 13
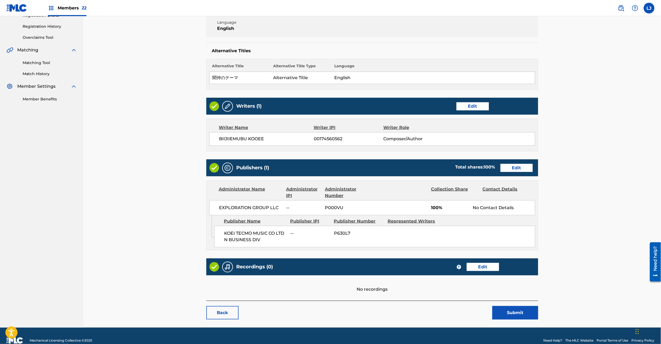
scroll to position [107, 0]
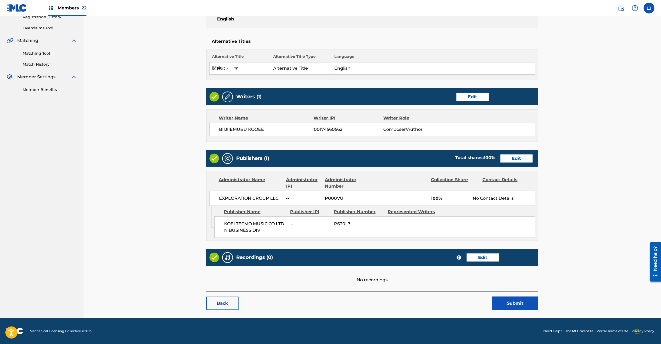
click at [510, 305] on button "Submit" at bounding box center [515, 303] width 46 height 13
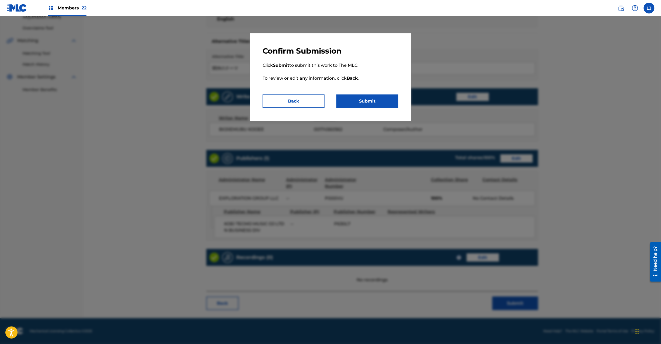
click at [370, 101] on button "Submit" at bounding box center [367, 101] width 62 height 13
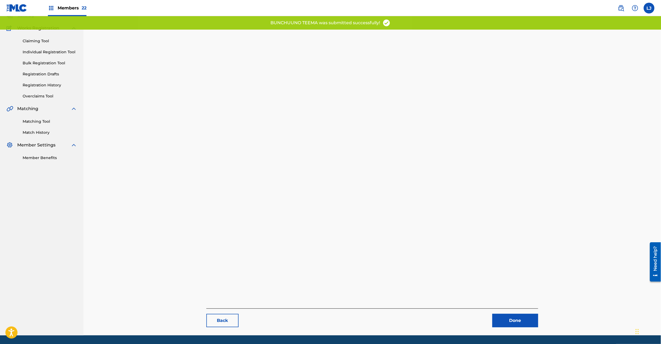
scroll to position [55, 0]
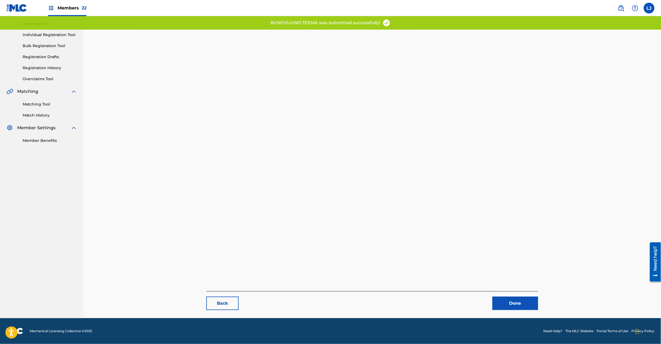
click at [514, 307] on link "Done" at bounding box center [515, 303] width 46 height 13
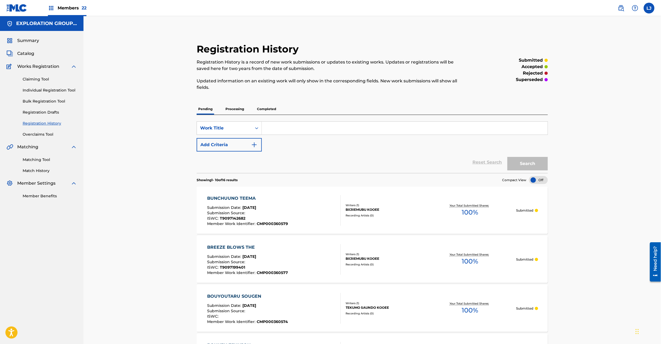
click at [20, 54] on span "Catalog" at bounding box center [25, 53] width 17 height 6
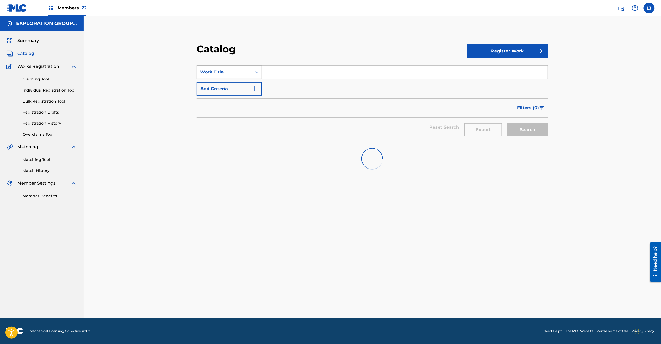
click at [241, 72] on div "Work Title" at bounding box center [224, 72] width 48 height 6
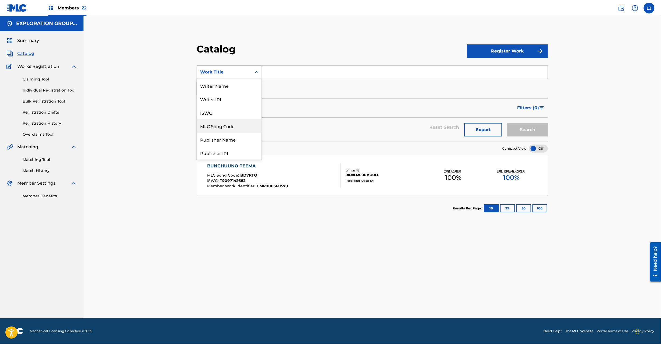
click at [245, 124] on div "MLC Song Code" at bounding box center [229, 125] width 65 height 13
drag, startPoint x: 268, startPoint y: 87, endPoint x: 288, endPoint y: 71, distance: 25.7
click at [269, 87] on div "SearchWithCriteria1ab9ace6-5b93-4a27-844e-c235f752b917 MLC Song Code Add Criter…" at bounding box center [372, 80] width 351 height 30
click at [288, 71] on input "Search Form" at bounding box center [405, 72] width 286 height 13
paste input "BD7RV0"
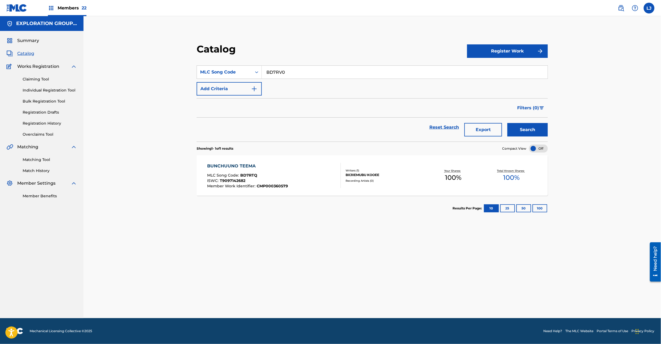
type input "BD7RV0"
click at [522, 125] on button "Search" at bounding box center [527, 129] width 40 height 13
click at [316, 166] on div "BURAKKU HOSUPITARU MLC Song Code : BD7RV0 ISWC : T9223547179 Member Work Identi…" at bounding box center [274, 175] width 134 height 25
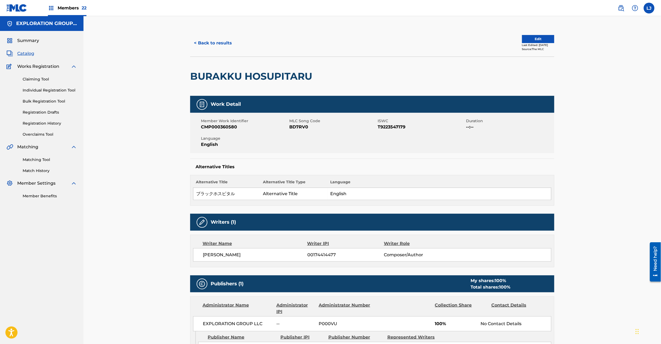
click at [527, 37] on button "Edit" at bounding box center [538, 39] width 32 height 8
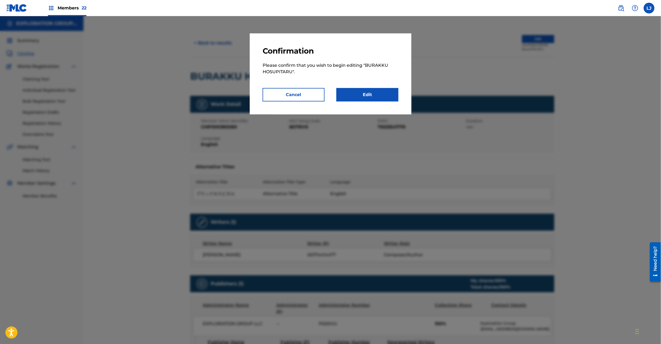
click at [376, 96] on link "Edit" at bounding box center [367, 94] width 62 height 13
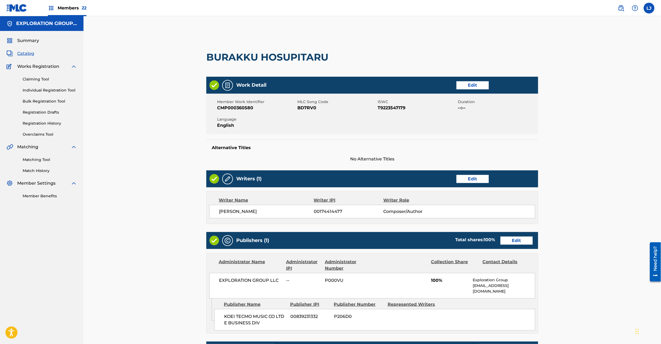
click at [514, 240] on link "Edit" at bounding box center [516, 241] width 32 height 8
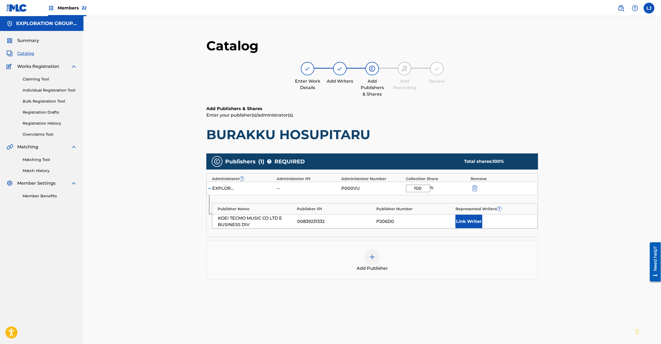
click at [474, 187] on img "submit" at bounding box center [475, 188] width 6 height 6
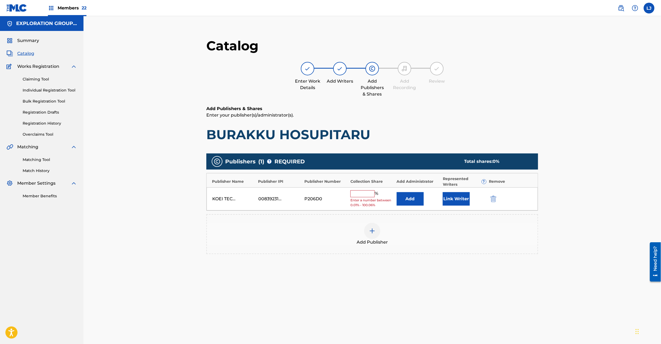
click at [501, 199] on div at bounding box center [501, 199] width 24 height 6
click at [497, 198] on div at bounding box center [501, 199] width 24 height 6
click at [493, 201] on img "submit" at bounding box center [493, 199] width 6 height 6
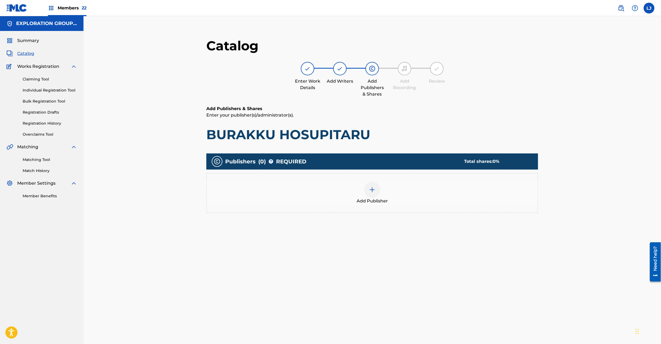
click at [373, 192] on img at bounding box center [372, 190] width 6 height 6
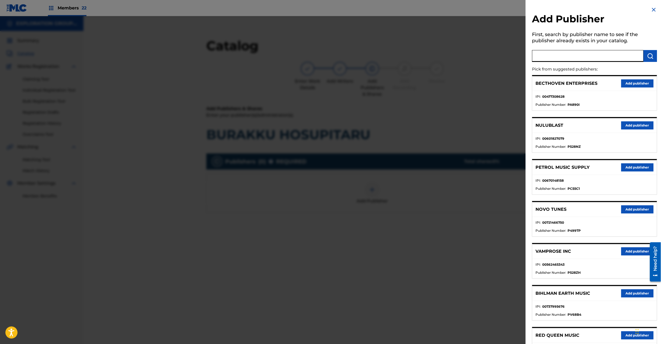
click at [587, 57] on input "text" at bounding box center [587, 56] width 111 height 12
paste input "Koei Tecmo Music Co Ltd N Business Div"
type input "Koei Tecmo Music Co Ltd N Business Div"
click at [647, 55] on img "submit" at bounding box center [650, 56] width 6 height 6
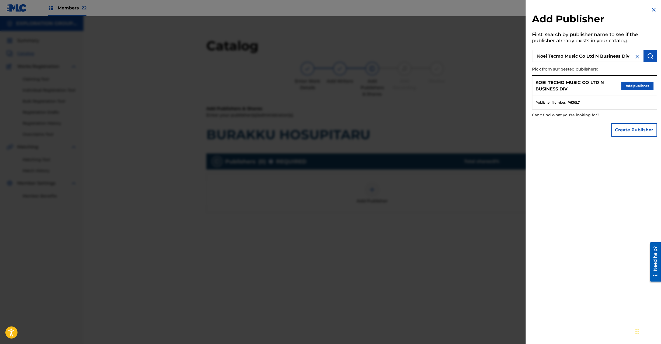
click at [625, 85] on button "Add publisher" at bounding box center [637, 86] width 32 height 8
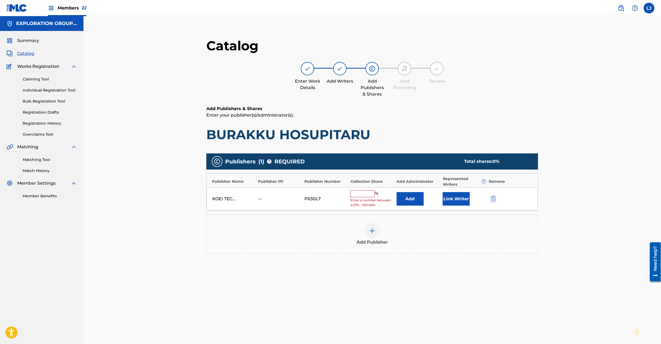
click at [404, 200] on button "Add" at bounding box center [410, 198] width 27 height 13
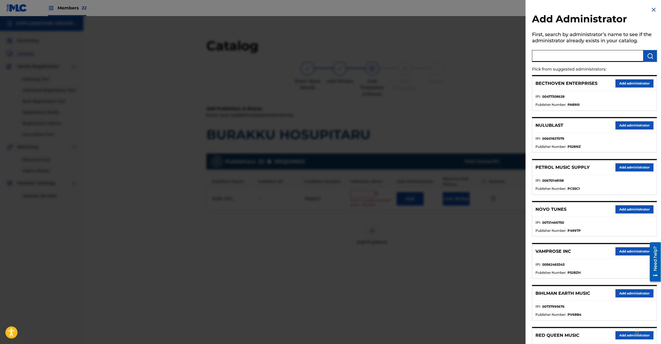
click at [602, 60] on input "text" at bounding box center [587, 56] width 111 height 12
paste input "Exploration Group LLC"
type input "Exploration Group LLC"
click at [648, 54] on img "submit" at bounding box center [650, 56] width 6 height 6
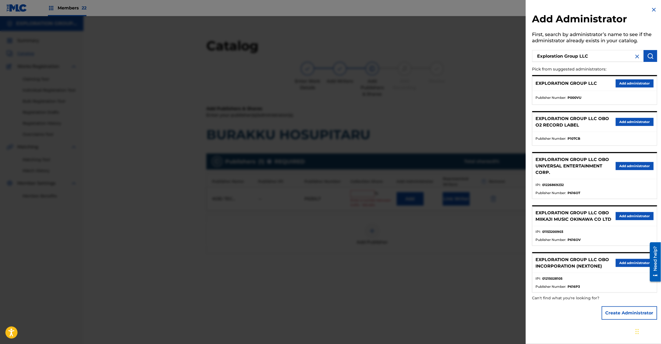
click at [639, 88] on div "EXPLORATION GROUP LLC Add administrator" at bounding box center [594, 83] width 124 height 15
click at [637, 83] on button "Add administrator" at bounding box center [635, 83] width 38 height 8
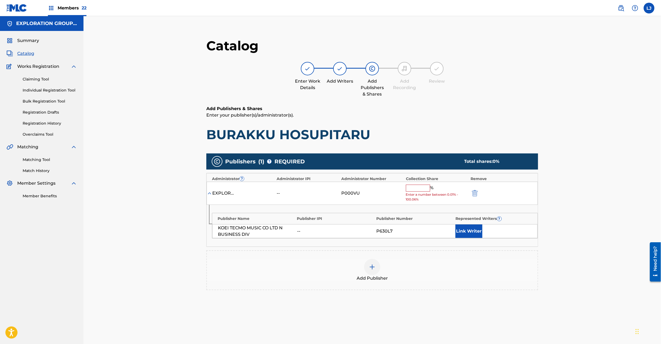
click at [420, 186] on input "text" at bounding box center [418, 188] width 24 height 7
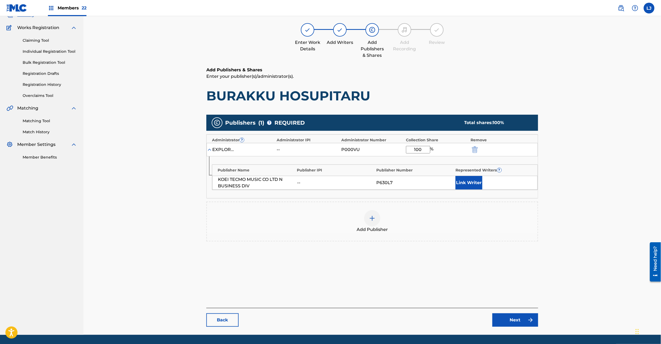
scroll to position [55, 0]
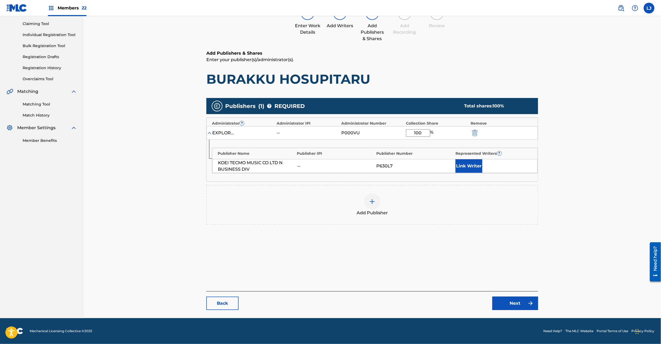
type input "100"
click at [520, 304] on link "Next" at bounding box center [515, 303] width 46 height 13
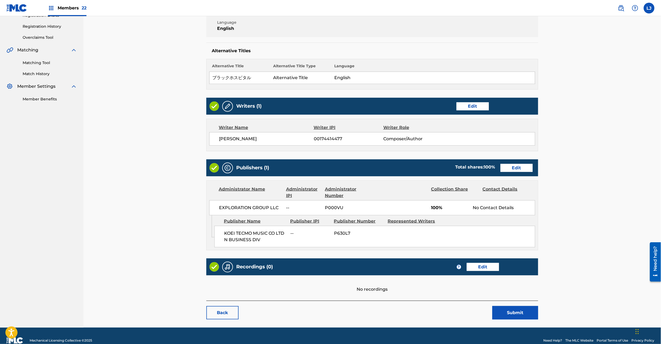
scroll to position [107, 0]
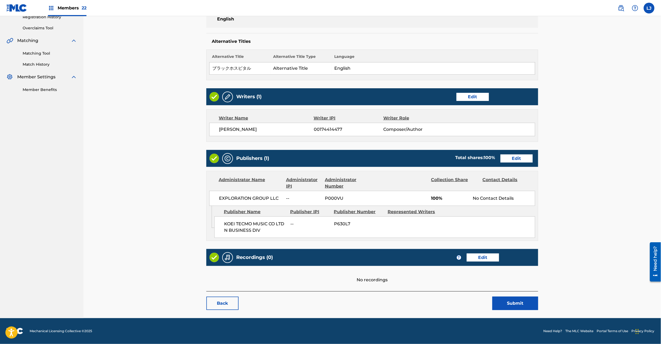
click at [510, 302] on button "Submit" at bounding box center [515, 303] width 46 height 13
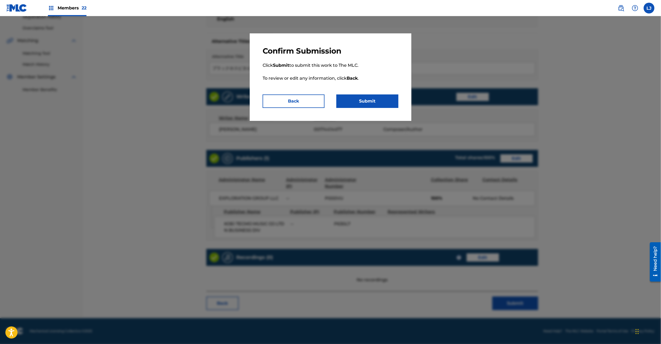
click at [359, 100] on button "Submit" at bounding box center [367, 101] width 62 height 13
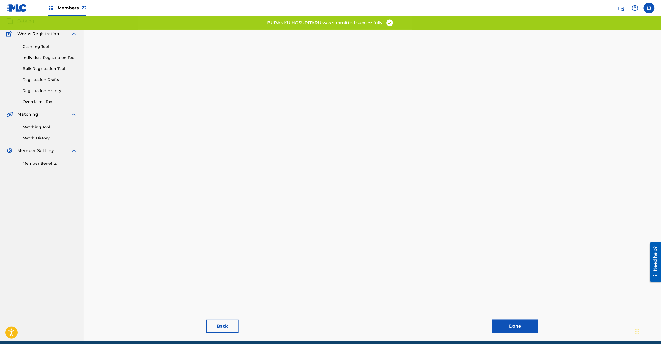
scroll to position [55, 0]
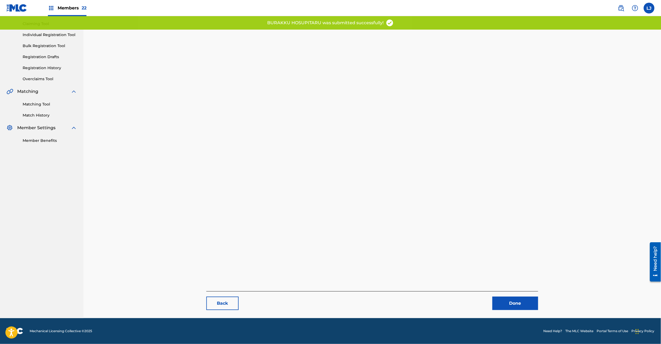
click at [506, 297] on link "Done" at bounding box center [515, 303] width 46 height 13
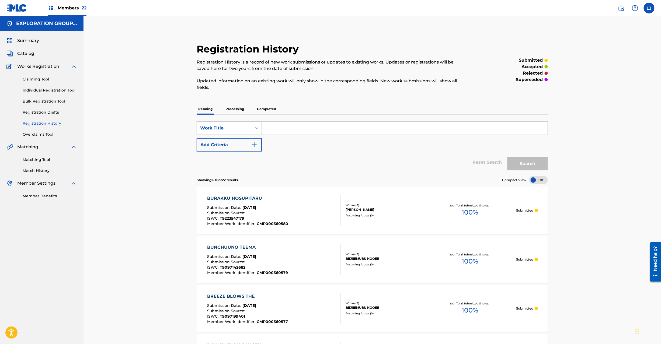
click at [16, 53] on link "Catalog" at bounding box center [20, 53] width 28 height 6
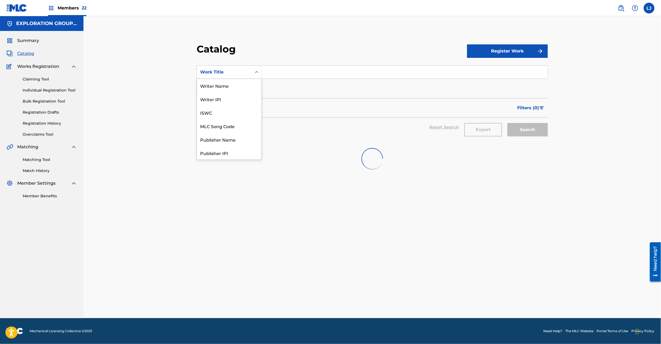
click at [238, 74] on div "Work Title" at bounding box center [224, 72] width 48 height 6
click at [282, 72] on input "Search Form" at bounding box center [405, 72] width 286 height 13
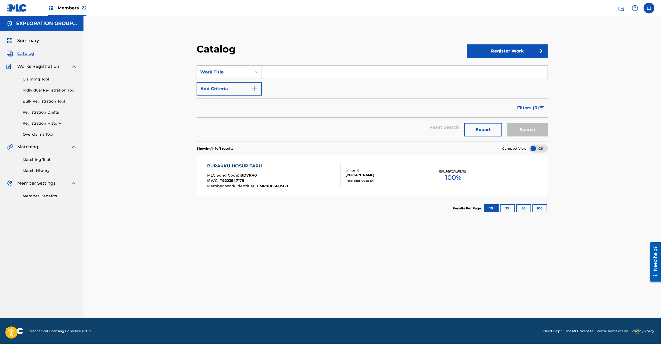
paste input "Volvimos Y Fumamos"
type input "Volvimos Y Fumamos"
click at [533, 125] on button "Search" at bounding box center [527, 129] width 40 height 13
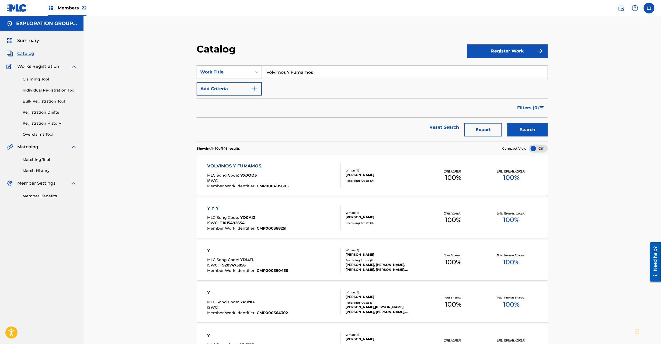
click at [311, 176] on div "VOLVIMOS Y FUMAMOS MLC Song Code : VX0QD5 ISWC : Member Work Identifier : CMP00…" at bounding box center [274, 175] width 134 height 25
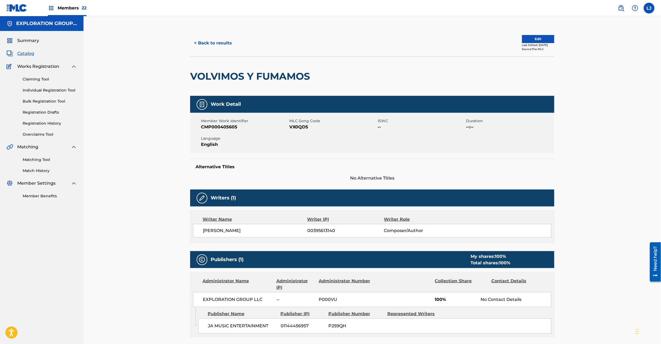
scroll to position [88, 0]
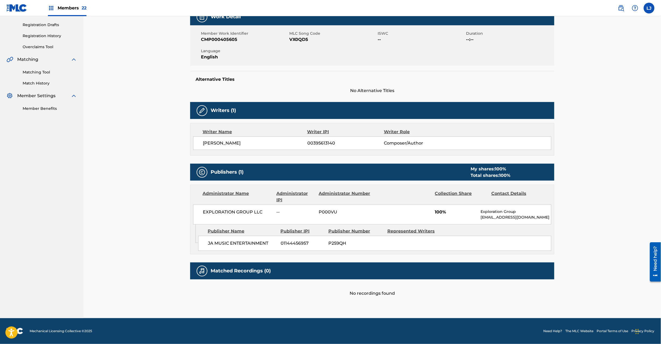
click at [302, 40] on span "VX0QD5" at bounding box center [332, 39] width 87 height 6
copy span "VX0QD5"
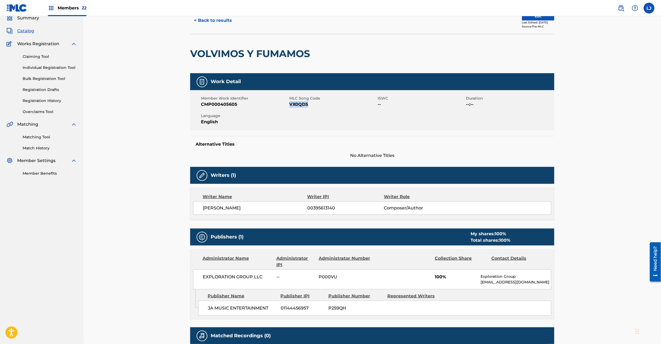
scroll to position [0, 0]
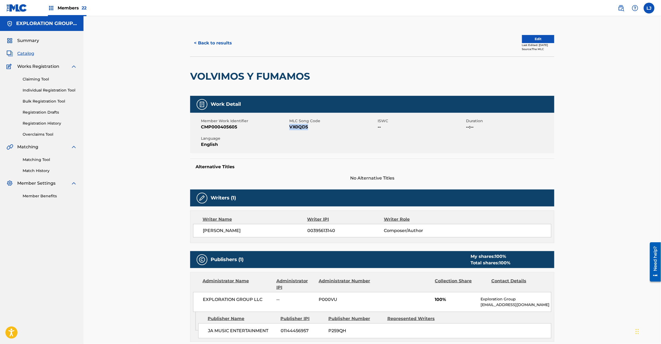
click at [214, 46] on button "< Back to results" at bounding box center [213, 42] width 46 height 13
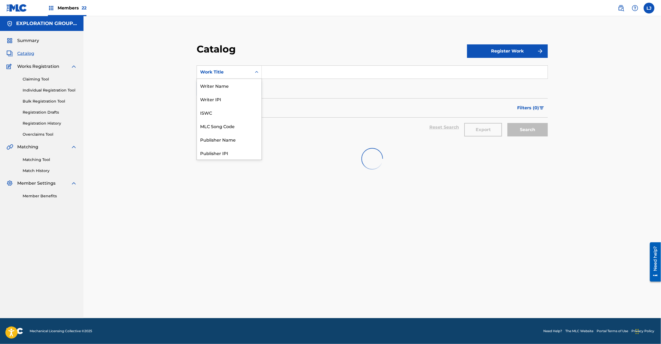
click at [246, 66] on div "Work Title" at bounding box center [229, 71] width 65 height 13
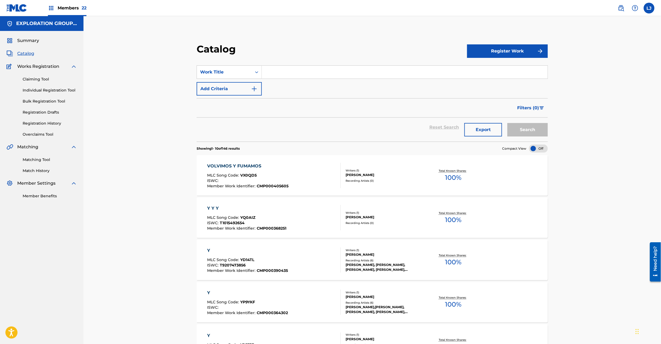
click at [280, 81] on div "SearchWithCriteriaedf88f49-9211-468f-a80a-54a9d34171f8 Work Title Add Criteria" at bounding box center [372, 80] width 351 height 30
drag, startPoint x: 285, startPoint y: 72, endPoint x: 406, endPoint y: 72, distance: 120.9
click at [286, 72] on input "Search Form" at bounding box center [405, 72] width 286 height 13
paste input "123"
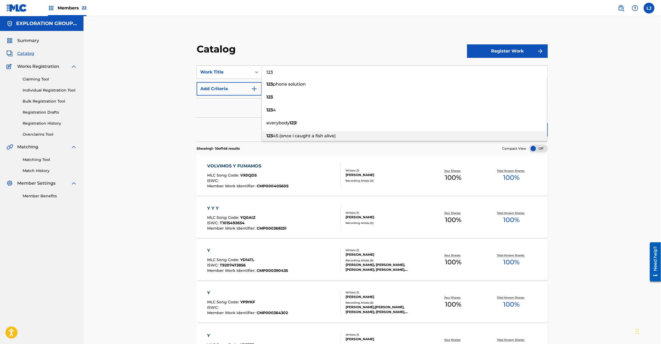
click at [536, 135] on div "123 45 (once i caught a fish alive)" at bounding box center [404, 136] width 285 height 10
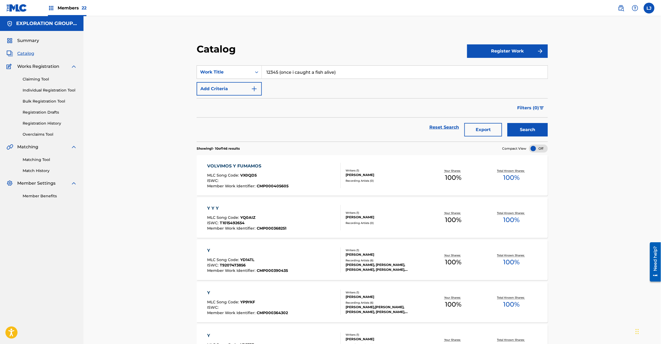
click at [535, 130] on button "Search" at bounding box center [527, 129] width 40 height 13
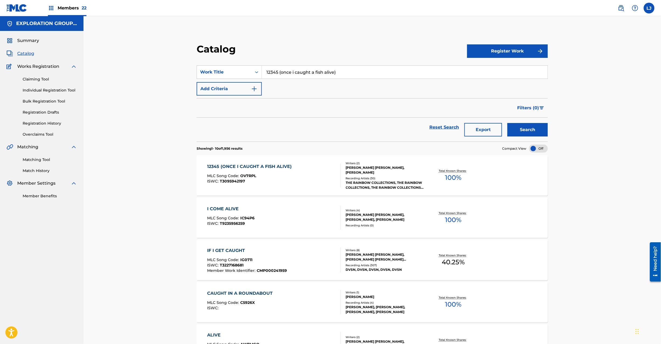
click at [311, 75] on input "12345 (once i caught a fish alive)" at bounding box center [405, 72] width 286 height 13
paste input "Search Form"
click at [311, 75] on input "12345 (once i caught a fish alive)" at bounding box center [405, 72] width 286 height 13
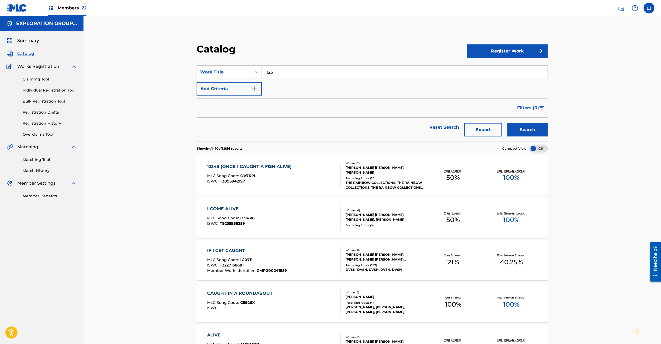
type input "123"
drag, startPoint x: 609, startPoint y: 140, endPoint x: 558, endPoint y: 126, distance: 52.8
click at [610, 140] on div "Catalog Register Work SearchWithCriteriaedf88f49-9211-468f-a80a-54a9d34171f8 Wo…" at bounding box center [371, 310] width 577 height 588
click at [536, 129] on button "Search" at bounding box center [527, 129] width 40 height 13
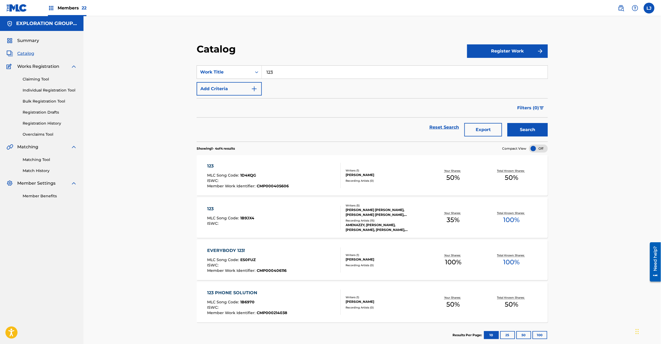
click at [297, 212] on div "123 MLC Song Code : 1B9JX4 ISWC :" at bounding box center [274, 218] width 134 height 24
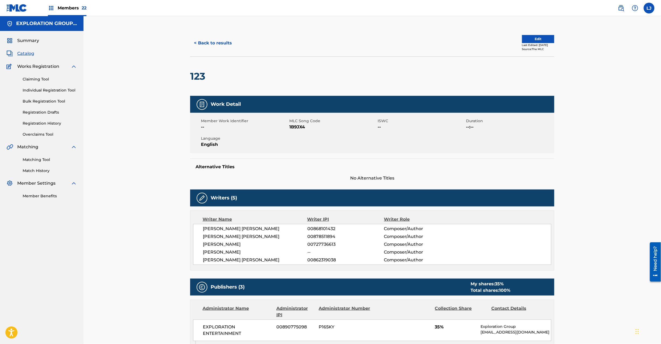
click at [211, 41] on button "< Back to results" at bounding box center [213, 42] width 46 height 13
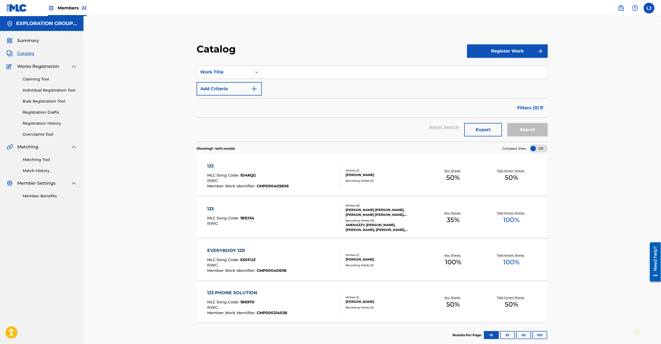
click at [313, 165] on div "123 MLC Song Code : 1D4KQG ISWC : Member Work Identifier : CMP000405606" at bounding box center [274, 175] width 134 height 25
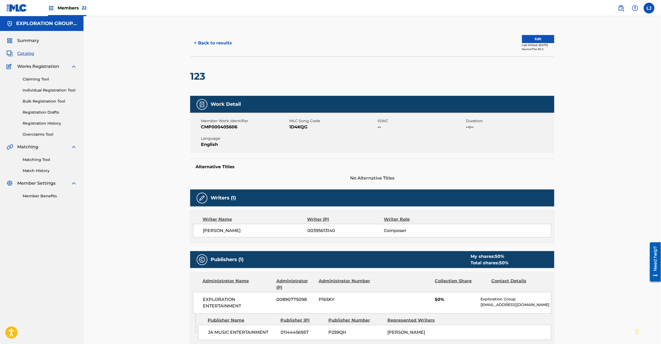
click at [214, 40] on button "< Back to results" at bounding box center [213, 42] width 46 height 13
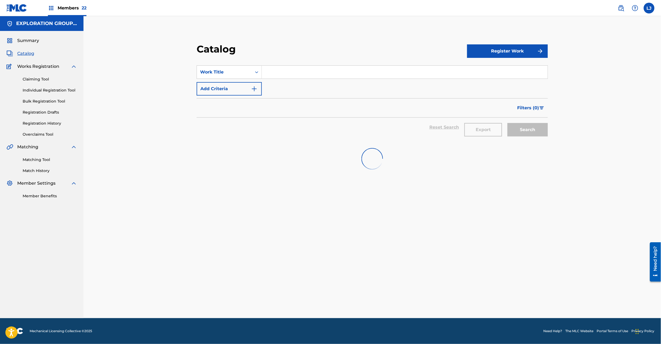
click at [266, 74] on input "Search Form" at bounding box center [405, 72] width 286 height 13
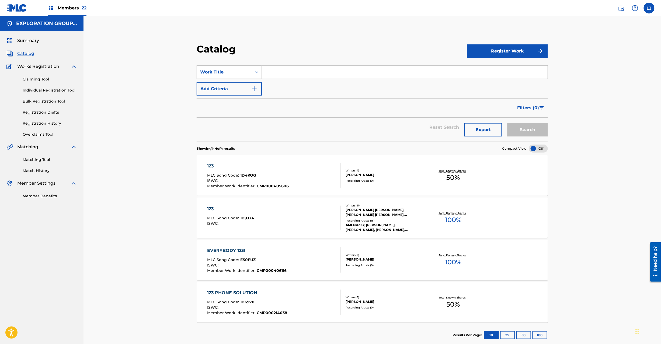
paste input "[PERSON_NAME]"
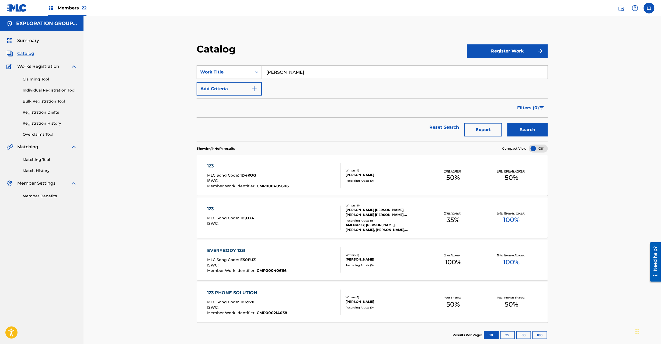
type input "[PERSON_NAME]"
click at [535, 127] on button "Search" at bounding box center [527, 129] width 40 height 13
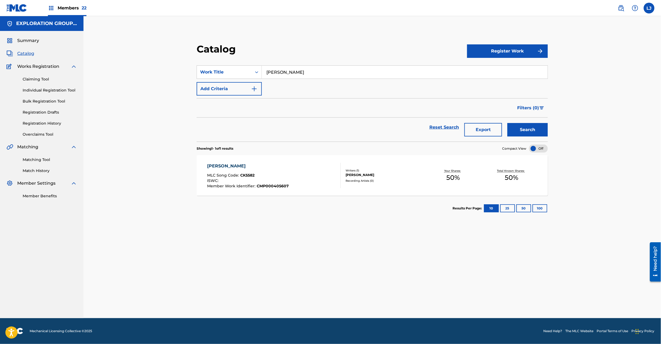
click at [329, 177] on div "[PERSON_NAME] MLC Song Code : CK5582 ISWC : Member Work Identifier : CMP0004056…" at bounding box center [274, 175] width 134 height 25
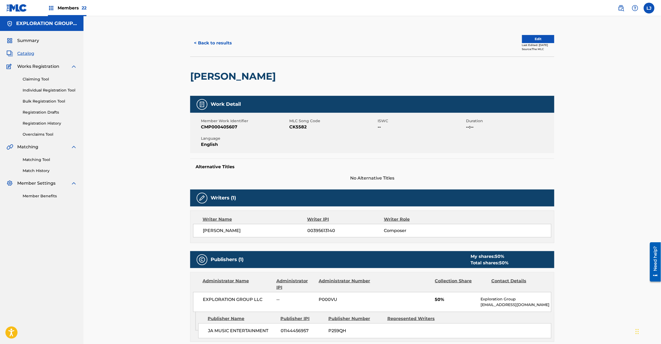
click at [301, 124] on span "CK5582" at bounding box center [332, 127] width 87 height 6
copy span "CK5582"
click at [207, 41] on button "< Back to results" at bounding box center [213, 42] width 46 height 13
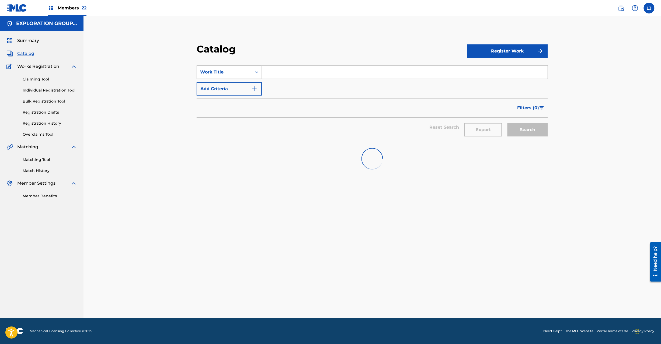
click at [266, 71] on input "Search Form" at bounding box center [405, 72] width 286 height 13
paste input "Una Nube"
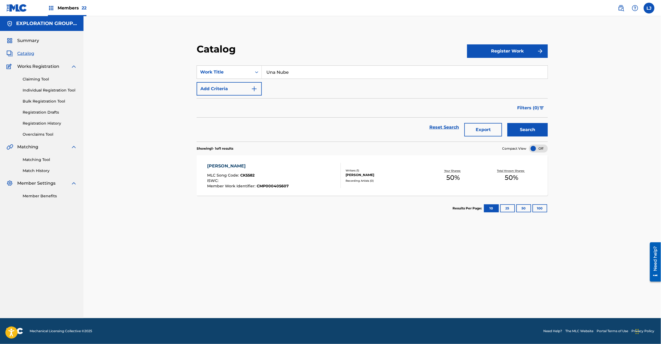
type input "Una Nube"
click at [528, 128] on button "Search" at bounding box center [527, 129] width 40 height 13
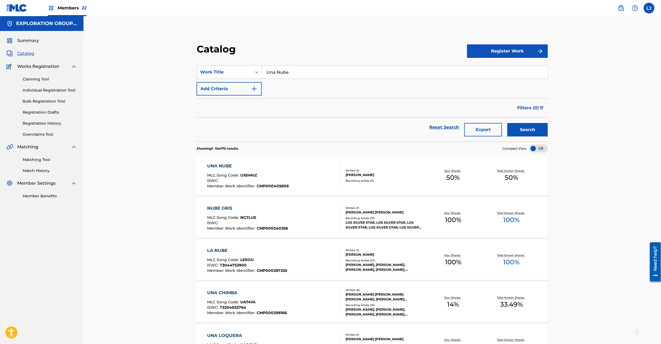
click at [281, 175] on div "MLC Song Code : UX0MVZ" at bounding box center [248, 175] width 82 height 5
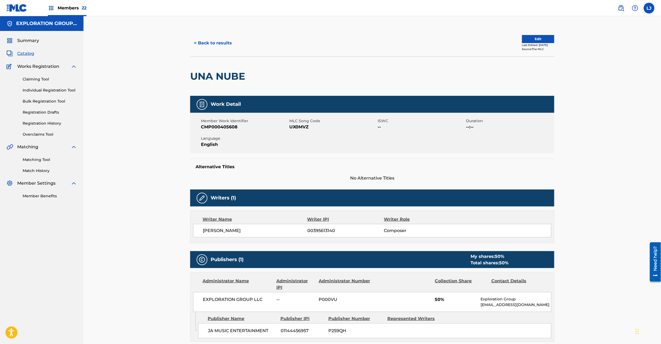
click at [299, 128] on span "UX0MVZ" at bounding box center [332, 127] width 87 height 6
copy span "UX0MVZ"
click at [22, 53] on span "Catalog" at bounding box center [25, 53] width 17 height 6
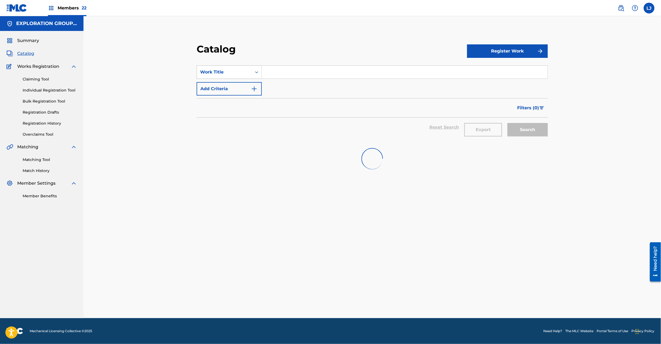
click at [222, 72] on div "Work Title" at bounding box center [224, 72] width 48 height 6
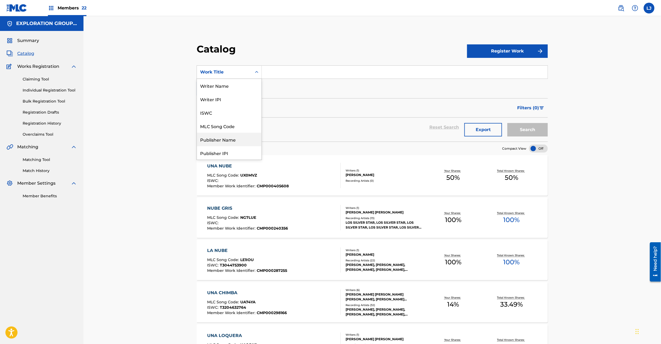
drag, startPoint x: 217, startPoint y: 139, endPoint x: 264, endPoint y: 99, distance: 62.3
click at [217, 139] on div "Publisher Name" at bounding box center [229, 139] width 65 height 13
click at [273, 78] on input "Search Form" at bounding box center [405, 72] width 286 height 13
paste input "Babylorespublishing"
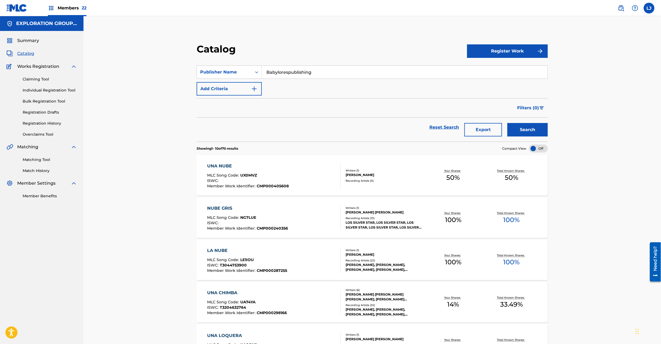
type input "Babylorespublishing"
click at [519, 128] on button "Search" at bounding box center [527, 129] width 40 height 13
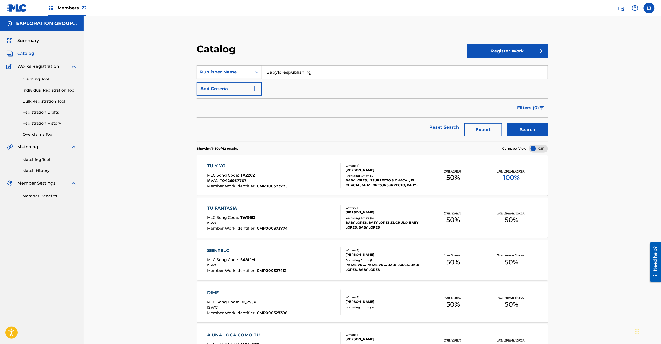
click at [472, 138] on div "Reset Search Export Search" at bounding box center [372, 130] width 351 height 24
click at [481, 127] on button "Export" at bounding box center [483, 129] width 38 height 13
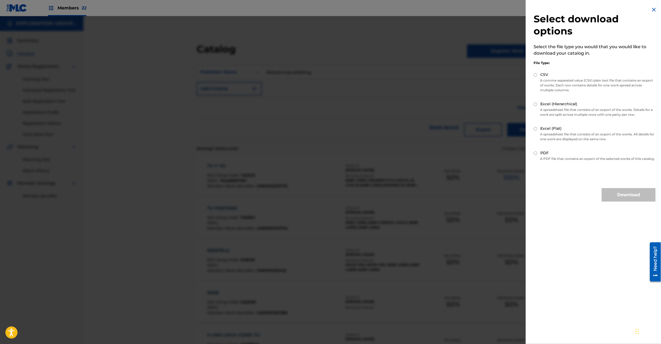
click at [541, 104] on label "Excel (Hierarchical)" at bounding box center [558, 104] width 37 height 6
click at [537, 104] on input "Excel (Hierarchical)" at bounding box center [536, 105] width 4 height 4
radio input "true"
click at [533, 105] on div "Select download options Select the file type you would that you would like to d…" at bounding box center [595, 104] width 138 height 208
click at [628, 198] on button "Download" at bounding box center [629, 194] width 54 height 13
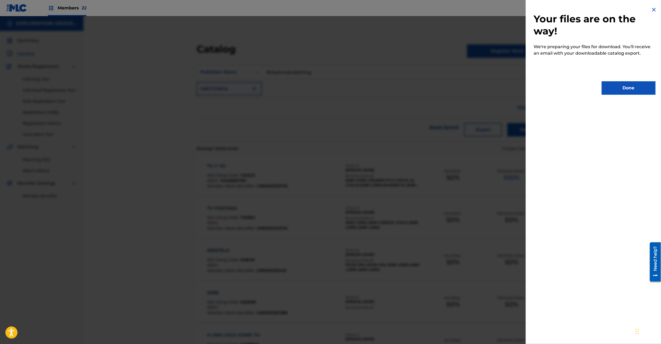
click at [634, 80] on div "Your files are on the way! We're preparing your files for download. You'll rece…" at bounding box center [595, 50] width 138 height 101
click at [634, 92] on button "Done" at bounding box center [629, 87] width 54 height 13
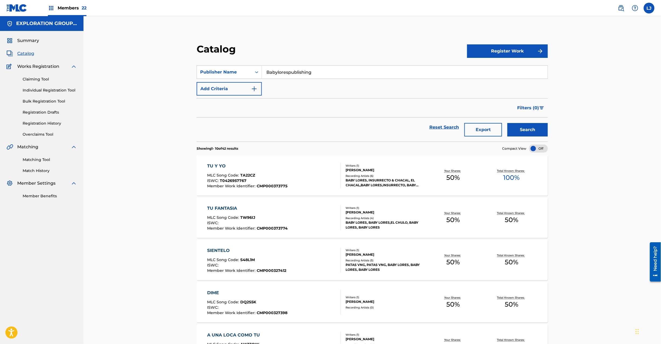
click at [475, 132] on button "Export" at bounding box center [483, 129] width 38 height 13
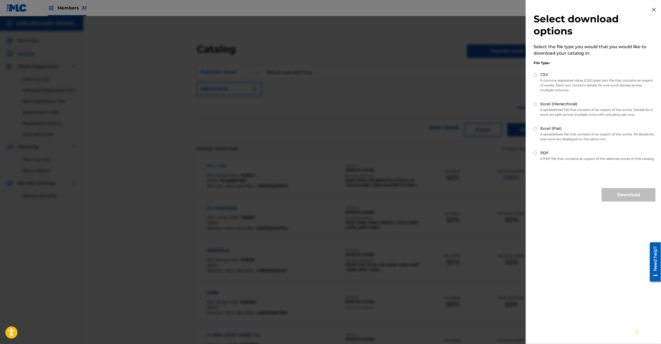
click at [536, 104] on input "Excel (Hierarchical)" at bounding box center [536, 105] width 4 height 4
radio input "true"
click at [615, 201] on button "Download" at bounding box center [629, 194] width 54 height 13
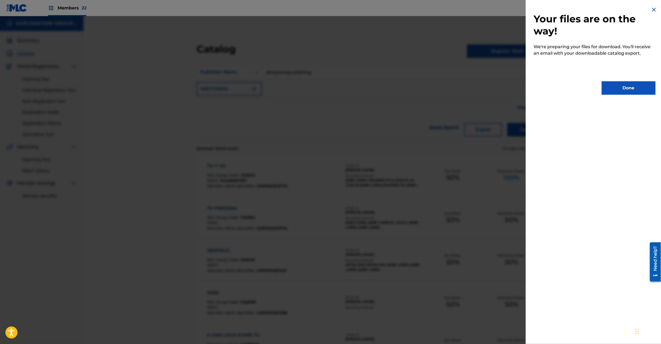
click at [633, 90] on button "Done" at bounding box center [629, 87] width 54 height 13
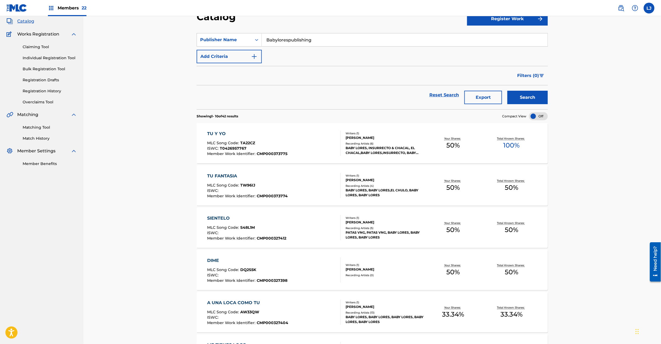
scroll to position [31, 0]
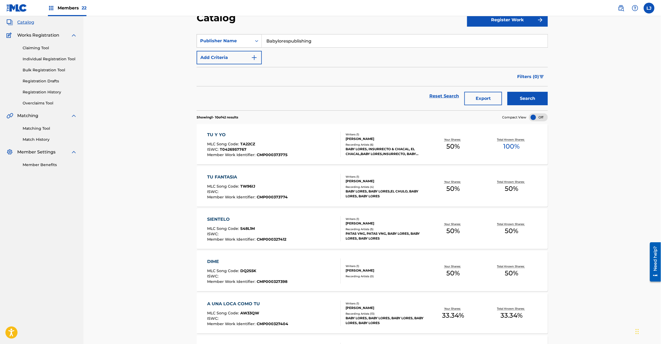
click at [229, 39] on div "Publisher Name" at bounding box center [224, 41] width 48 height 6
click at [224, 53] on div "Work Title" at bounding box center [229, 54] width 65 height 13
drag, startPoint x: 274, startPoint y: 39, endPoint x: 289, endPoint y: 40, distance: 15.7
click at [276, 39] on input "Search Form" at bounding box center [405, 40] width 286 height 13
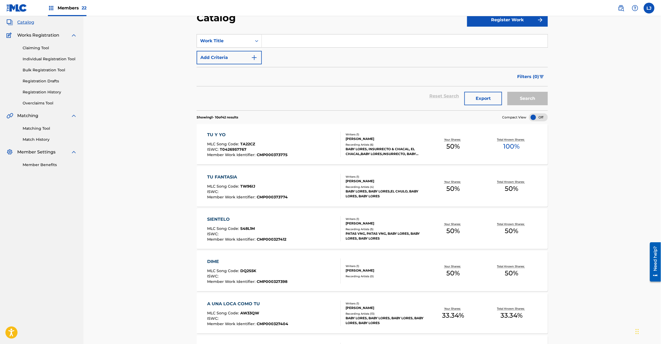
paste input "De La Calle Soy"
type input "De La Calle Soy"
click at [525, 99] on button "Search" at bounding box center [527, 98] width 40 height 13
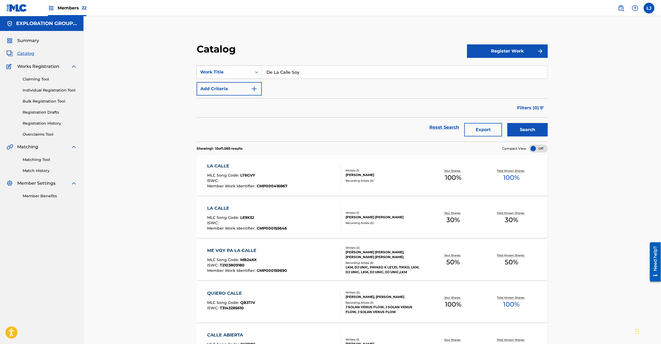
click at [234, 75] on div "Work Title" at bounding box center [224, 72] width 48 height 6
drag, startPoint x: 221, startPoint y: 85, endPoint x: 235, endPoint y: 85, distance: 14.3
click at [221, 85] on div "Writer Name" at bounding box center [229, 85] width 65 height 13
click at [307, 71] on input "Search Form" at bounding box center [405, 72] width 286 height 13
paste input "[PERSON_NAME]"
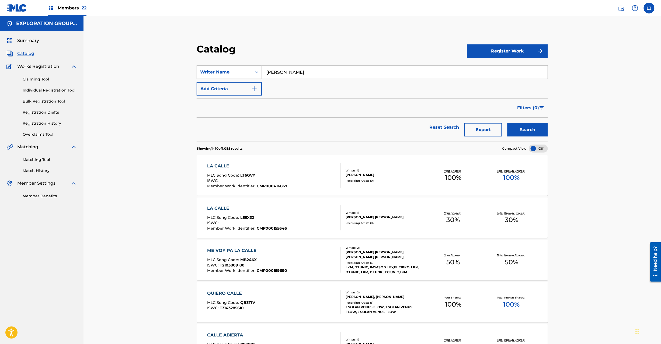
click at [518, 127] on button "Search" at bounding box center [527, 129] width 40 height 13
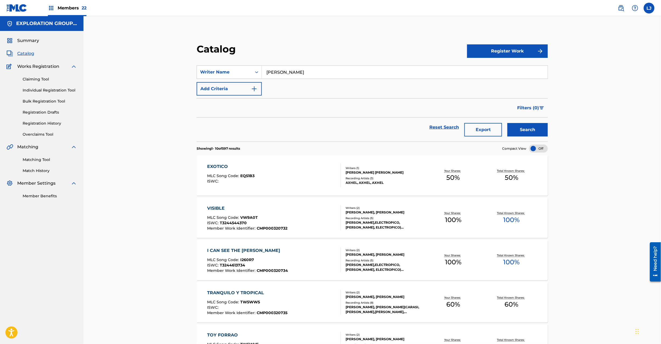
click at [302, 76] on input "[PERSON_NAME]" at bounding box center [405, 72] width 286 height 13
paste input "Yoandys"
type input "Yoandys"
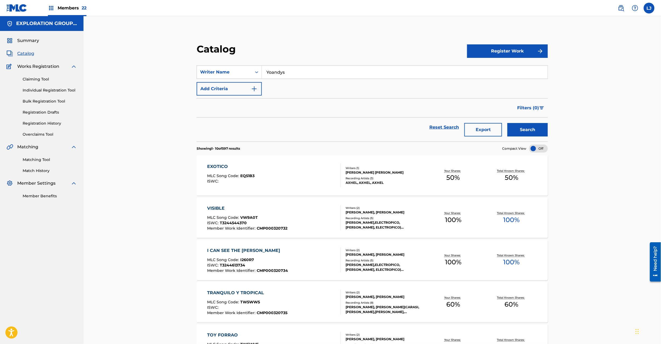
click at [517, 128] on button "Search" at bounding box center [527, 129] width 40 height 13
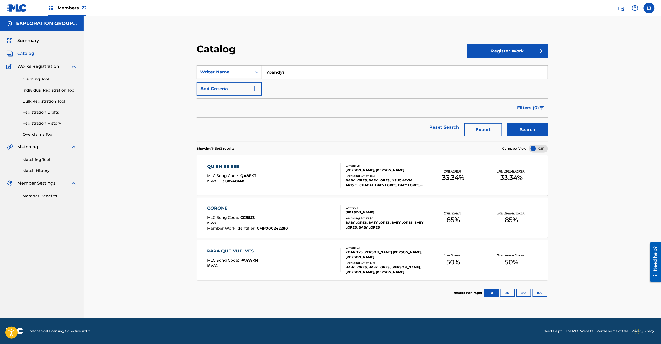
click at [296, 176] on div "QUIEN ES ESE MLC Song Code : QA8FKT ISWC : T3138740140" at bounding box center [274, 175] width 134 height 24
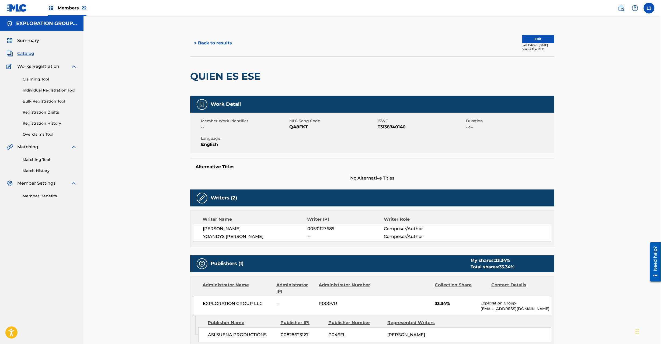
click at [228, 48] on button "< Back to results" at bounding box center [213, 42] width 46 height 13
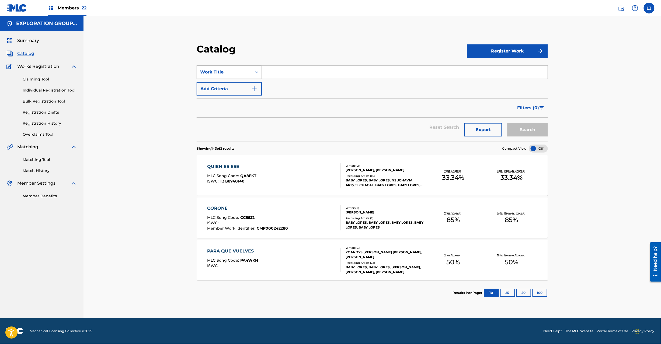
click at [231, 71] on div "Work Title" at bounding box center [224, 72] width 48 height 6
click at [234, 99] on div "Writer IPI" at bounding box center [229, 98] width 65 height 13
drag, startPoint x: 277, startPoint y: 80, endPoint x: 280, endPoint y: 73, distance: 6.9
click at [277, 78] on div "SearchWithCriteriac83a5591-8da8-48c5-8c5f-8bbac7cb94d2 Writer IPI Add Criteria" at bounding box center [372, 80] width 351 height 30
click at [330, 61] on section "SearchWithCriteriac83a5591-8da8-48c5-8c5f-8bbac7cb94d2 Writer IPI Add Criteria …" at bounding box center [372, 100] width 351 height 83
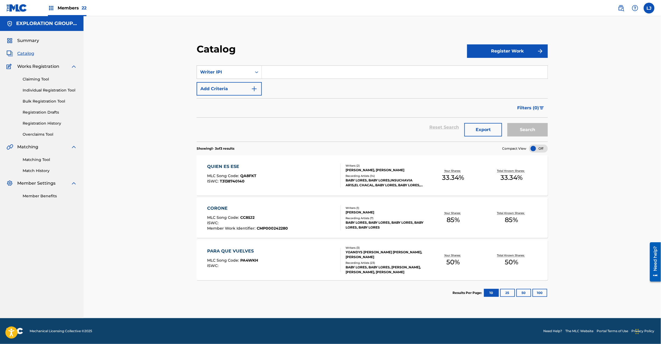
click at [326, 68] on input "Search Form" at bounding box center [405, 72] width 286 height 13
paste input "531127689"
type input "531127689"
click at [532, 128] on button "Search" at bounding box center [527, 129] width 40 height 13
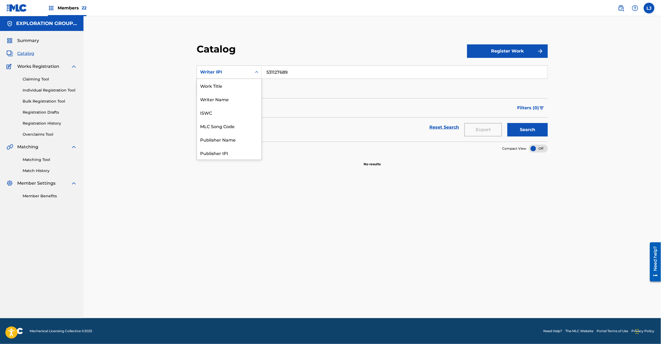
click at [224, 74] on div "Writer IPI" at bounding box center [224, 72] width 48 height 6
click at [232, 83] on div "Work Title" at bounding box center [229, 85] width 65 height 13
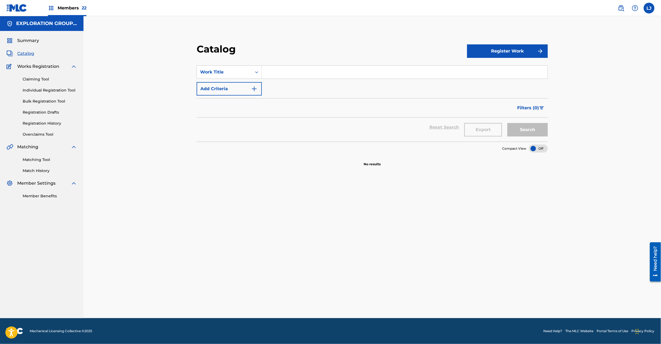
click at [270, 76] on input "Search Form" at bounding box center [405, 72] width 286 height 13
paste input "[PERSON_NAME] Se Menea"
type input "[PERSON_NAME] Se Menea"
click at [518, 125] on button "Search" at bounding box center [527, 129] width 40 height 13
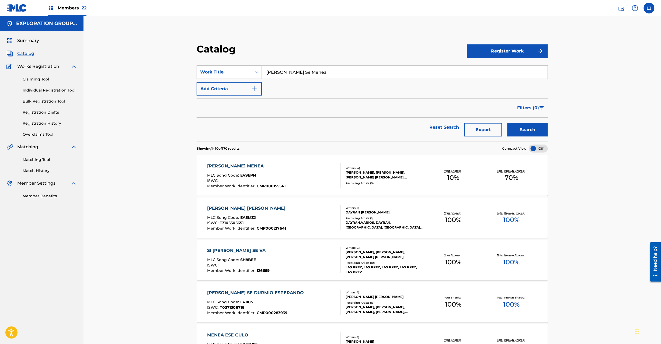
click at [303, 177] on div "[PERSON_NAME] MENEA MLC Song Code : EV9EPN ISWC : Member Work Identifier : CMP0…" at bounding box center [274, 175] width 134 height 25
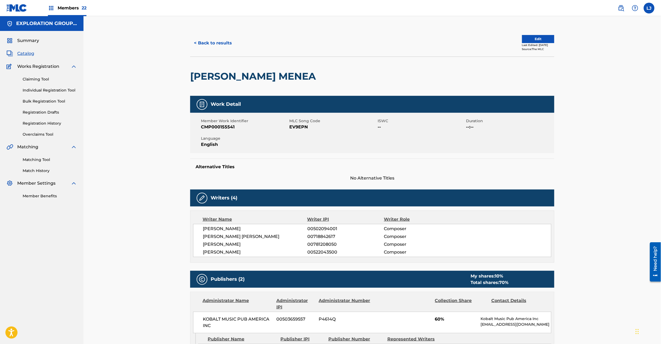
click at [210, 45] on button "< Back to results" at bounding box center [213, 42] width 46 height 13
